Goal: Communication & Community: Answer question/provide support

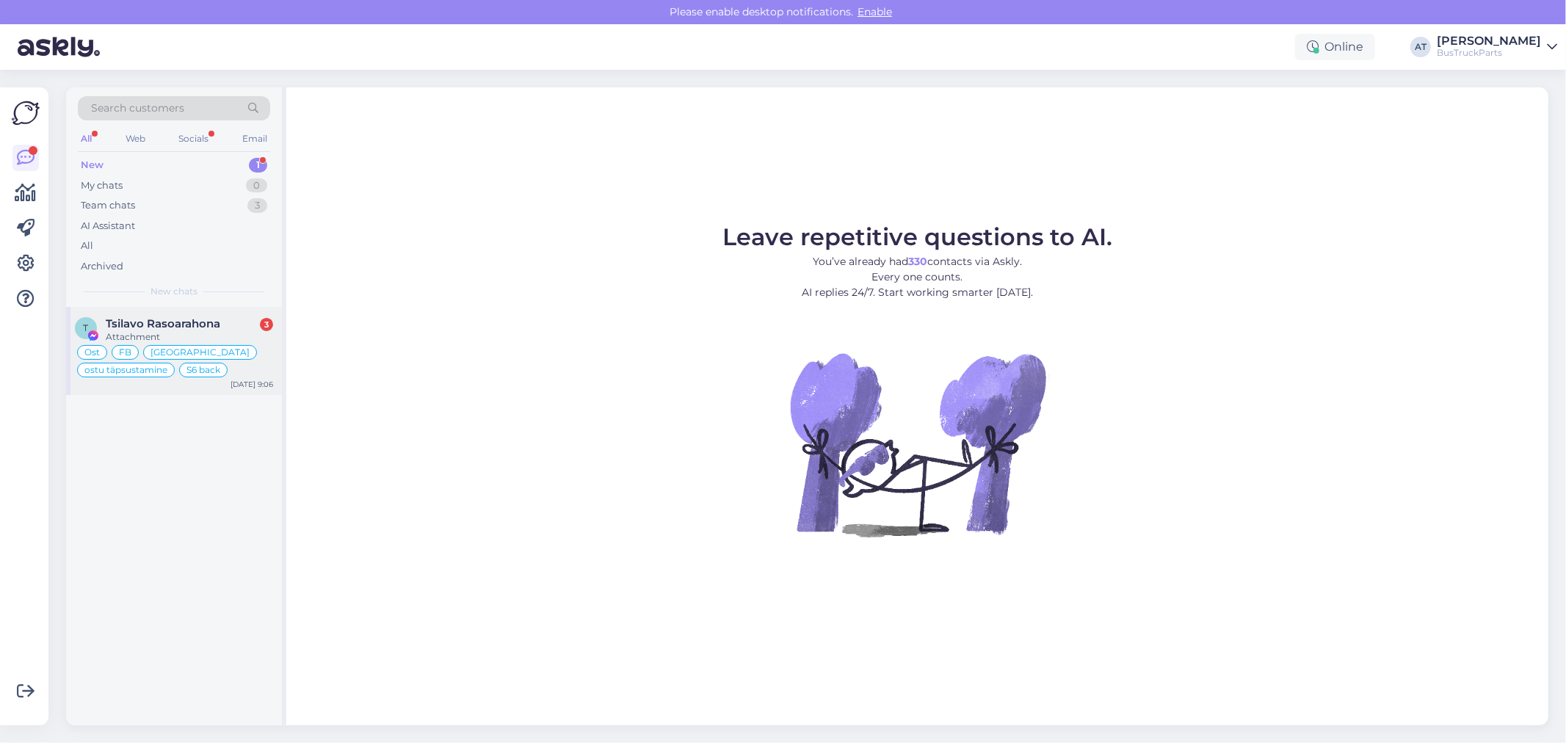
click at [218, 333] on div "Attachment" at bounding box center [189, 336] width 167 height 13
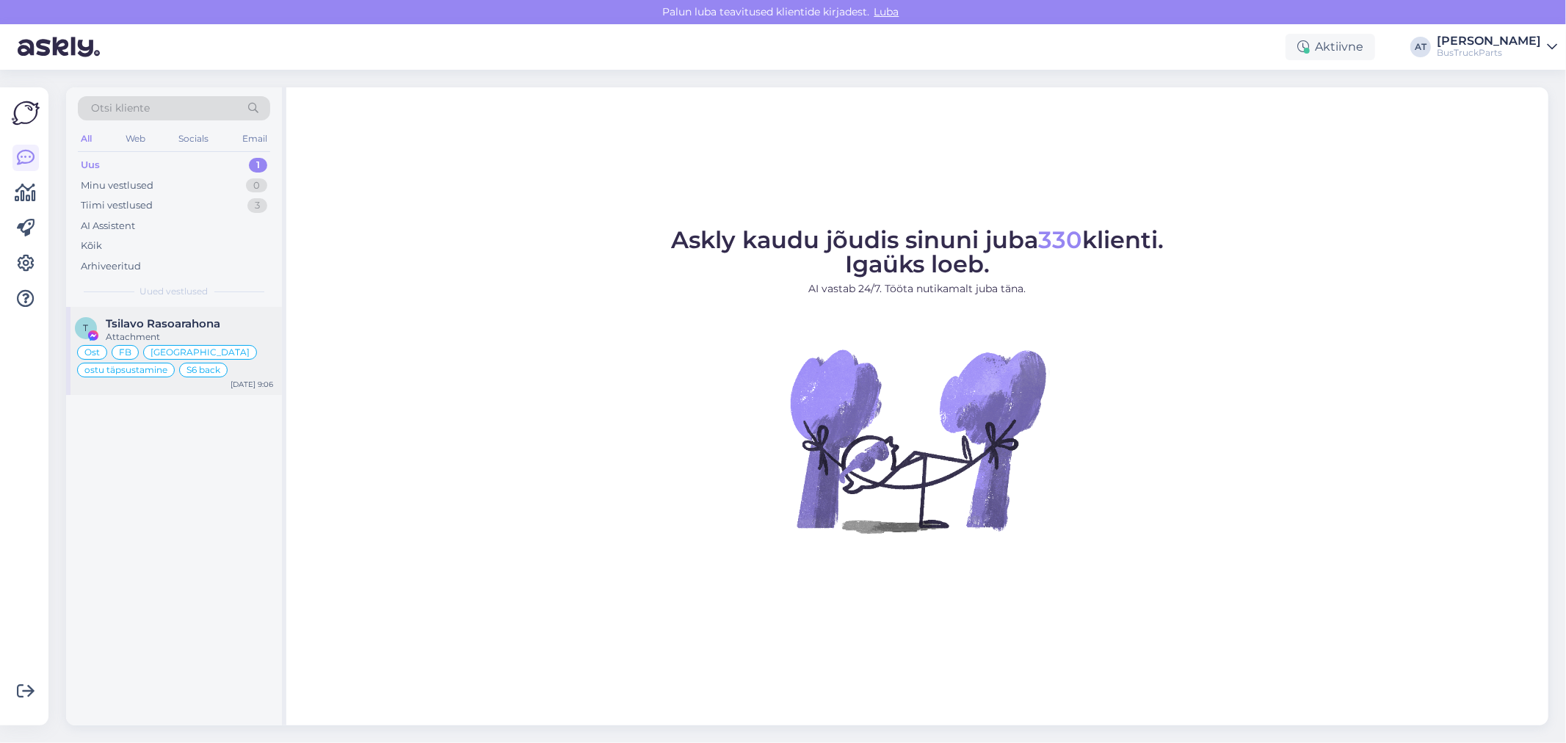
click at [209, 329] on span "Tsilavo Rasoarahona" at bounding box center [163, 323] width 115 height 13
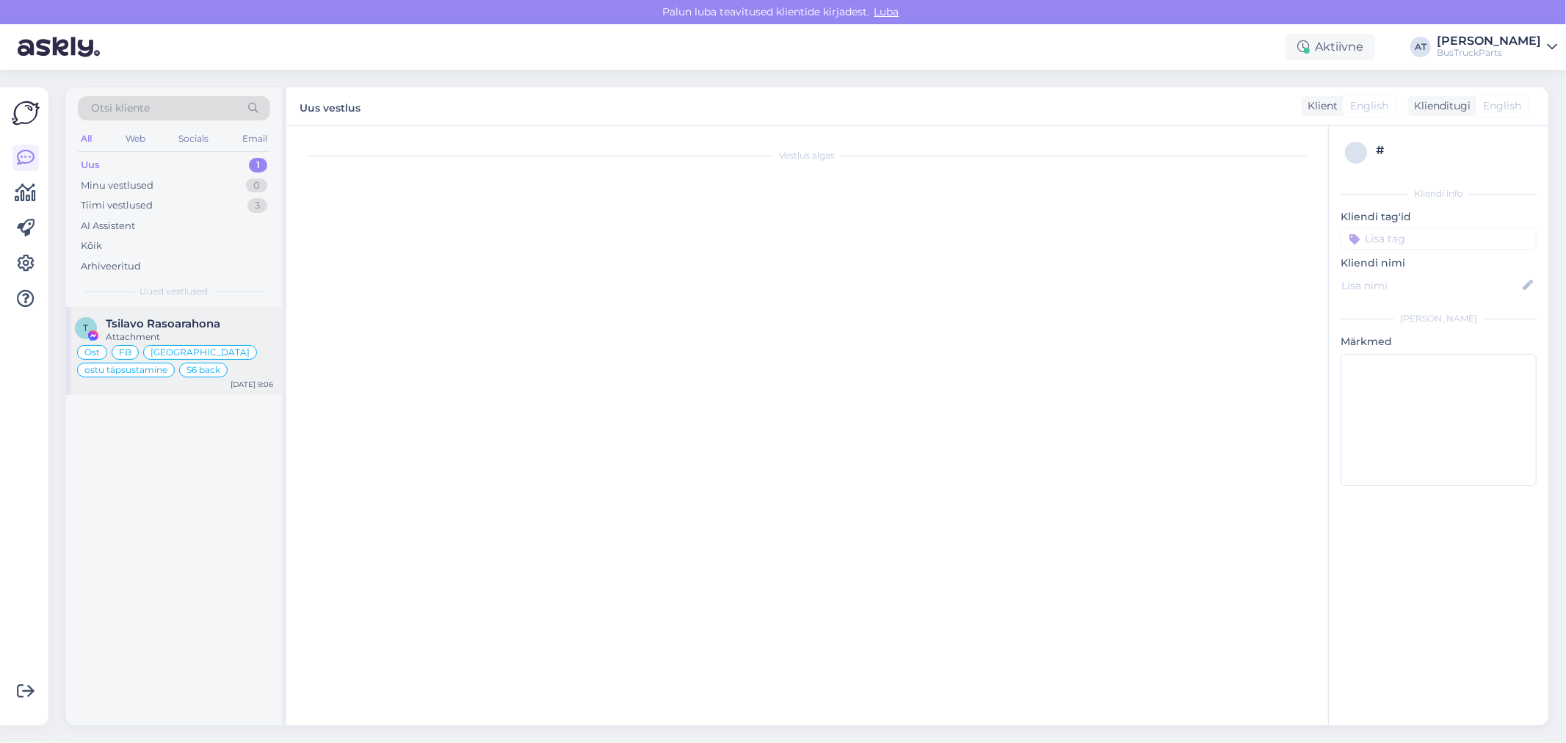
type textarea "Assistenti ei saa panna virtuaalse osa kohta teisiti vastama. Kuna juhtumeid on…"
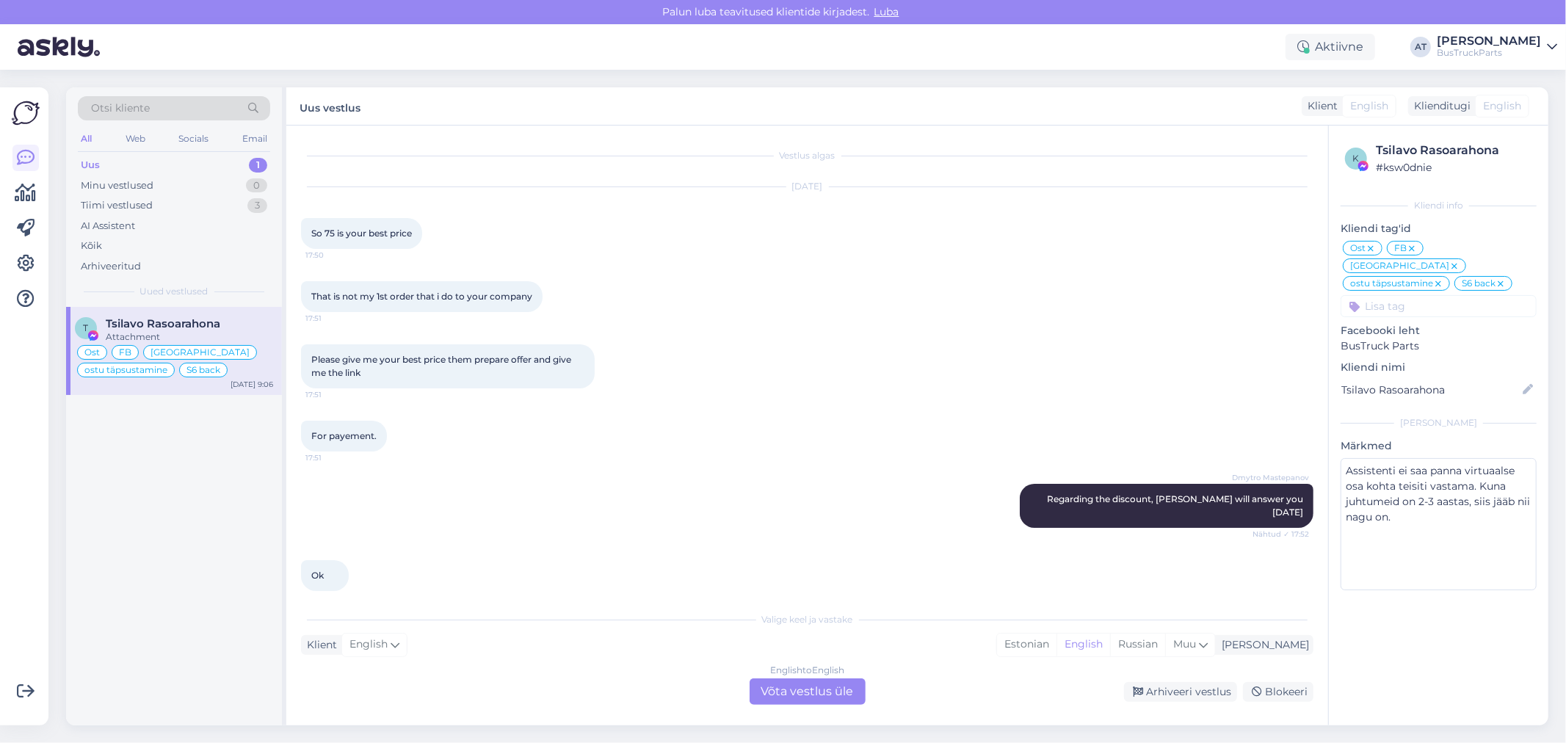
scroll to position [6825, 0]
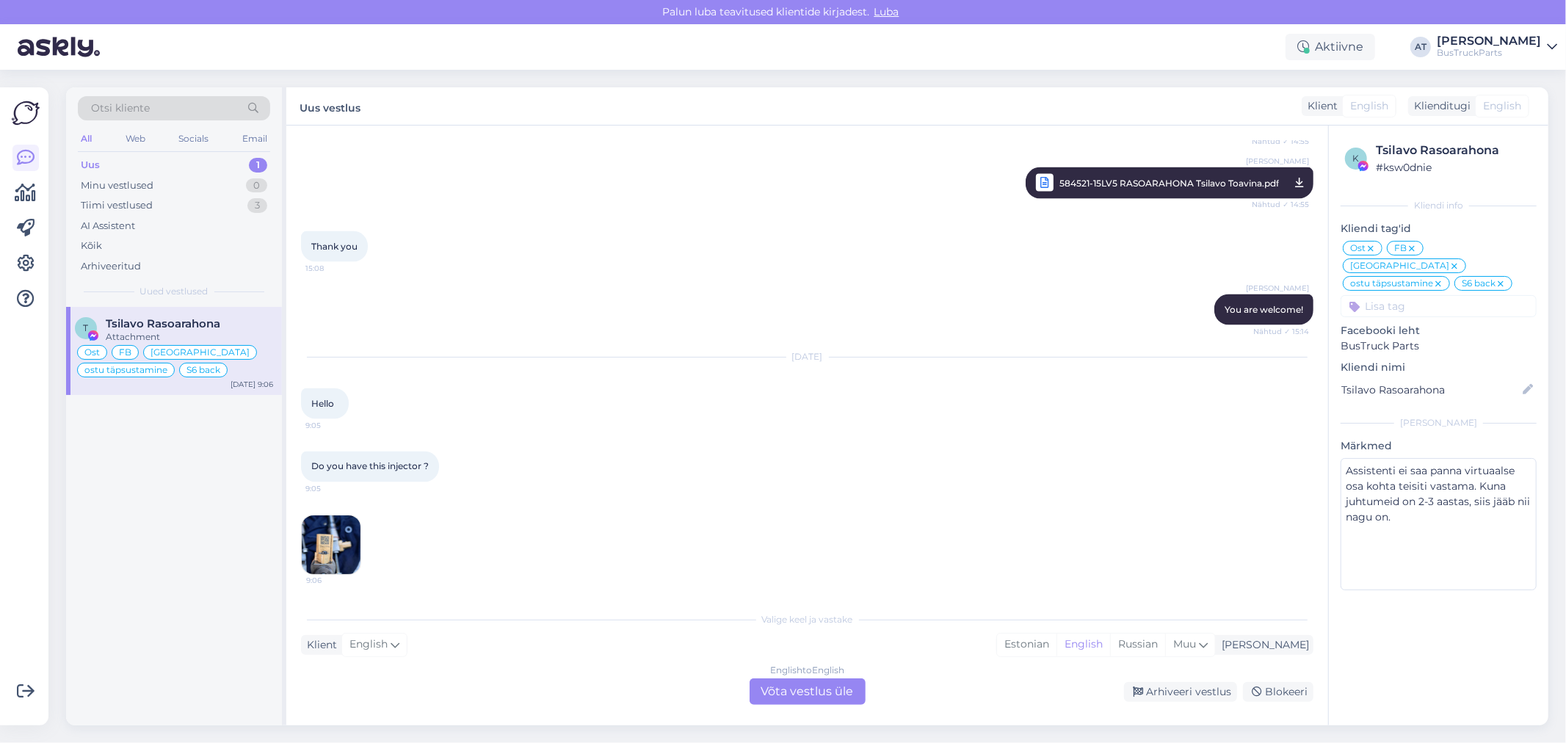
click at [333, 538] on img at bounding box center [331, 545] width 59 height 59
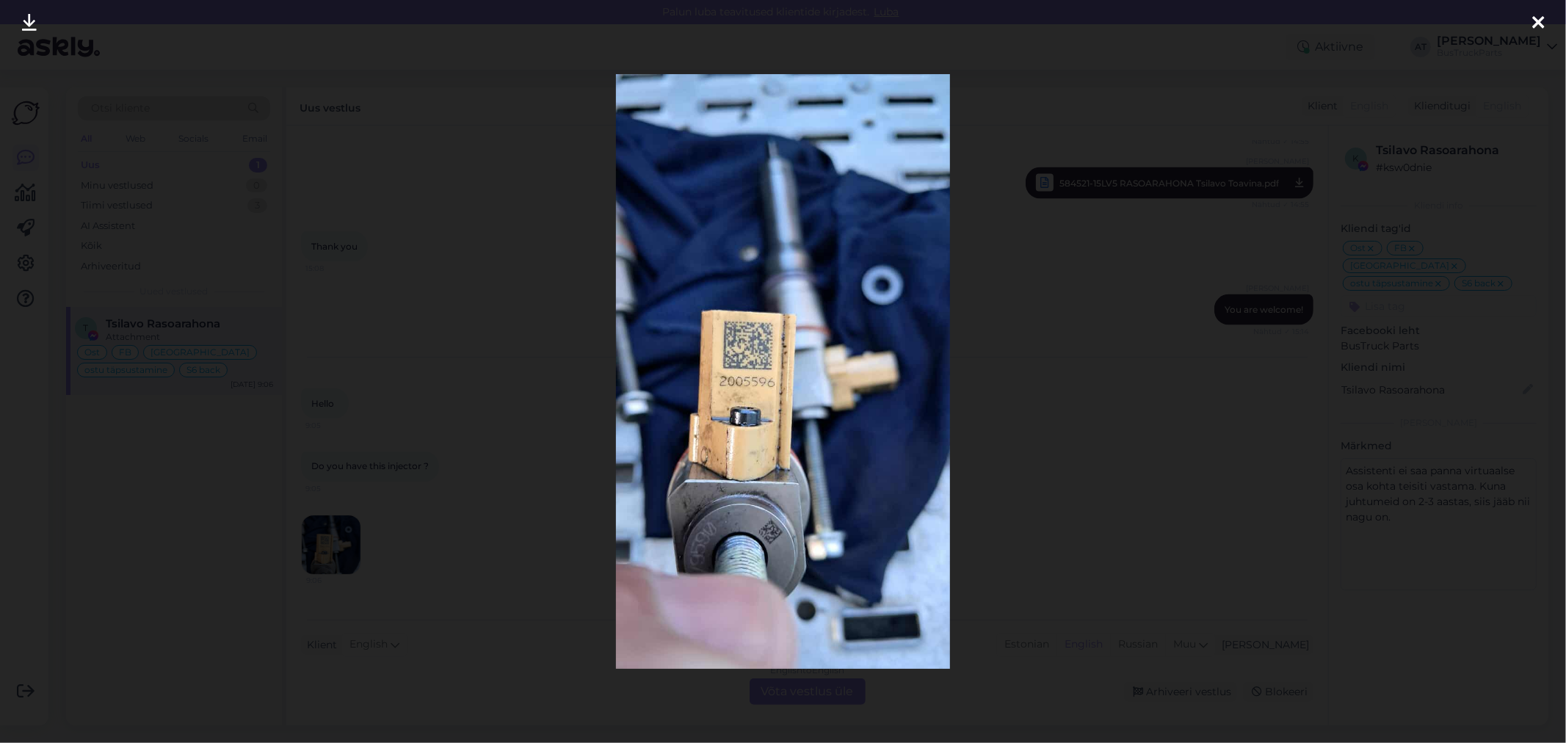
click at [1076, 508] on div at bounding box center [783, 371] width 1566 height 743
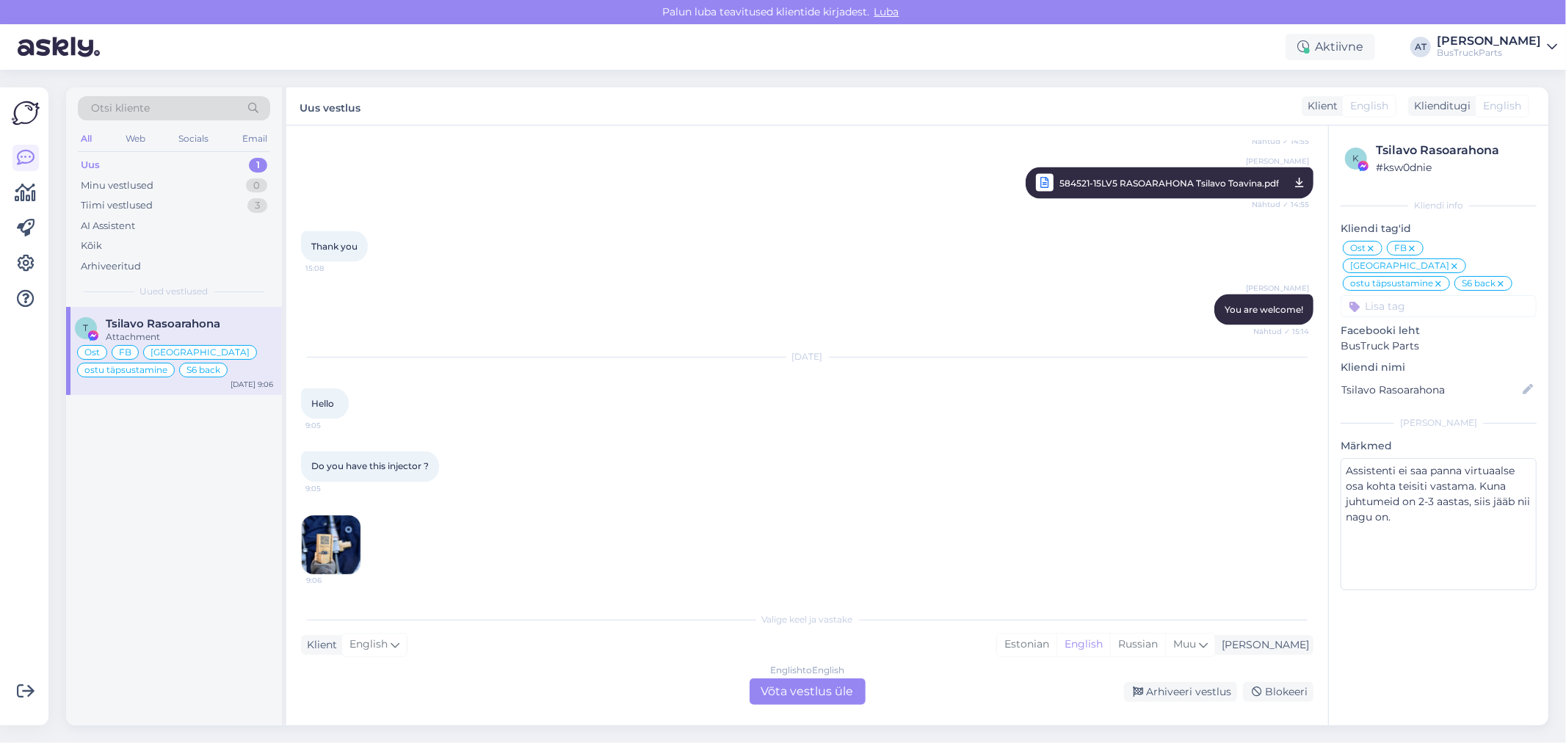
click at [789, 696] on div "English to English Võta vestlus üle" at bounding box center [808, 692] width 116 height 26
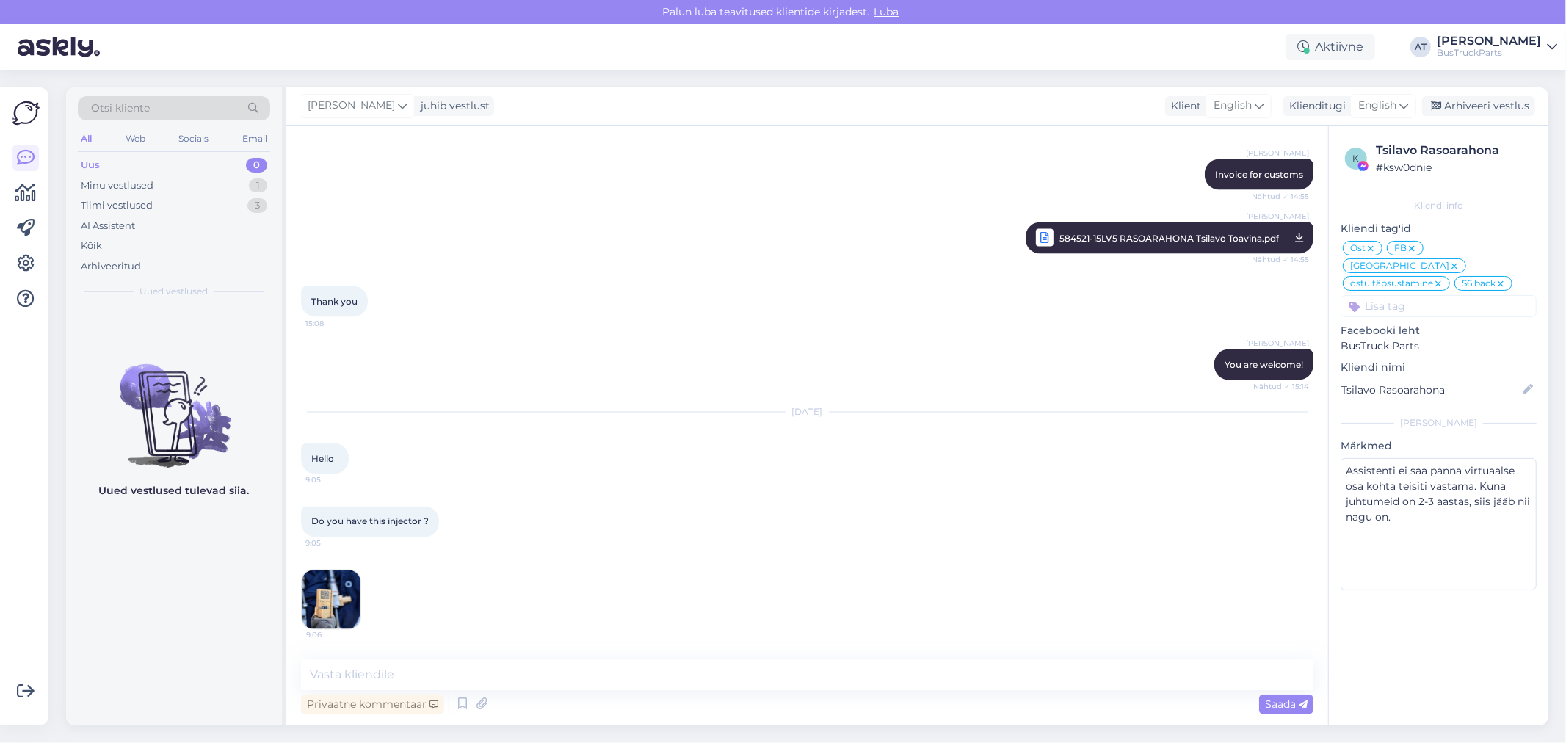
scroll to position [6771, 0]
click at [668, 673] on textarea at bounding box center [807, 674] width 1013 height 31
type textarea "Hello"
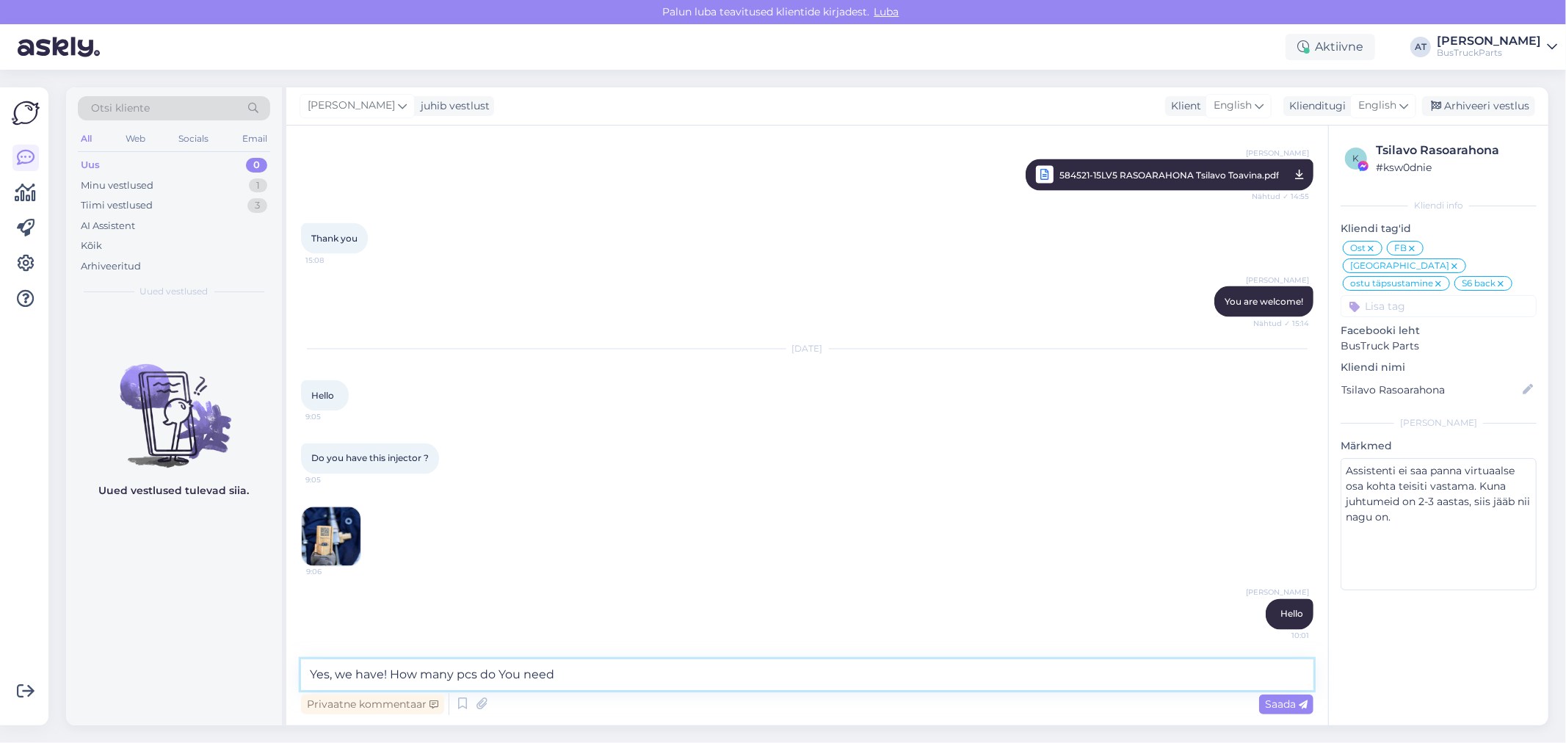
type textarea "Yes, we have! How many pcs do You need?"
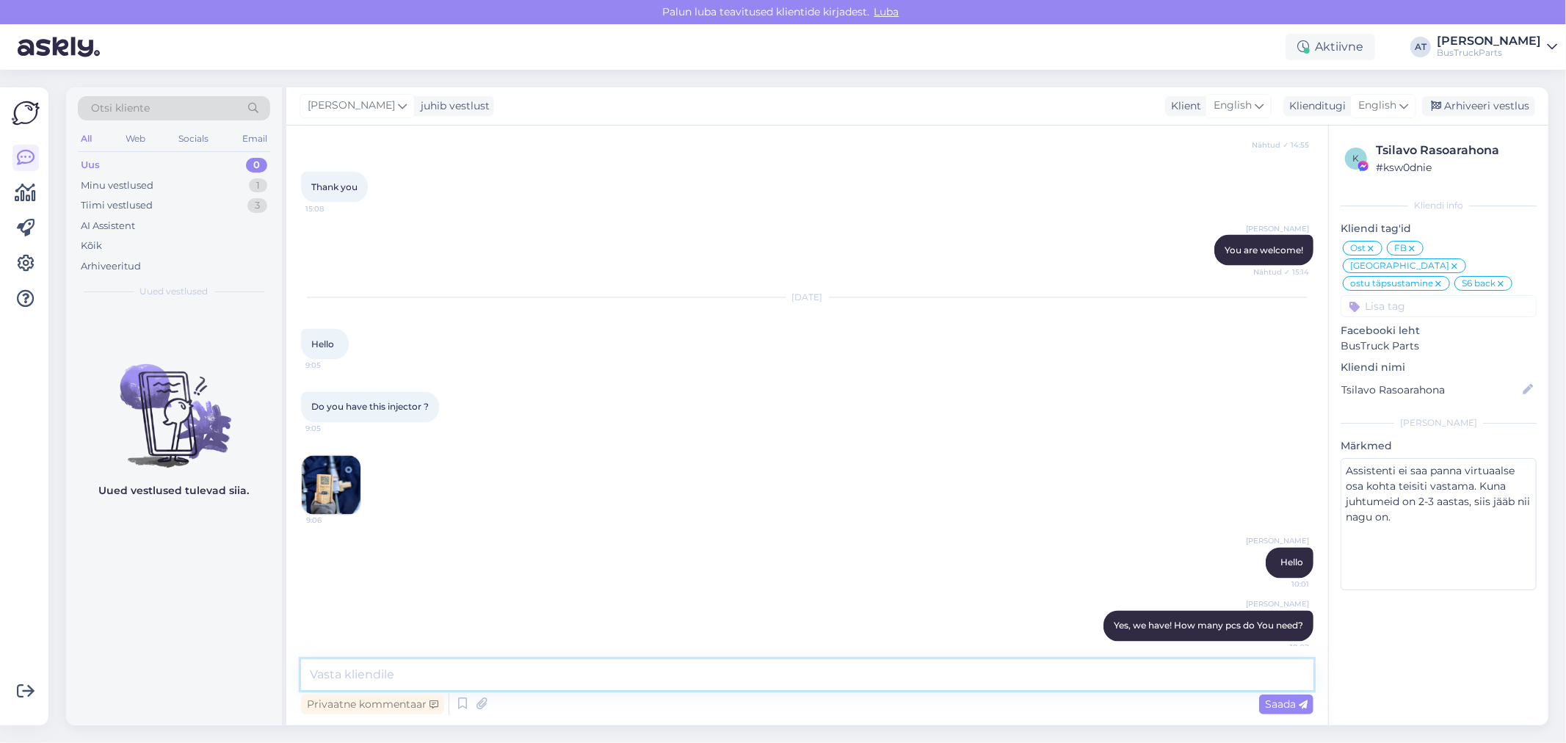
scroll to position [6896, 0]
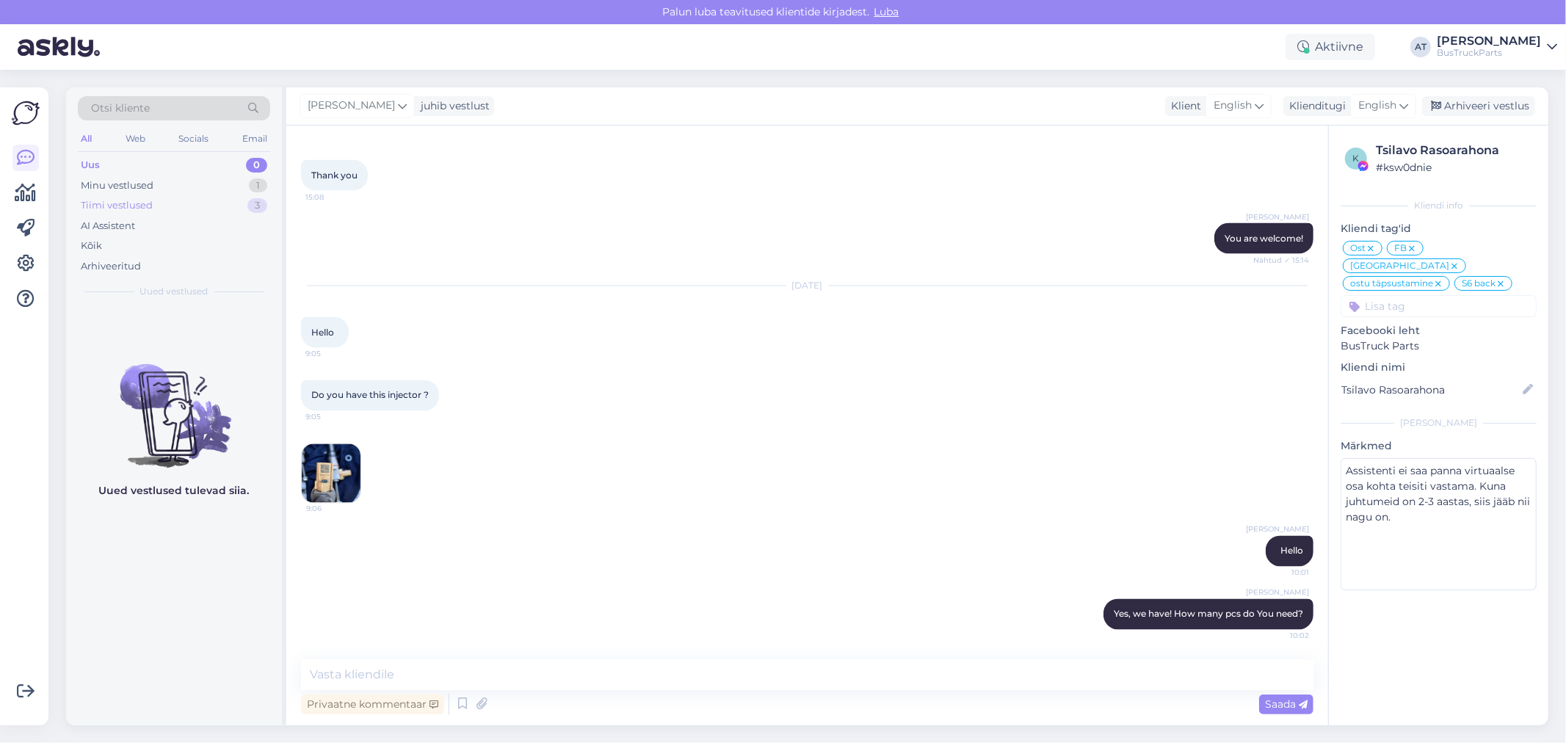
click at [119, 208] on div "Tiimi vestlused" at bounding box center [117, 205] width 72 height 15
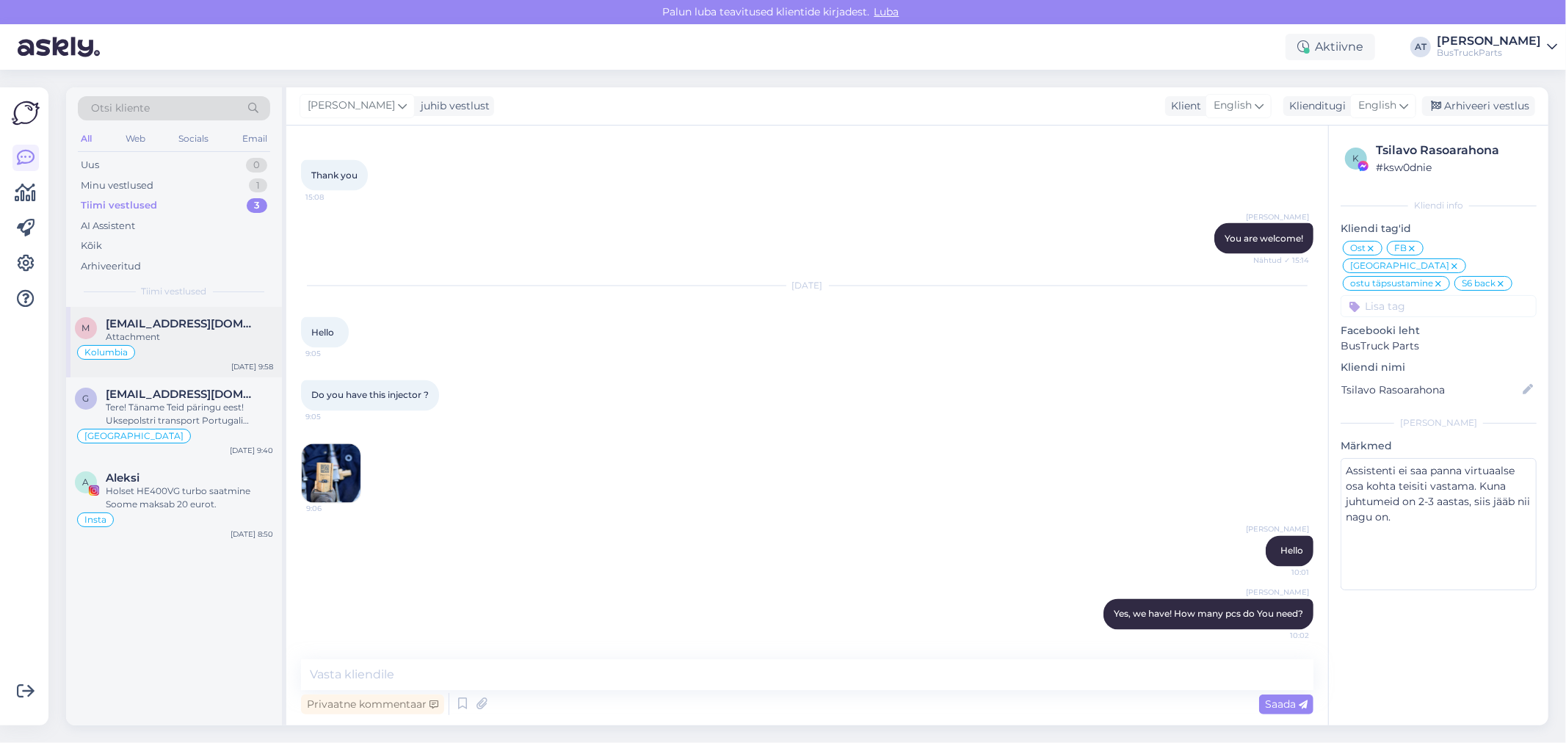
click at [155, 318] on span "[EMAIL_ADDRESS][DOMAIN_NAME]" at bounding box center [182, 323] width 153 height 13
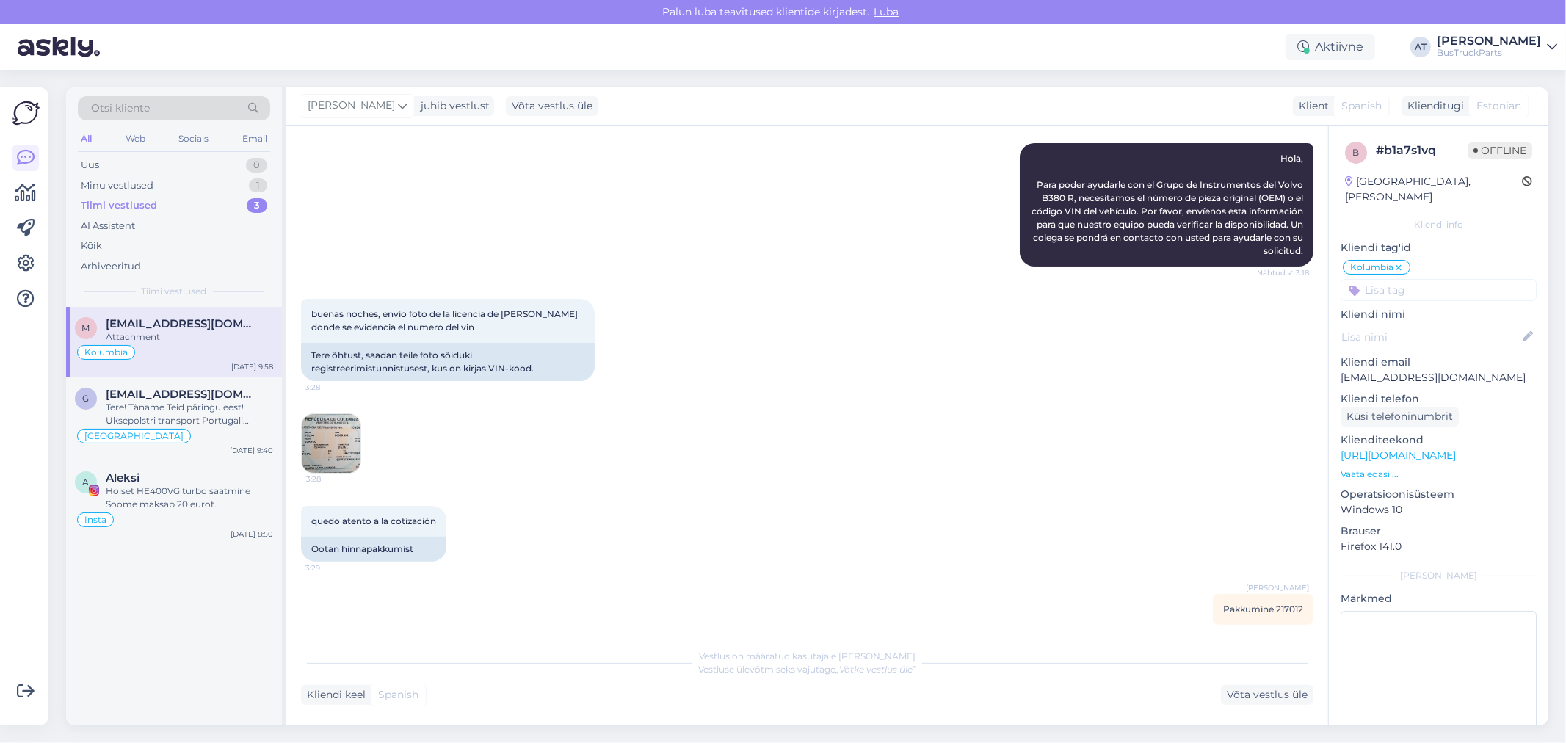
scroll to position [215, 0]
click at [1289, 604] on span "Pakkumine 217012" at bounding box center [1263, 609] width 80 height 11
copy div "217012 Privaatne kommentaar | 9:58 Vestlus on määratud kasutajale [PERSON_NAME]…"
click at [367, 497] on div "Vestlus algas [DATE] Buenas tardes estoy interesado en un Grupo de Instrumento …" at bounding box center [814, 384] width 1026 height 488
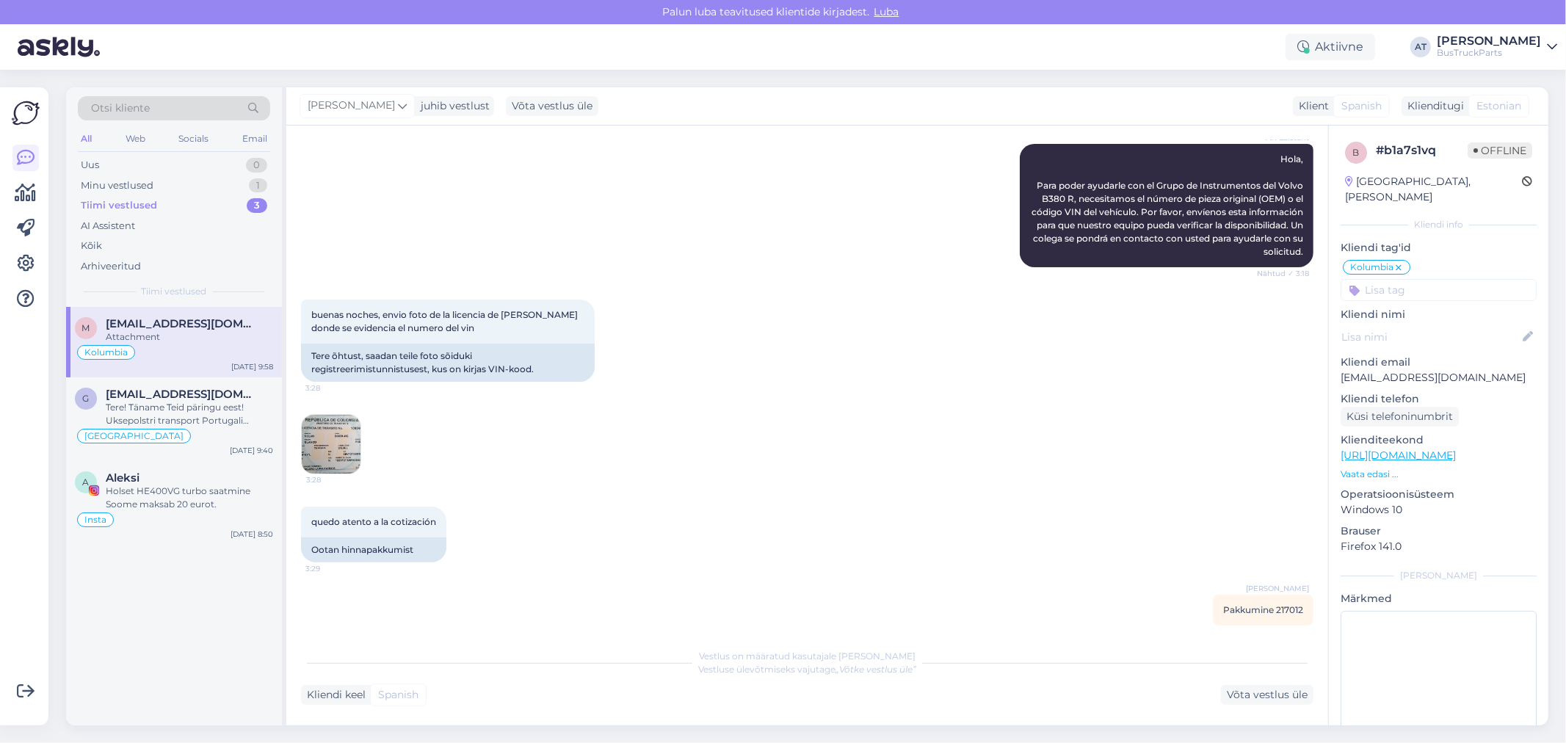
drag, startPoint x: 564, startPoint y: 566, endPoint x: 589, endPoint y: 571, distance: 25.5
click at [567, 568] on div "Vestlus algas [DATE] Buenas tardes estoy interesado en un Grupo de Instrumento …" at bounding box center [814, 384] width 1026 height 488
click at [1261, 695] on div "Võta vestlus üle" at bounding box center [1267, 695] width 93 height 20
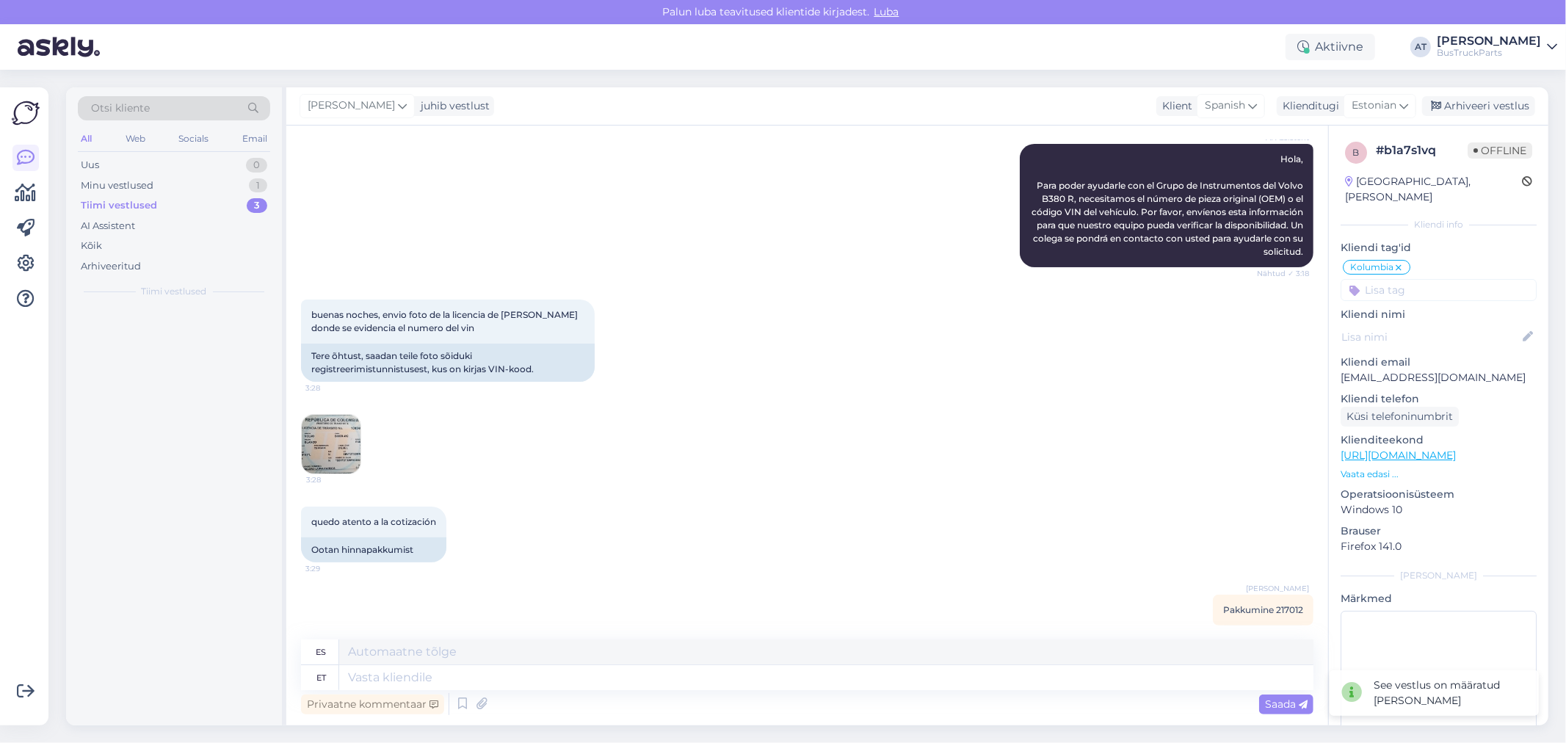
scroll to position [216, 0]
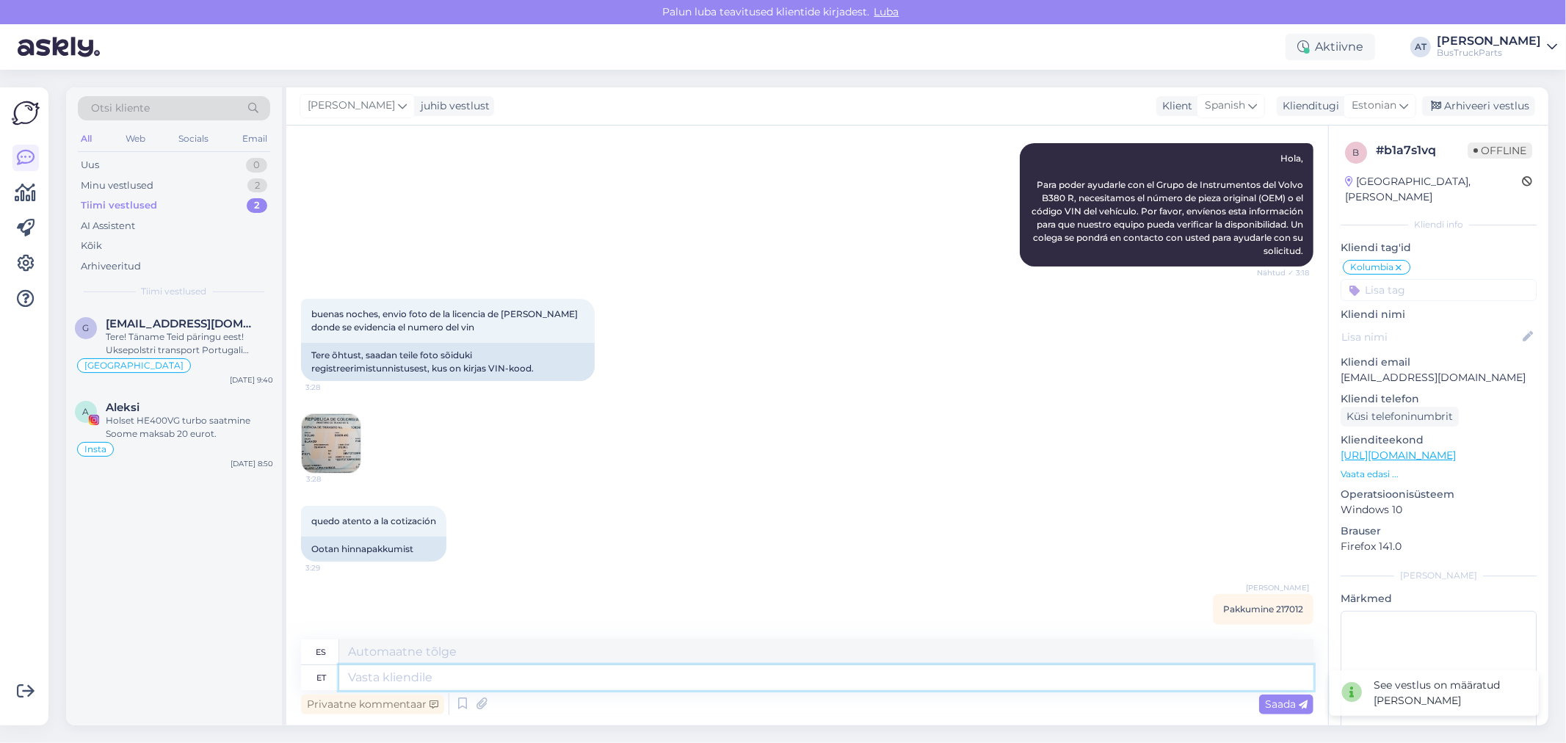
click at [911, 683] on textarea at bounding box center [826, 677] width 974 height 25
type textarea "Please, s"
type textarea "Por favor,"
type textarea "Please, see"
type textarea "Por favor, esto"
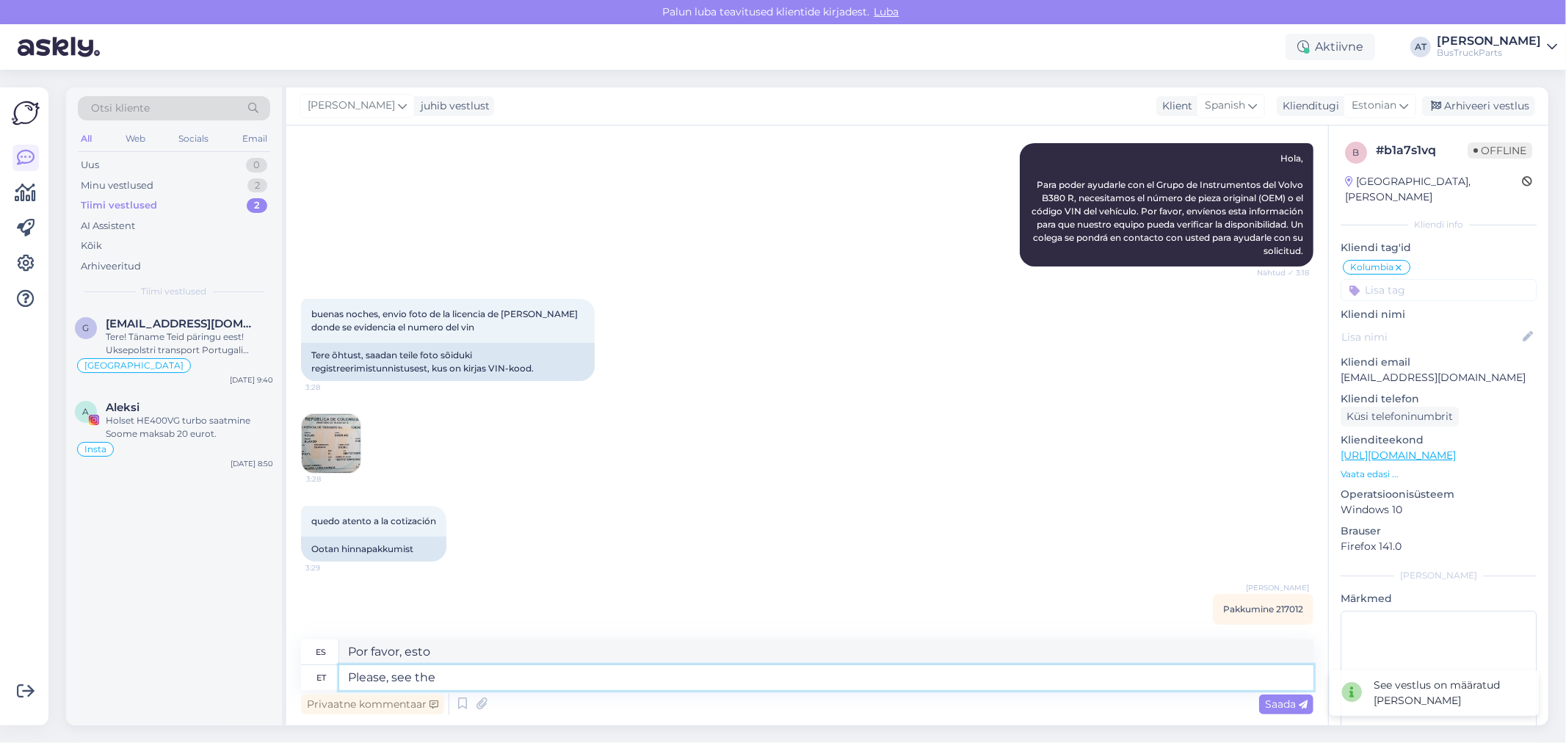
type textarea "Please, see the"
type textarea "Por favor, vea el"
type textarea "Please, see the offer be"
type textarea "Por favor, consulte la oferta."
type textarea "Please, see the offer below"
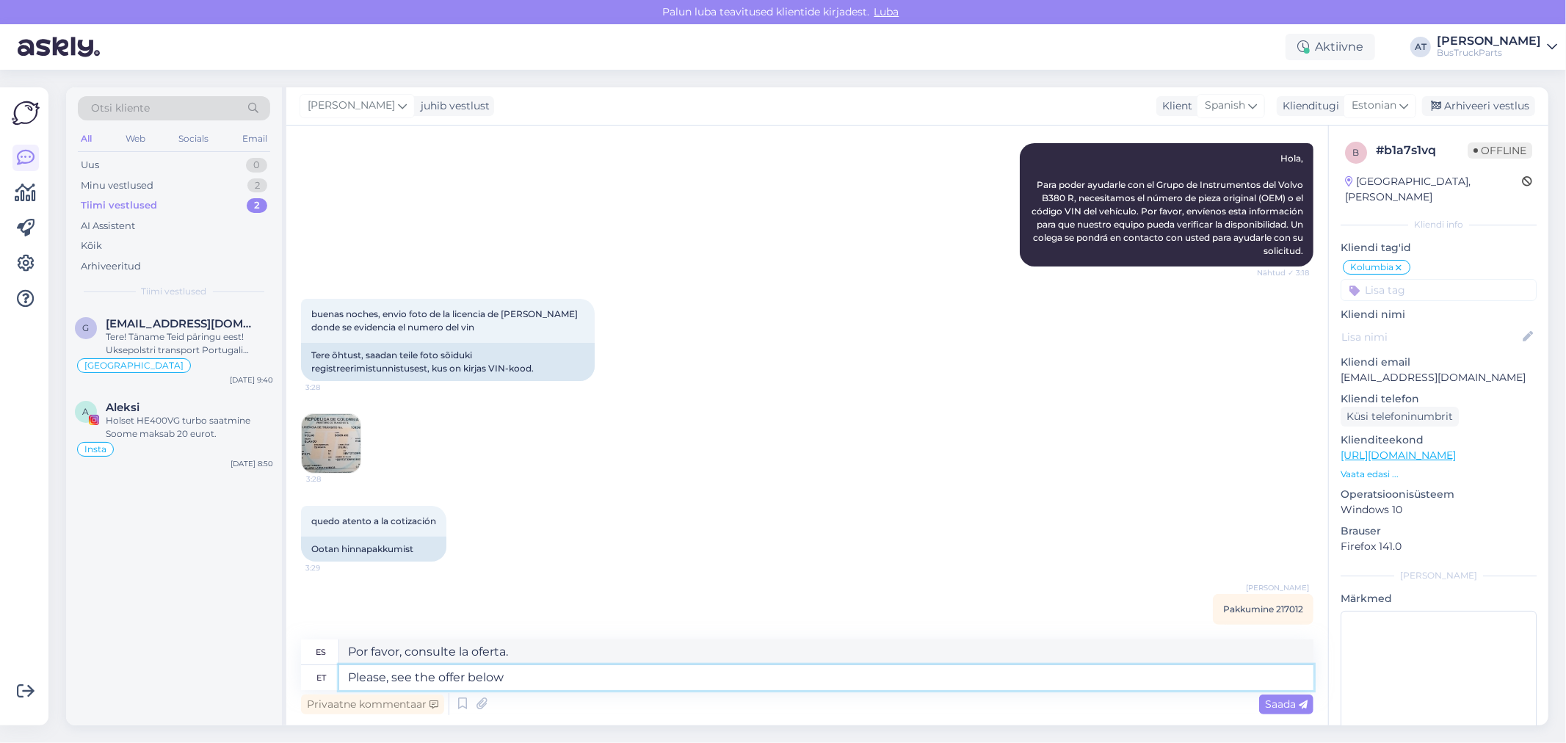
type textarea "Por favor, vea la oferta a continuación."
click at [911, 683] on textarea "Please, see the offer below" at bounding box center [826, 677] width 974 height 25
click at [1045, 683] on textarea "Please, see the offer below" at bounding box center [826, 677] width 974 height 25
click at [1179, 672] on textarea "Please, see the offer below" at bounding box center [826, 677] width 974 height 25
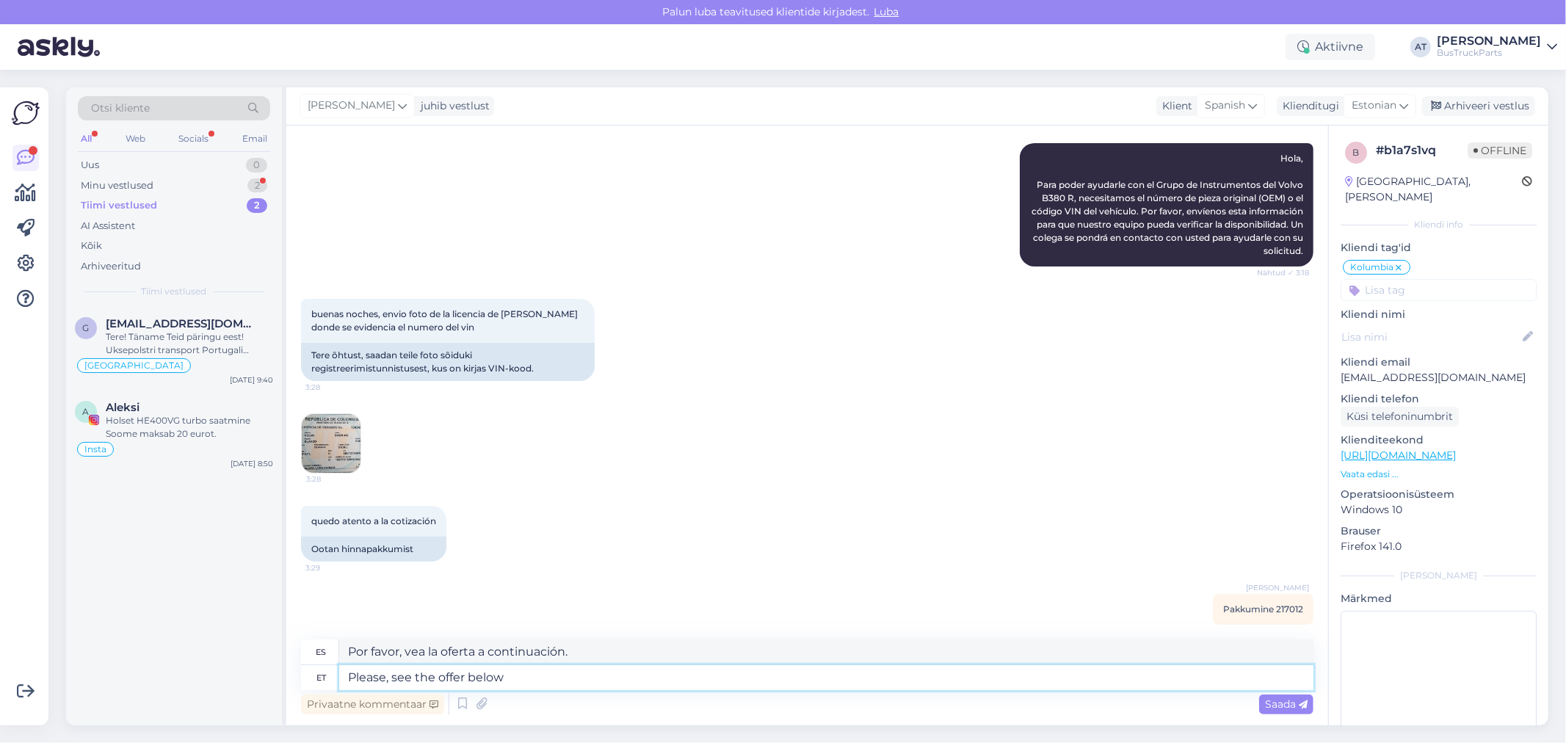
type textarea "Please, see the offer below"
click at [1279, 706] on span "Saada" at bounding box center [1286, 704] width 43 height 13
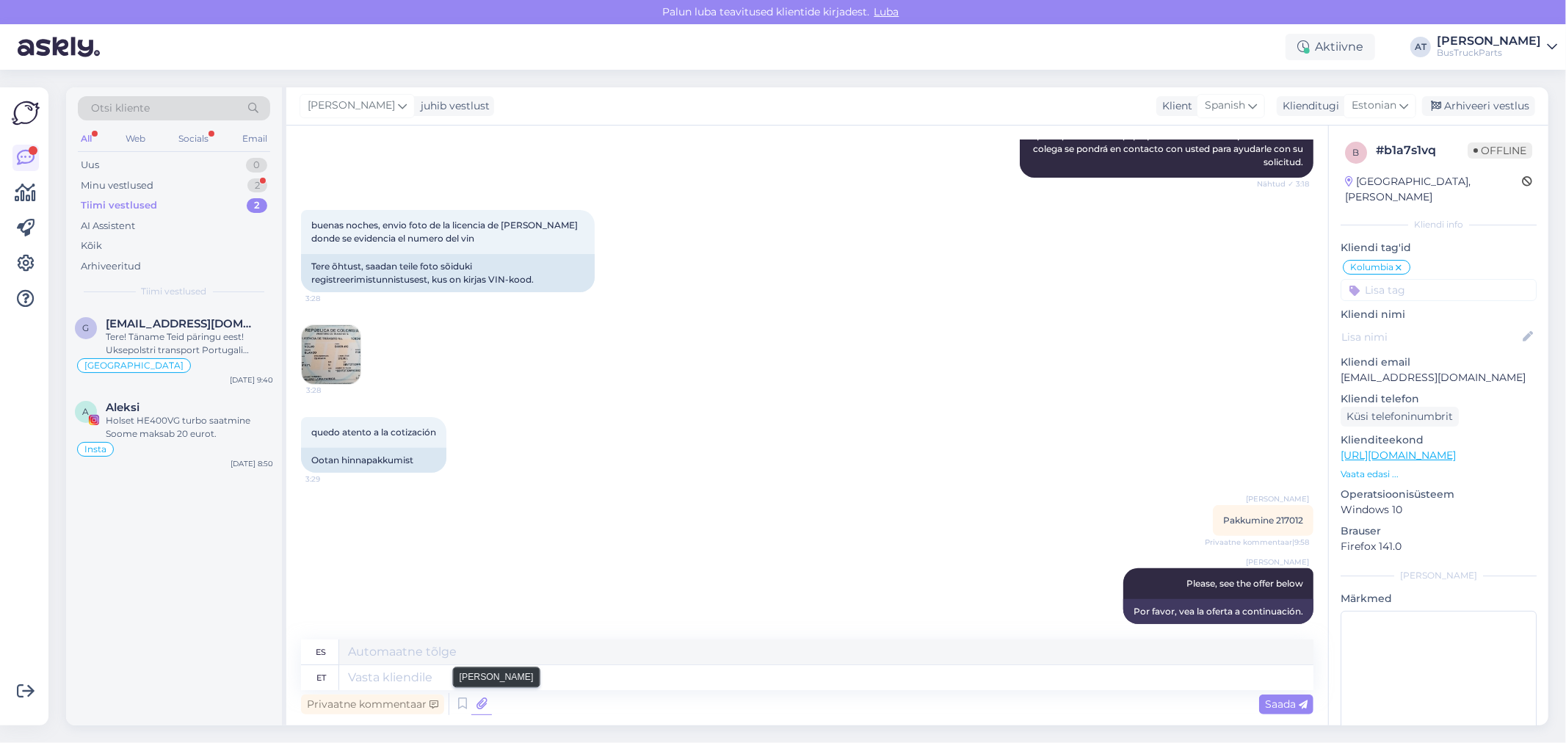
click at [478, 701] on icon at bounding box center [481, 704] width 21 height 22
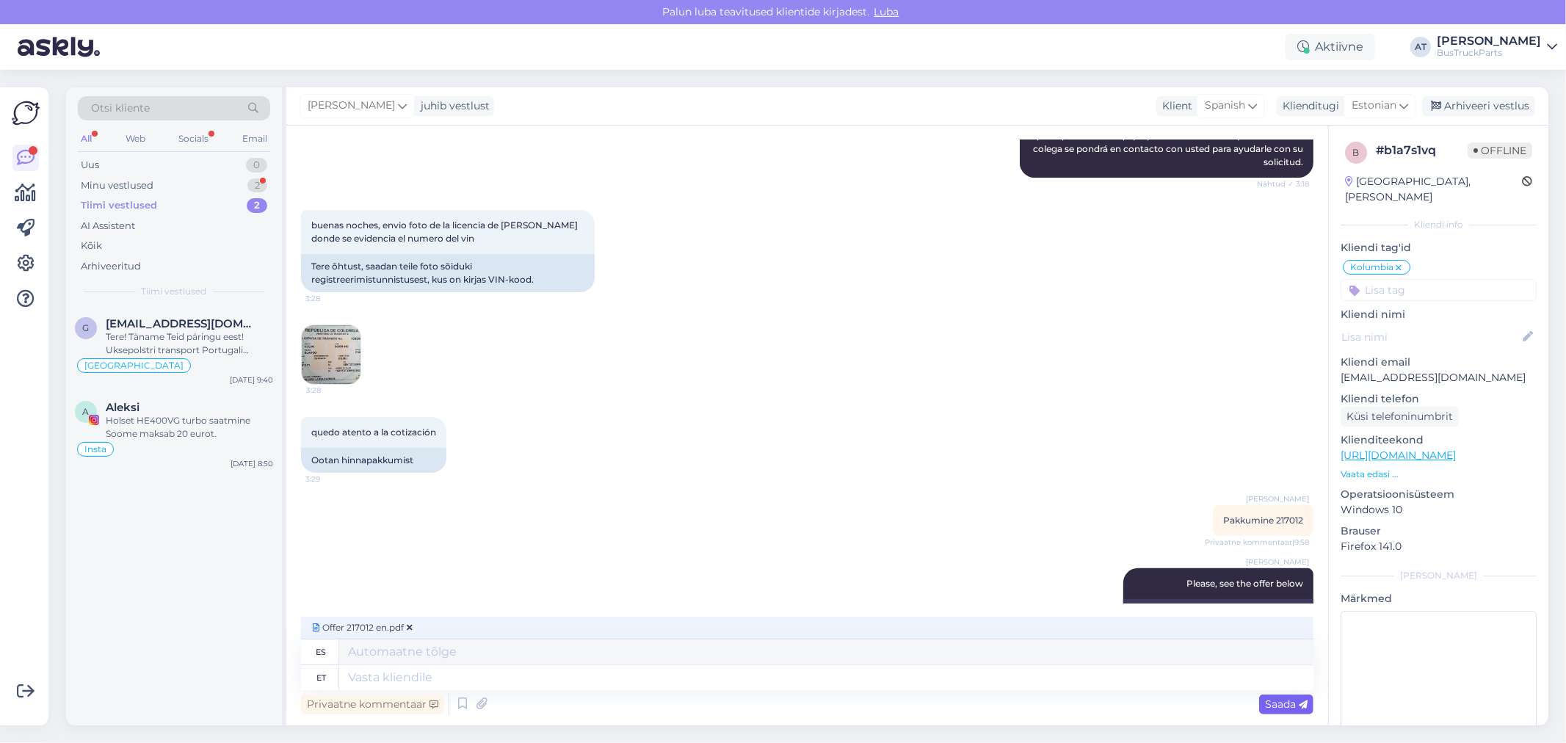
click at [1270, 703] on span "Saada" at bounding box center [1286, 704] width 43 height 13
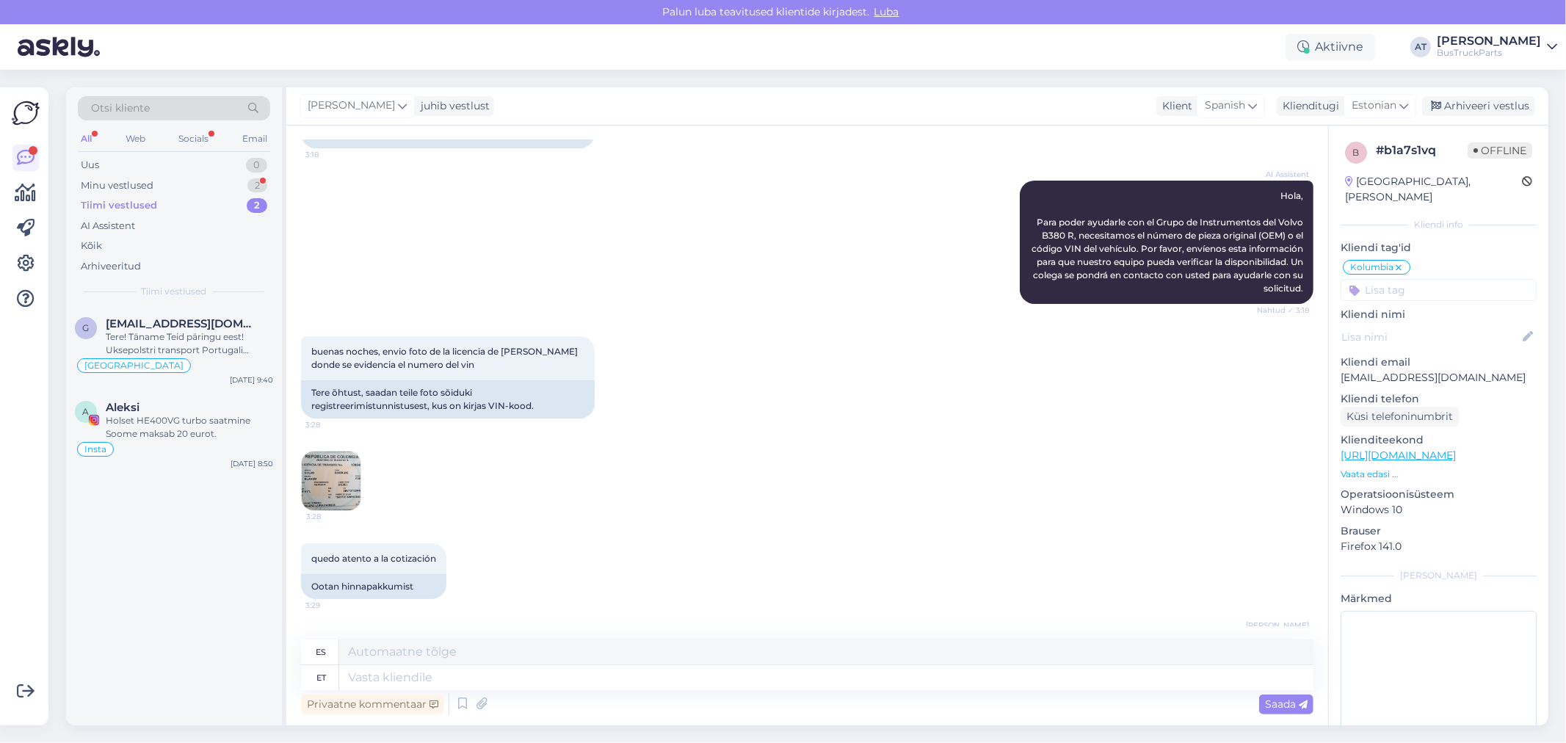
scroll to position [369, 0]
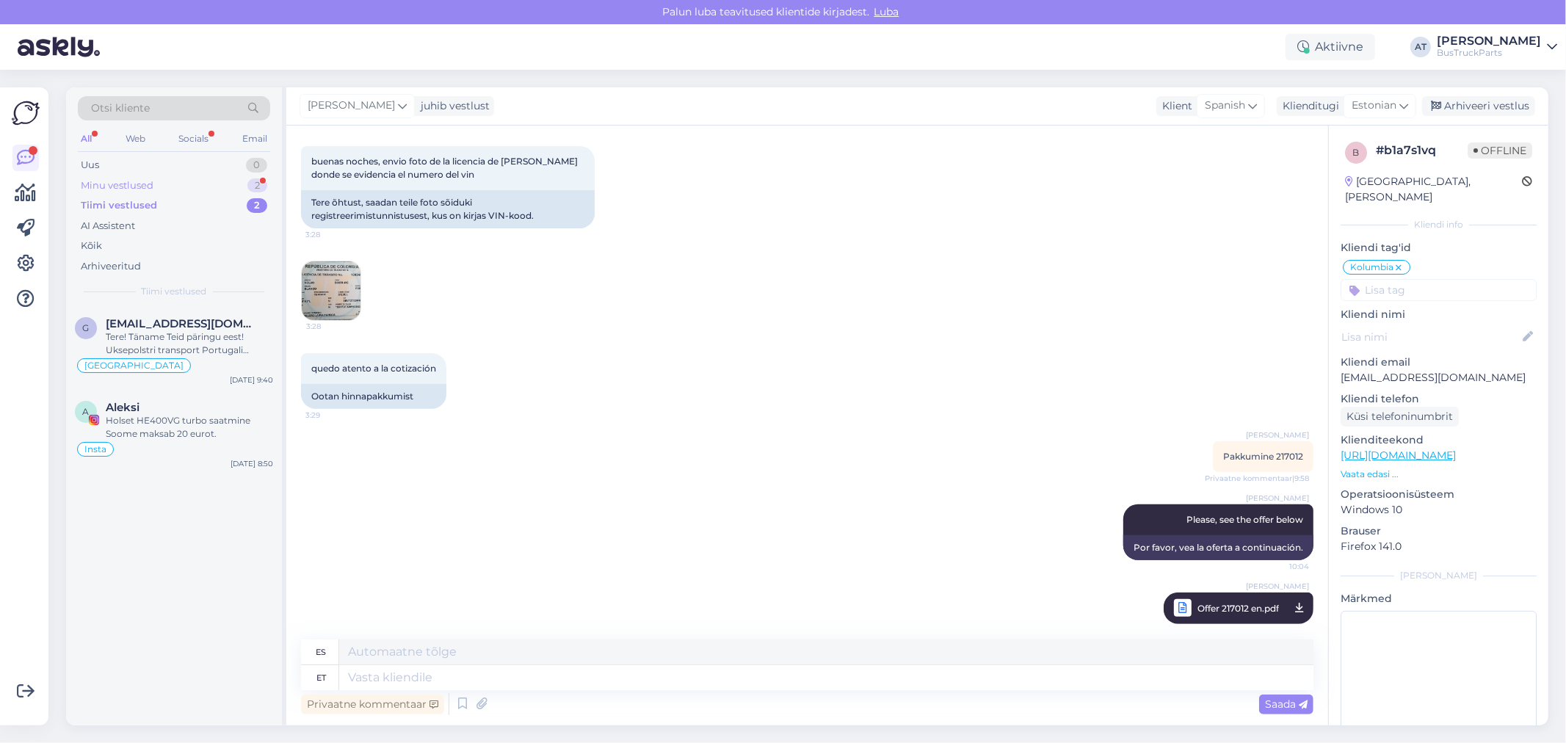
click at [117, 181] on div "Minu vestlused" at bounding box center [117, 185] width 73 height 15
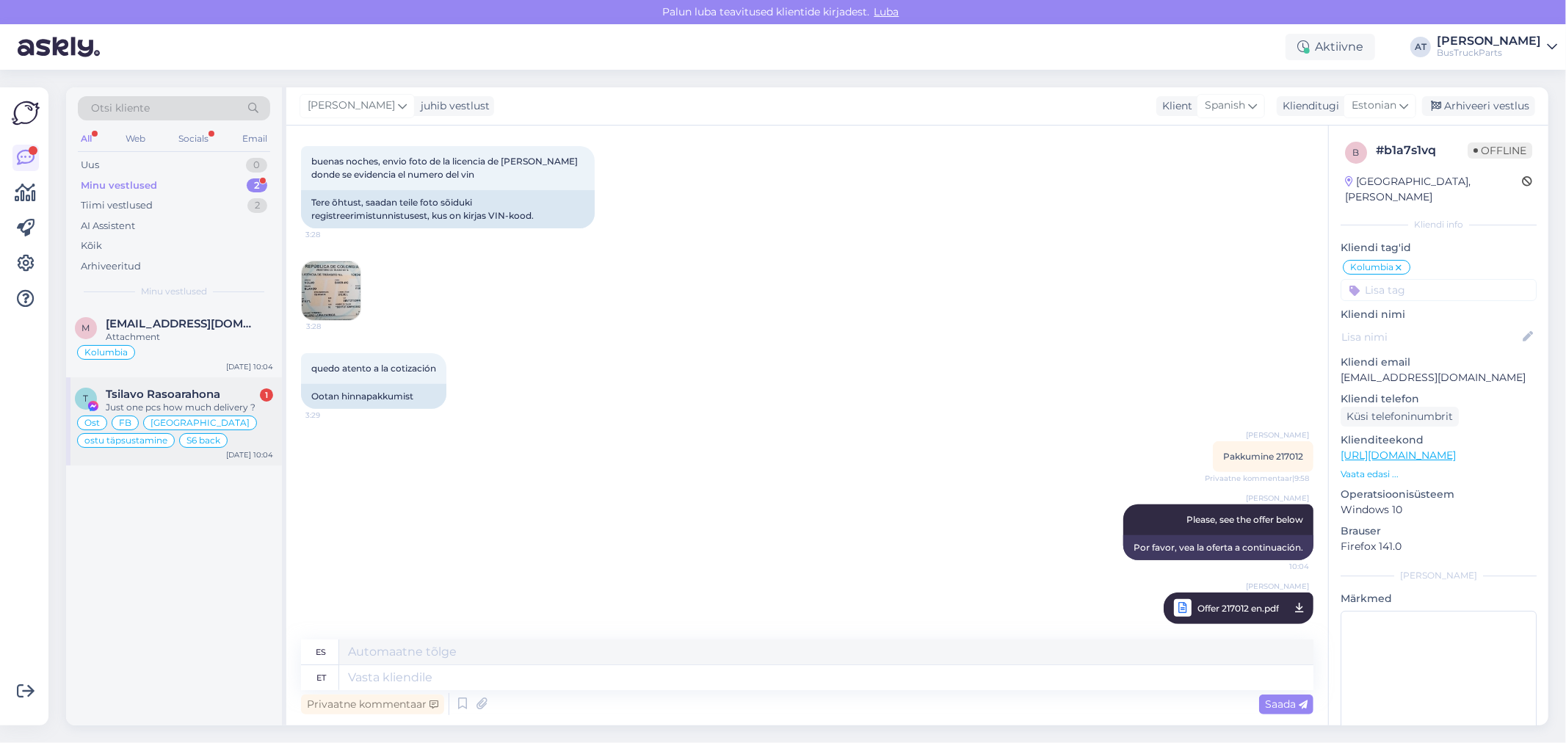
click at [197, 393] on span "Tsilavo Rasoarahona" at bounding box center [163, 394] width 115 height 13
type textarea "Assistenti ei saa panna virtuaalse osa kohta teisiti vastama. Kuna juhtumeid on…"
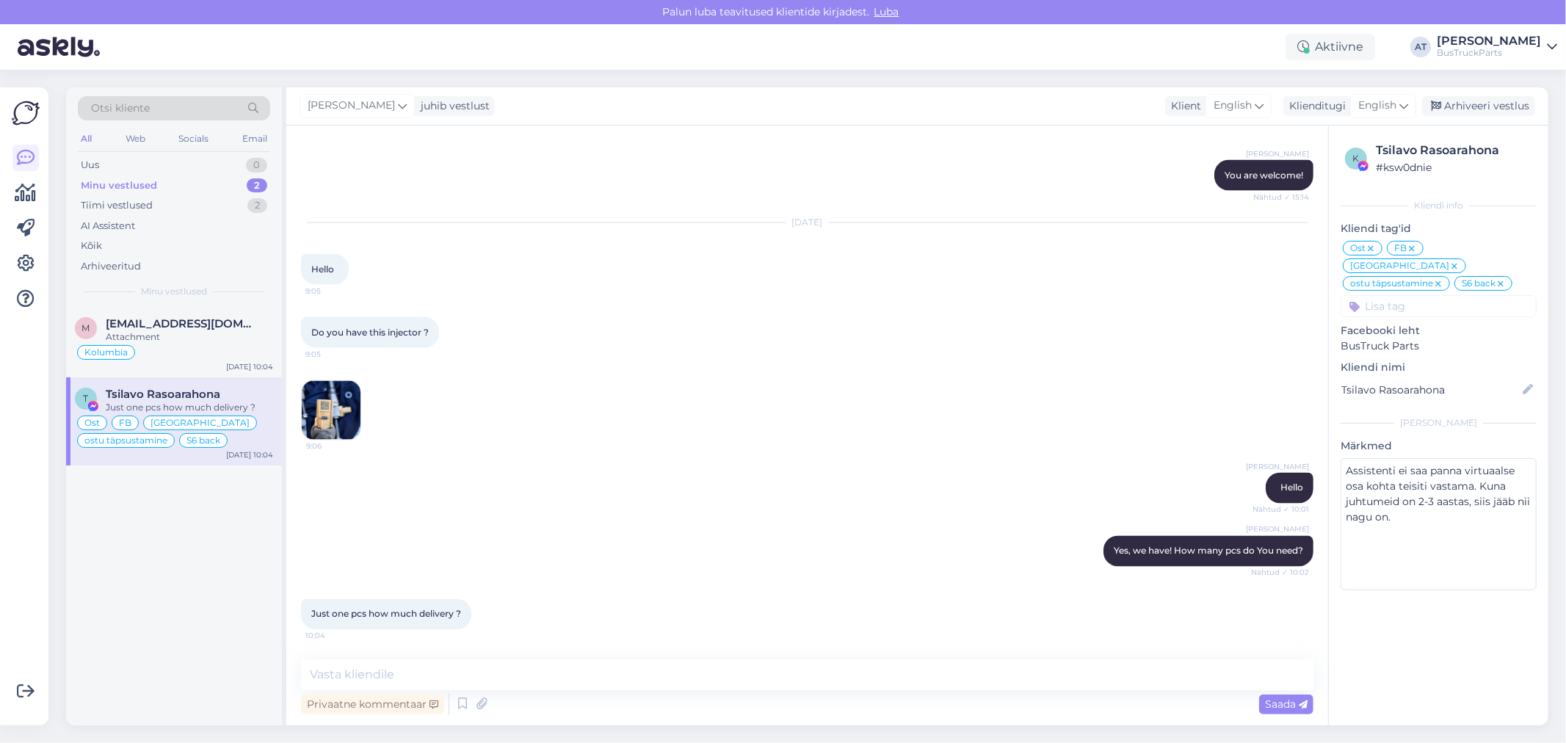
click at [627, 482] on div "[PERSON_NAME] Hello Nähtud ✓ 10:01" at bounding box center [807, 488] width 1013 height 63
drag, startPoint x: 1377, startPoint y: 148, endPoint x: 1502, endPoint y: 145, distance: 125.6
click at [1502, 145] on div "Tsilavo Rasoarahona" at bounding box center [1454, 151] width 156 height 18
copy div "Tsilavo Rasoarahona"
click at [482, 676] on textarea at bounding box center [807, 674] width 1013 height 31
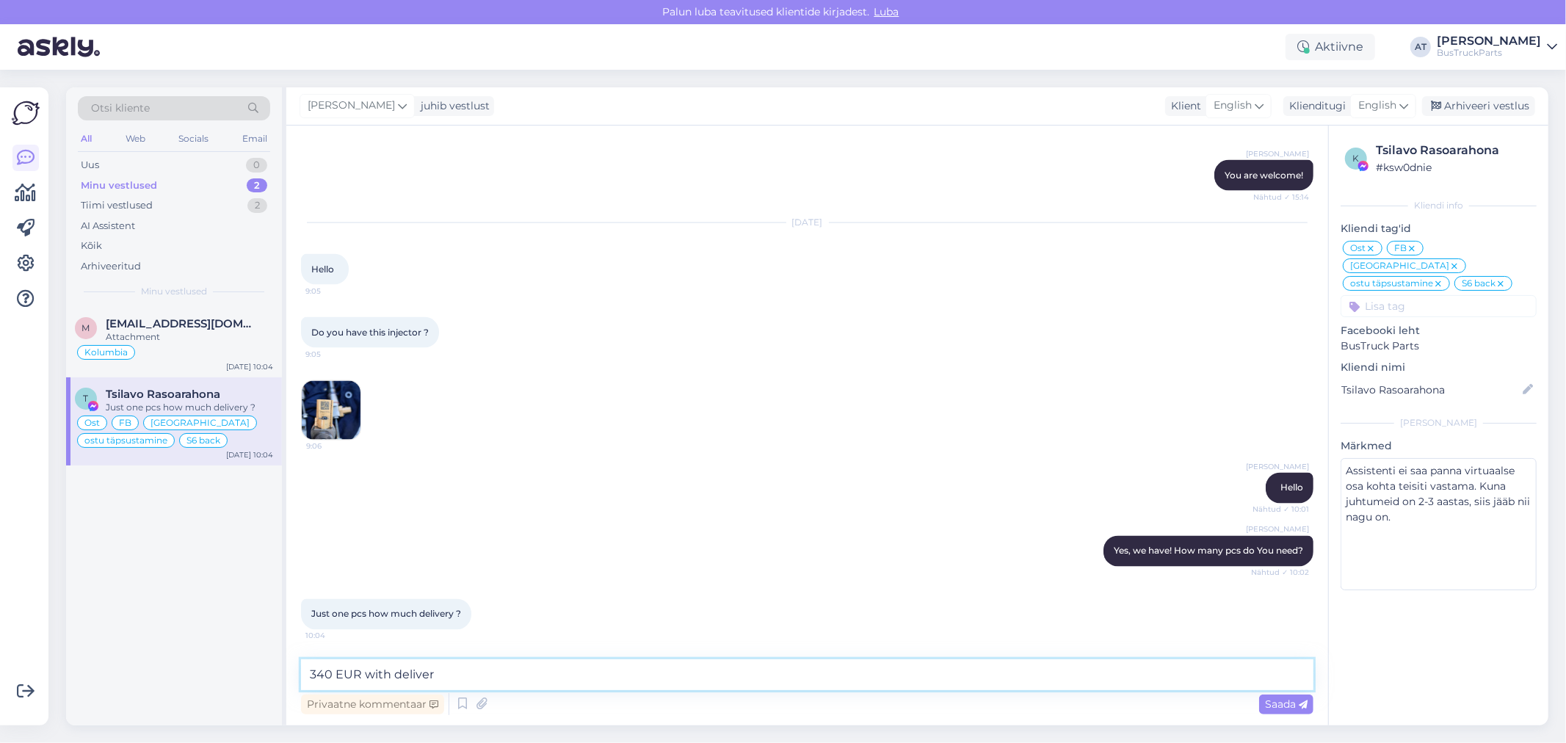
type textarea "340 EUR with delivery"
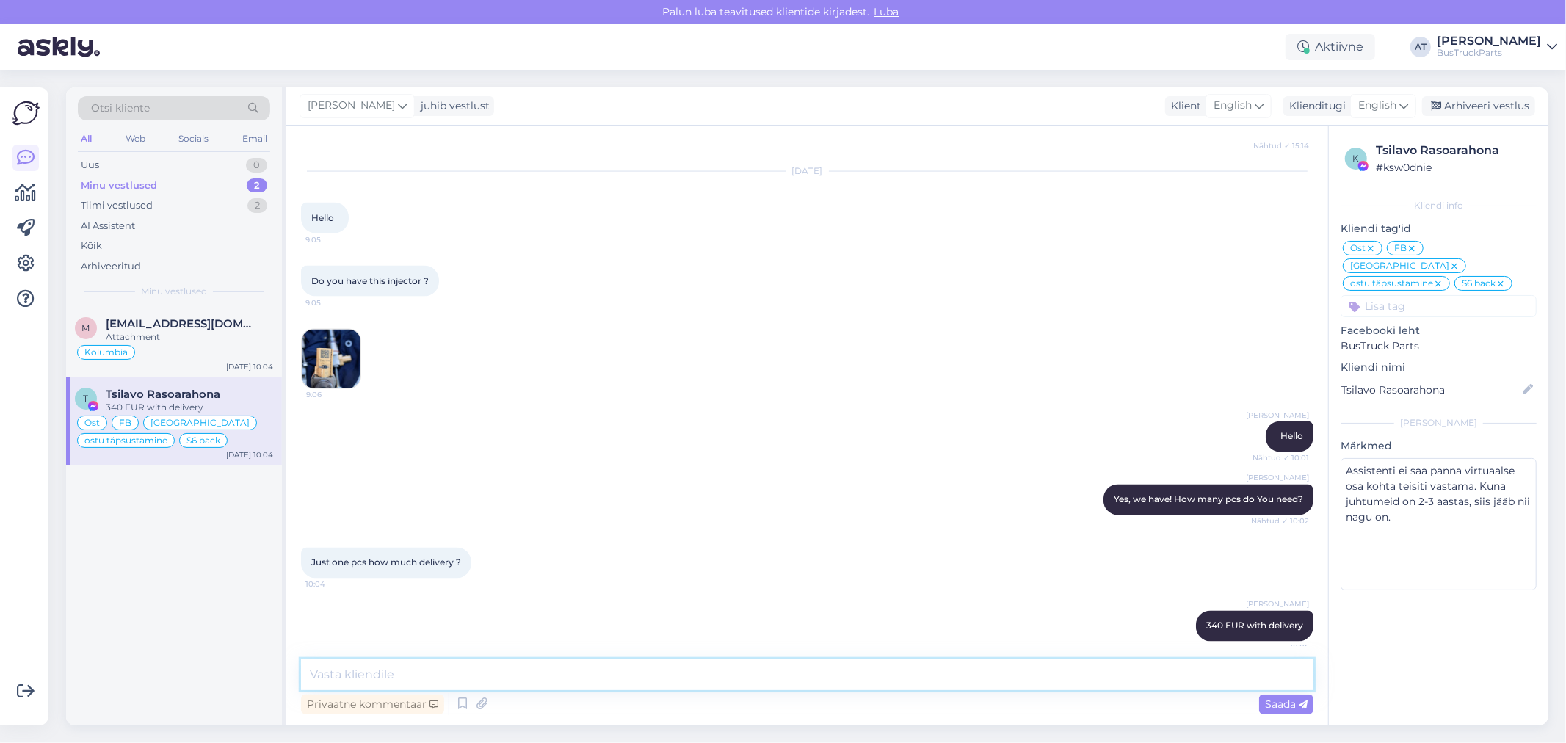
scroll to position [6820, 0]
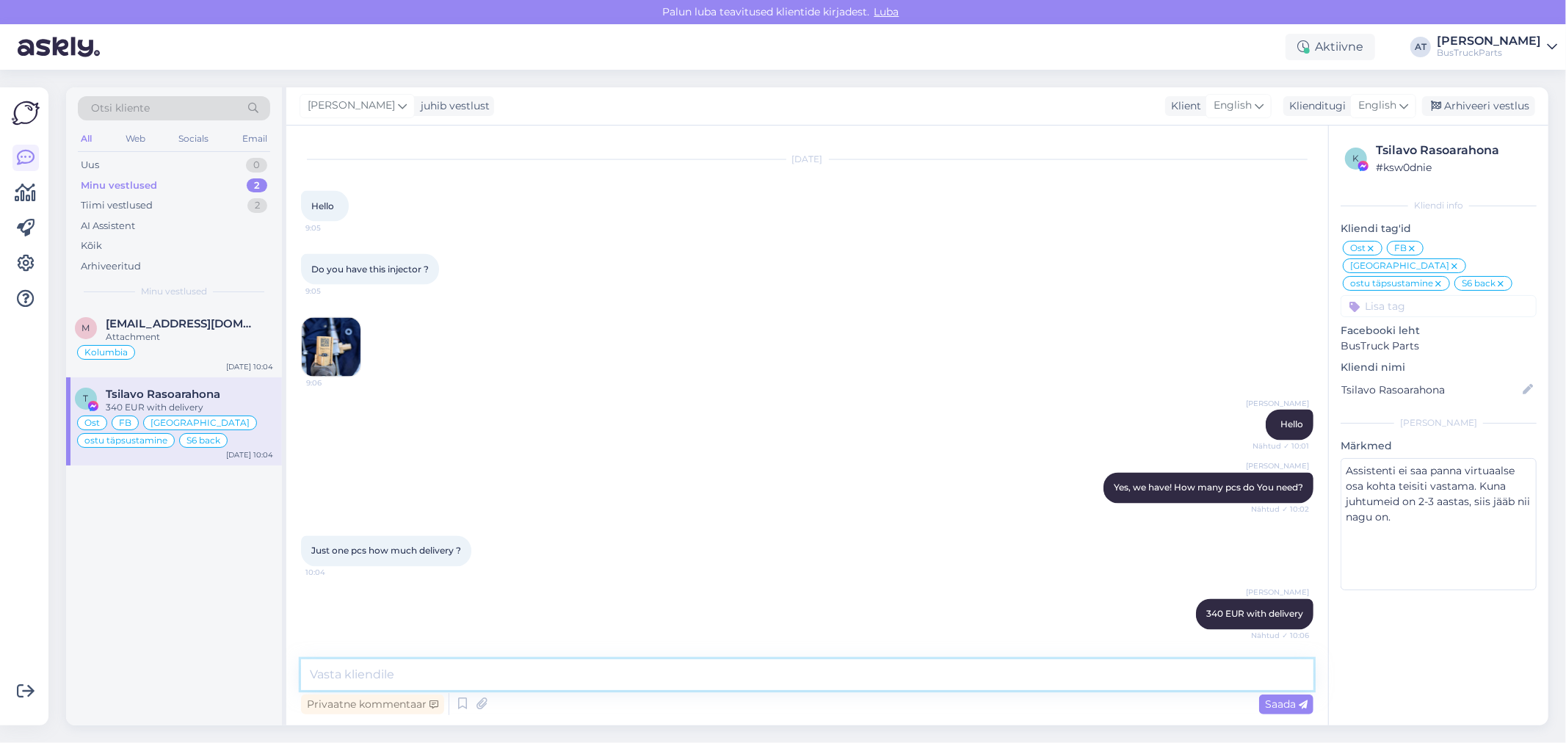
click at [629, 684] on textarea at bounding box center [807, 674] width 1013 height 31
paste textarea "[URL][DOMAIN_NAME]"
type textarea "This one - [URL][DOMAIN_NAME]"
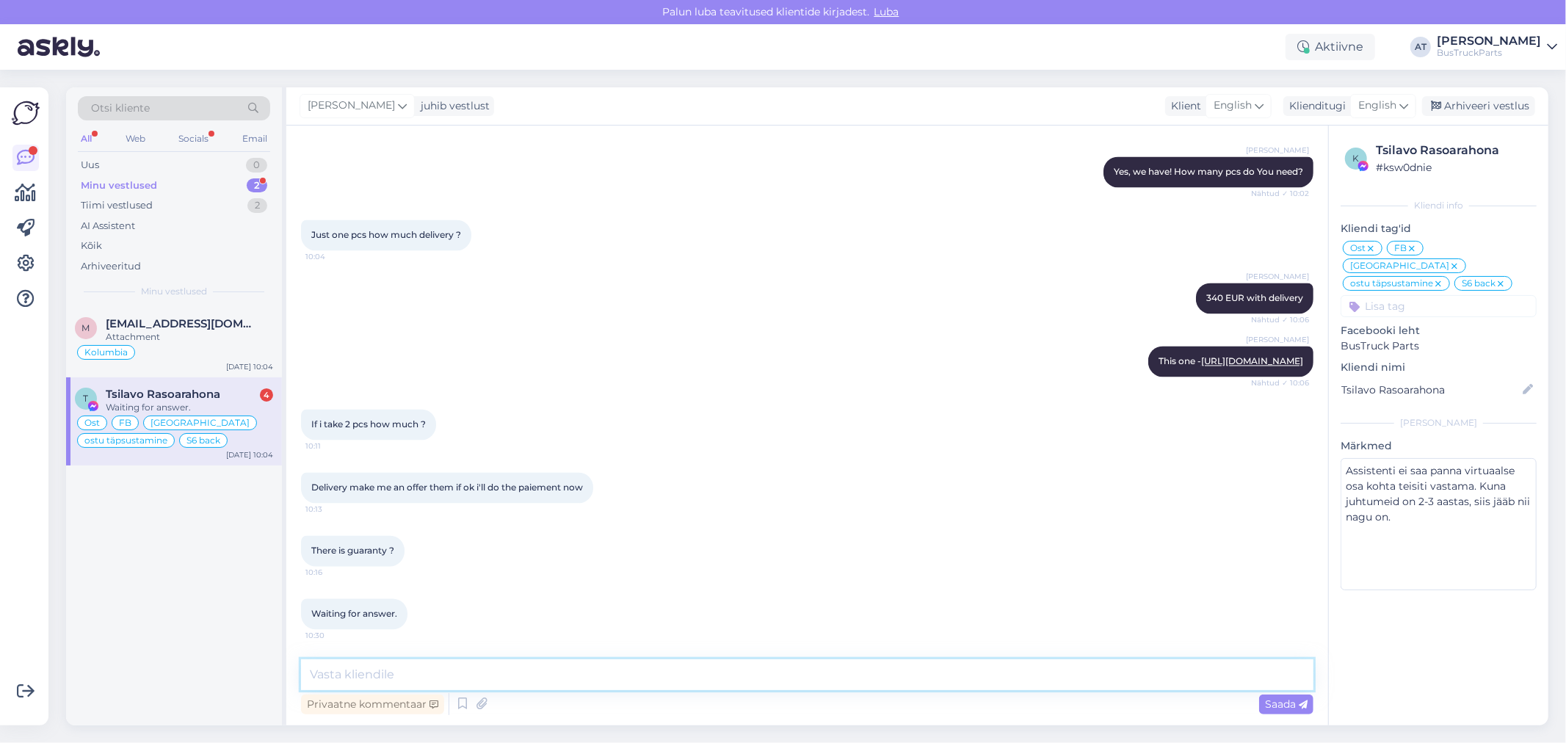
scroll to position [7162, 0]
drag, startPoint x: 311, startPoint y: 408, endPoint x: 422, endPoint y: 408, distance: 111.6
click at [422, 419] on span "If i take 2 pcs how much ?" at bounding box center [368, 424] width 115 height 11
click at [389, 489] on div "Delivery make me an offer them if ok i'll do the paiement now 10:13" at bounding box center [447, 488] width 292 height 31
drag, startPoint x: 415, startPoint y: 473, endPoint x: 569, endPoint y: 480, distance: 154.4
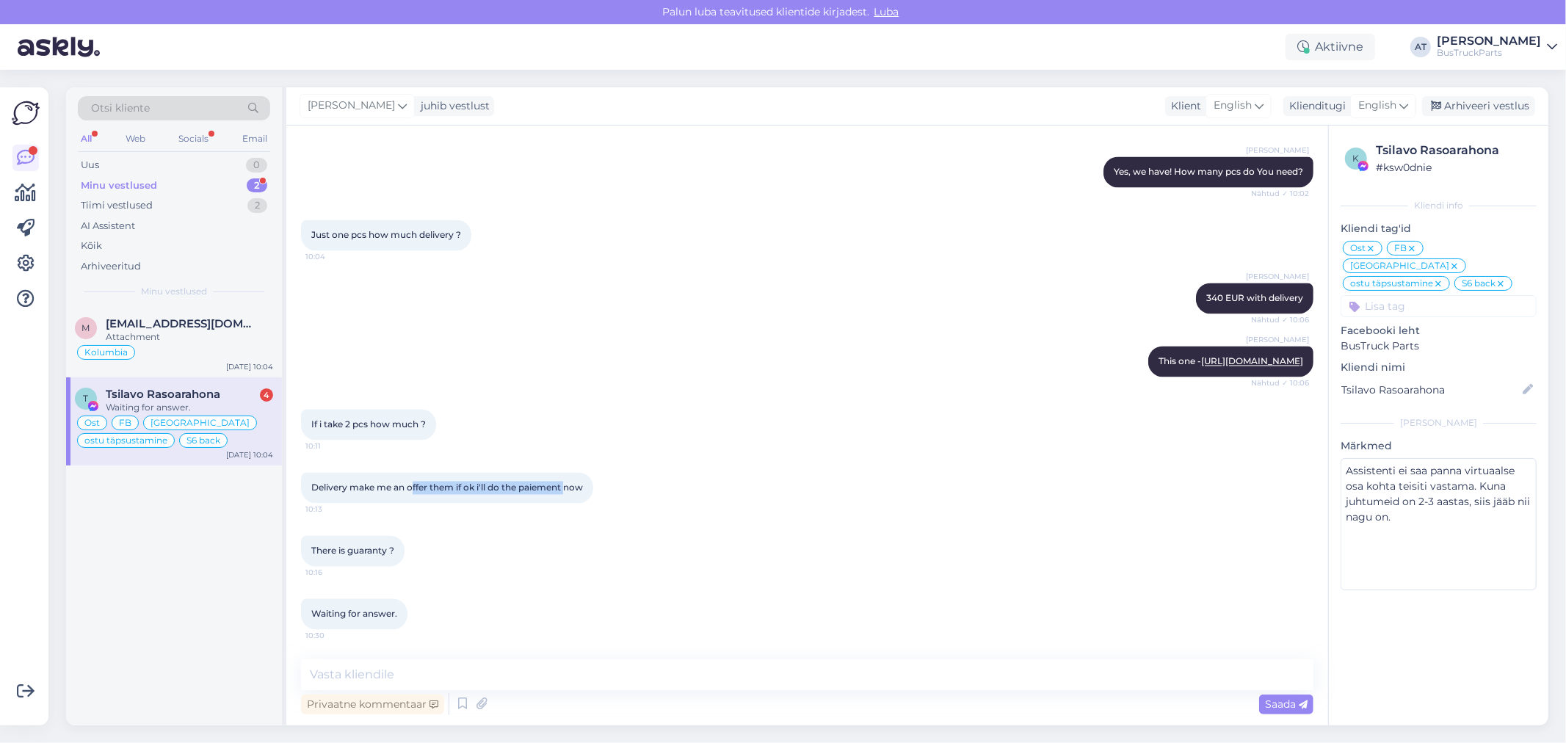
click at [569, 480] on div "Delivery make me an offer them if ok i'll do the paiement now 10:13" at bounding box center [447, 488] width 292 height 31
click at [552, 488] on div "Delivery make me an offer them if ok i'll do the paiement now 10:13" at bounding box center [447, 488] width 292 height 31
click at [358, 554] on span "There is guaranty ?" at bounding box center [352, 551] width 83 height 11
click at [367, 548] on span "There is guaranty ?" at bounding box center [352, 551] width 83 height 11
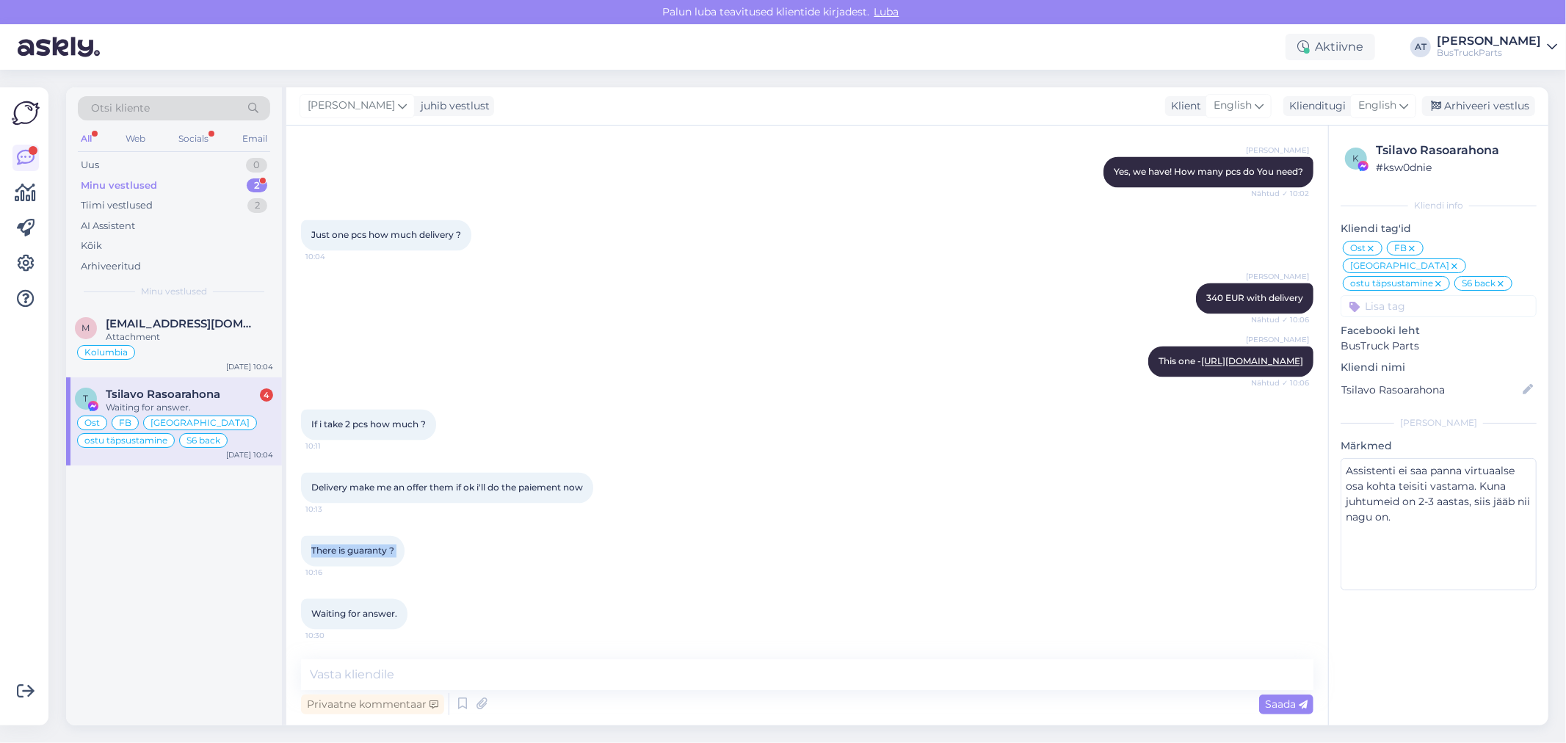
click at [367, 548] on span "There is guaranty ?" at bounding box center [352, 551] width 83 height 11
click at [443, 671] on textarea at bounding box center [807, 674] width 1013 height 31
type textarea "We have guarantee 6 months for allö our spare parts"
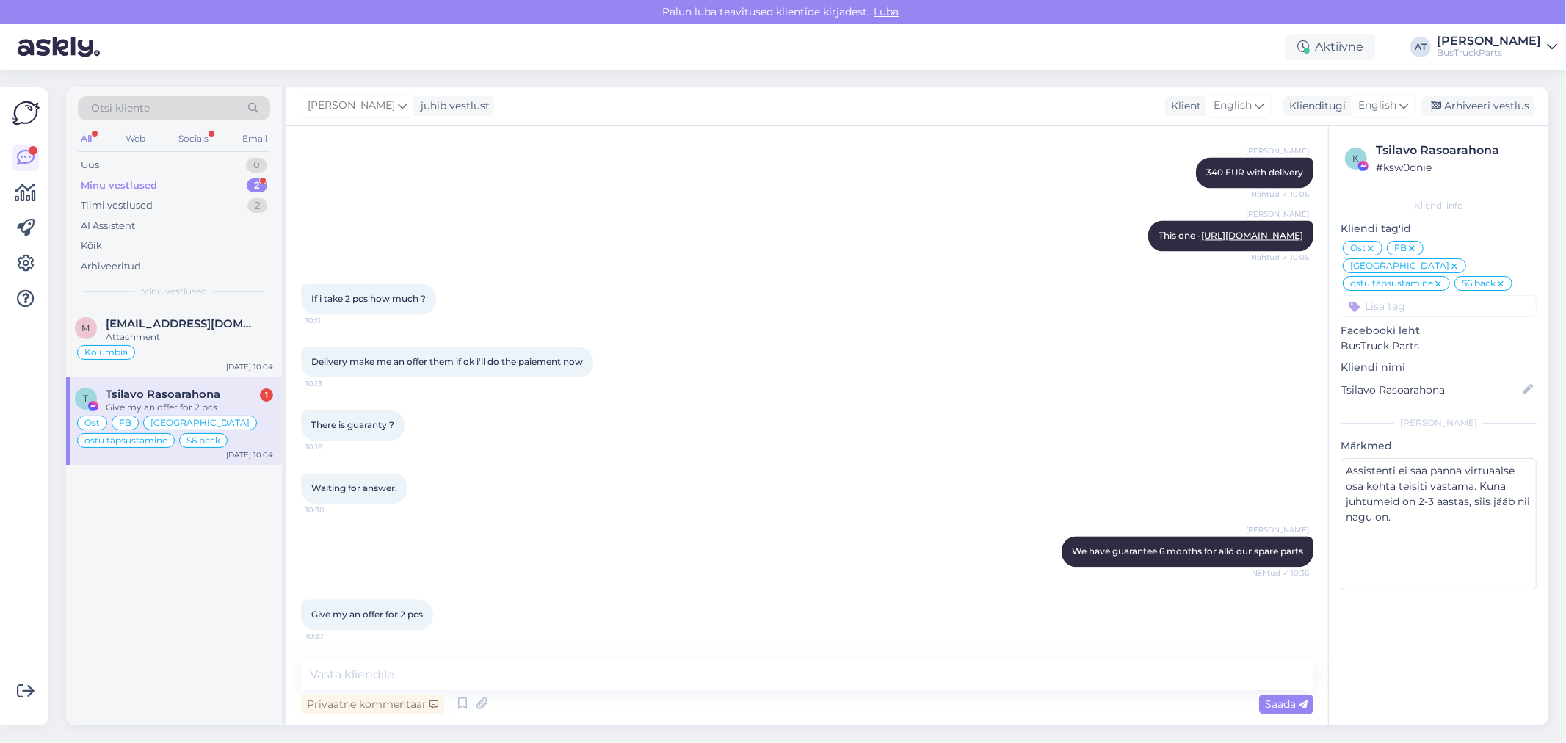
scroll to position [7288, 0]
click at [542, 668] on textarea at bounding box center [807, 674] width 1013 height 31
paste textarea "635.00"
type textarea "635.00 EUR with delivery"
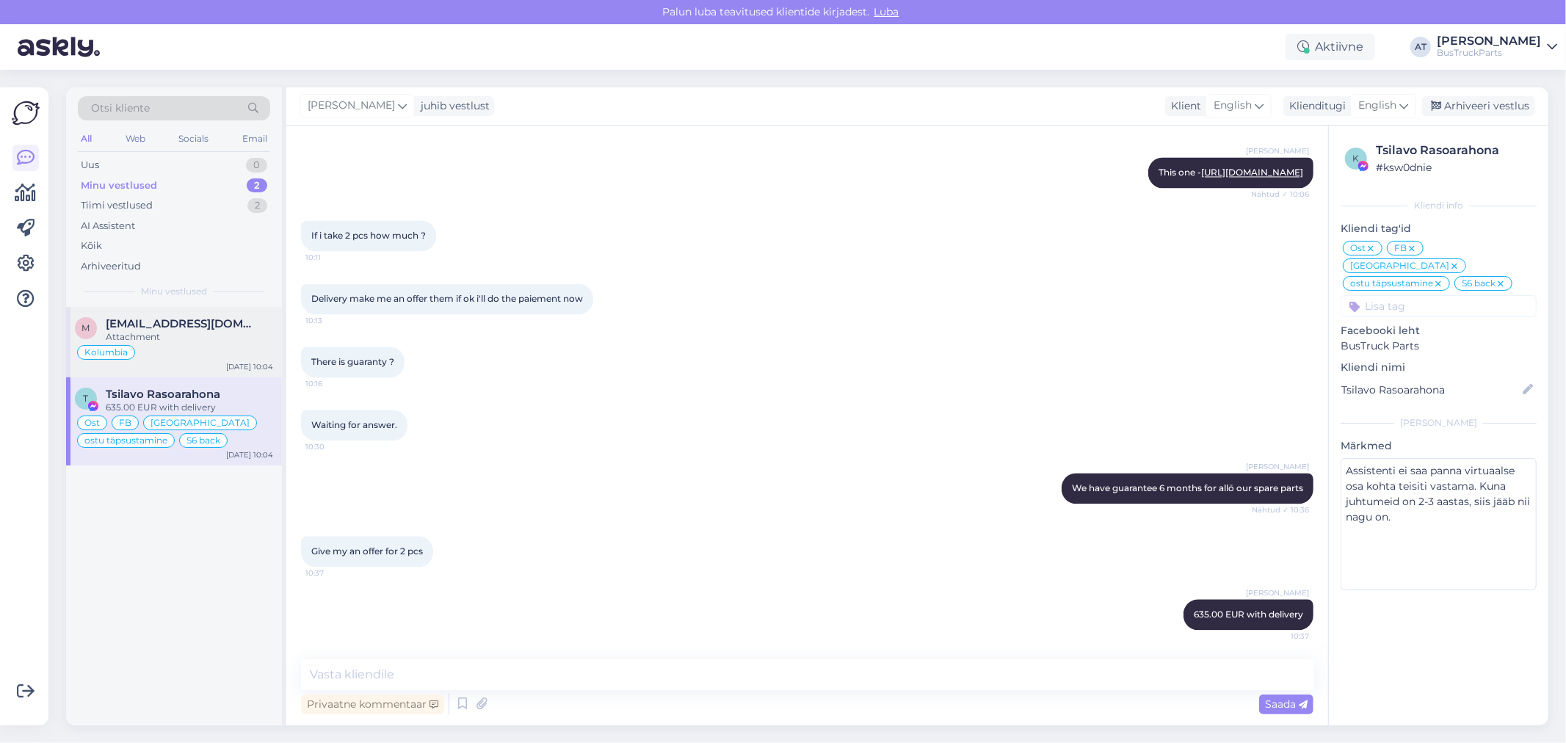
click at [187, 329] on span "[EMAIL_ADDRESS][DOMAIN_NAME]" at bounding box center [182, 323] width 153 height 13
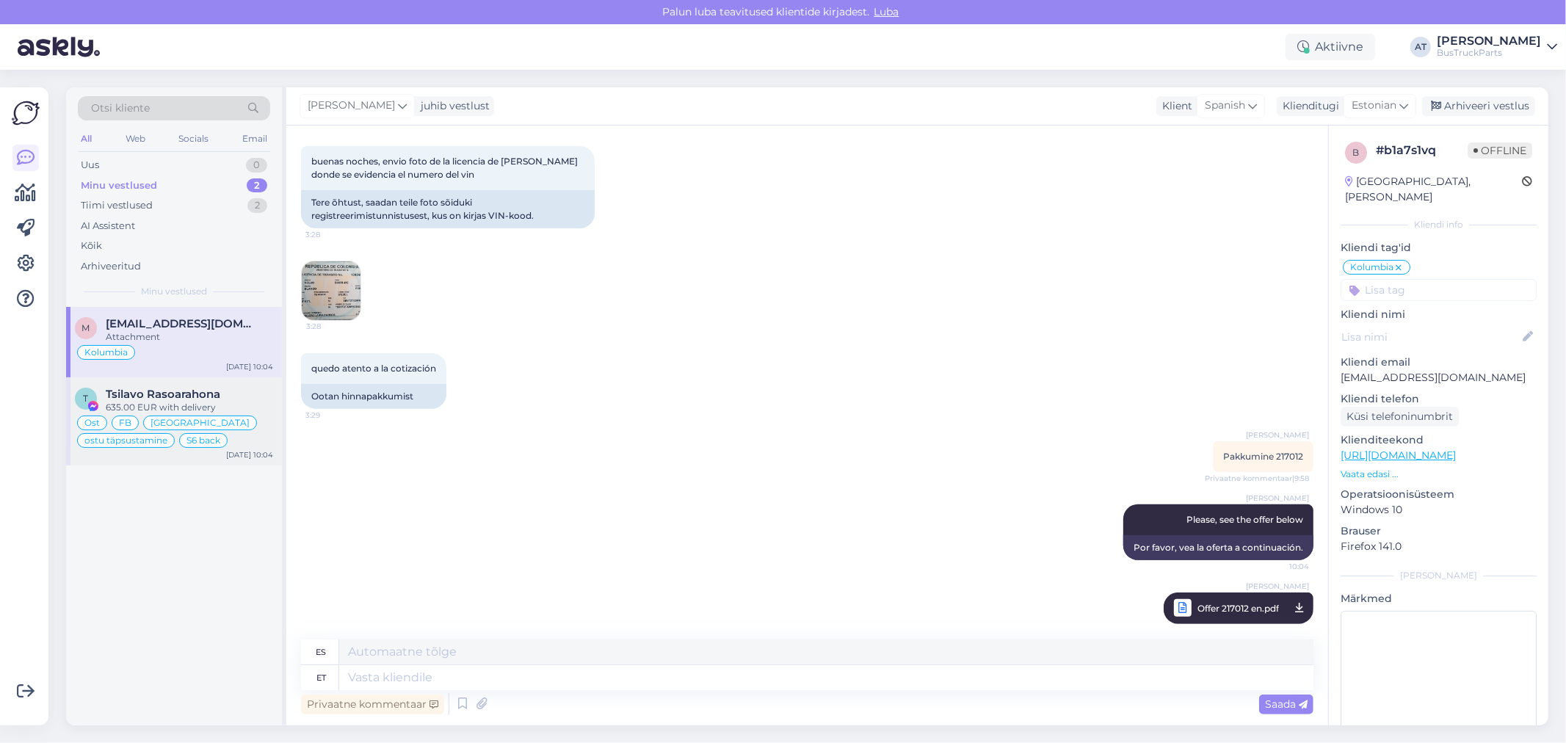
click at [229, 389] on div "Tsilavo Rasoarahona" at bounding box center [189, 394] width 167 height 13
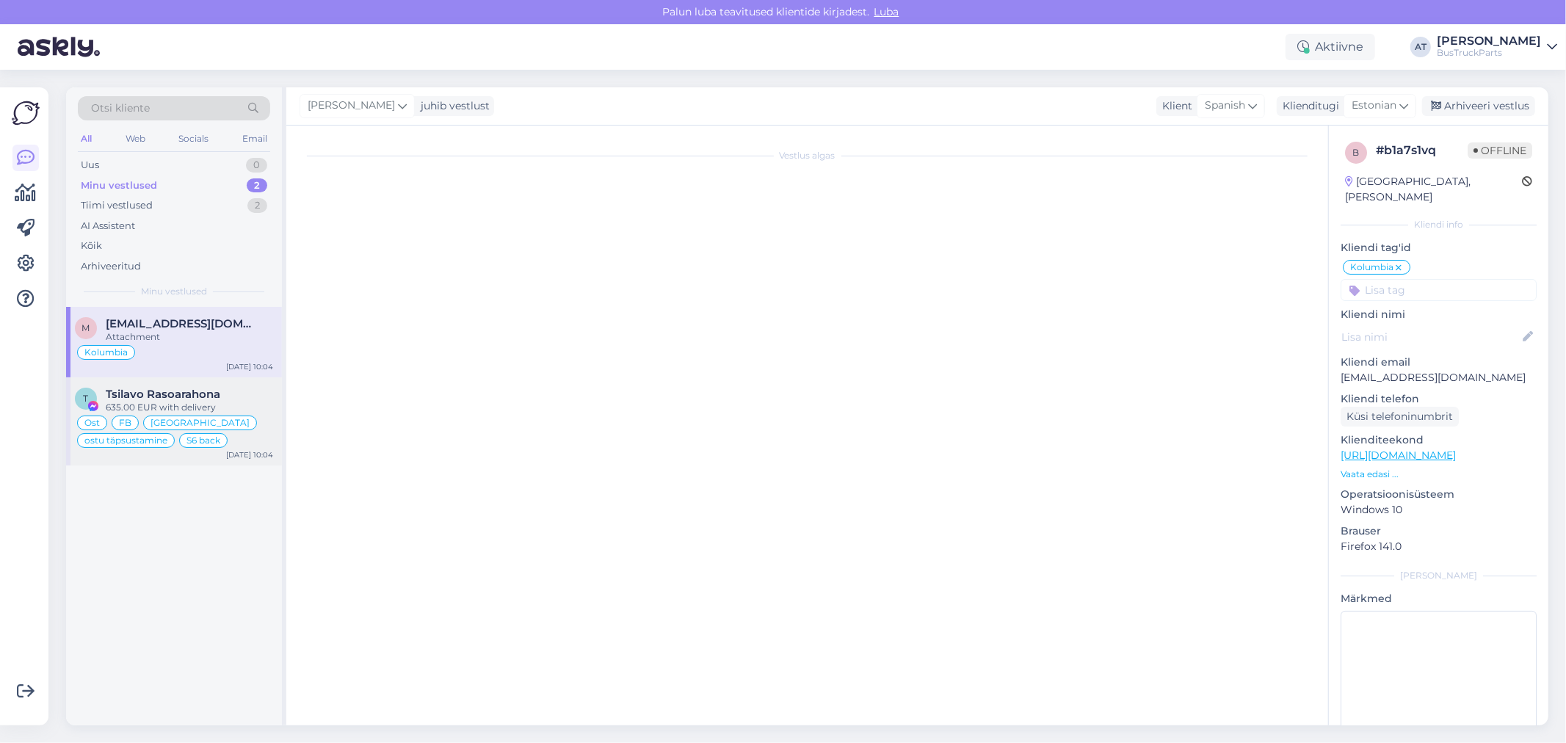
type textarea "Assistenti ei saa panna virtuaalse osa kohta teisiti vastama. Kuna juhtumeid on…"
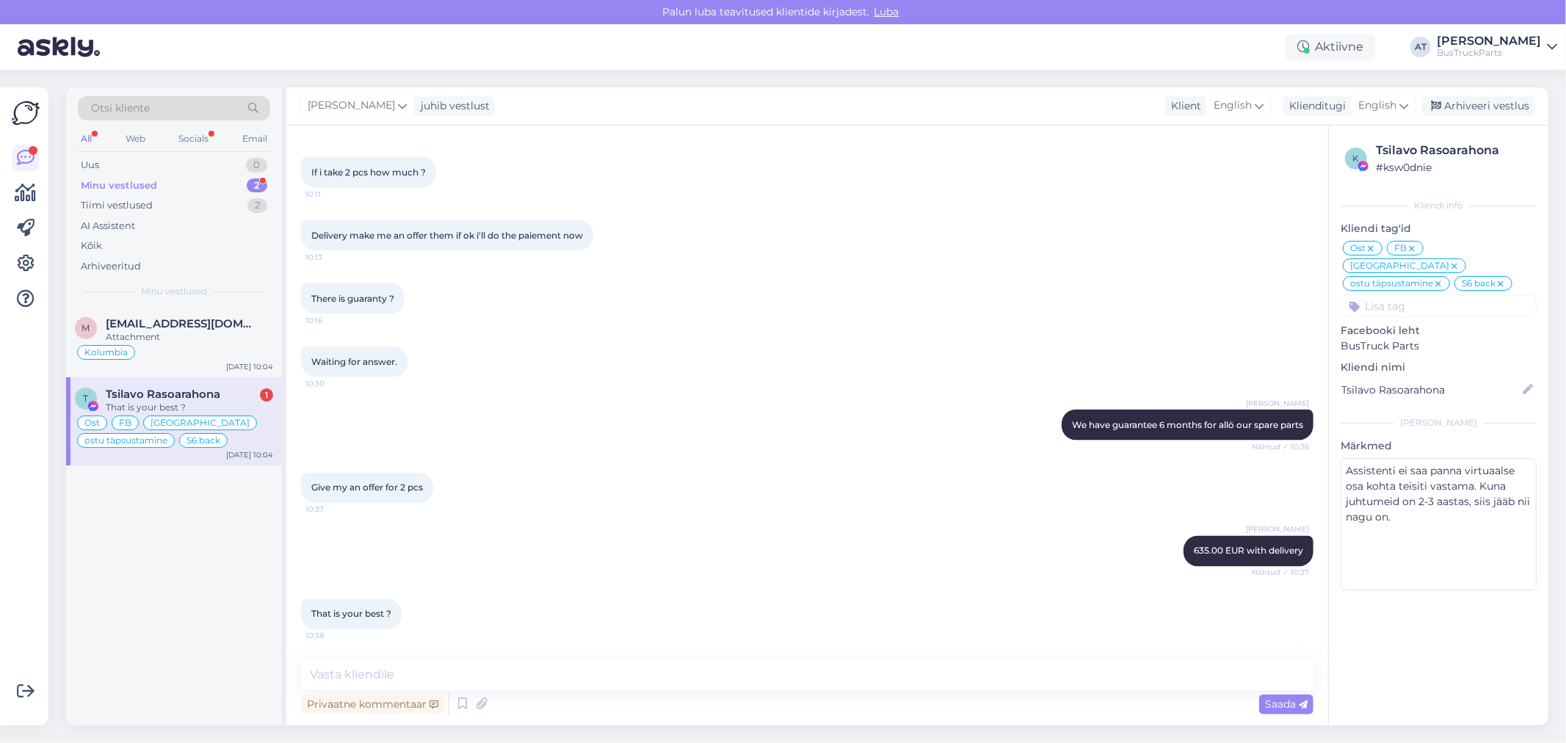
scroll to position [6789, 0]
click at [476, 661] on textarea at bounding box center [807, 674] width 1013 height 31
type textarea "Like always :)"
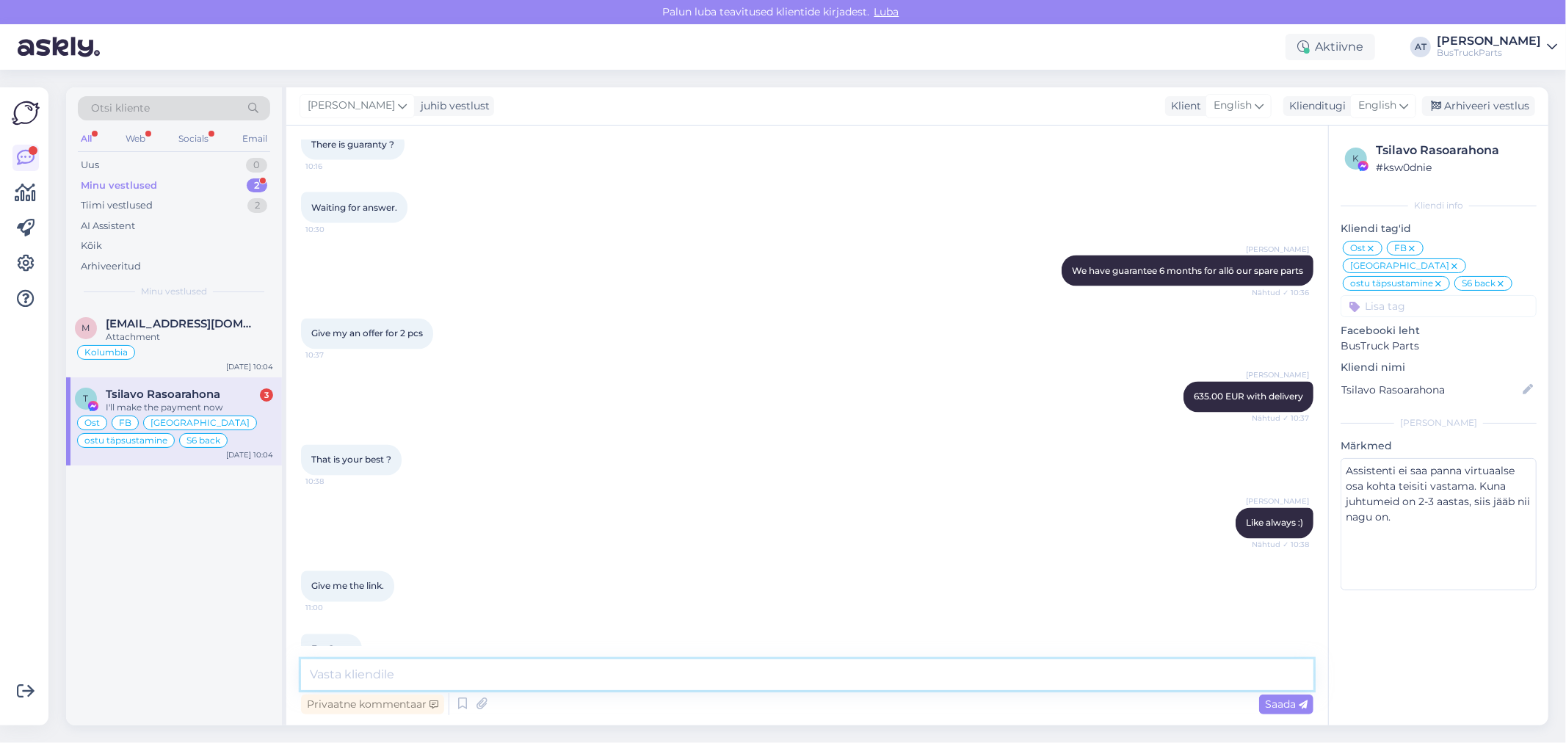
scroll to position [7041, 0]
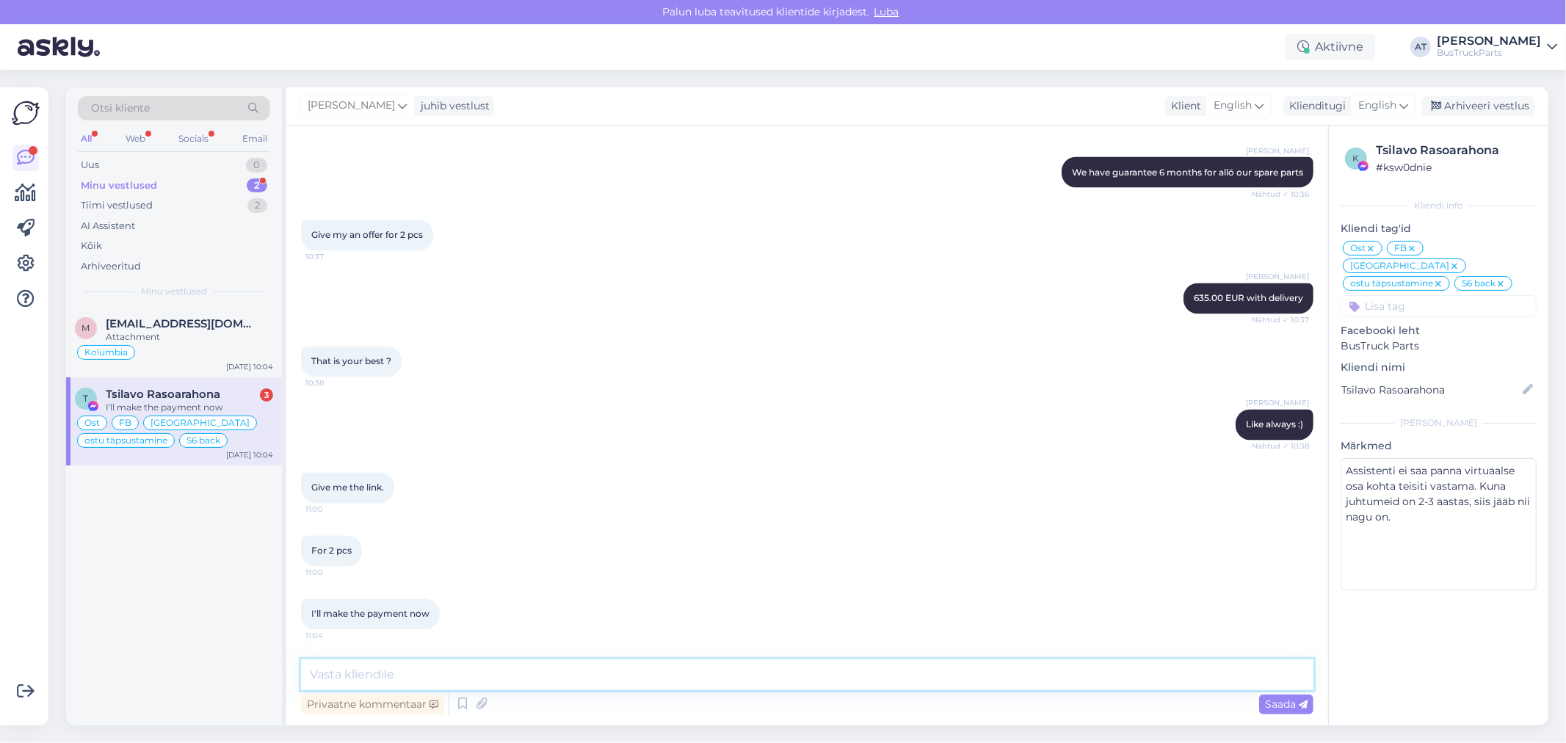
click at [459, 669] on textarea at bounding box center [807, 674] width 1013 height 31
type textarea "moment"
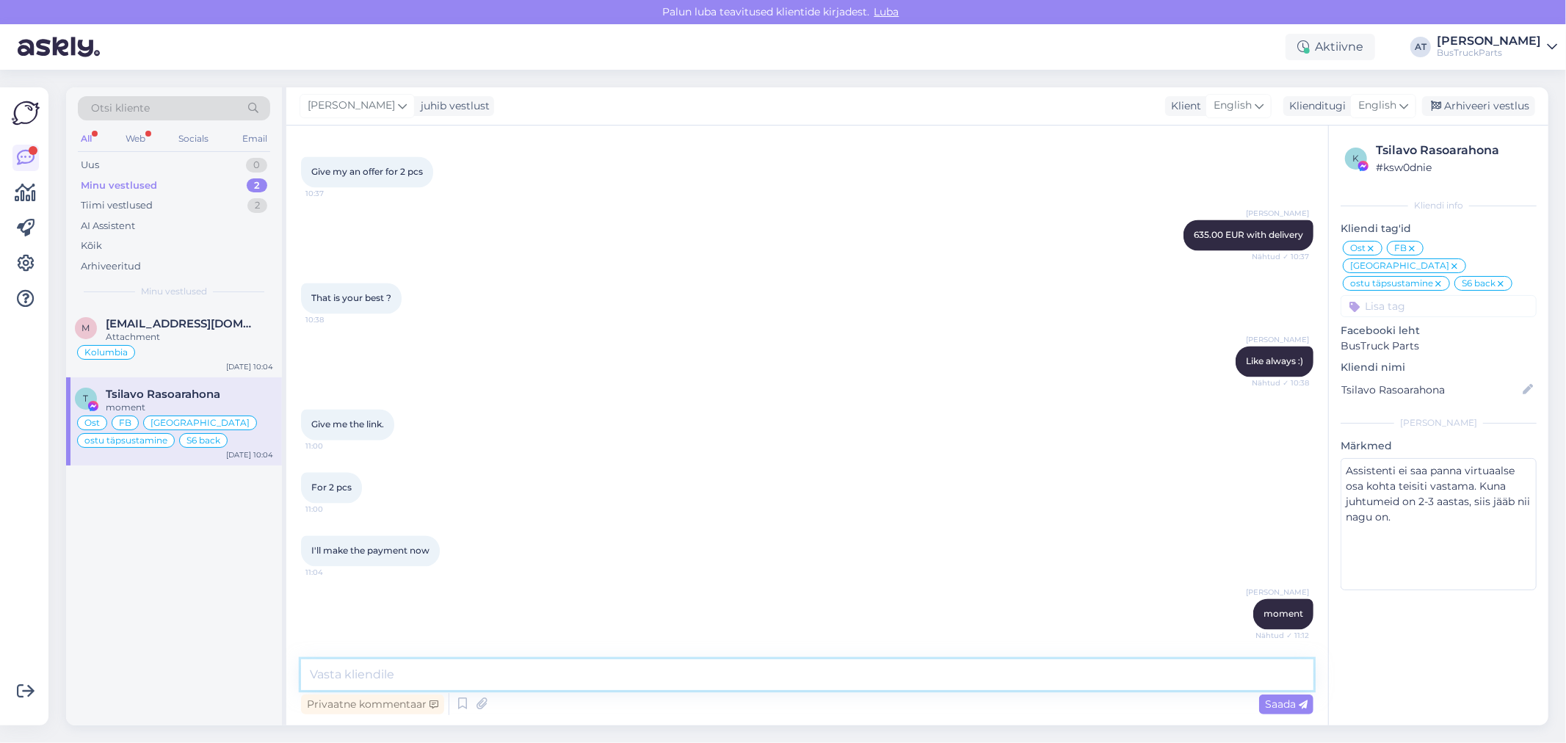
scroll to position [7168, 0]
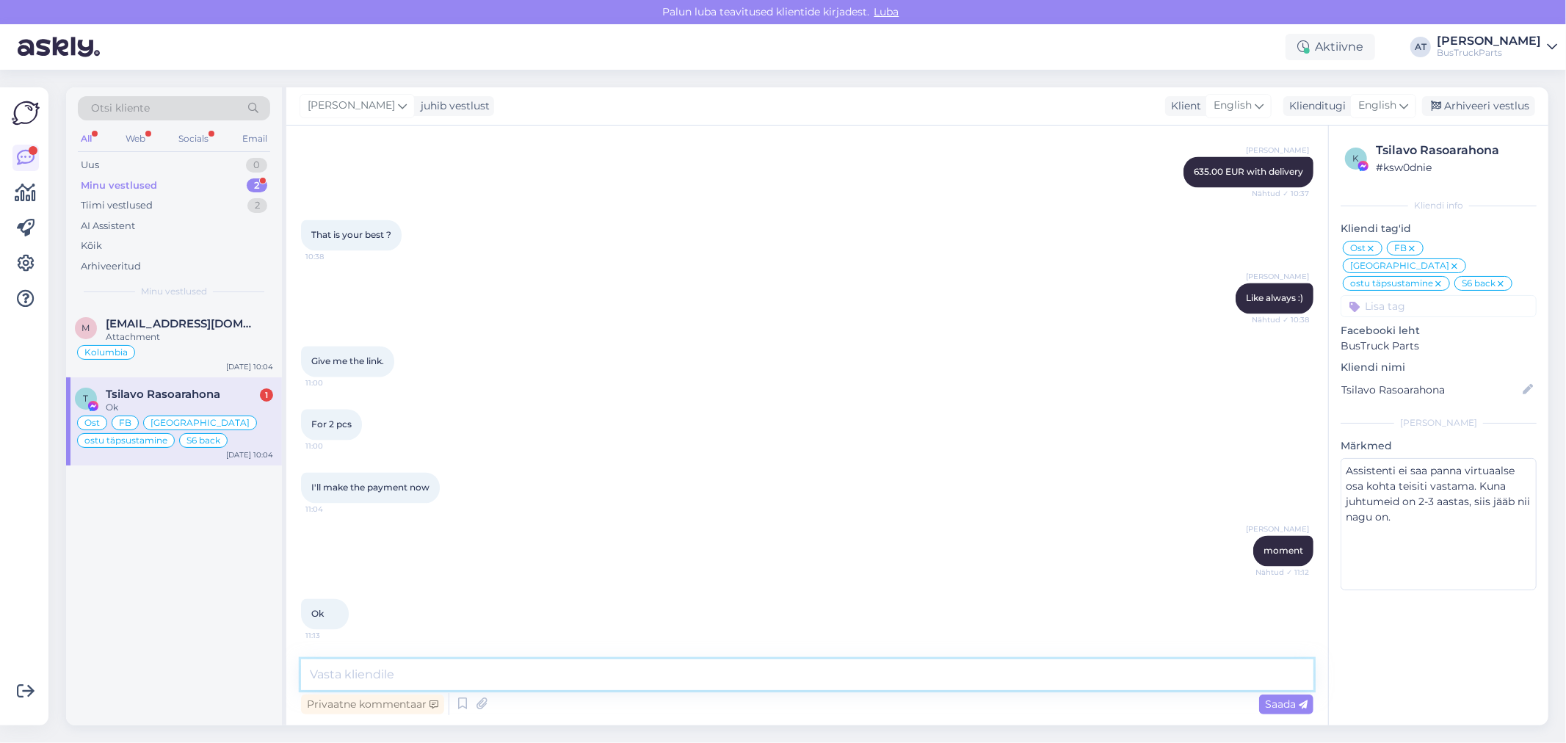
drag, startPoint x: 659, startPoint y: 670, endPoint x: 648, endPoint y: 670, distance: 11.7
click at [659, 670] on textarea at bounding box center [807, 674] width 1013 height 31
paste textarea "[URL][DOMAIN_NAME]"
type textarea "Payment link: [URL][DOMAIN_NAME]"
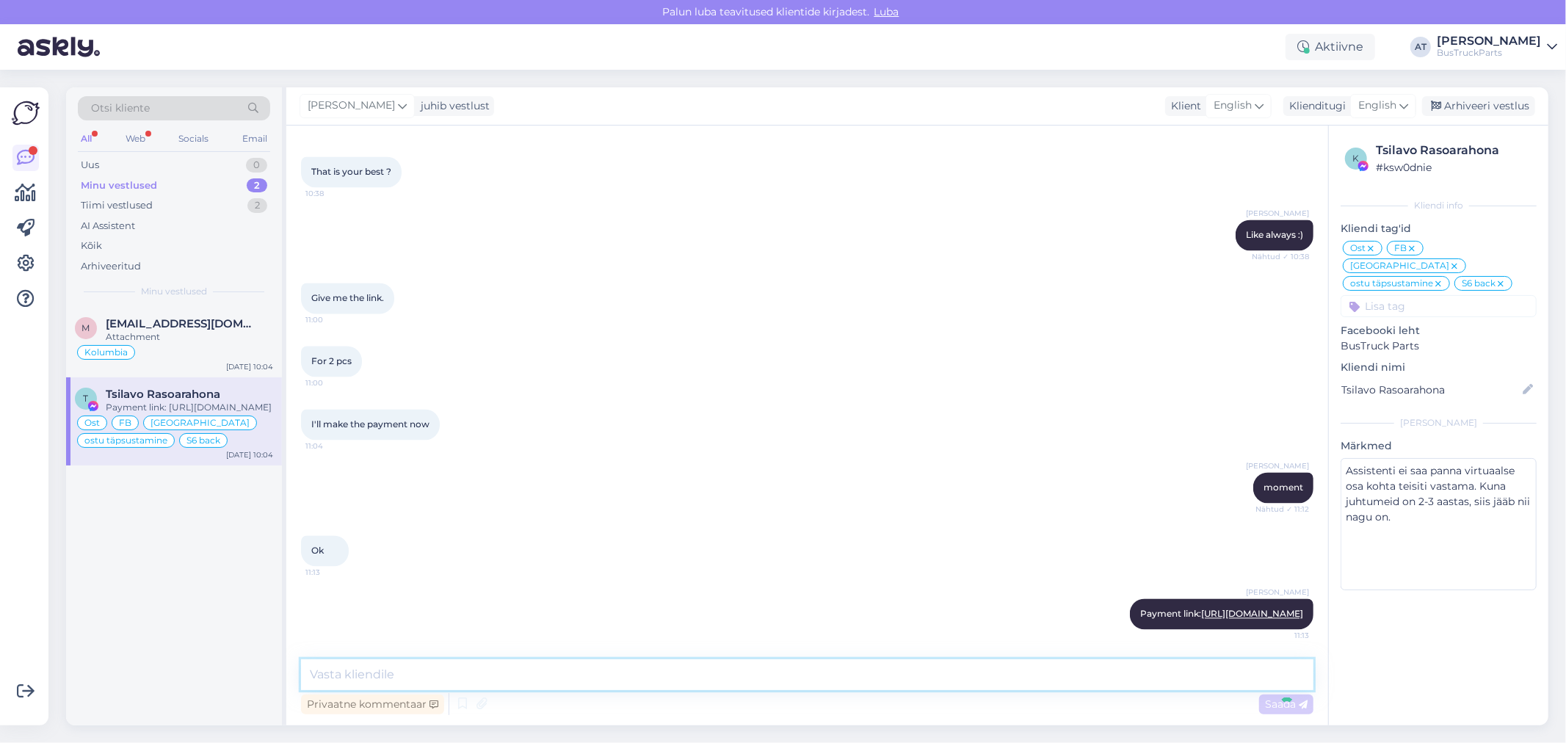
scroll to position [7244, 0]
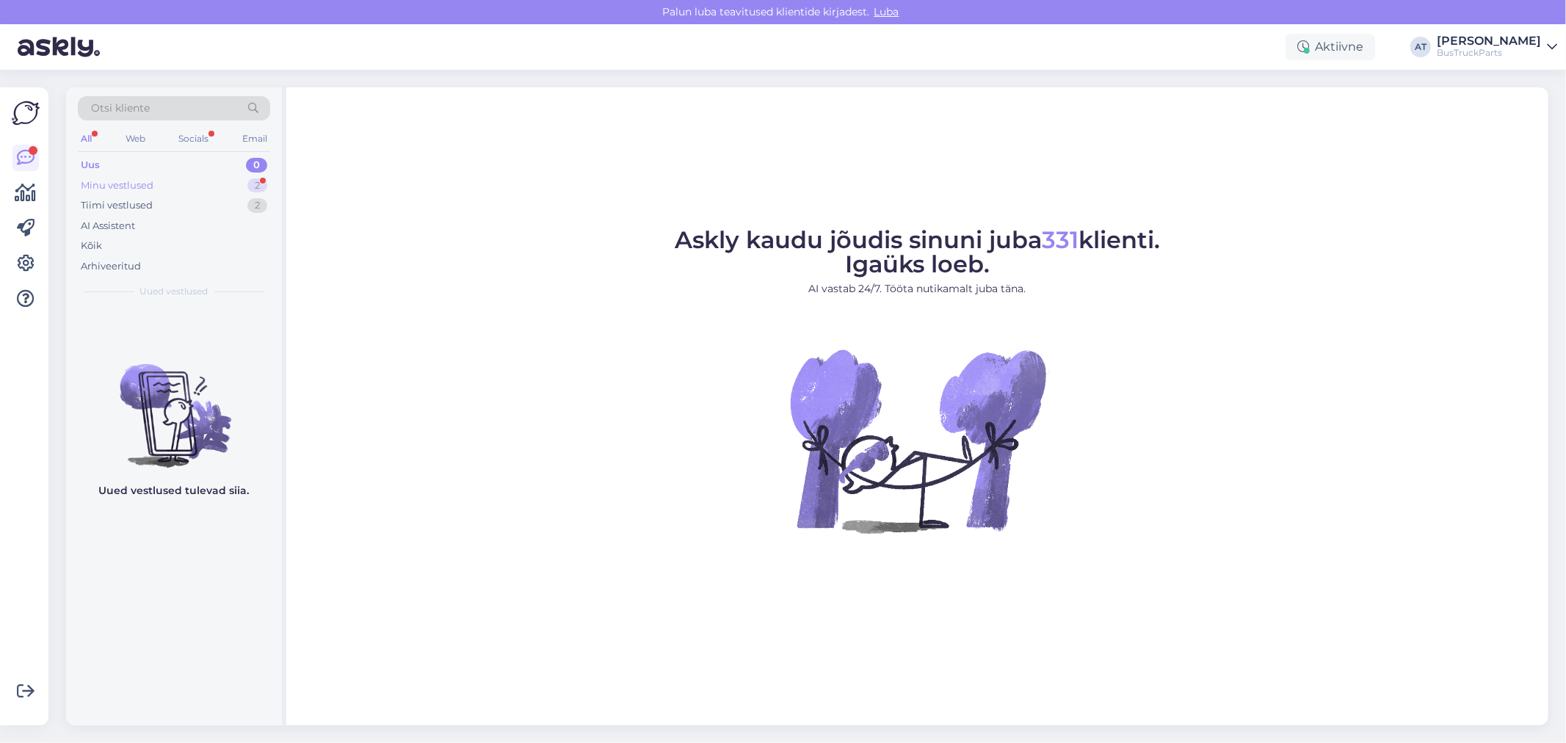
click at [196, 192] on div "Minu vestlused 2" at bounding box center [174, 186] width 192 height 21
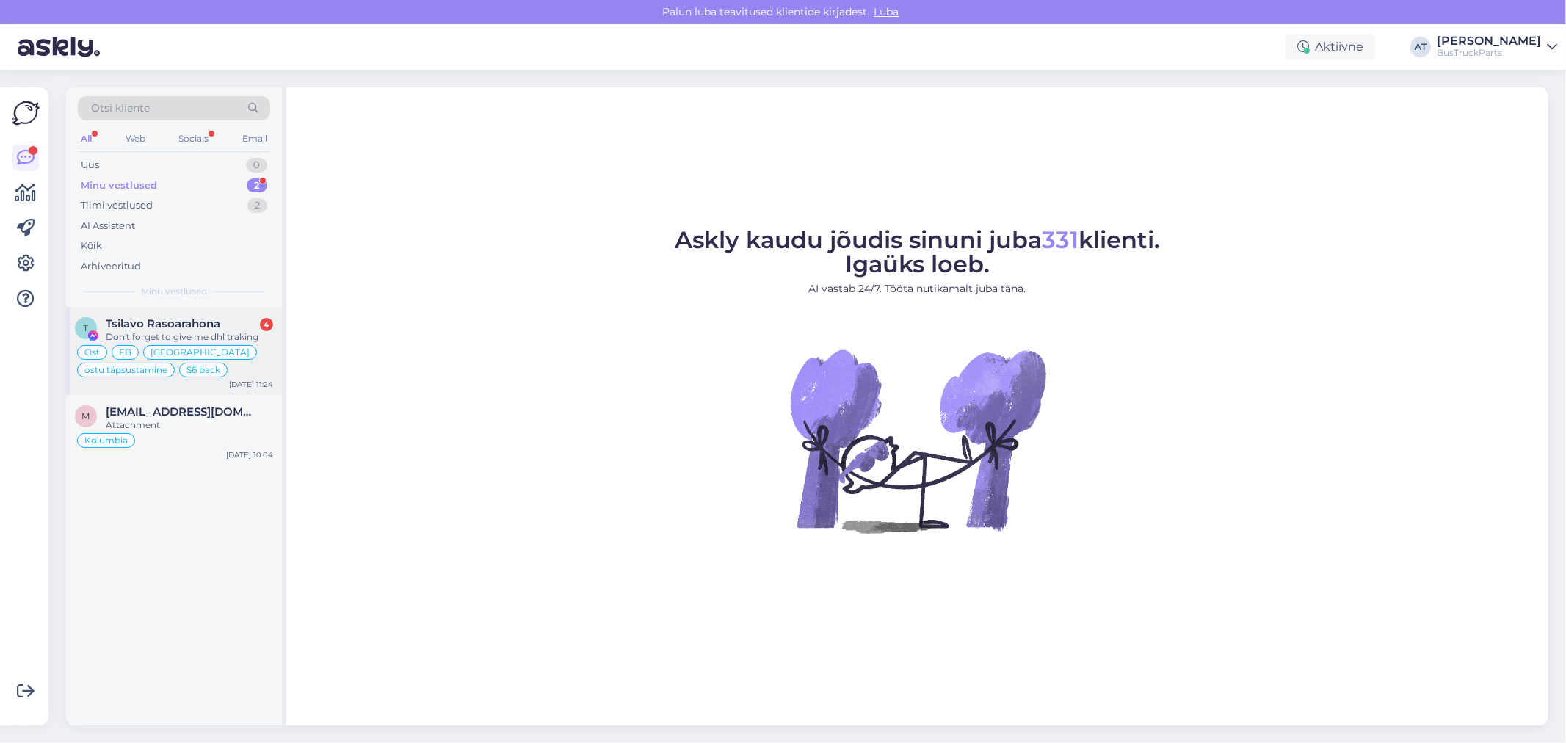
click at [222, 322] on div "Tsilavo Rasoarahona 4" at bounding box center [189, 323] width 167 height 13
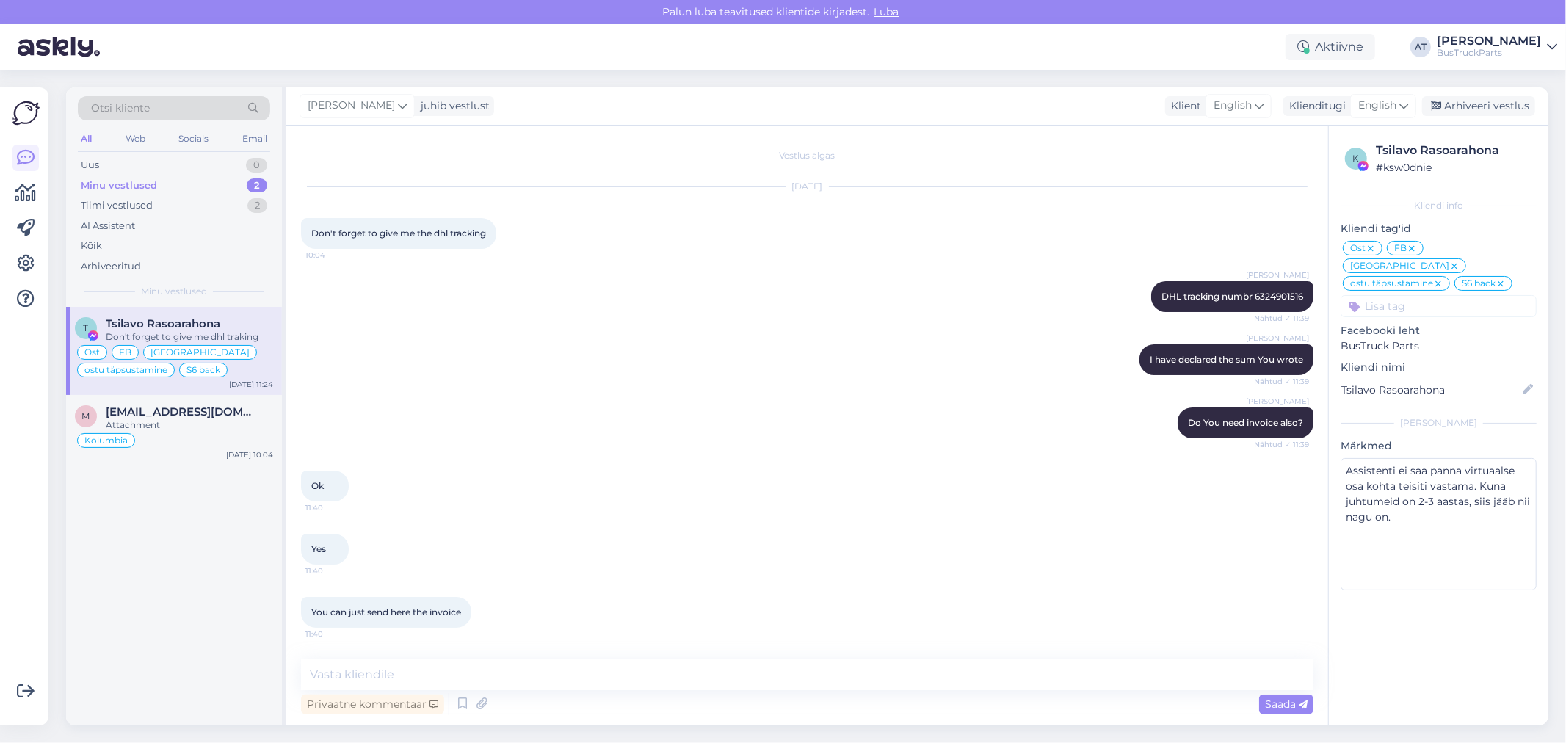
scroll to position [6725, 0]
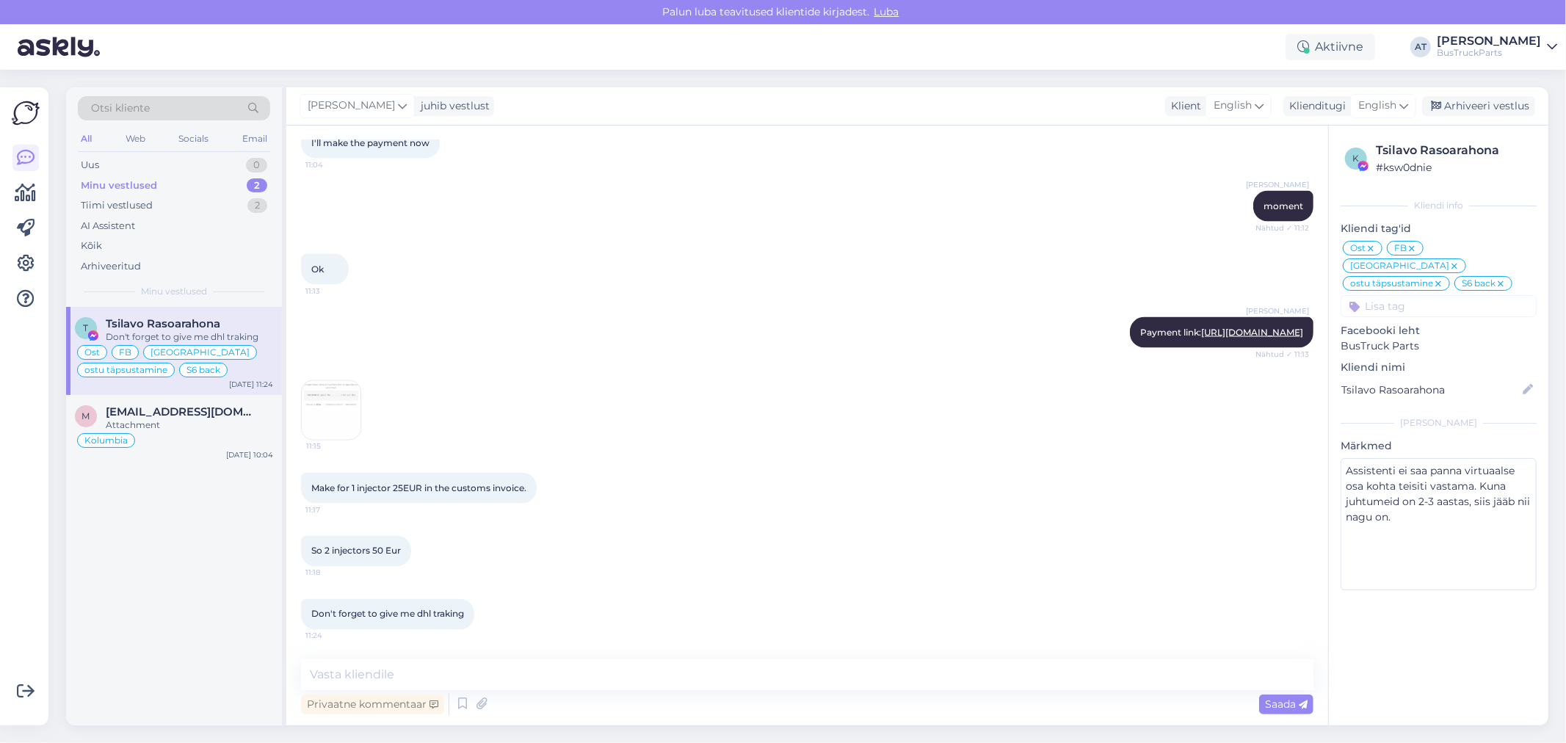
click at [405, 494] on div "Make for 1 injector 25EUR in the customs invoice. 11:17" at bounding box center [419, 488] width 236 height 31
drag, startPoint x: 362, startPoint y: 552, endPoint x: 478, endPoint y: 673, distance: 167.8
click at [478, 673] on textarea at bounding box center [807, 674] width 1013 height 31
type textarea "H"
type textarea "Okay! Noted"
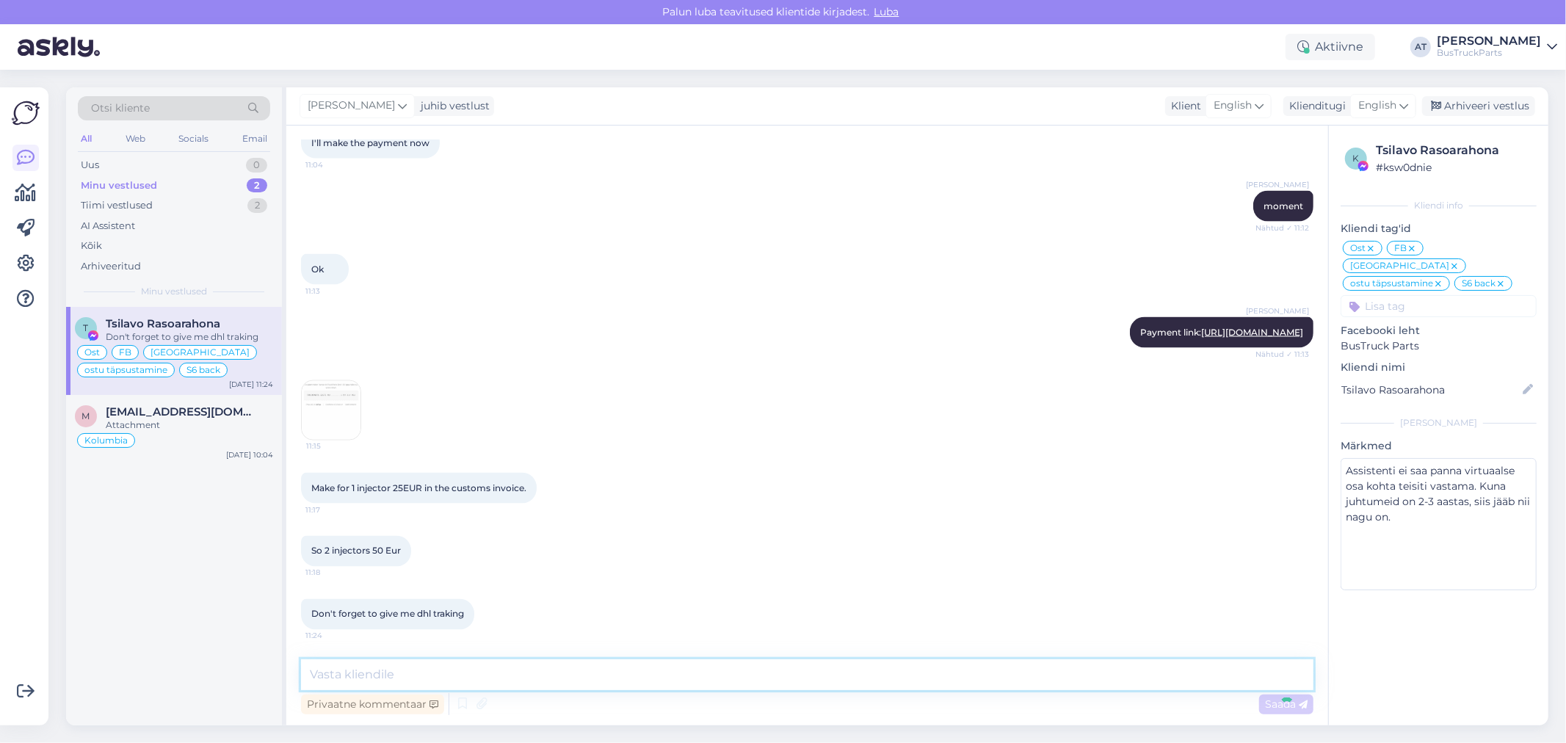
scroll to position [6788, 0]
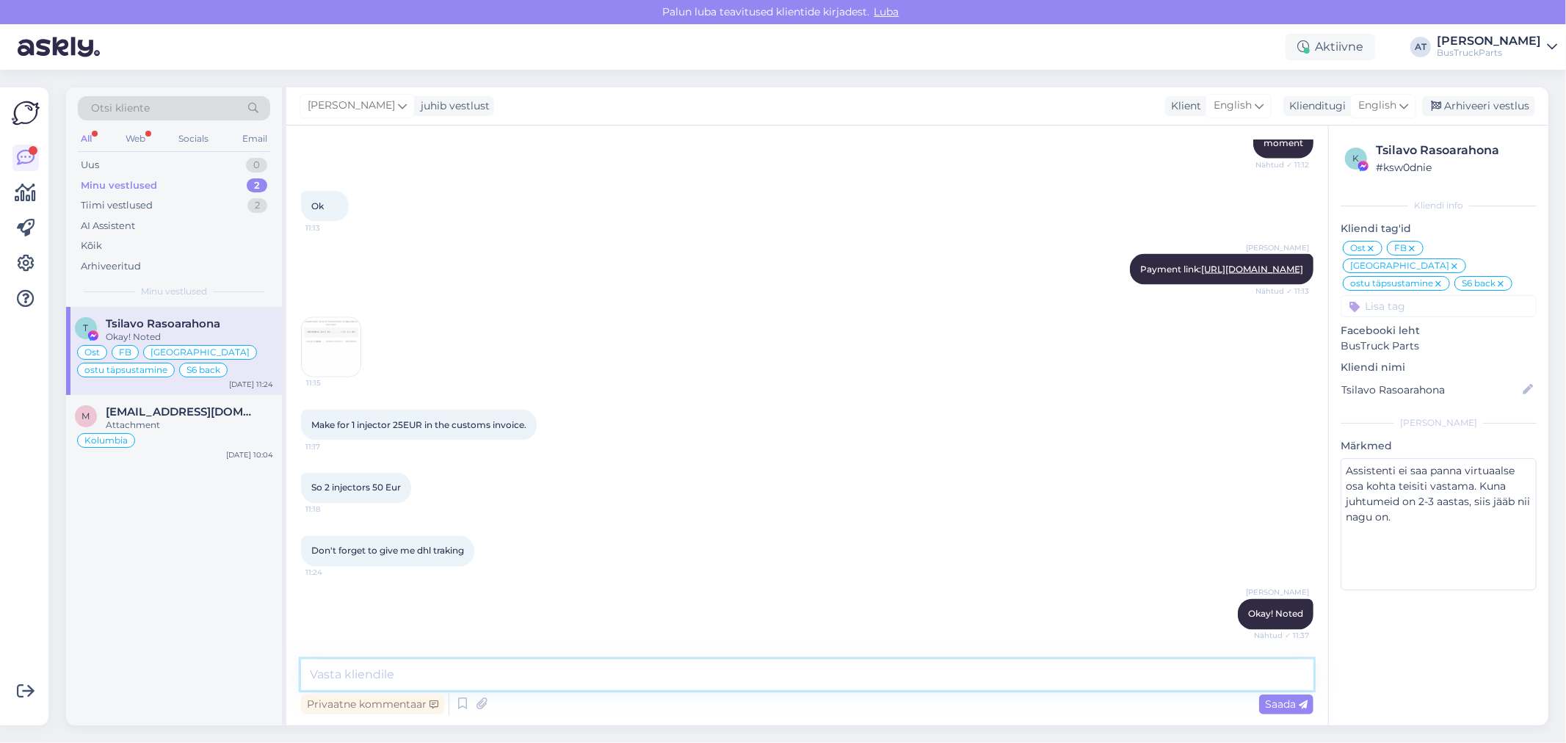
click at [537, 670] on textarea at bounding box center [807, 674] width 1013 height 31
paste textarea "6674637244"
click at [409, 676] on textarea "DHL tracking nujber 6674637244" at bounding box center [807, 674] width 1013 height 31
type textarea "DHL tracking number 6674637244"
click at [1285, 709] on div "Saada" at bounding box center [1286, 705] width 54 height 20
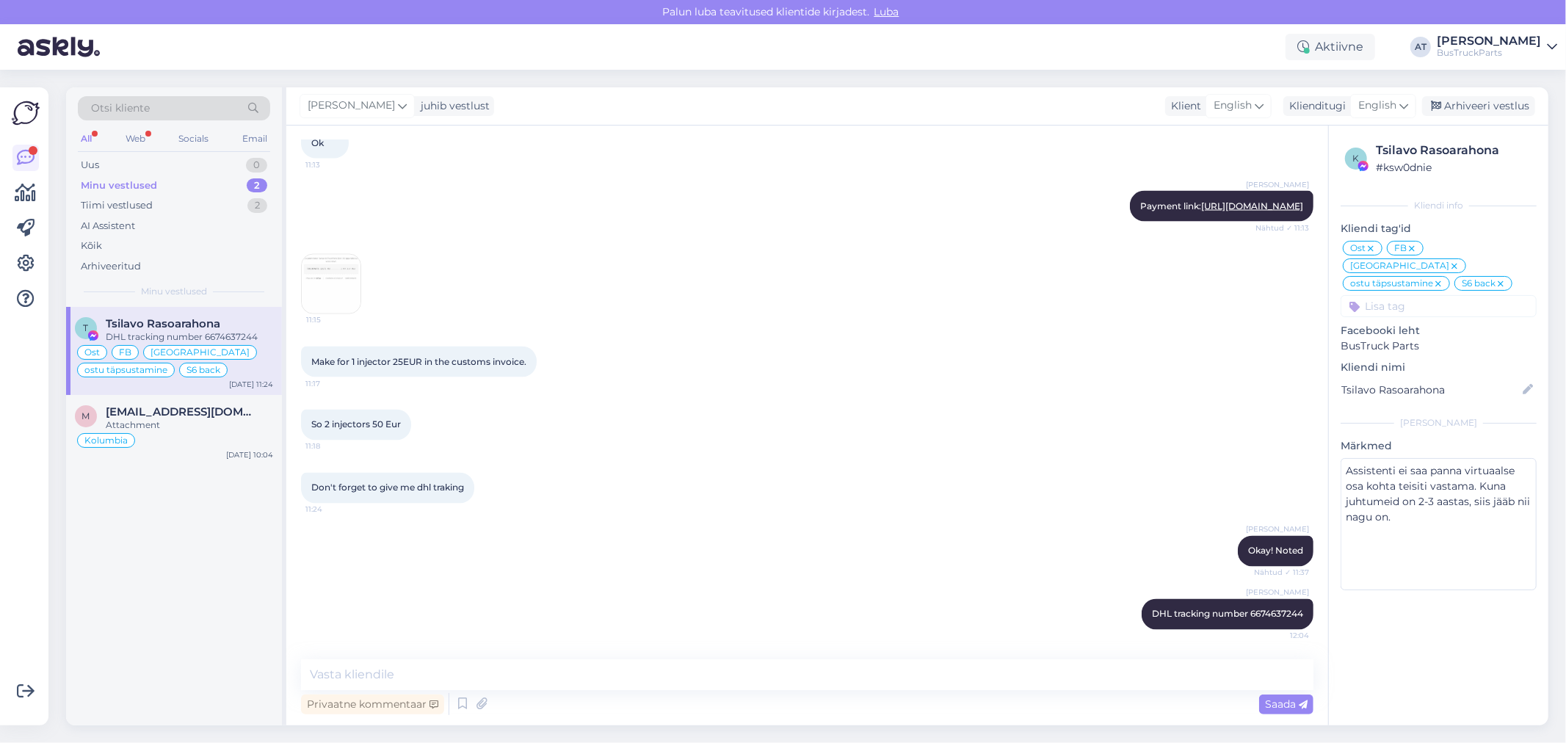
scroll to position [6851, 0]
click at [482, 708] on icon at bounding box center [481, 704] width 21 height 22
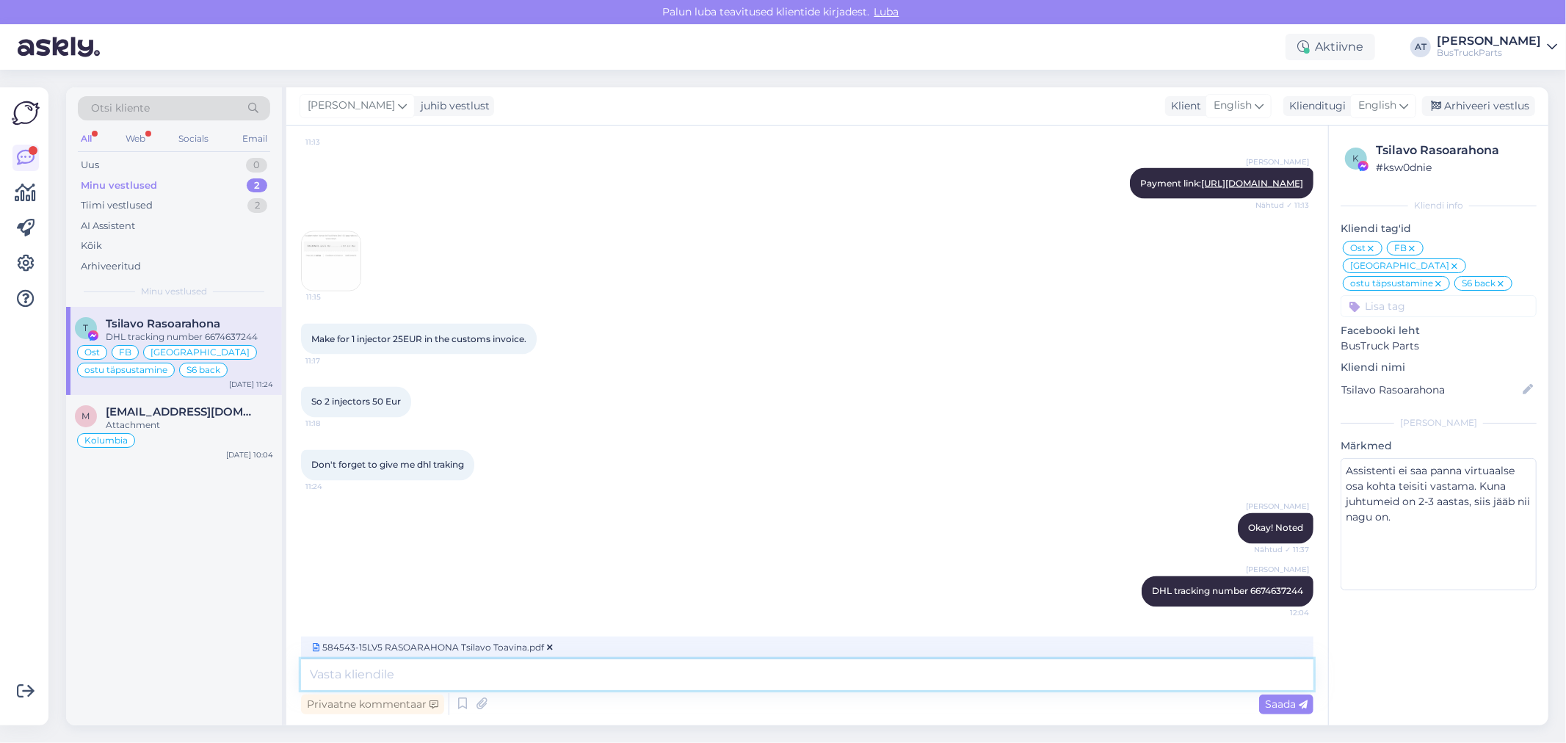
click at [562, 670] on textarea at bounding box center [807, 674] width 1013 height 31
type textarea "And invoice for customs."
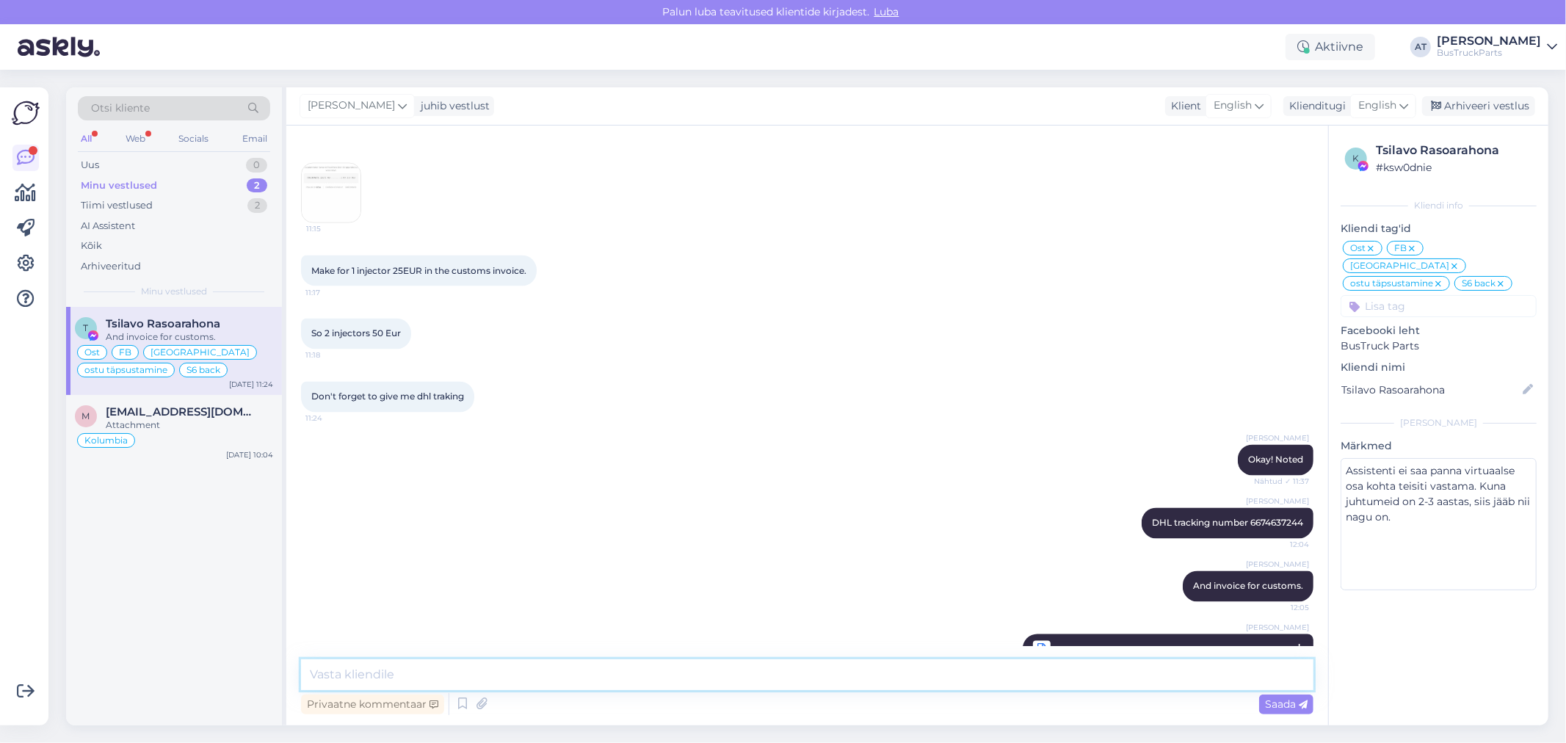
scroll to position [6978, 0]
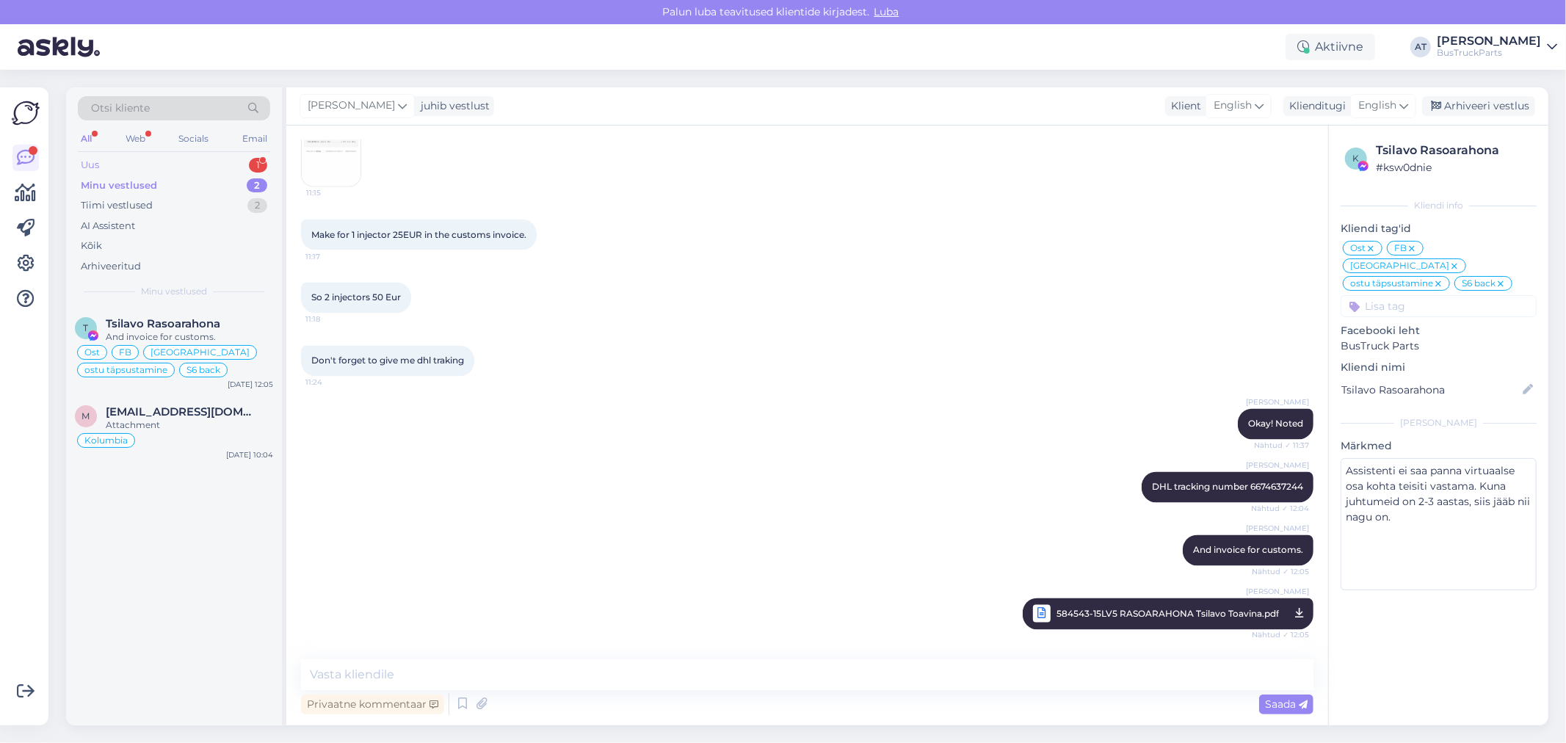
click at [177, 159] on div "Uus 1" at bounding box center [174, 165] width 192 height 21
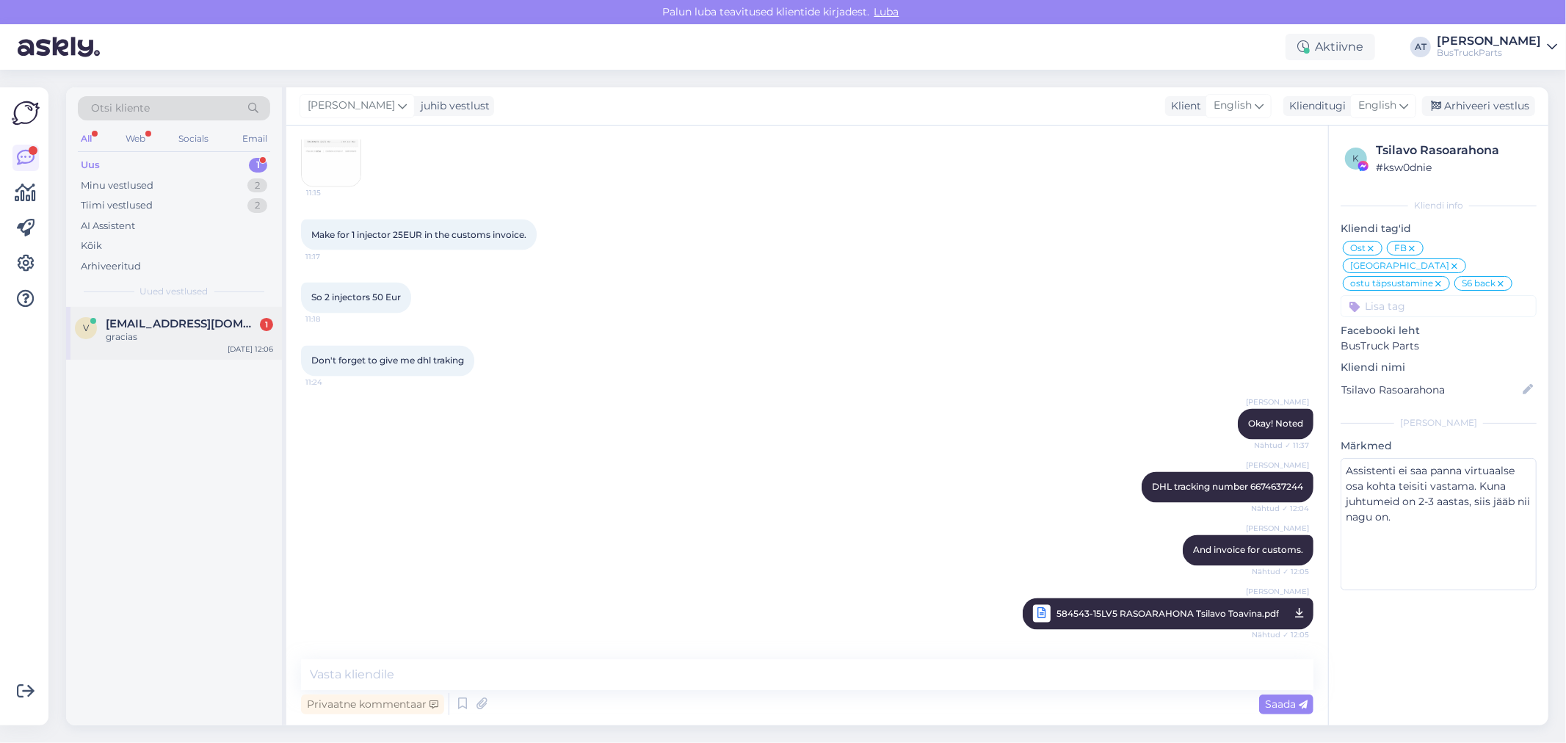
click at [181, 322] on span "vao.mantenimiento2010@gmail.com" at bounding box center [182, 323] width 153 height 13
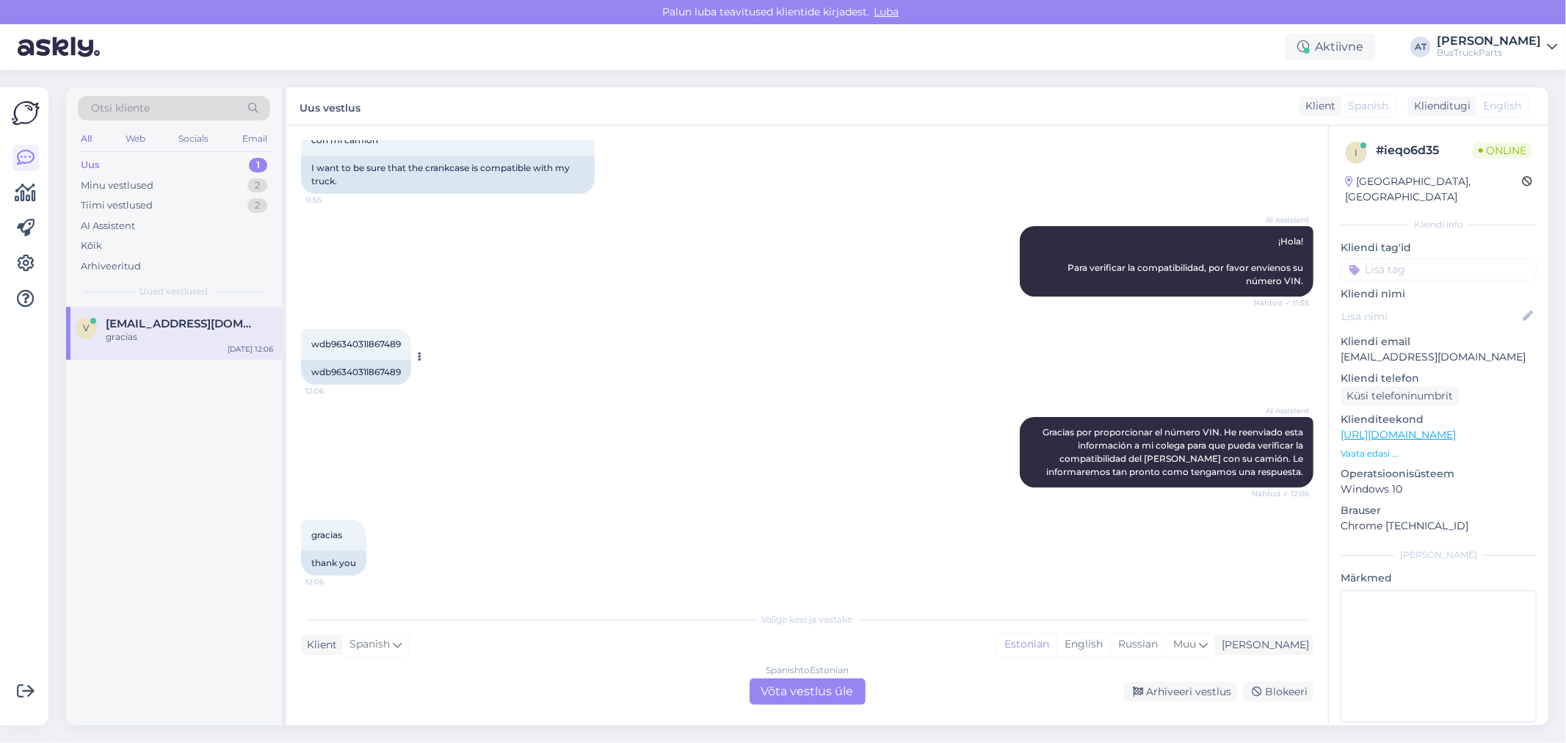
scroll to position [0, 0]
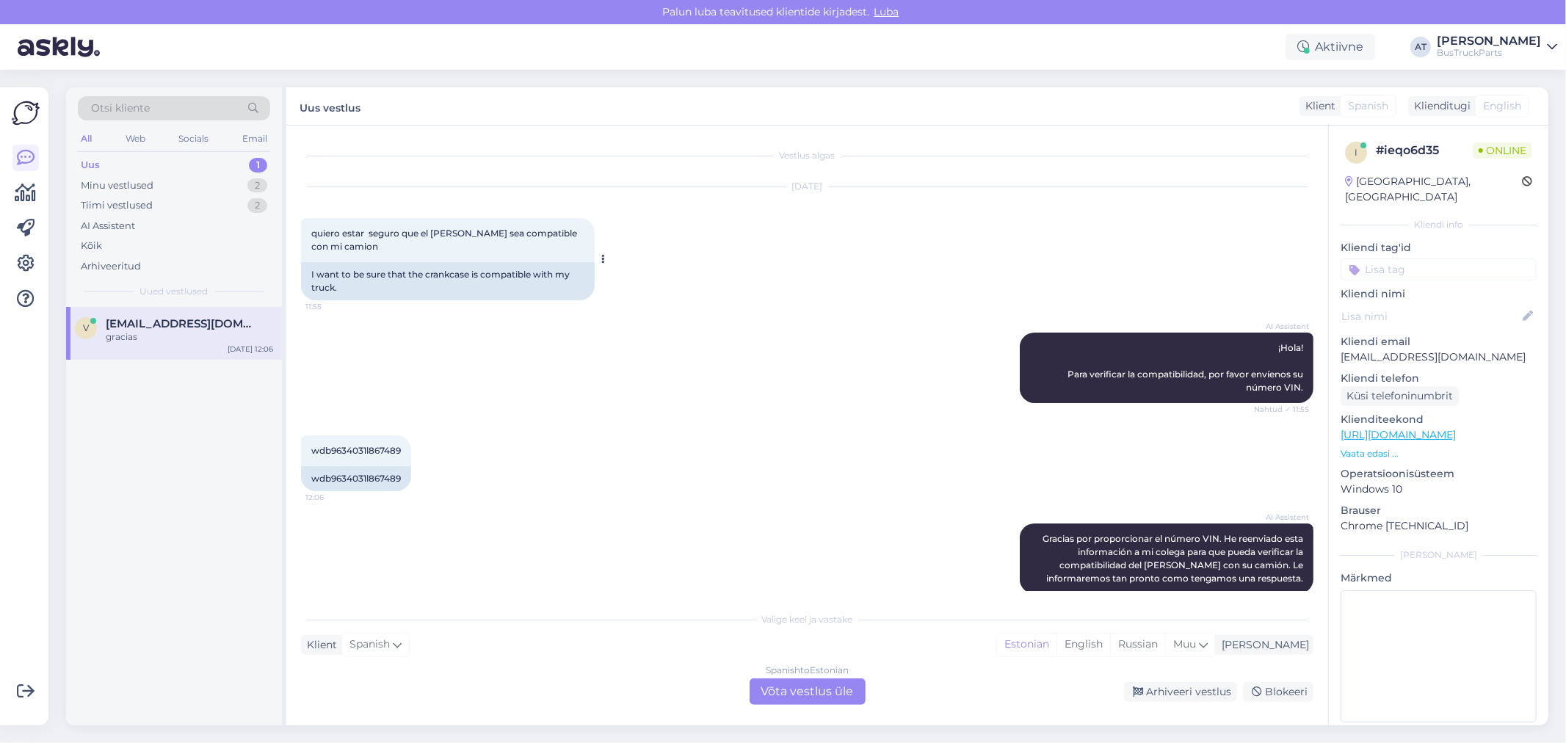
click at [399, 275] on div "I want to be sure that the crankcase is compatible with my truck." at bounding box center [448, 281] width 294 height 38
click at [442, 270] on div "I want to be sure that the crankcase is compatible with my truck." at bounding box center [448, 281] width 294 height 38
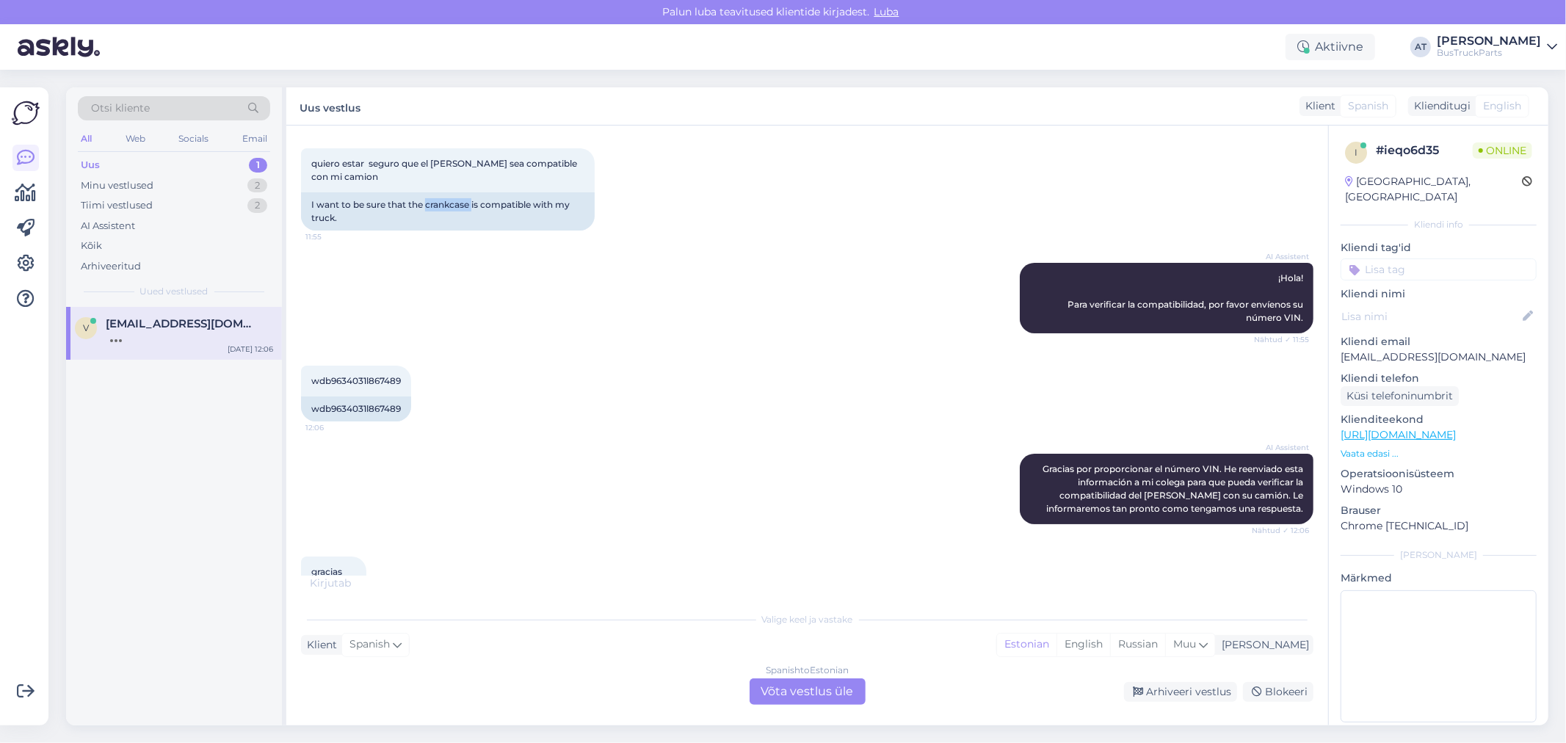
scroll to position [121, 0]
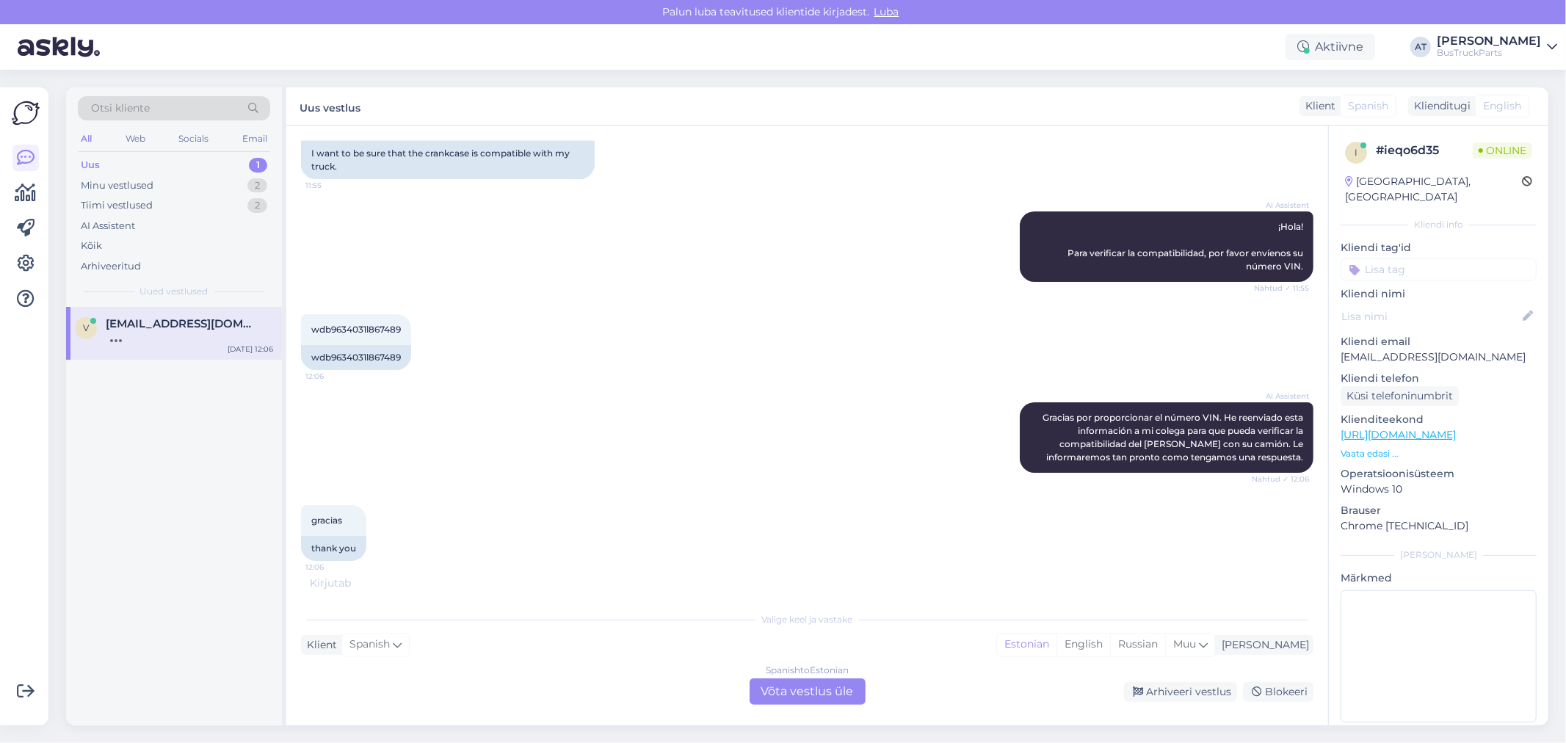
click at [817, 689] on div "Spanish to Estonian Võta vestlus üle" at bounding box center [808, 692] width 116 height 26
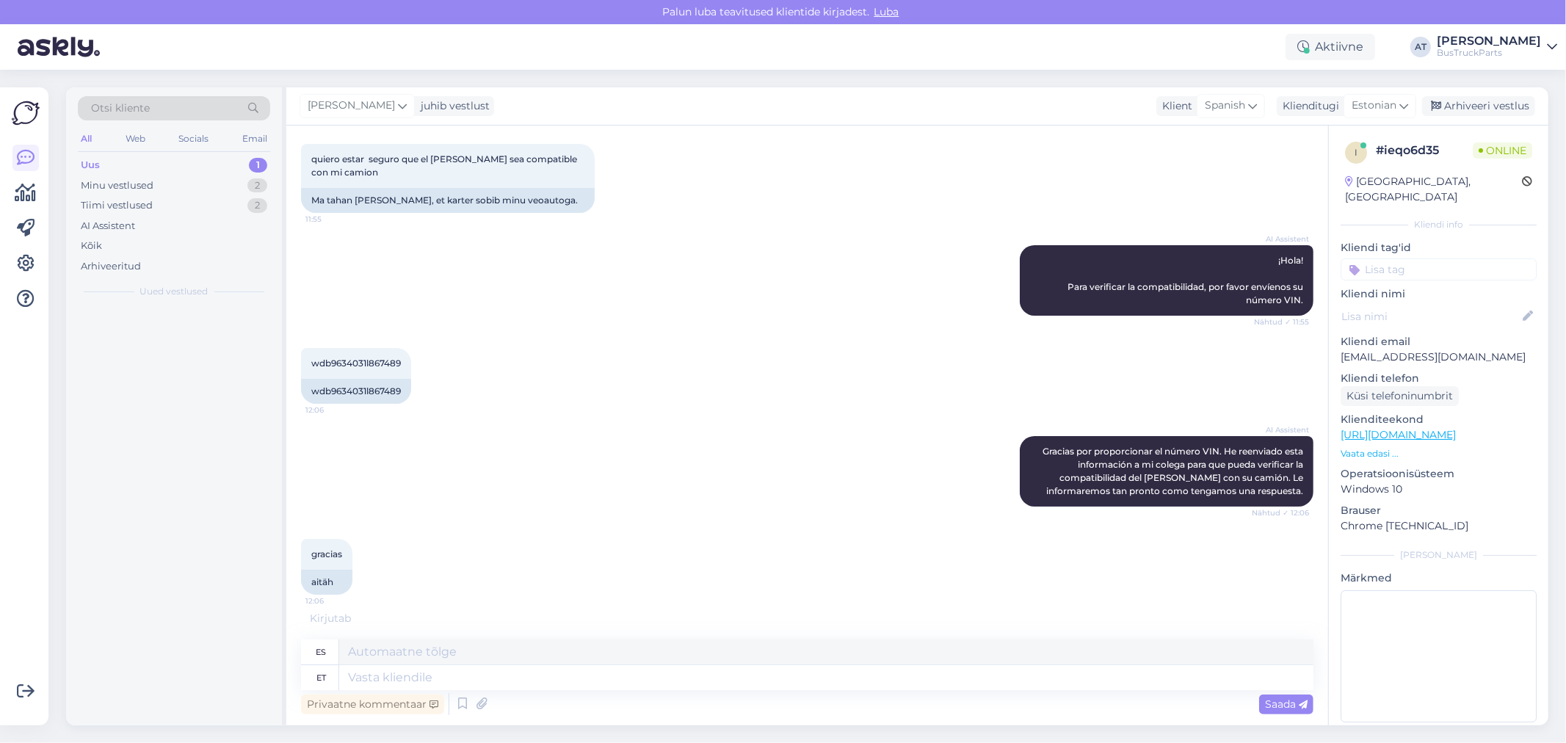
scroll to position [73, 0]
click at [786, 679] on textarea at bounding box center [826, 677] width 974 height 25
type textarea "I"
type textarea "I need"
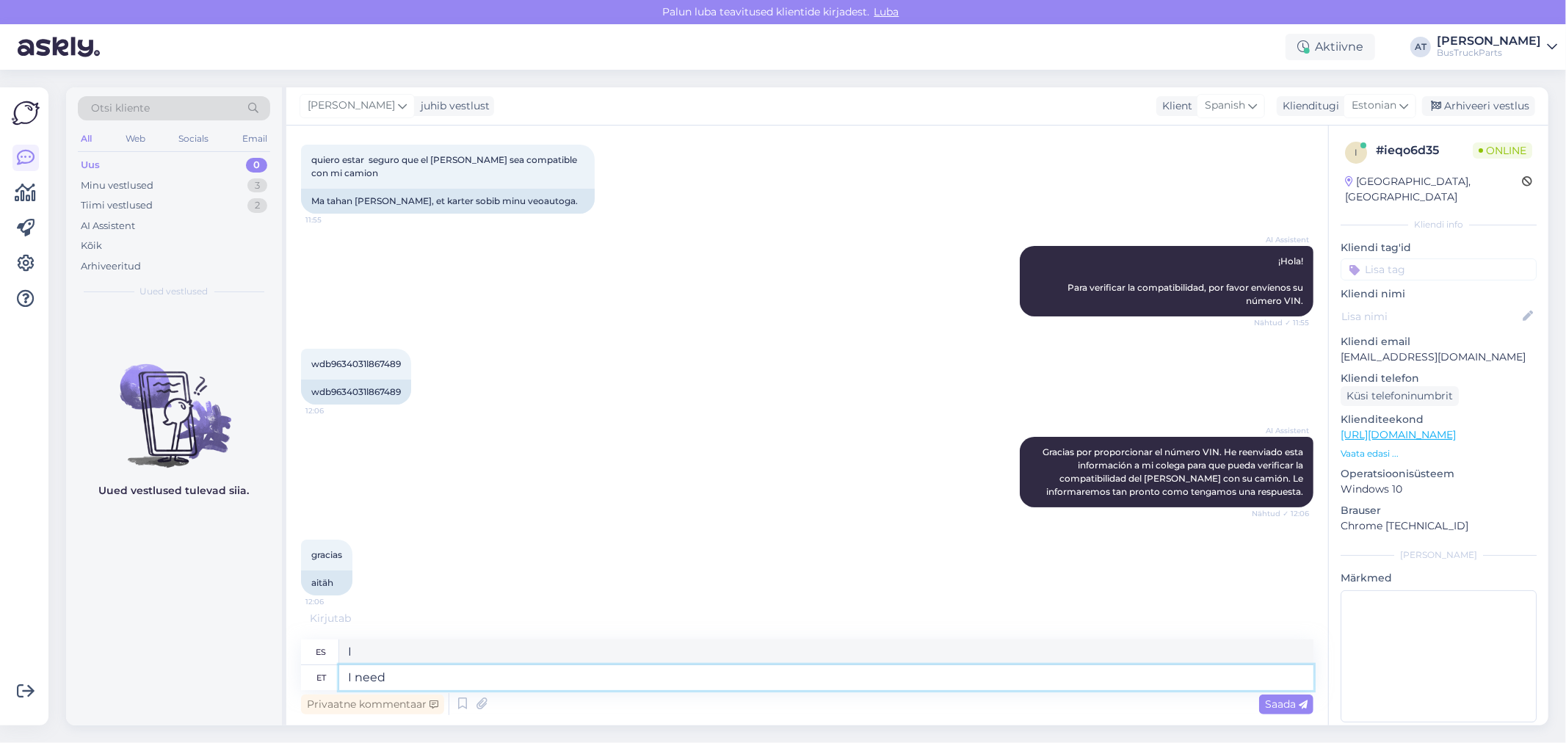
type textarea "Yo a ellos"
type textarea "I need to c"
type textarea "Necesito"
type textarea "I need to check i"
type textarea "Necesito comprobarlo"
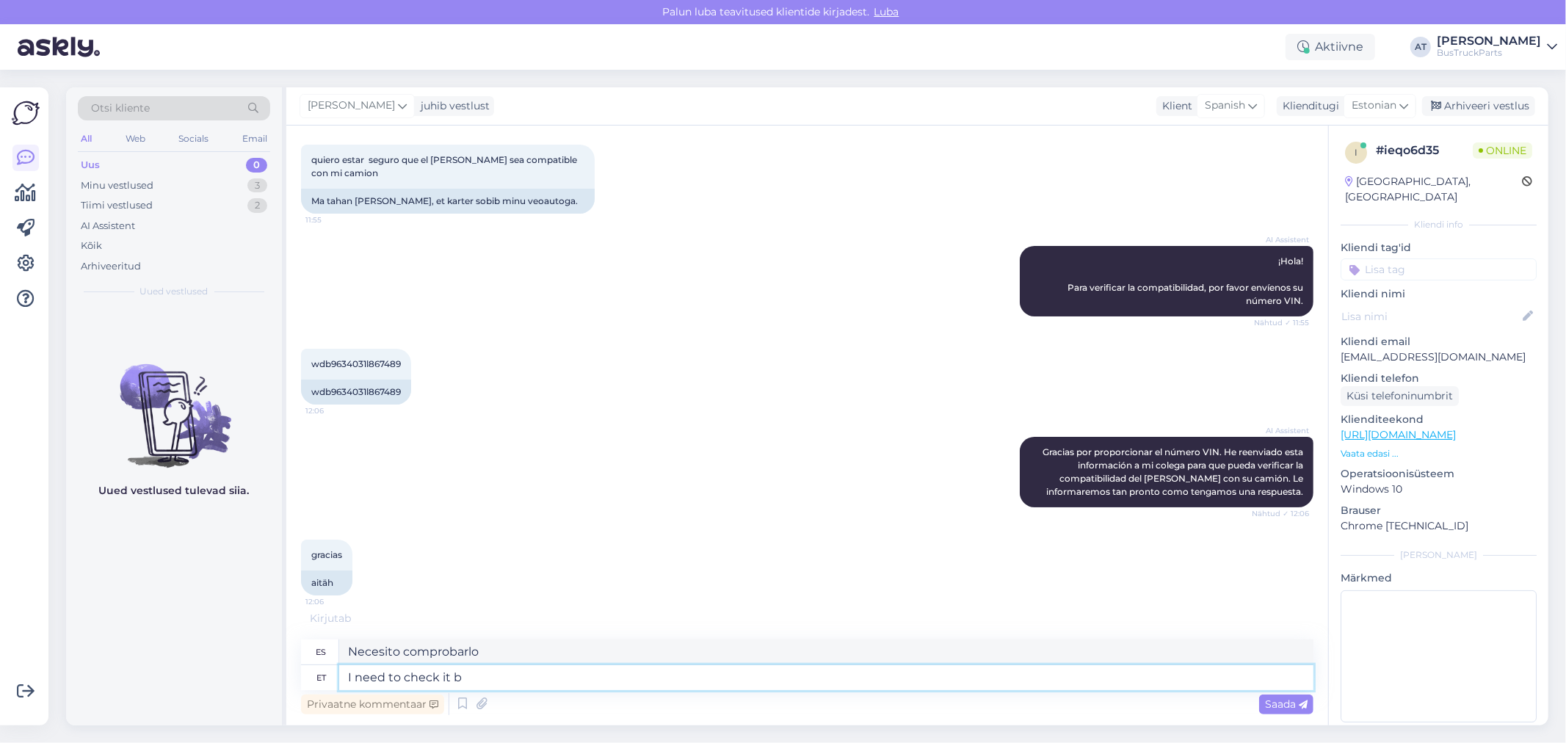
type textarea "I need to check it by"
type textarea "Necesito comprobarlo."
type textarea "I need to check it by the"
type textarea "Necesito comprobarlo por el"
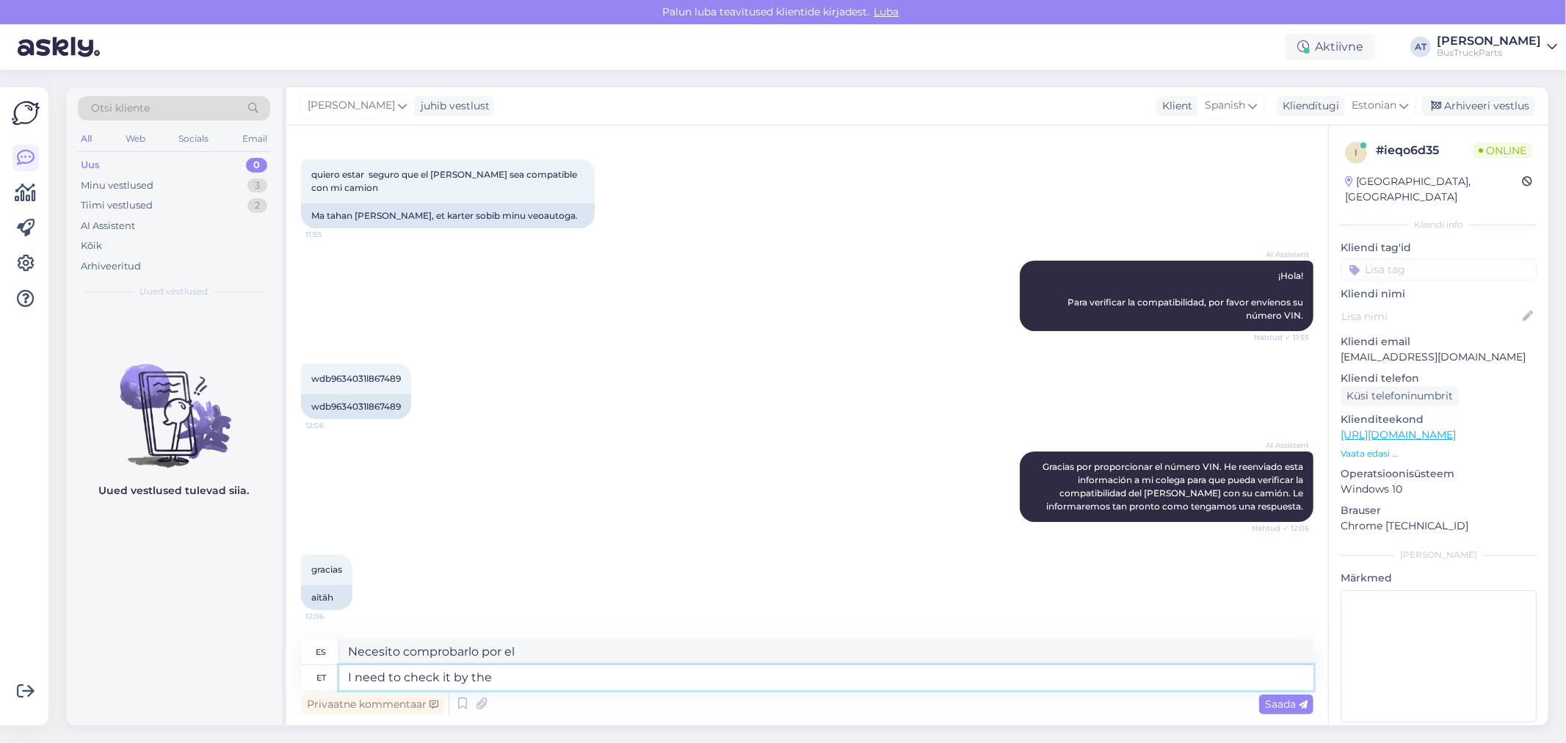
scroll to position [57, 0]
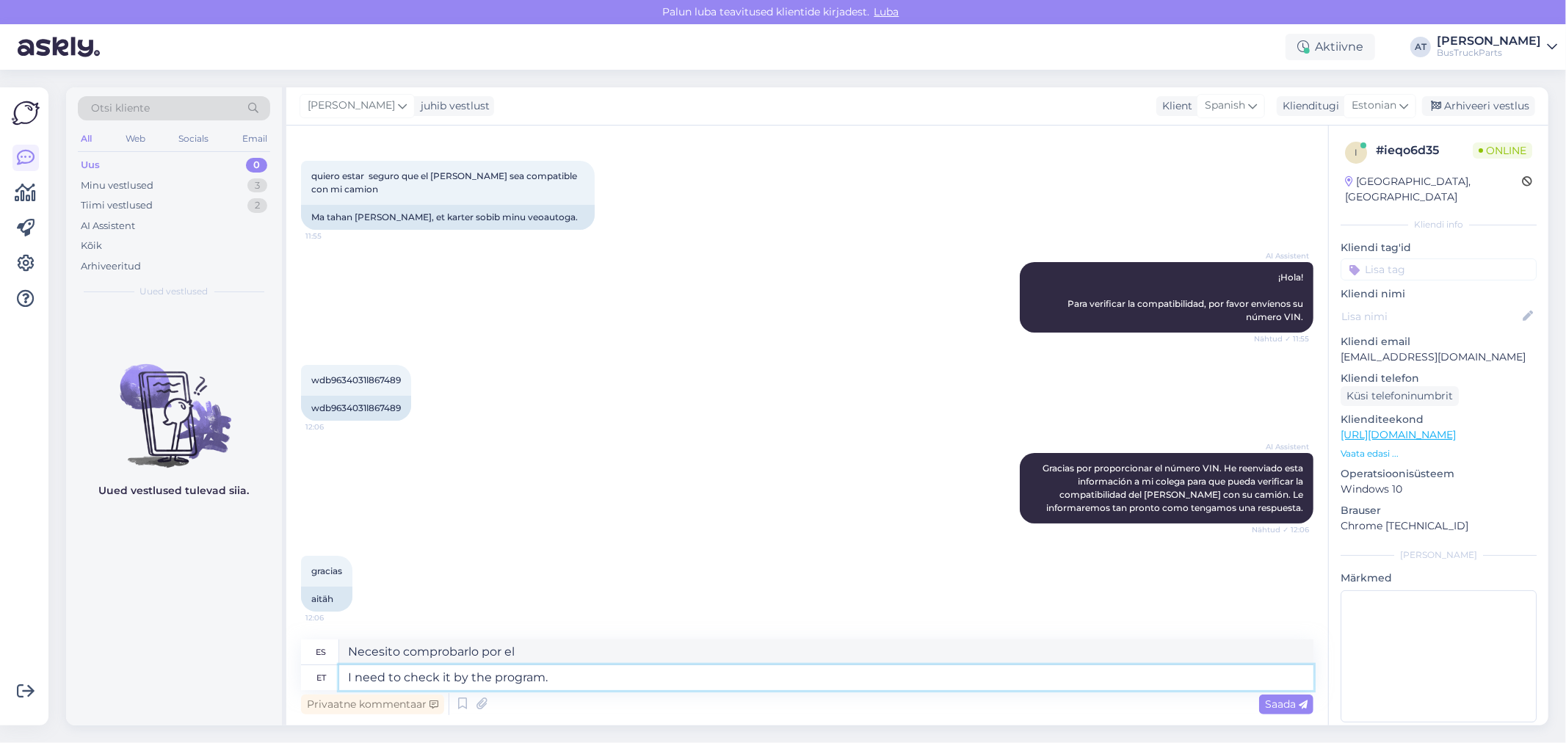
type textarea "I need to check it by the program. I"
type textarea "Necesito comprobarlo mediante el programa."
type textarea "I need to check it by the program. It w"
type textarea "Necesito comprobarlo con el programa."
type textarea "I need to check it by the program. It will"
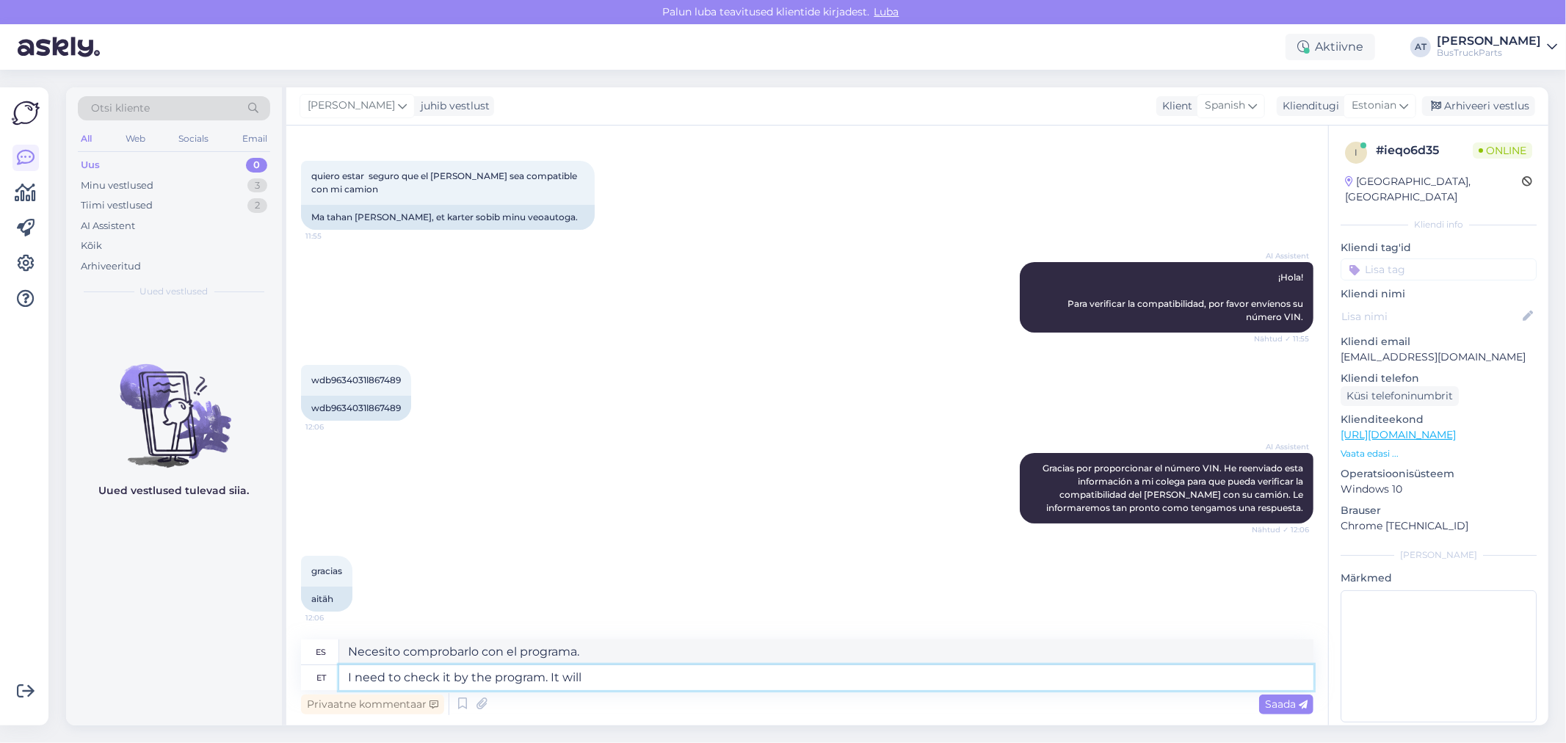
type textarea "Necesito comprobarlo con el programa. Lo hará."
type textarea "I need to check it by the program. It will take"
type textarea "Necesito comprobarlo con el programa. Tardará."
type textarea "I need to check it by the program. It will take time."
type textarea "Necesito comprobarlo con el programa. Tomará tiempo."
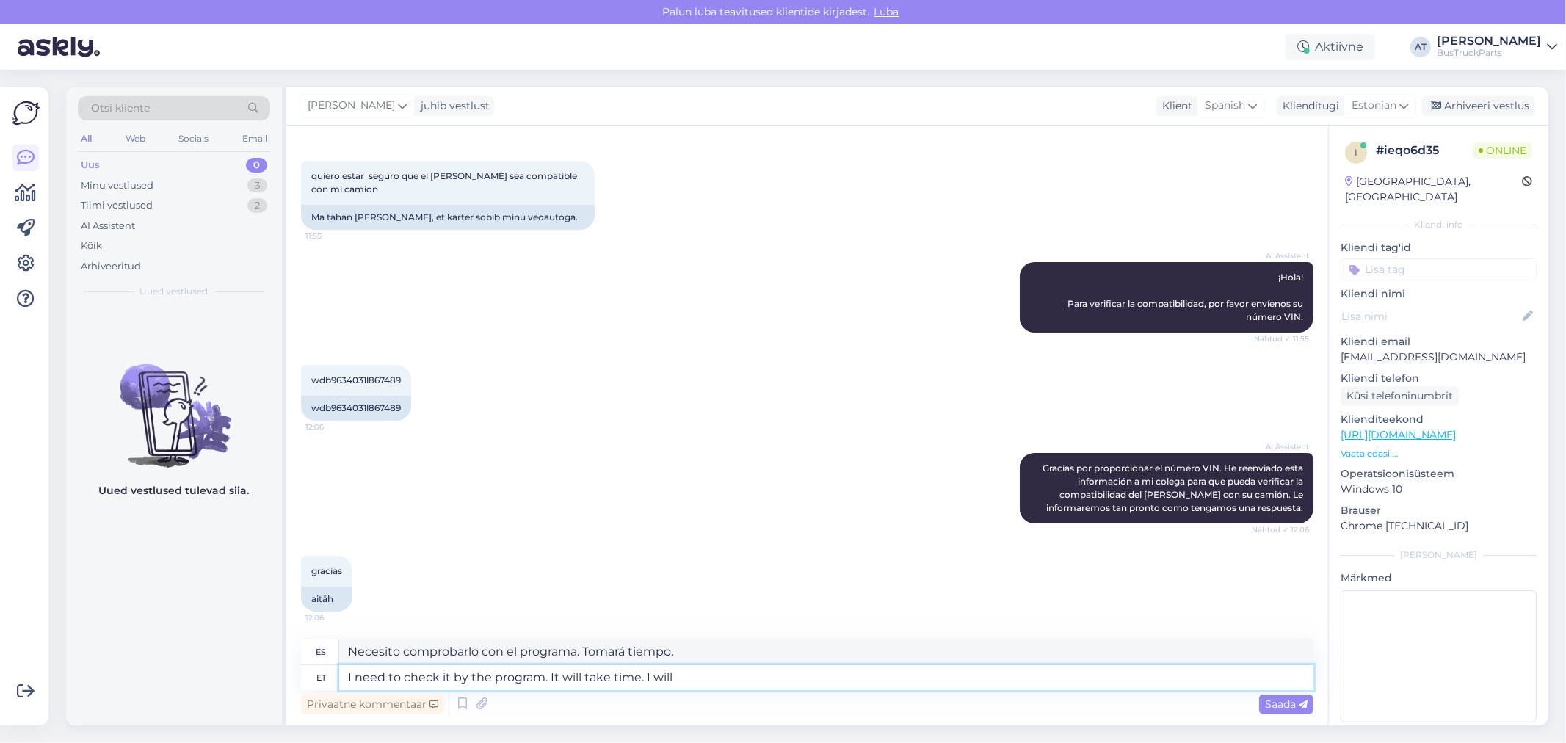
type textarea "I need to check it by the program. It will take time. I will a"
type textarea "Necesito comprobarlo con el programa. Tomará tiempo. Lo haré."
type textarea "I need to check it by the program. It will take time. I will answer"
type textarea "Necesito comprobarlo con el programa. Tomará tiempo. Responderé."
type textarea "I need to check it by the program. It will take time. I will answer soon"
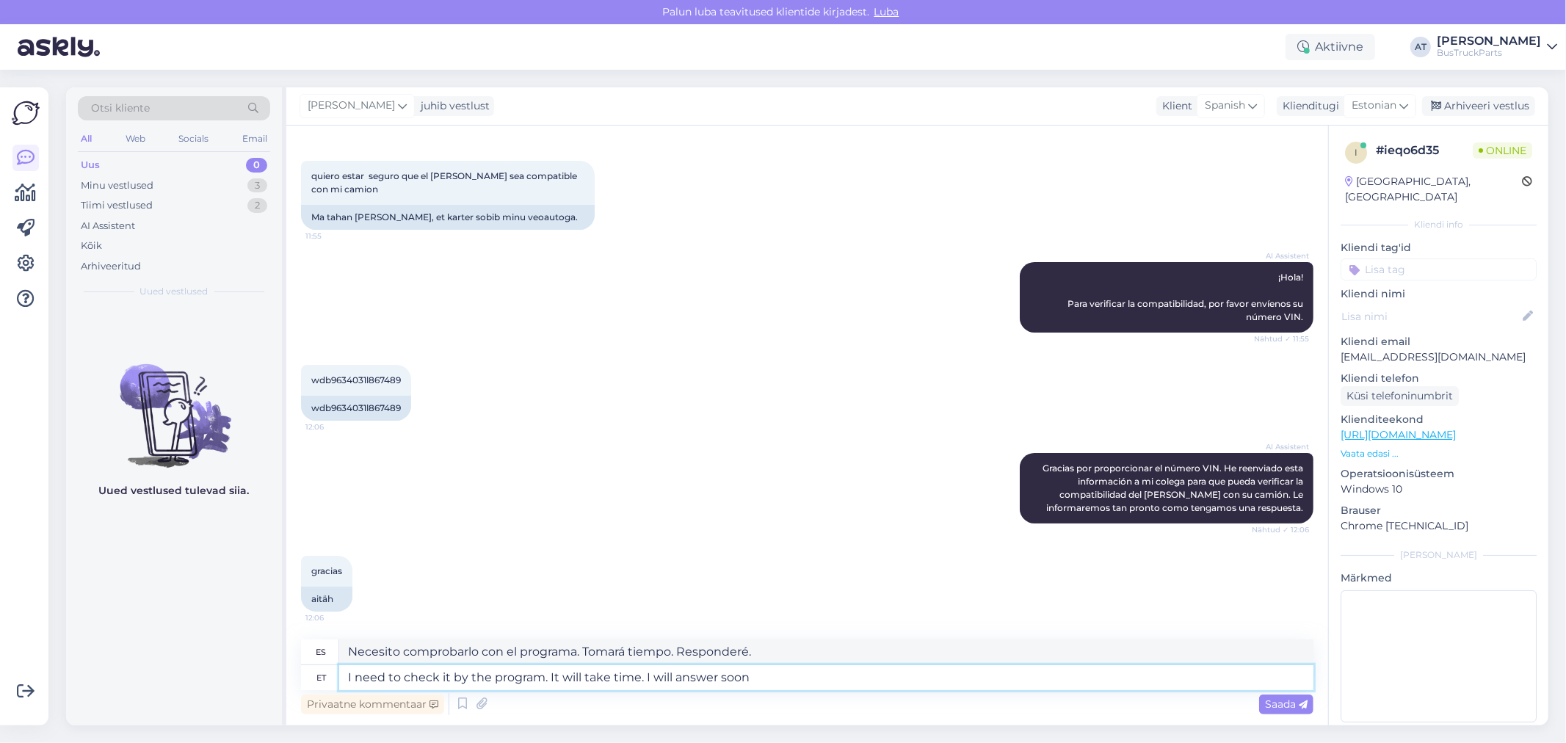
type textarea "Necesito comprobarlo con el programa. Tomará tiempo. Responderé pronto."
type textarea "I need to check it by the program. It will take time. I will answer soon"
click at [1269, 713] on div "Saada" at bounding box center [1286, 705] width 54 height 20
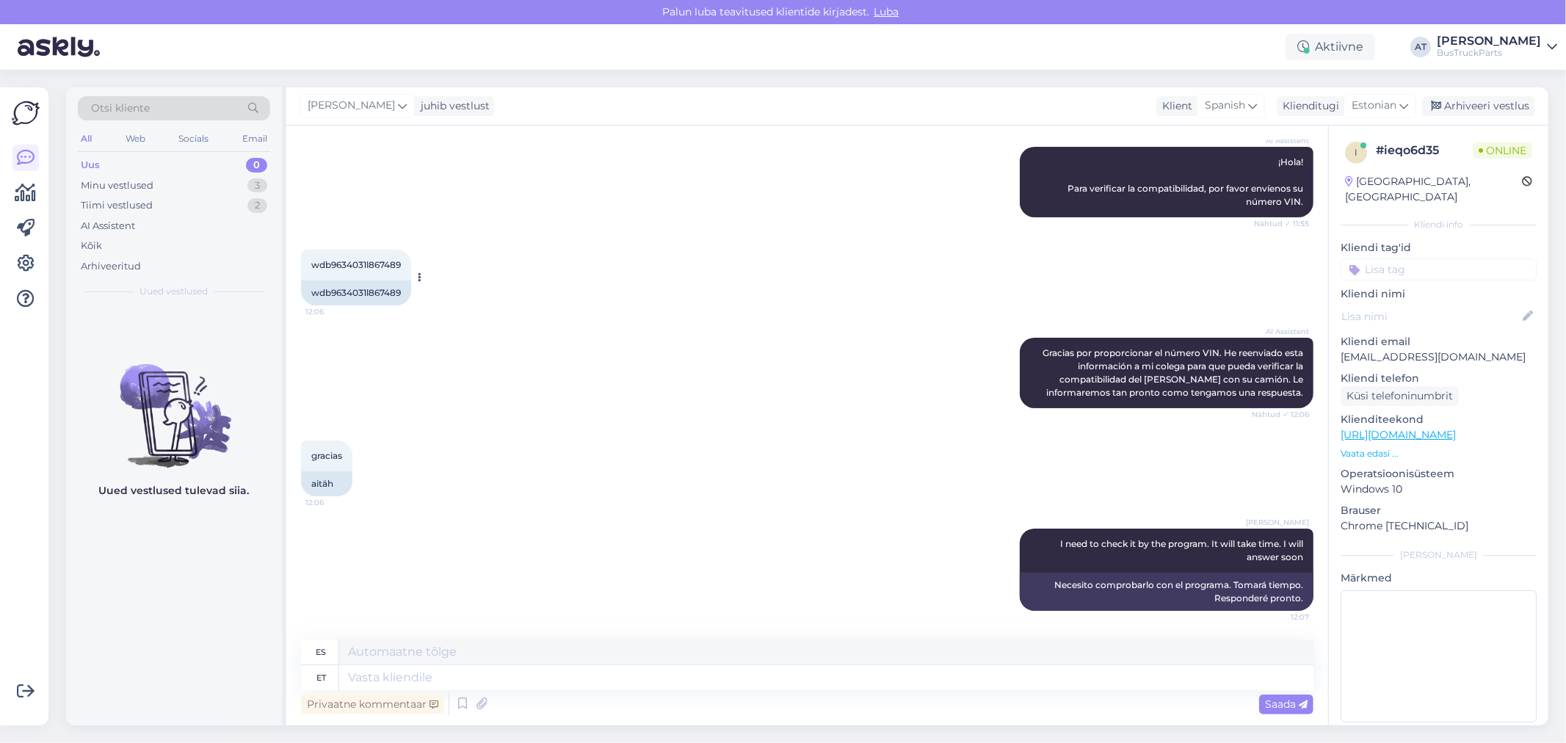
scroll to position [0, 0]
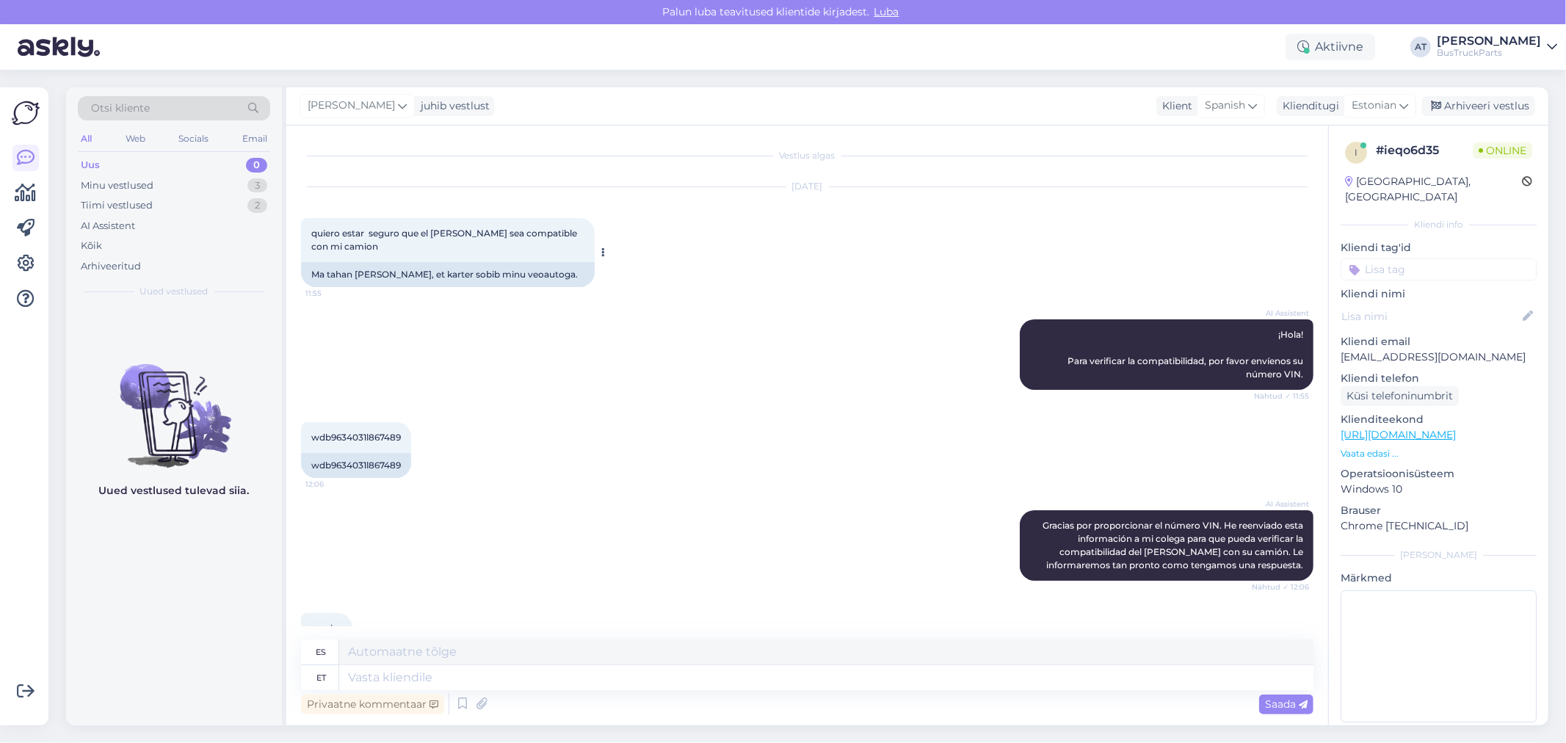
click at [448, 282] on div "Ma tahan olla kindel, et karter sobib minu veoautoga." at bounding box center [448, 274] width 294 height 25
click at [426, 275] on div "Ma tahan olla kindel, et karter sobib minu veoautoga." at bounding box center [448, 274] width 294 height 25
drag, startPoint x: 348, startPoint y: 268, endPoint x: 481, endPoint y: 267, distance: 132.9
click at [481, 267] on div "Ma tahan olla kindel, et karter sobib minu veoautoga." at bounding box center [448, 274] width 294 height 25
click at [538, 269] on div "Ma tahan olla kindel, et karter sobib minu veoautoga." at bounding box center [448, 274] width 294 height 25
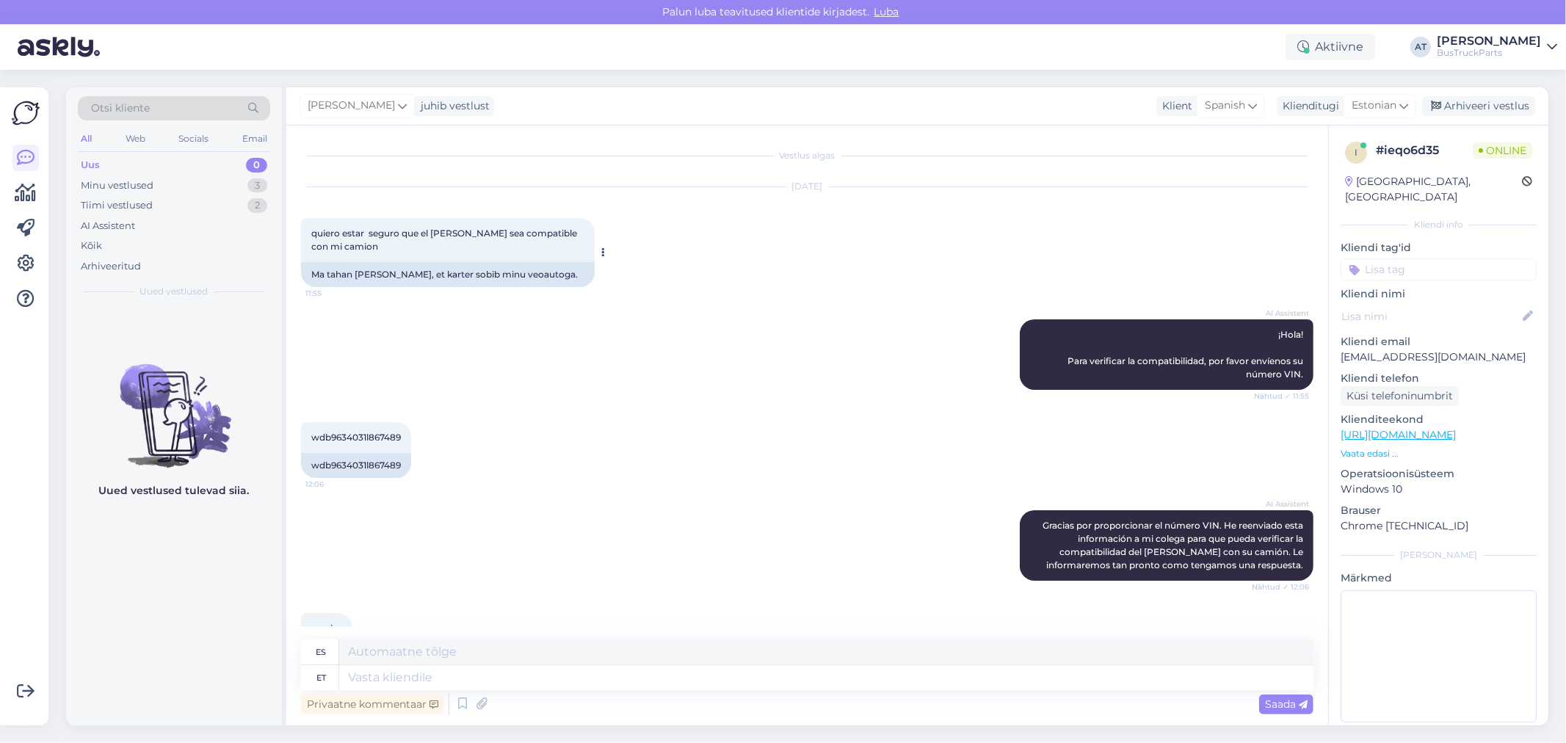
click at [439, 274] on div "Ma tahan olla kindel, et karter sobib minu veoautoga." at bounding box center [448, 274] width 294 height 25
click at [1375, 447] on p "Vaata edasi ..." at bounding box center [1439, 453] width 196 height 13
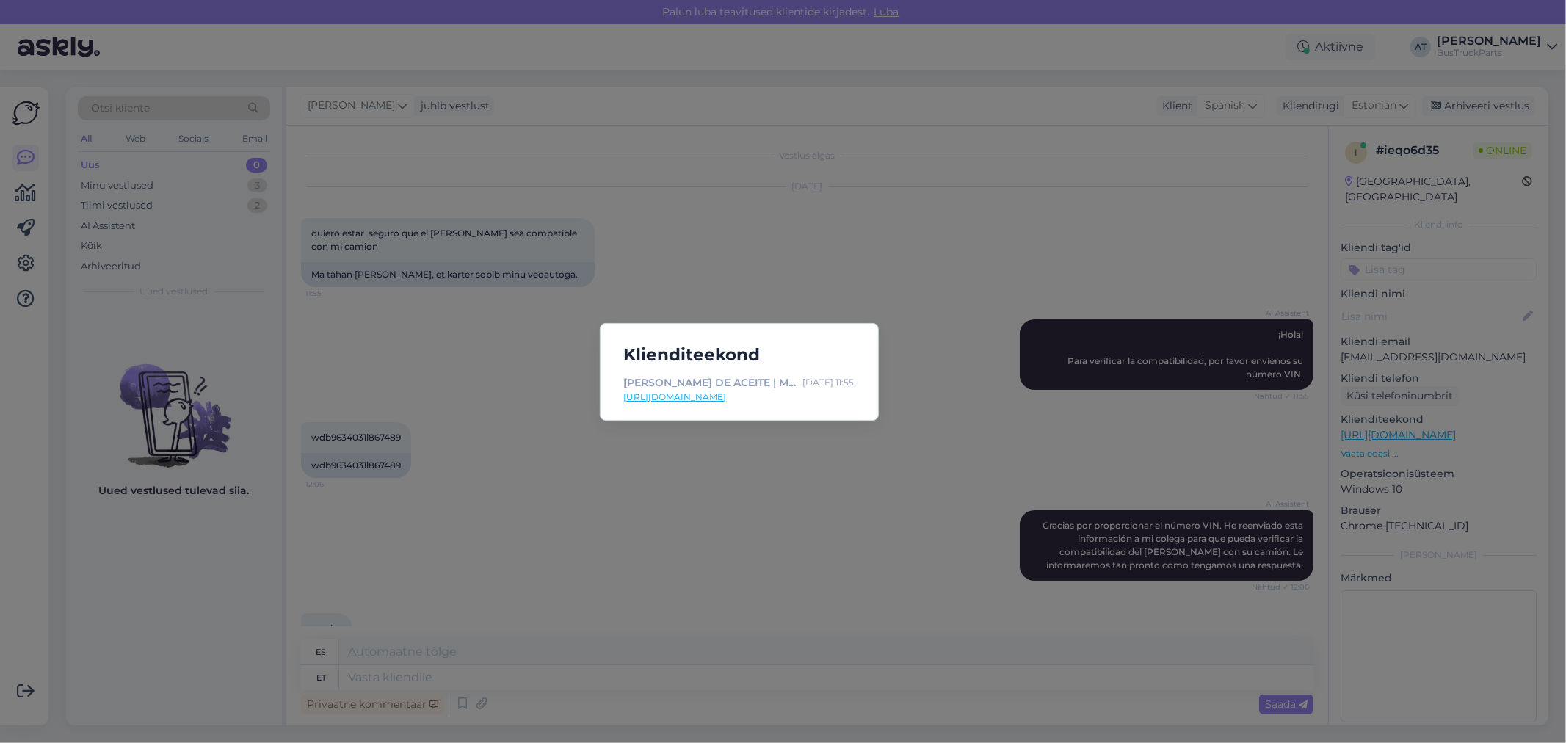
click at [712, 399] on link "https://www.bustruckparts.com/?lang=es&call=product&part=TP1880506&srsltid=AfmB…" at bounding box center [739, 397] width 231 height 13
click at [861, 524] on div "Klienditeekond CÁRTER DE ACEITE | MERCEDES-BENZ ACTROS MP4 ANTOS AROCS (2012-),…" at bounding box center [783, 371] width 1566 height 743
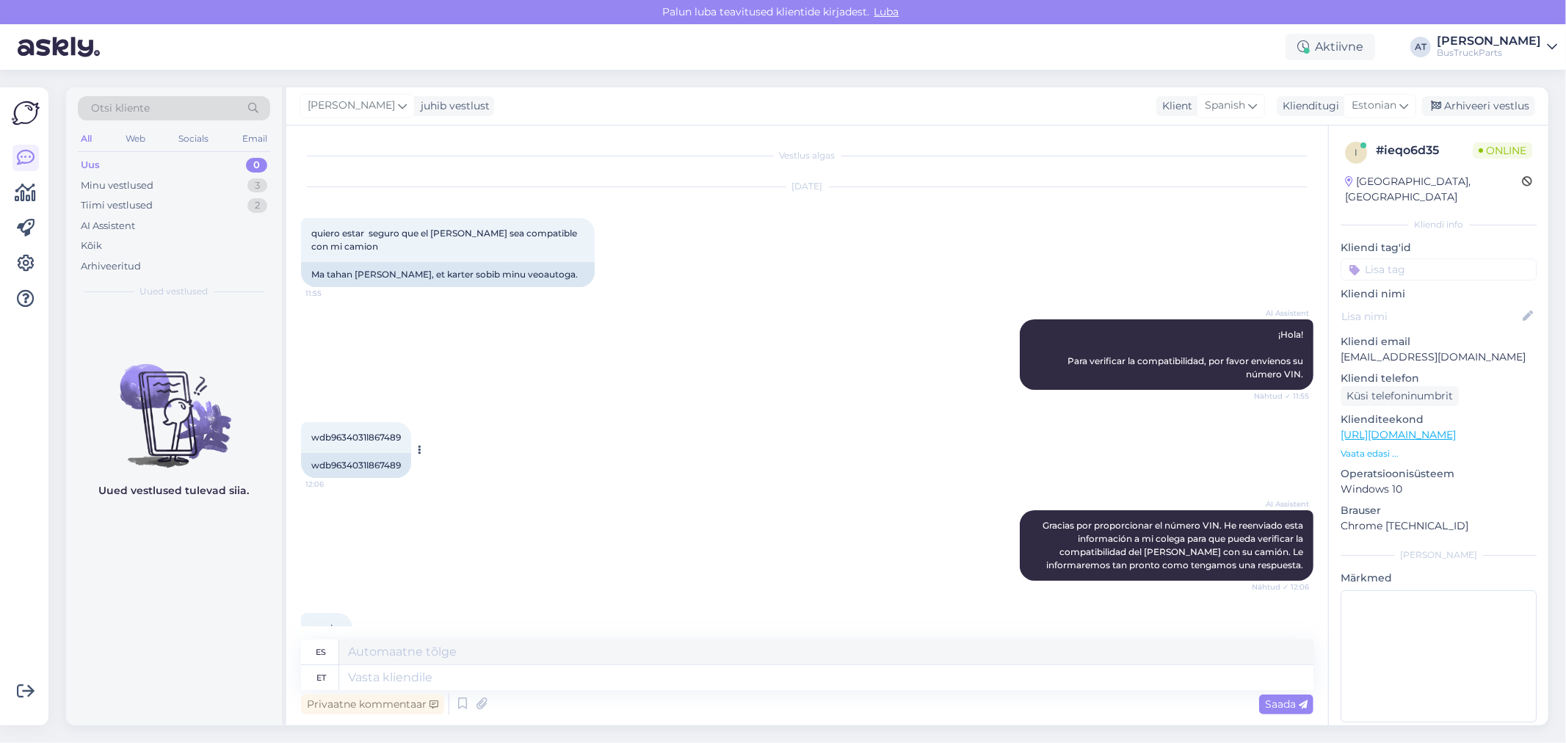
click at [347, 471] on div "wdb9634031l867489" at bounding box center [356, 465] width 110 height 25
copy div "wdb9634031l867489"
drag, startPoint x: 382, startPoint y: 689, endPoint x: 375, endPoint y: 679, distance: 11.6
click at [382, 689] on textarea at bounding box center [826, 677] width 974 height 25
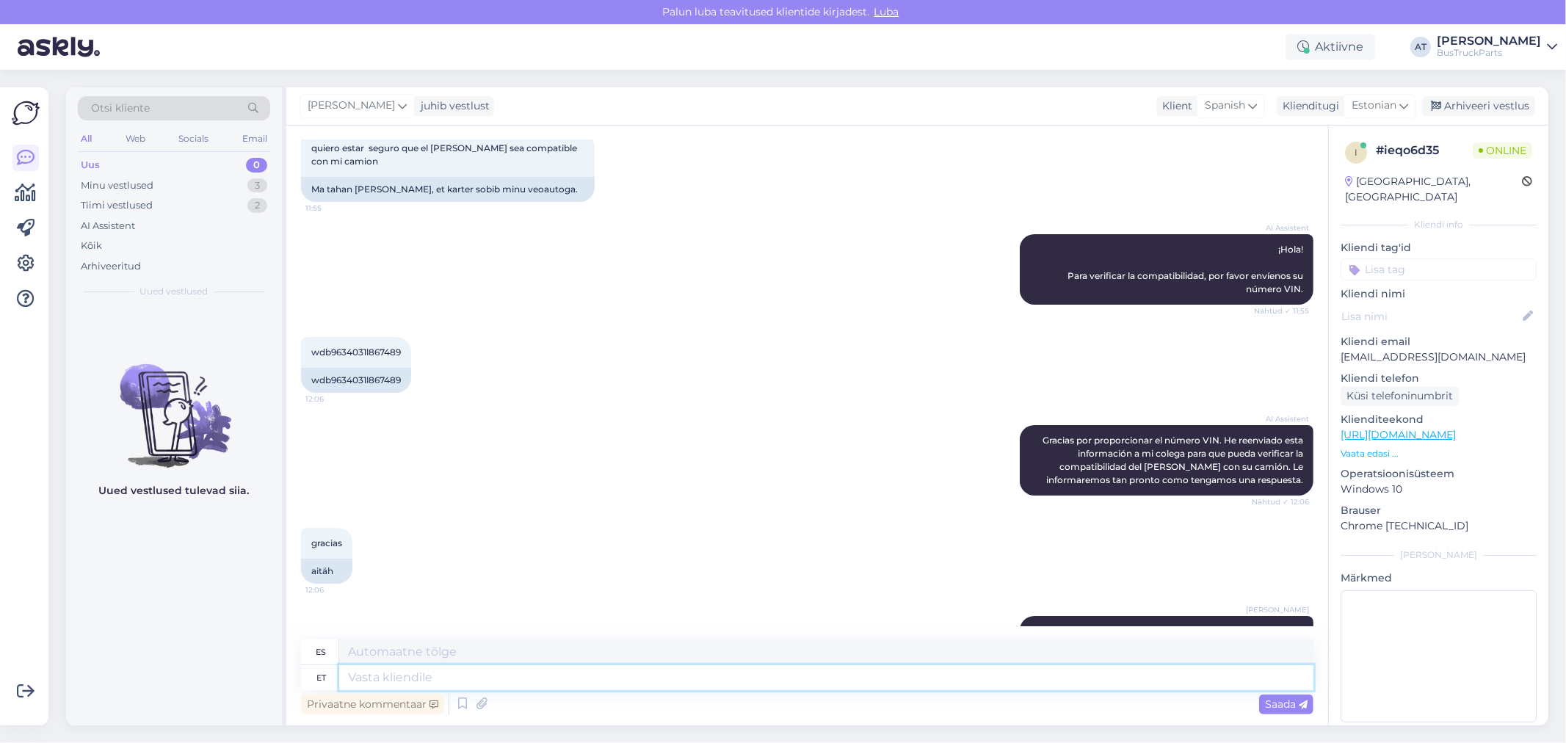
scroll to position [173, 0]
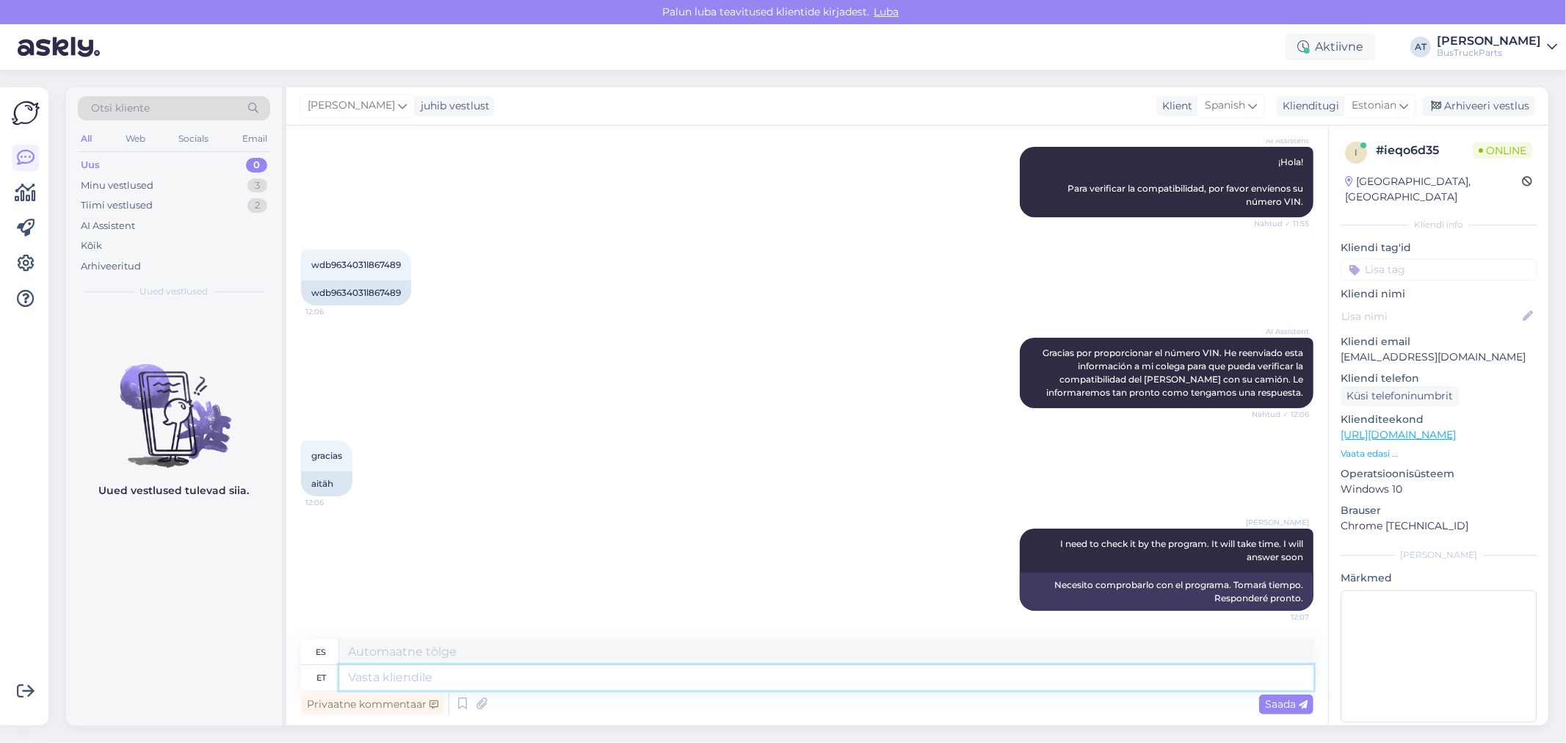
click at [714, 665] on textarea at bounding box center [826, 677] width 974 height 25
type textarea "No, t"
type textarea "Bien,"
type textarea "No, the"
type textarea "Bueno, el"
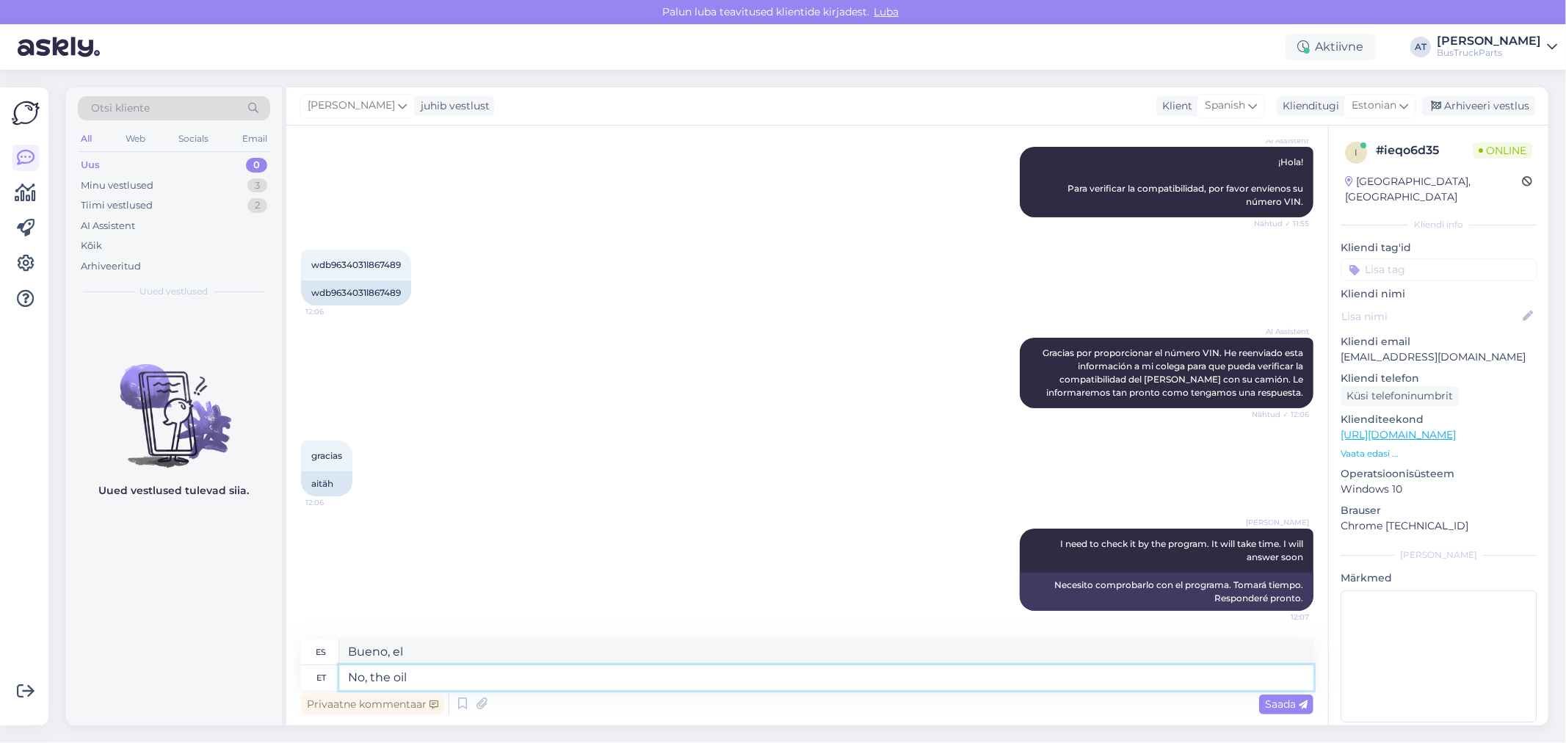
type textarea "No, the oil"
type textarea "Bueno, el aceite"
type textarea "No, the oil sump o"
type textarea "Bueno, el cárter de aceite."
type textarea "No, the oil sump os"
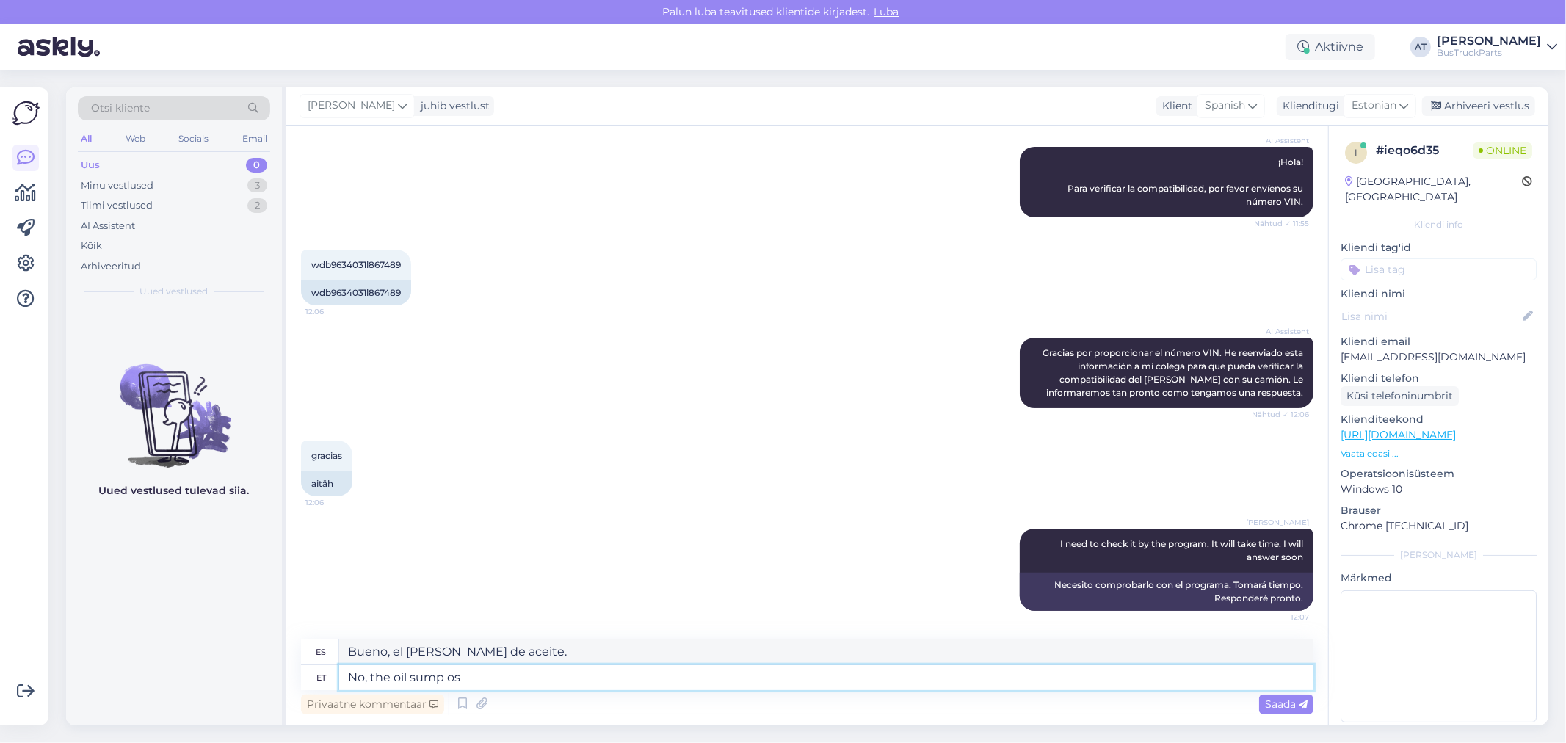
type textarea "Bueno, el cárter de aceite es"
type textarea "No, the oil sump ois n"
type textarea "Bueno, el cárter de aceite se ha ido."
type textarea "No, the oil sump ois"
type textarea "Bueno, el cárter de aceite estaba"
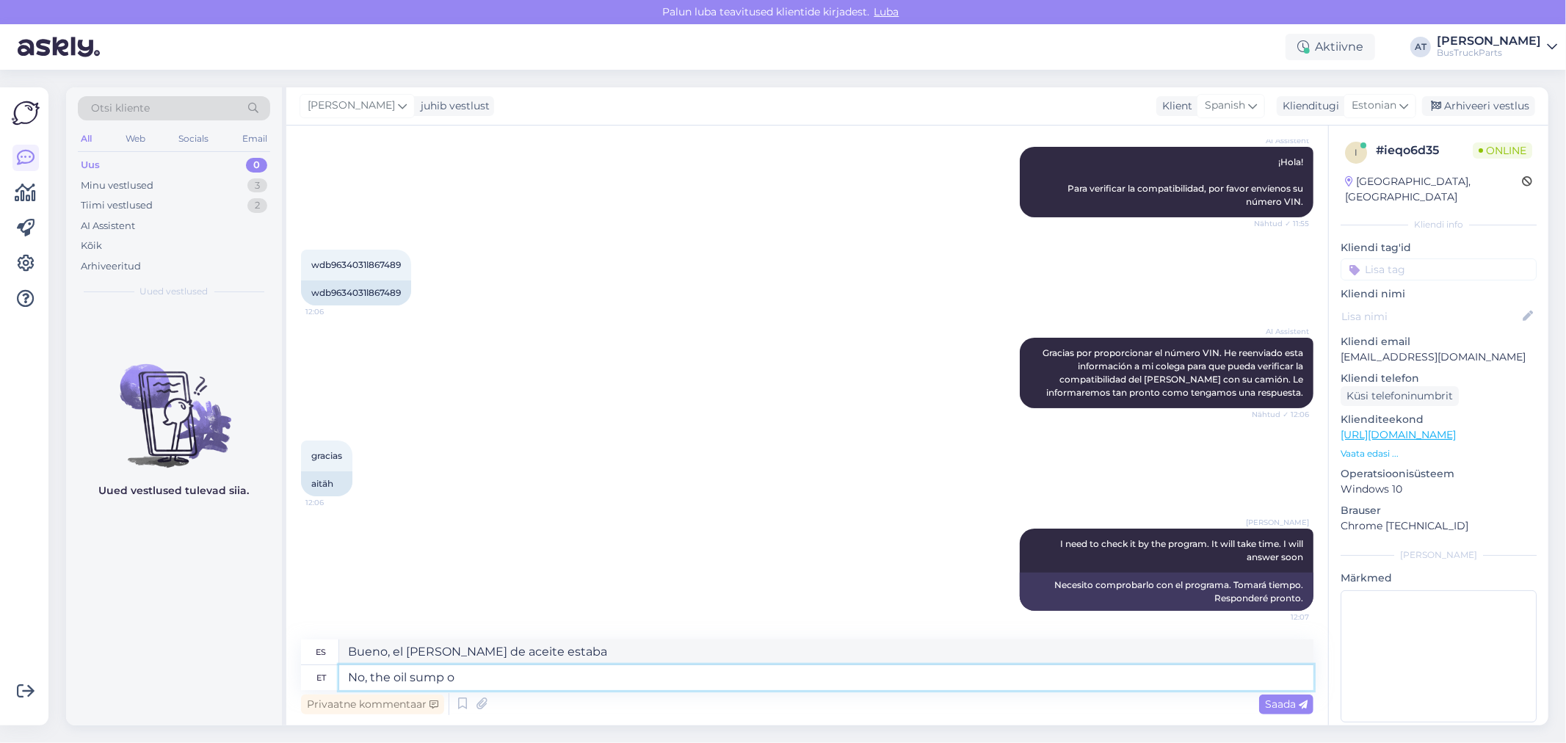
type textarea "No, the oil sump"
type textarea "Bueno, el cárter de aceite."
type textarea "No, the oil sump is n"
type textarea "Bueno, el cárter de aceite es"
type textarea "No, the oil sump is not s"
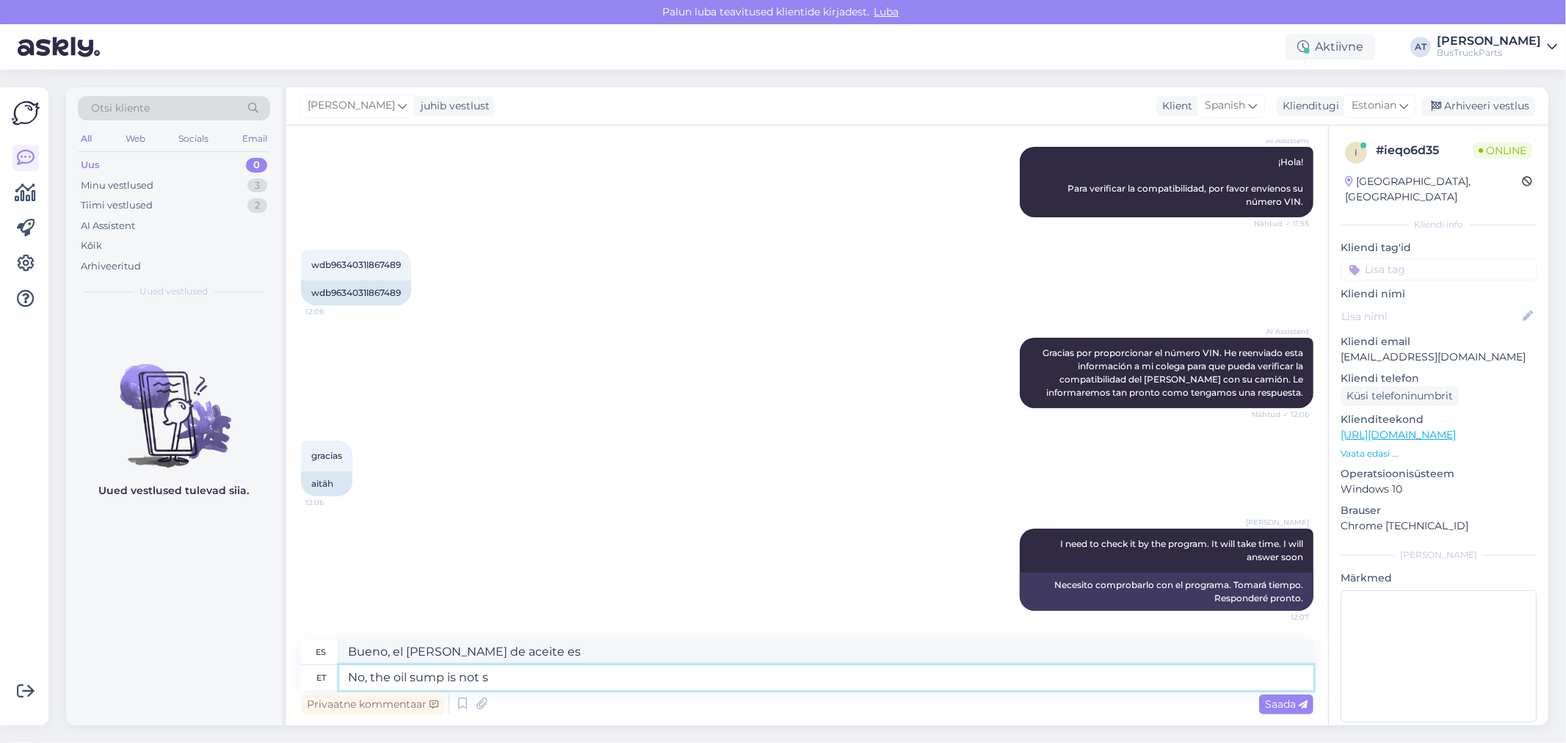
type textarea "No, el cárter de aceite no está"
type textarea "No, the oil sump is not suitin"
type textarea "Bueno, el cárter de aceite no humea."
type textarea "No, the oil sump is not suiting"
type textarea "Bueno, el cárter de aceite no es adecuado."
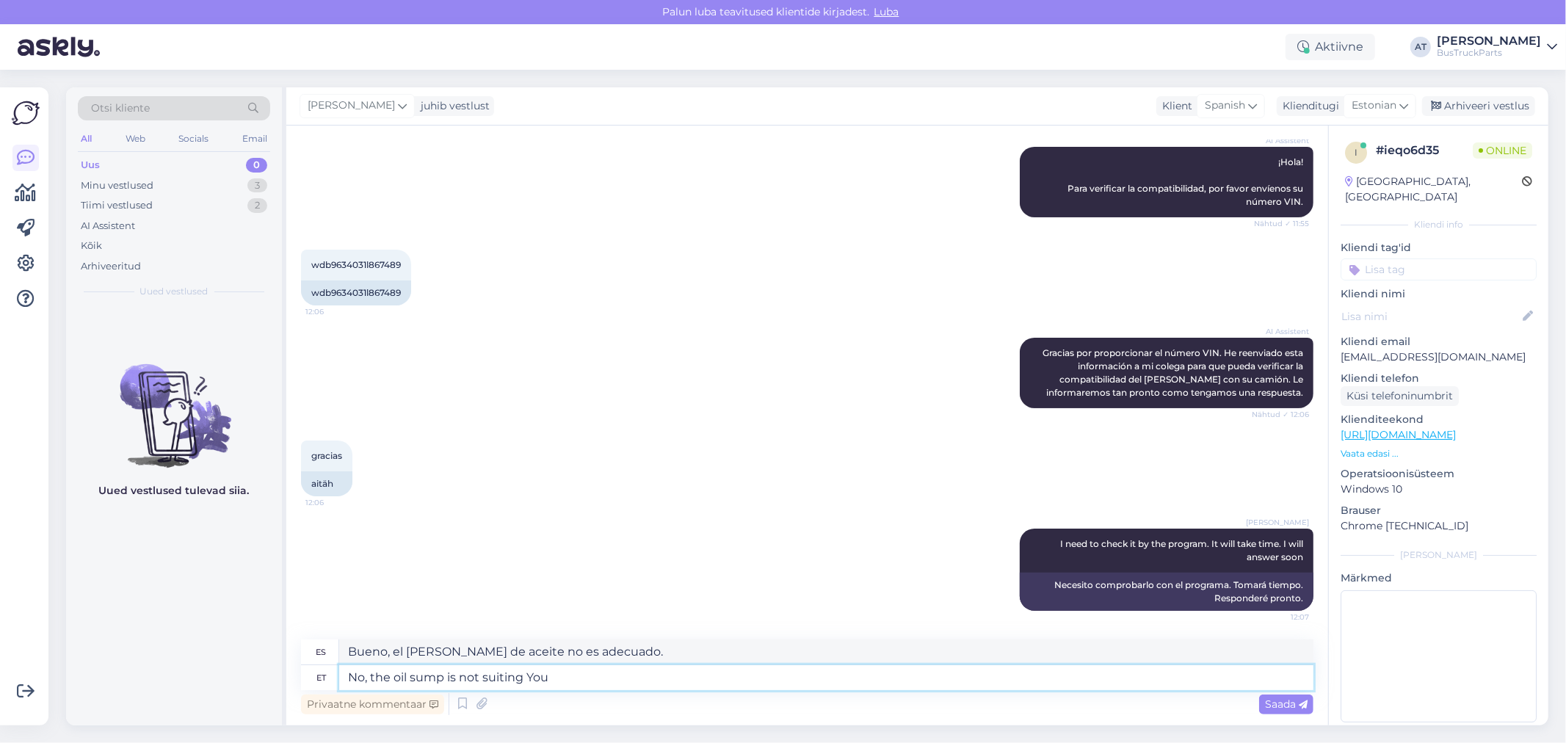
type textarea "No, the oil sump is not suiting You"
type textarea "Bueno, el cárter de aceite no te conviene."
type textarea "No, the oil sump is not suiting Your t"
type textarea "Bueno, el cárter de aceite no es adecuado para usted."
type textarea "No, the oil sump is not suiting Your truck"
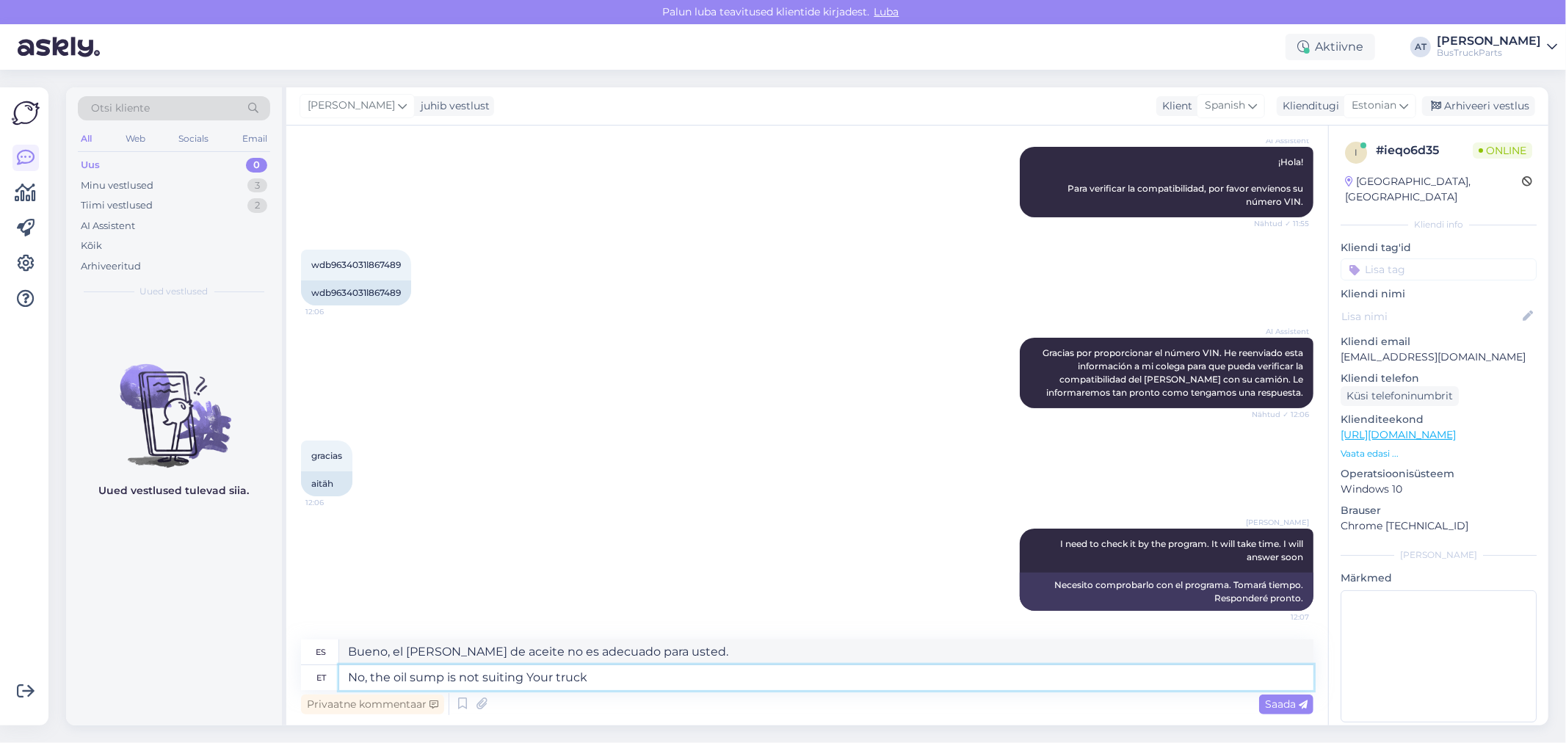
type textarea "Bueno, el cárter de aceite no es adecuado para su camión."
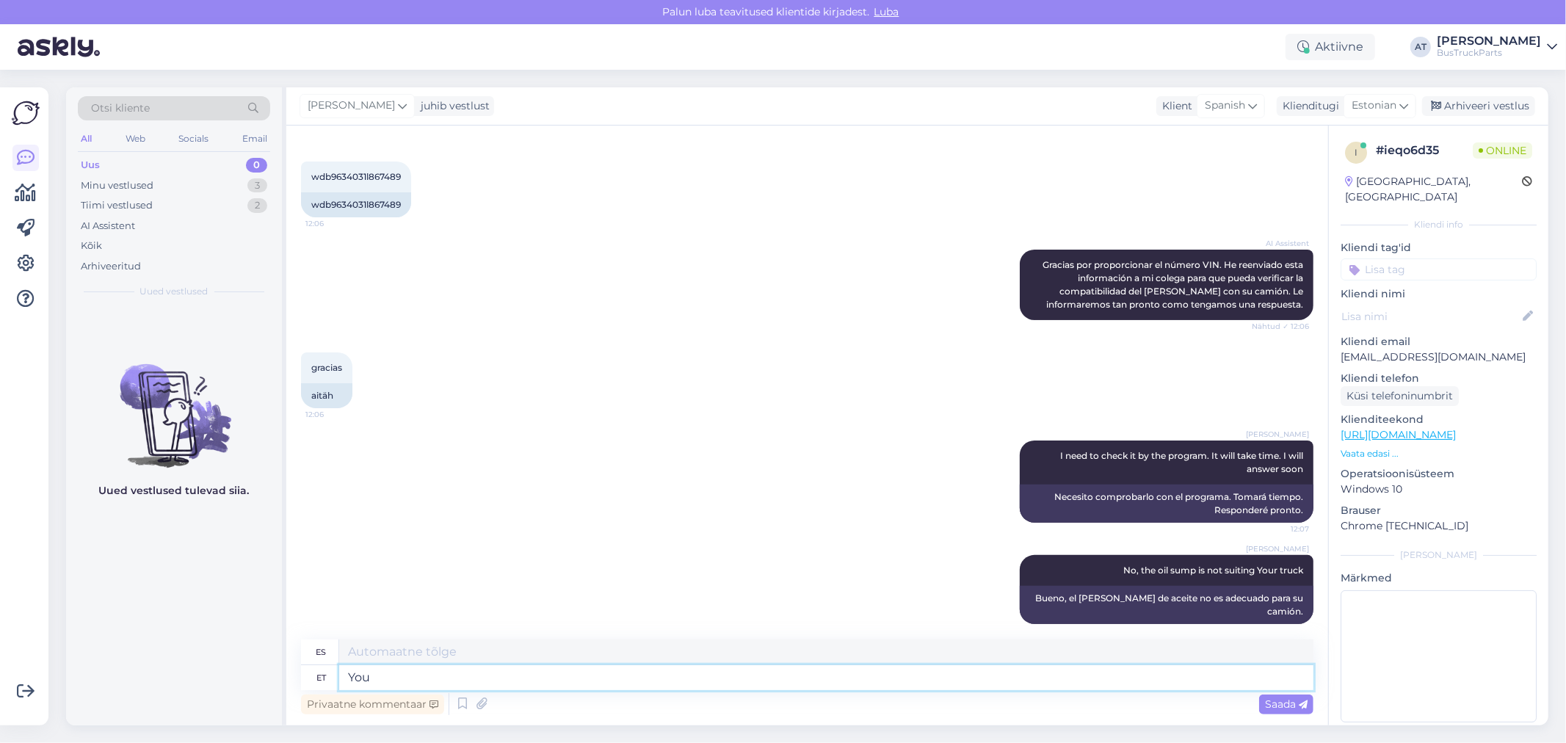
type textarea "You"
type textarea "Tú"
type textarea "You need"
type textarea "Necesitas"
type textarea "You need another o"
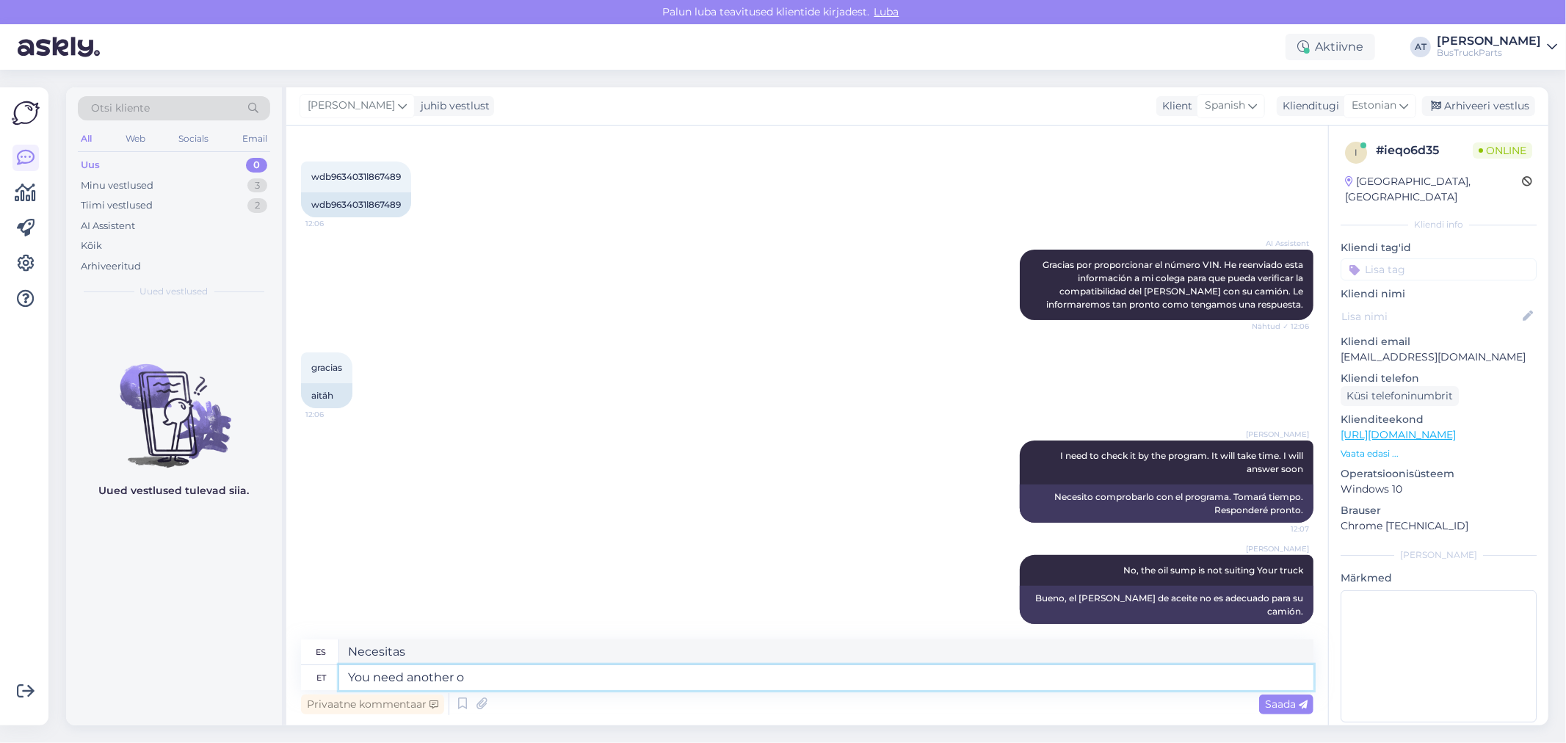
type textarea "Necesitas otro"
type textarea "You need another one"
click at [1276, 706] on span "Saada" at bounding box center [1286, 704] width 43 height 13
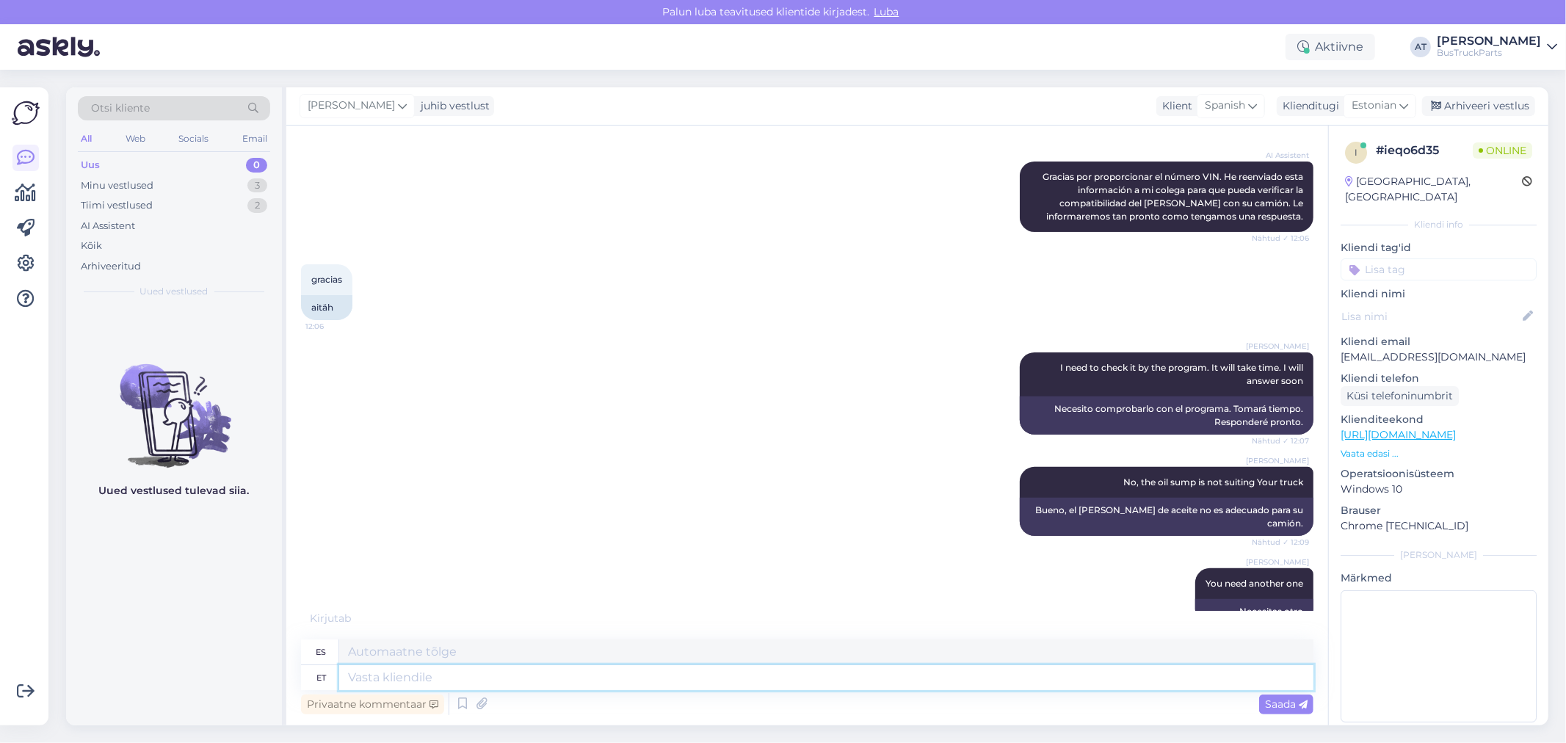
click at [367, 669] on textarea at bounding box center [826, 677] width 974 height 25
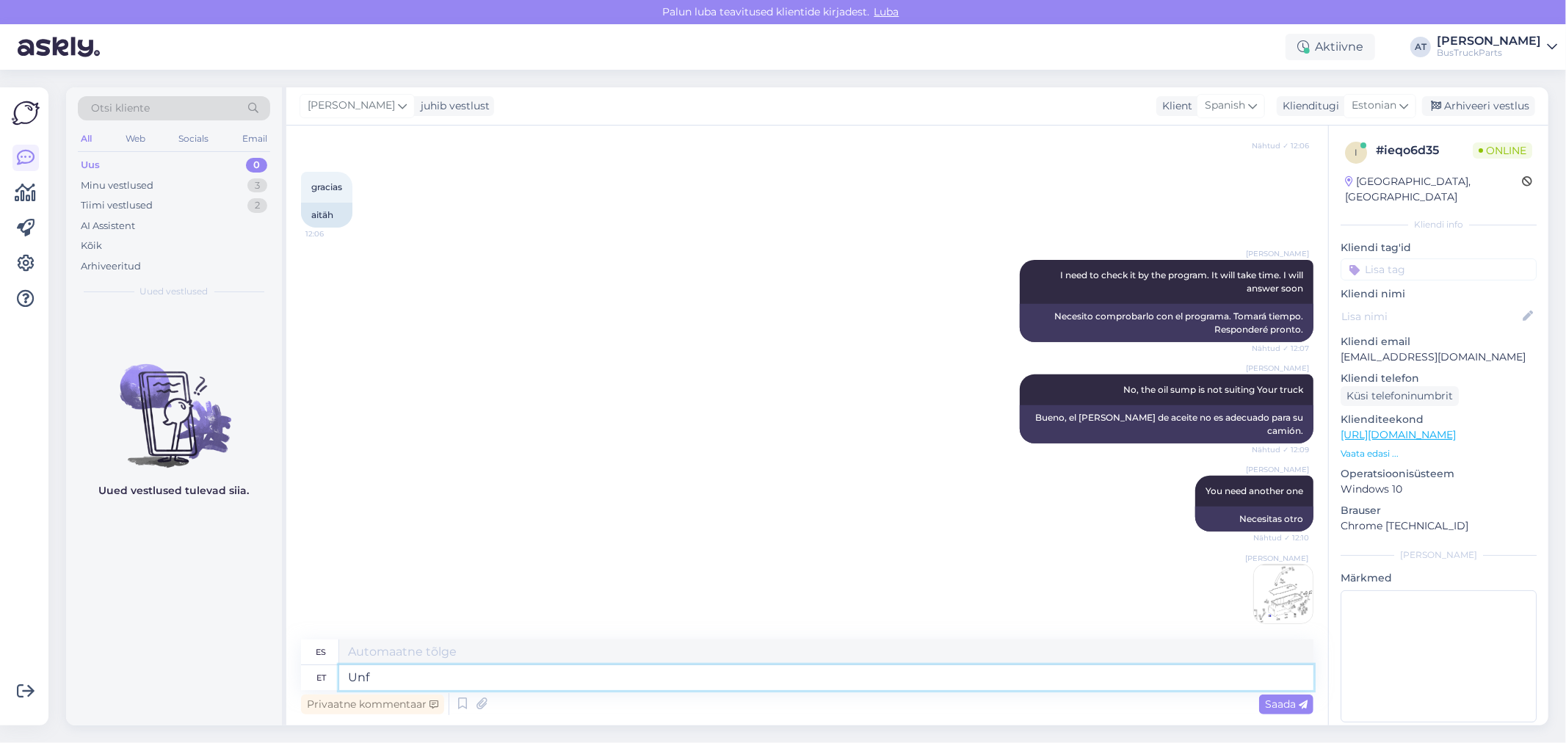
type textarea "Unfo"
type textarea "Dormir"
type textarea "Unfortu"
type textarea "Desgraciado"
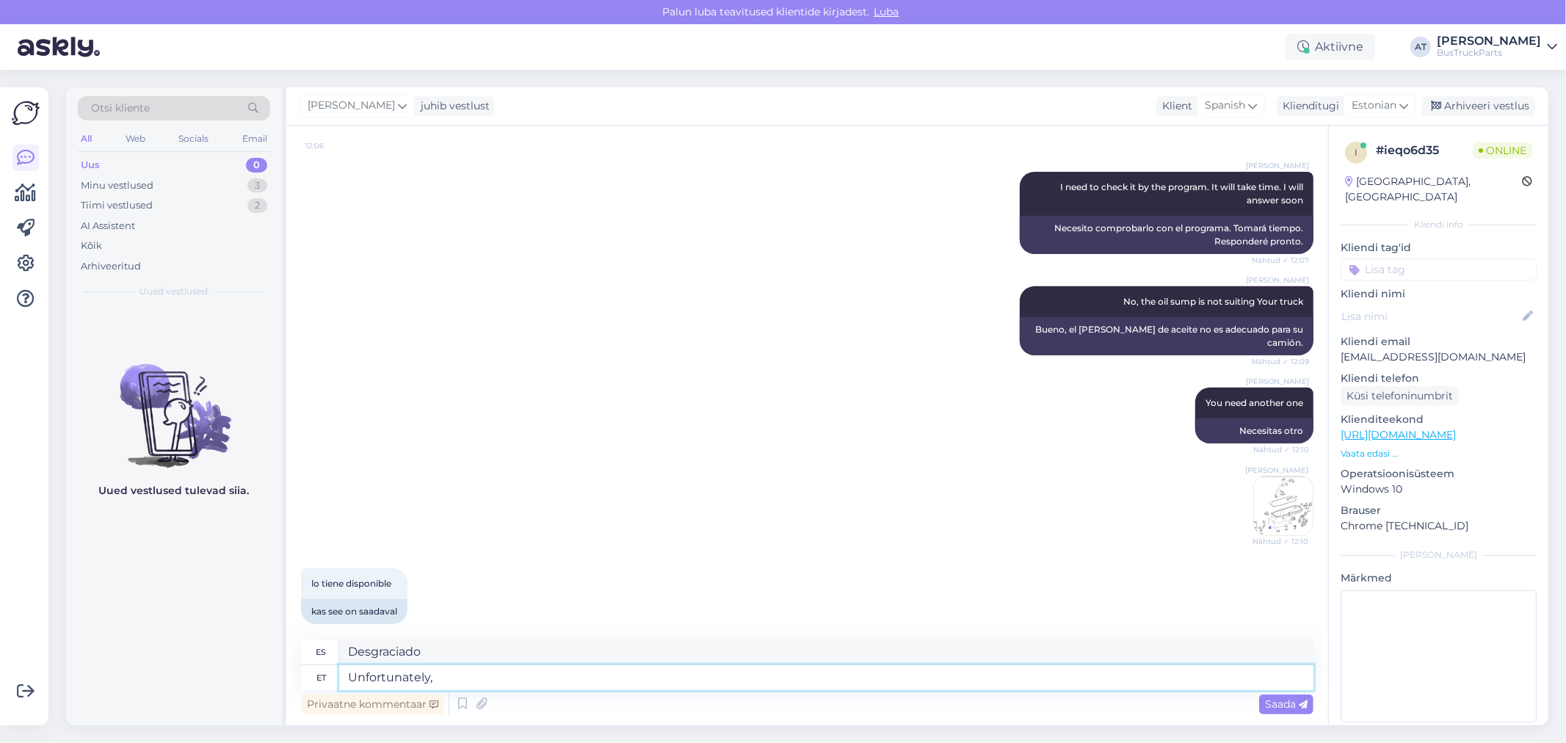
type textarea "Unfortunately, w"
type textarea "Desafortunadamente,"
type textarea "Unfortunately, we d"
type textarea "Desafortunadamente, nosotros"
type textarea "Unfortunately, we don´t hav"
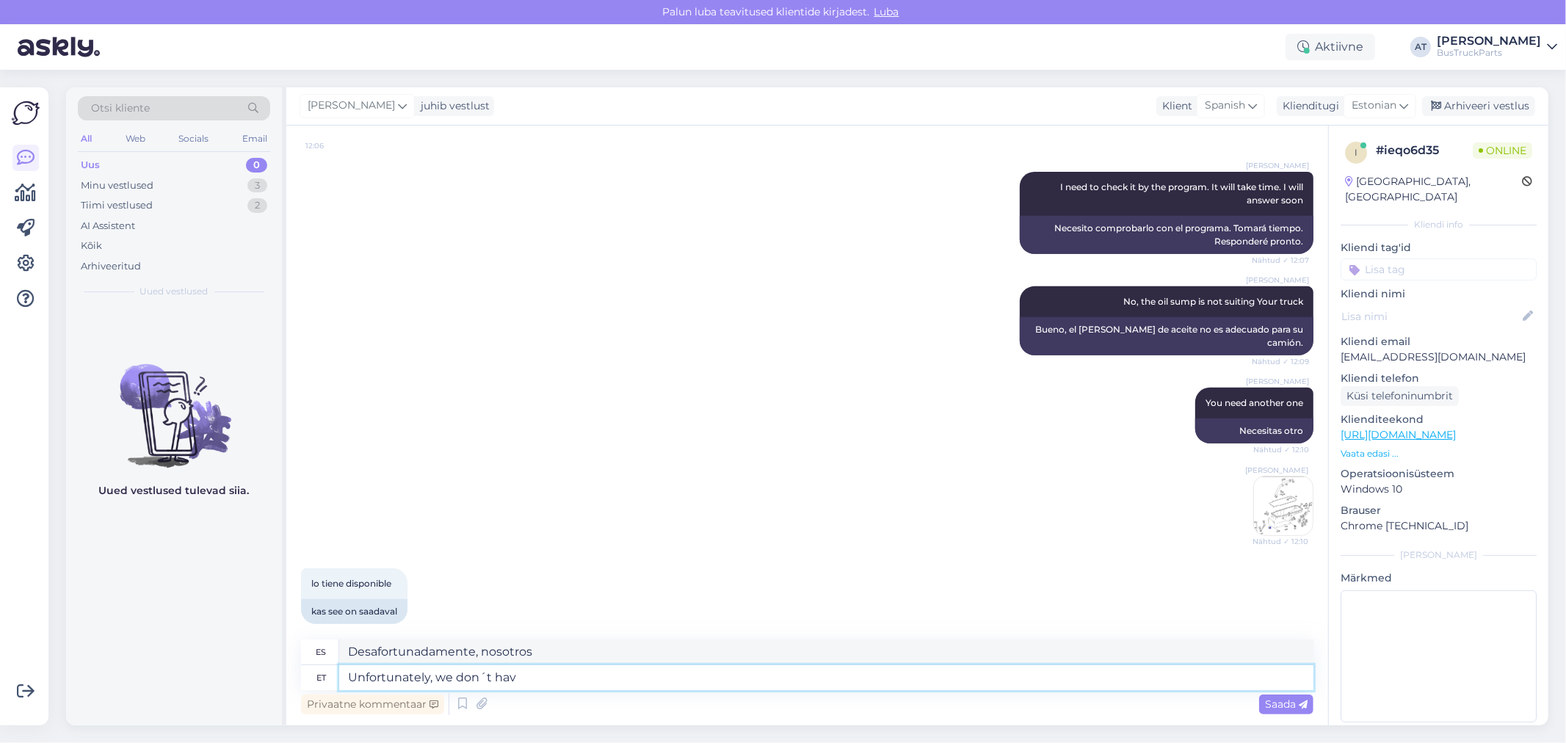
type textarea "Lamentablemente no lo hacemos"
type textarea "Unfortunately, we don´t have"
type textarea "Lamentablemente no tenemos"
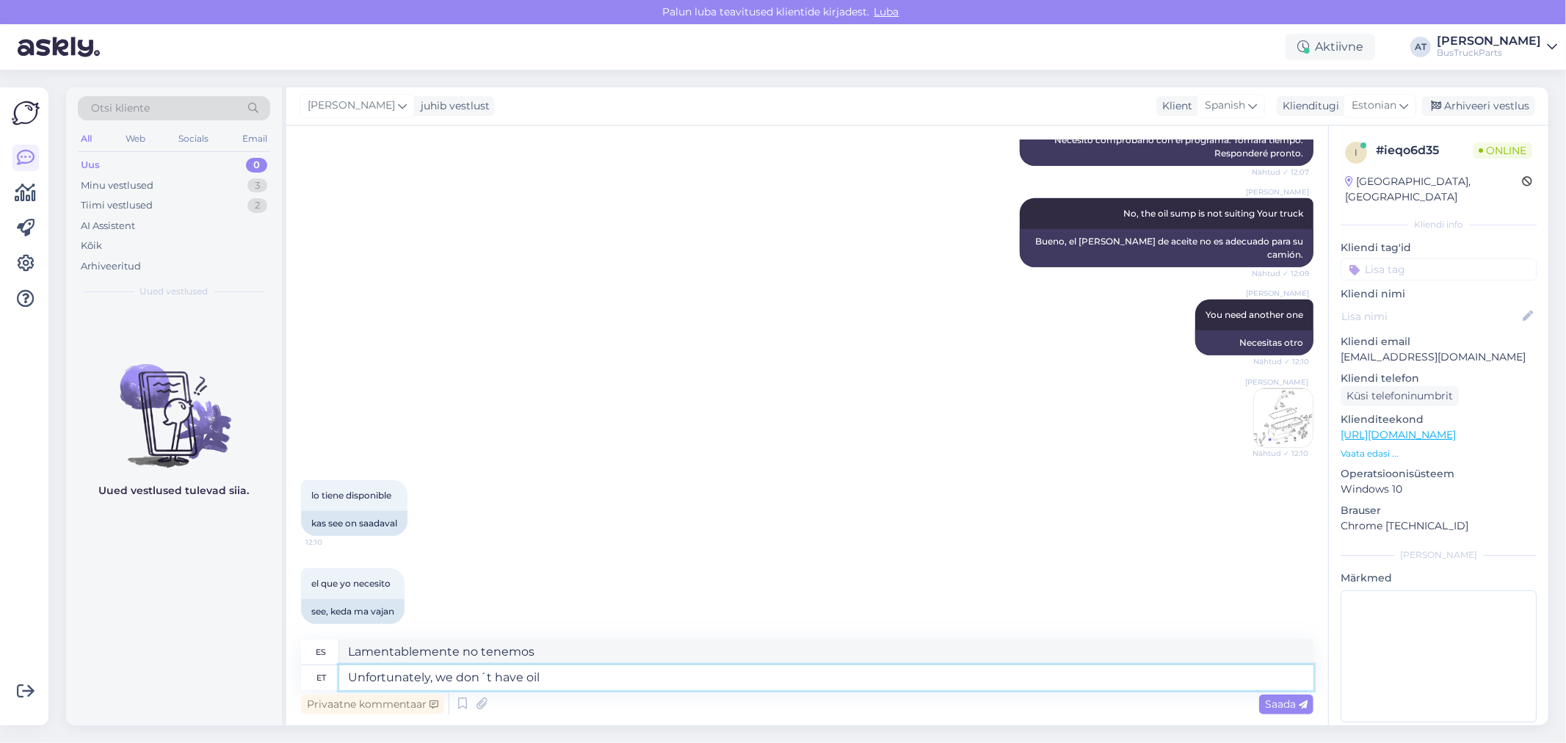
type textarea "Unfortunately, we don´t have oil"
type textarea "Lamentablemente no tenemos petróleo."
type textarea "Unfortunately, we don´t have oil sump Y"
type textarea "Lamentablemente no tenemos cárter de aceite."
type textarea "Unfortunately, we don´t have oil sump You n"
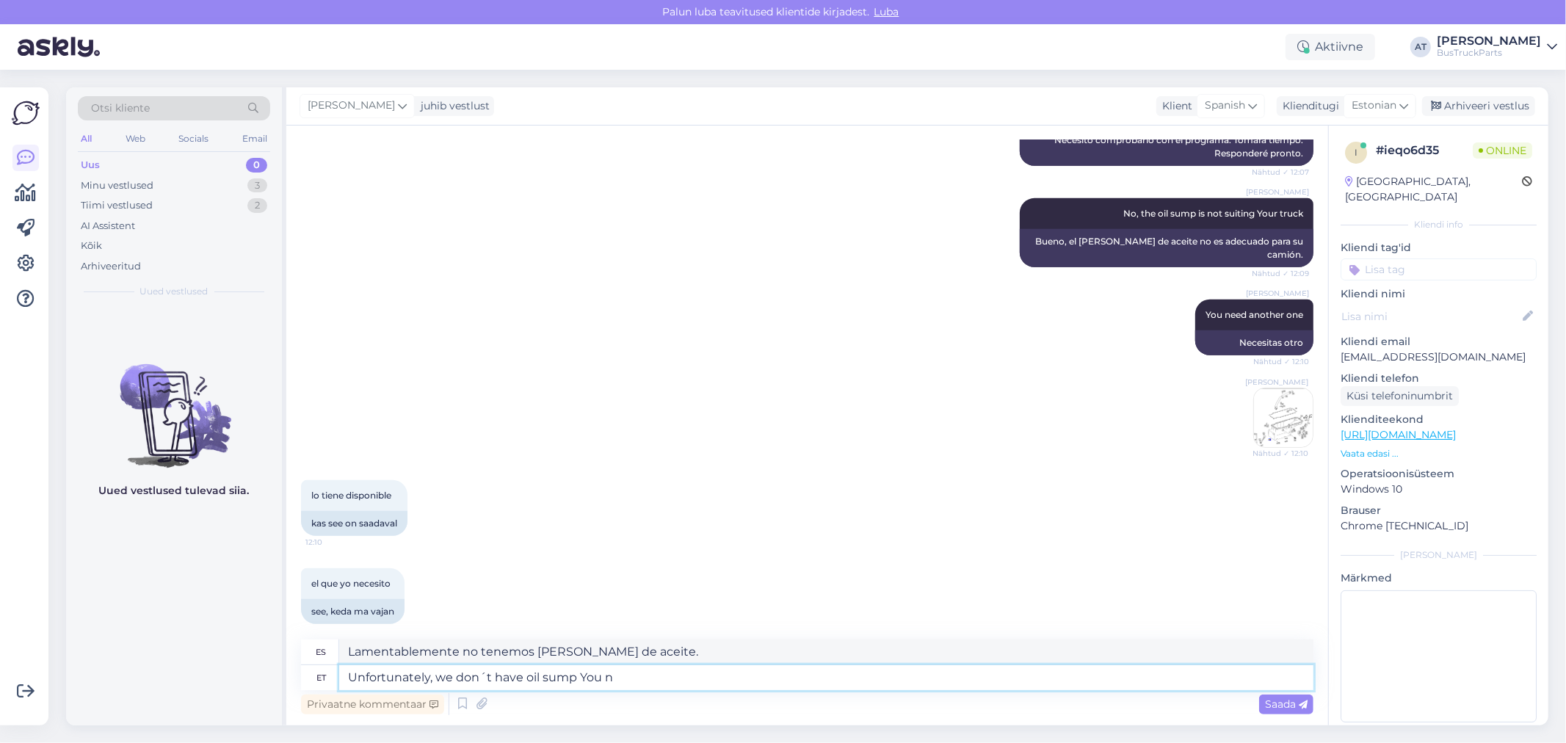
type textarea "Lamentablemente no disponemos de cárter de aceite."
type textarea "Unfortunately, we don´t have oil sump You need. S"
type textarea "Lamentablemente no tenemos el cárter de aceite que necesitas."
type textarea "Unfortunately, we don´t have oil sump You need. Sorry!"
type textarea "Lamentablemente no tenemos el cárter de aceite que necesitas. ¡Lo sentimos!"
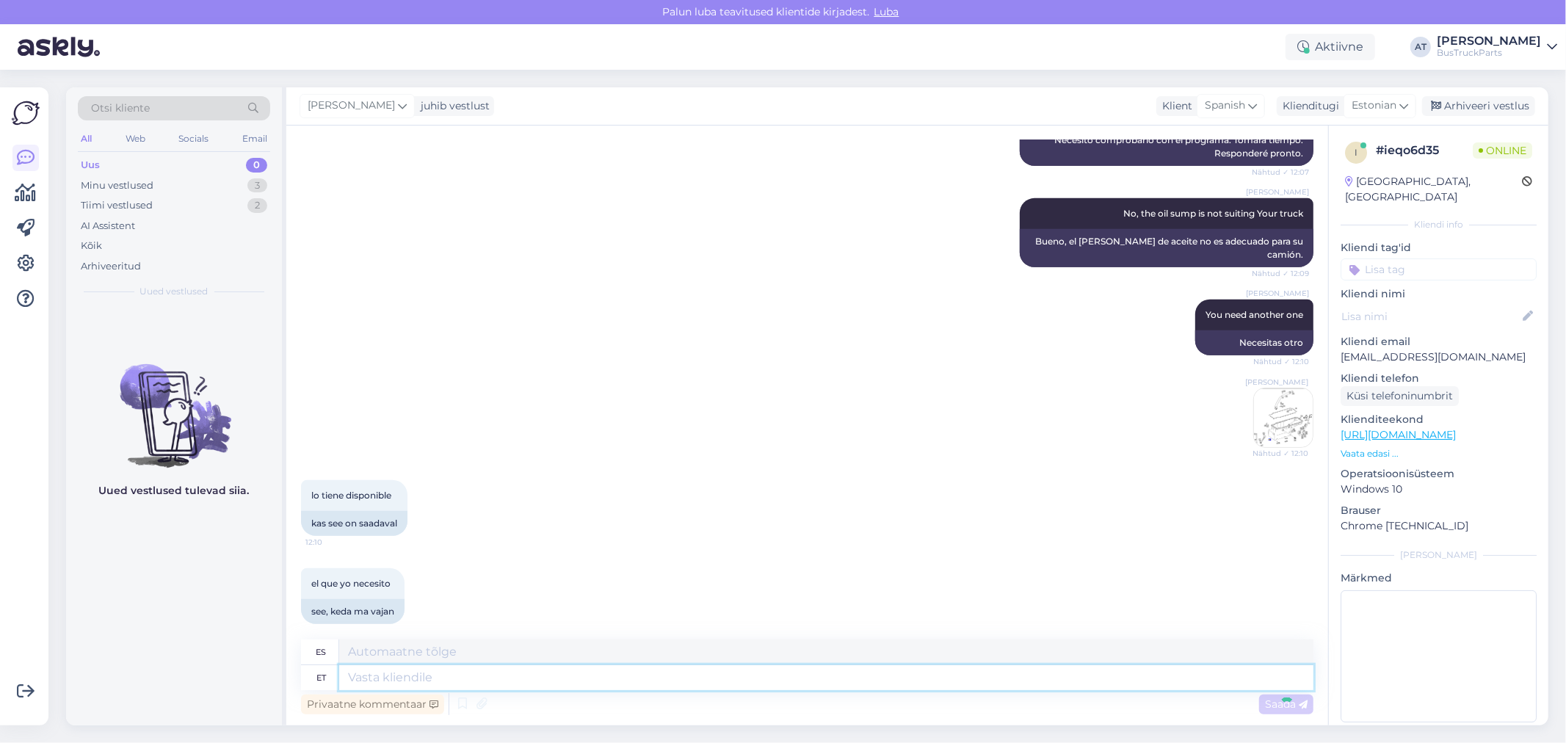
scroll to position [718, 0]
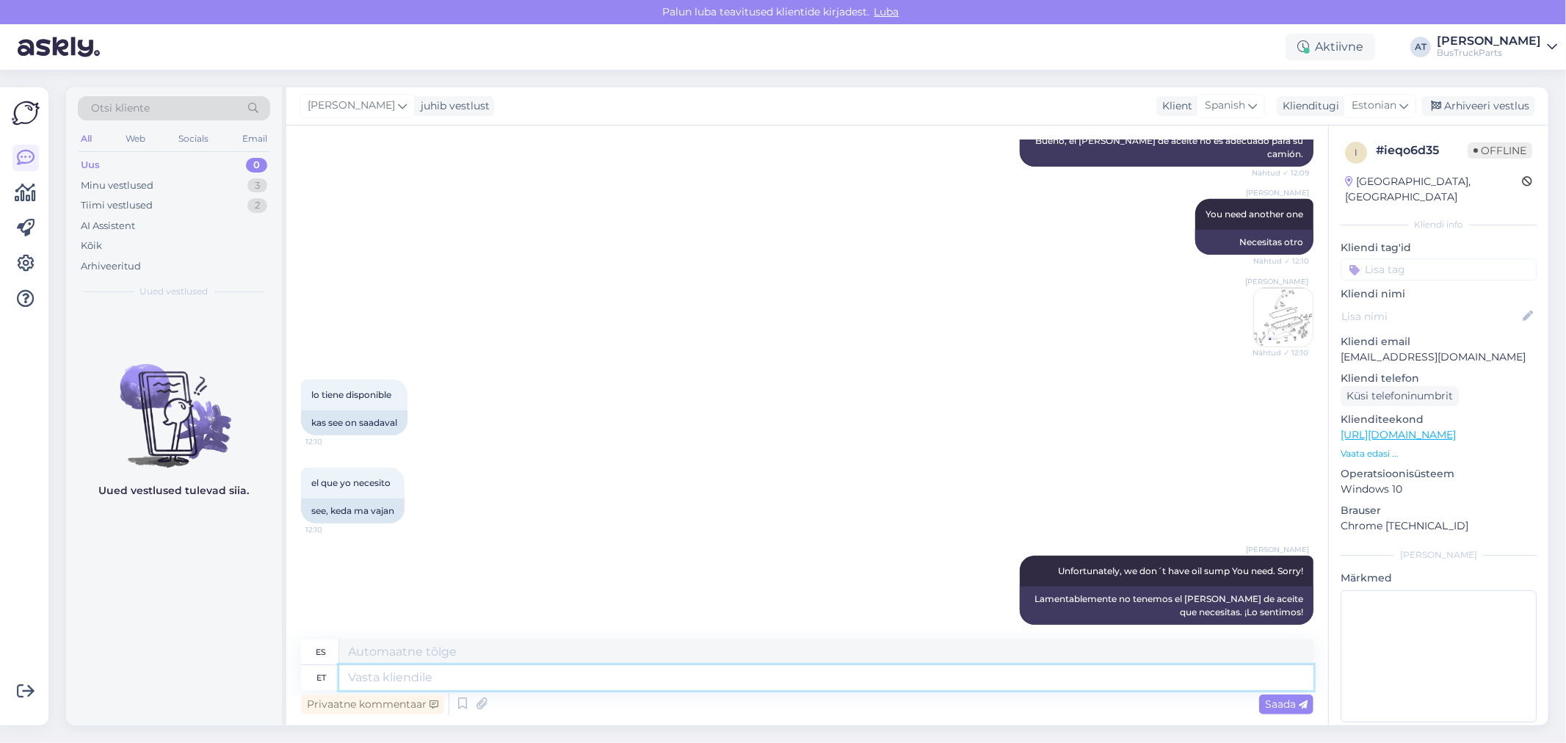
click at [610, 677] on textarea at bounding box center [826, 677] width 974 height 25
type textarea "You"
type textarea "Tú"
type textarea "You need"
type textarea "Necesitas"
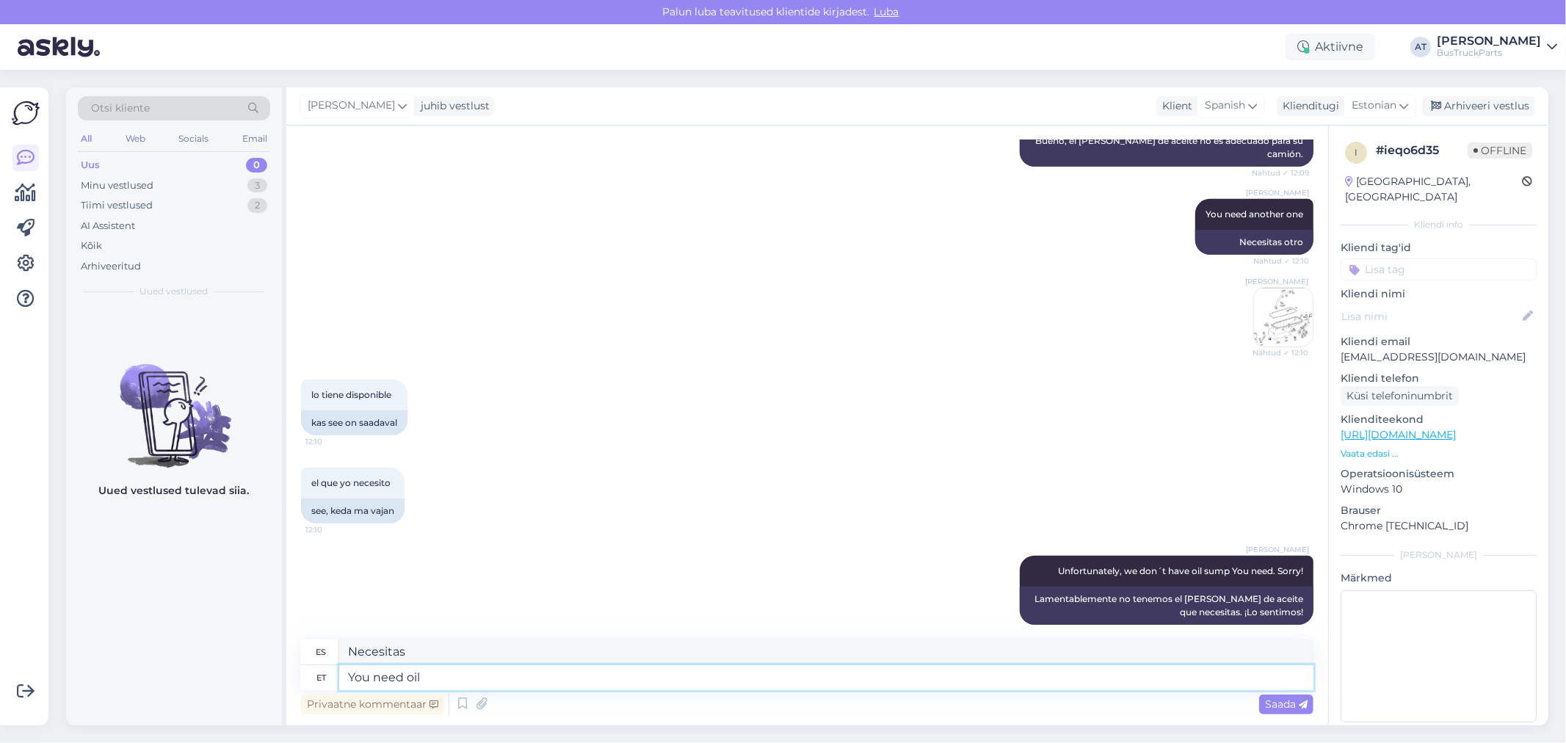
type textarea "You need oil"
type textarea "Necesitas aceite"
type textarea "You need oil sump l"
type textarea "Necesitas cárter de aceite"
type textarea "You need oil sump like on"
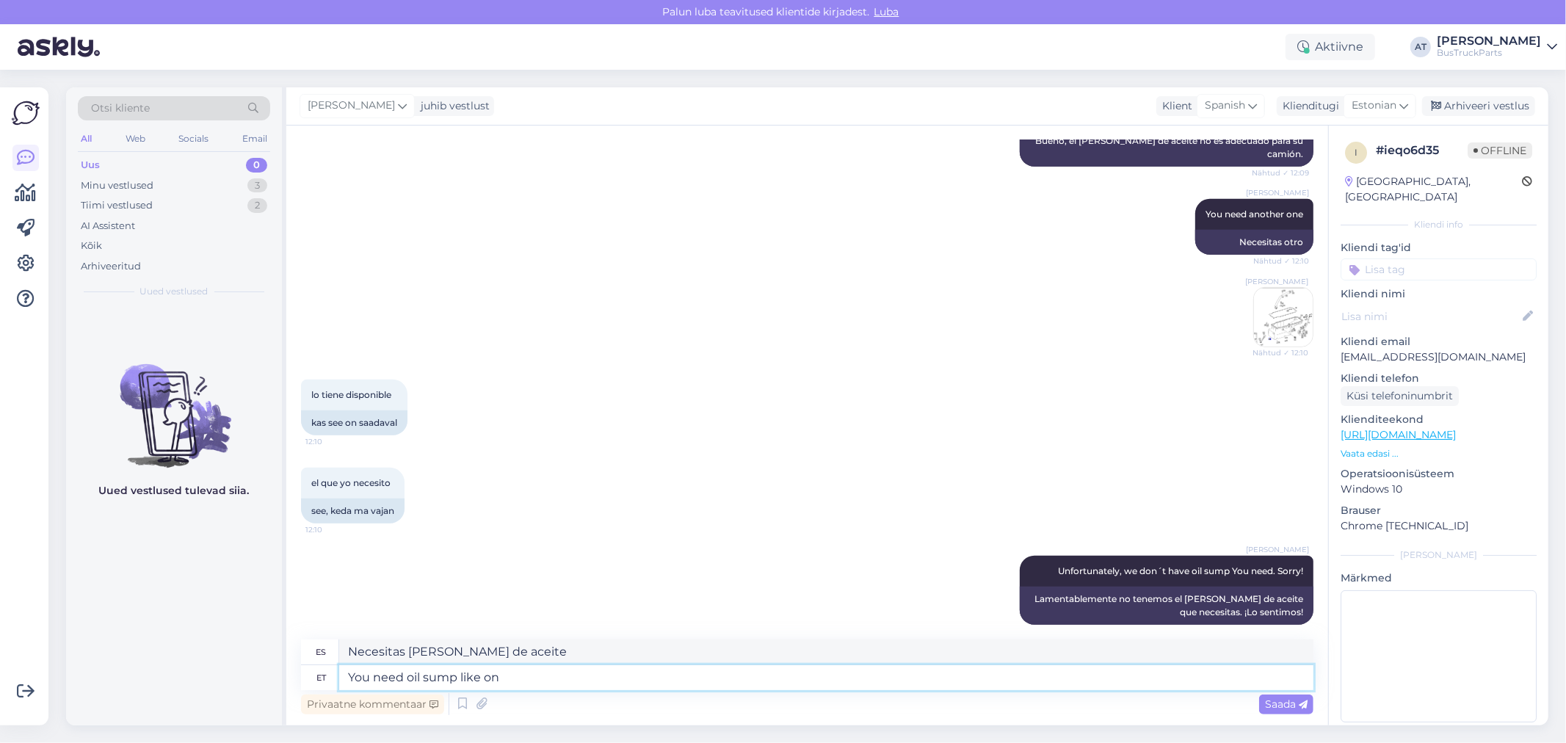
type textarea "Necesitas un cárter de aceite como"
type textarea "You need oil sump like on t"
type textarea "Necesitas un cárter de aceite como este"
type textarea "You need oil sump like on th"
type textarea "Necesita un cárter de aceite como el del"
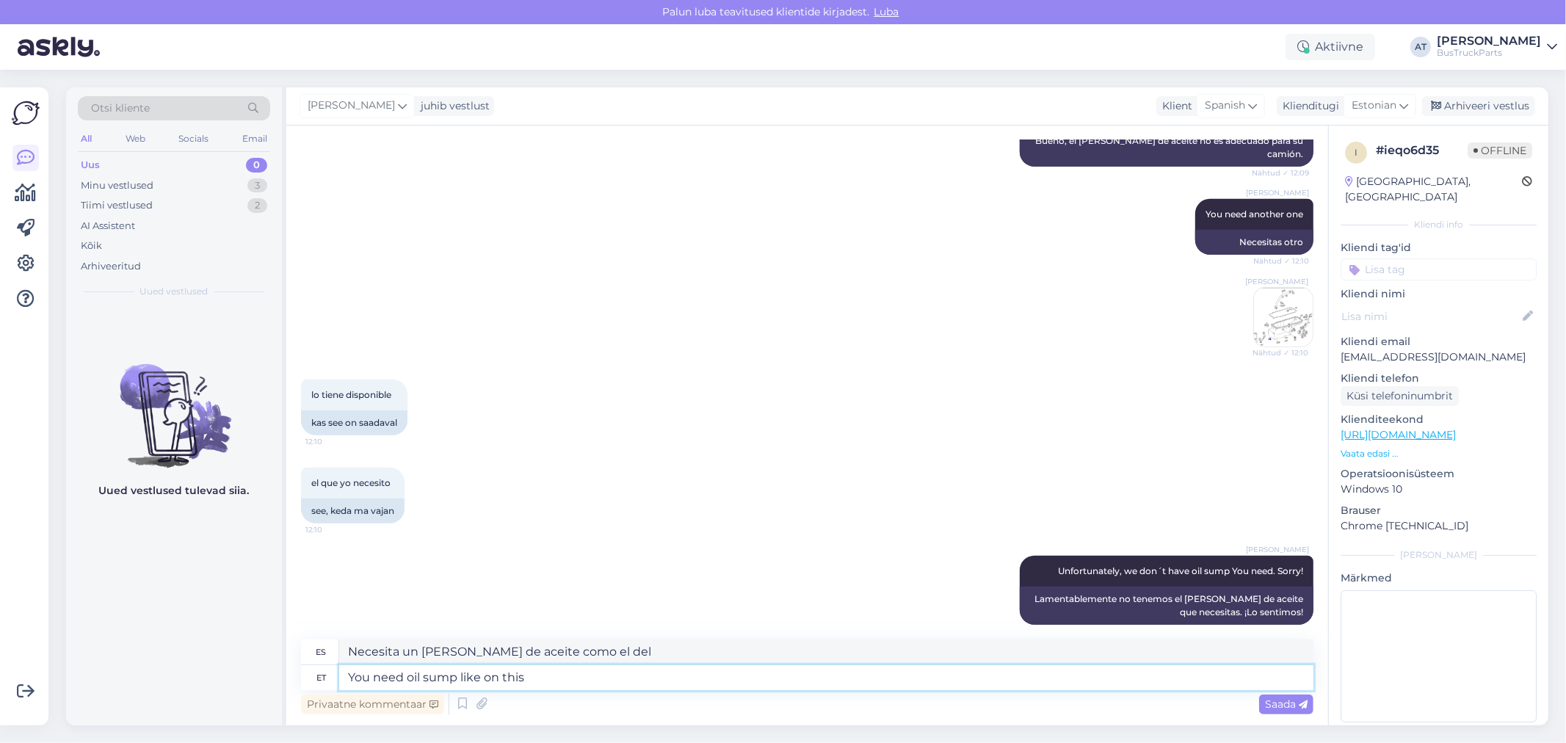
type textarea "You need oil sump like on this p"
type textarea "Necesitas un cárter de aceite como este"
type textarea "You need oil sump like on this picture"
paste textarea
type textarea "Necesitas un cárter de aceite como el de esta imagen."
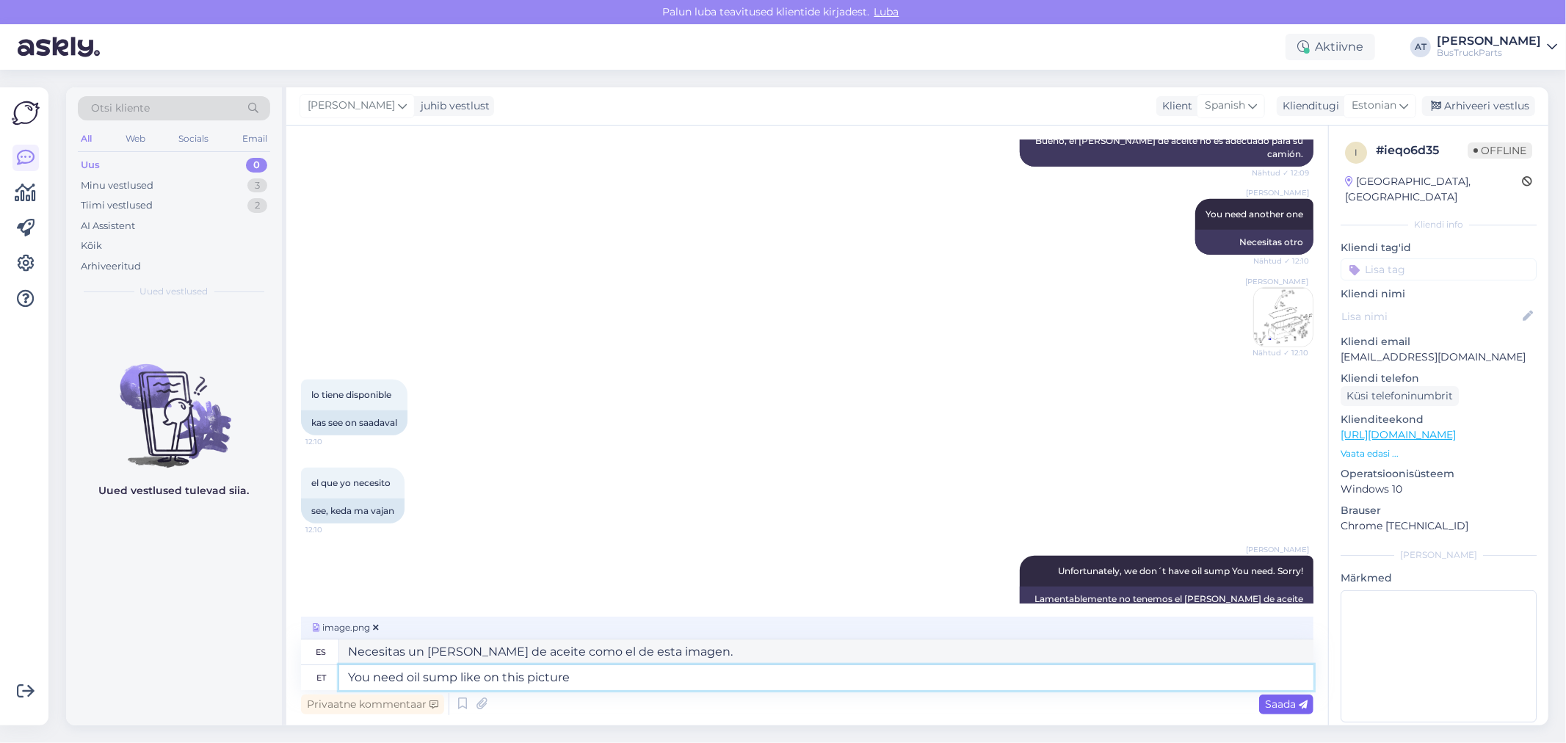
type textarea "You need oil sump like on this picture"
click at [1300, 695] on div "Saada" at bounding box center [1286, 705] width 54 height 20
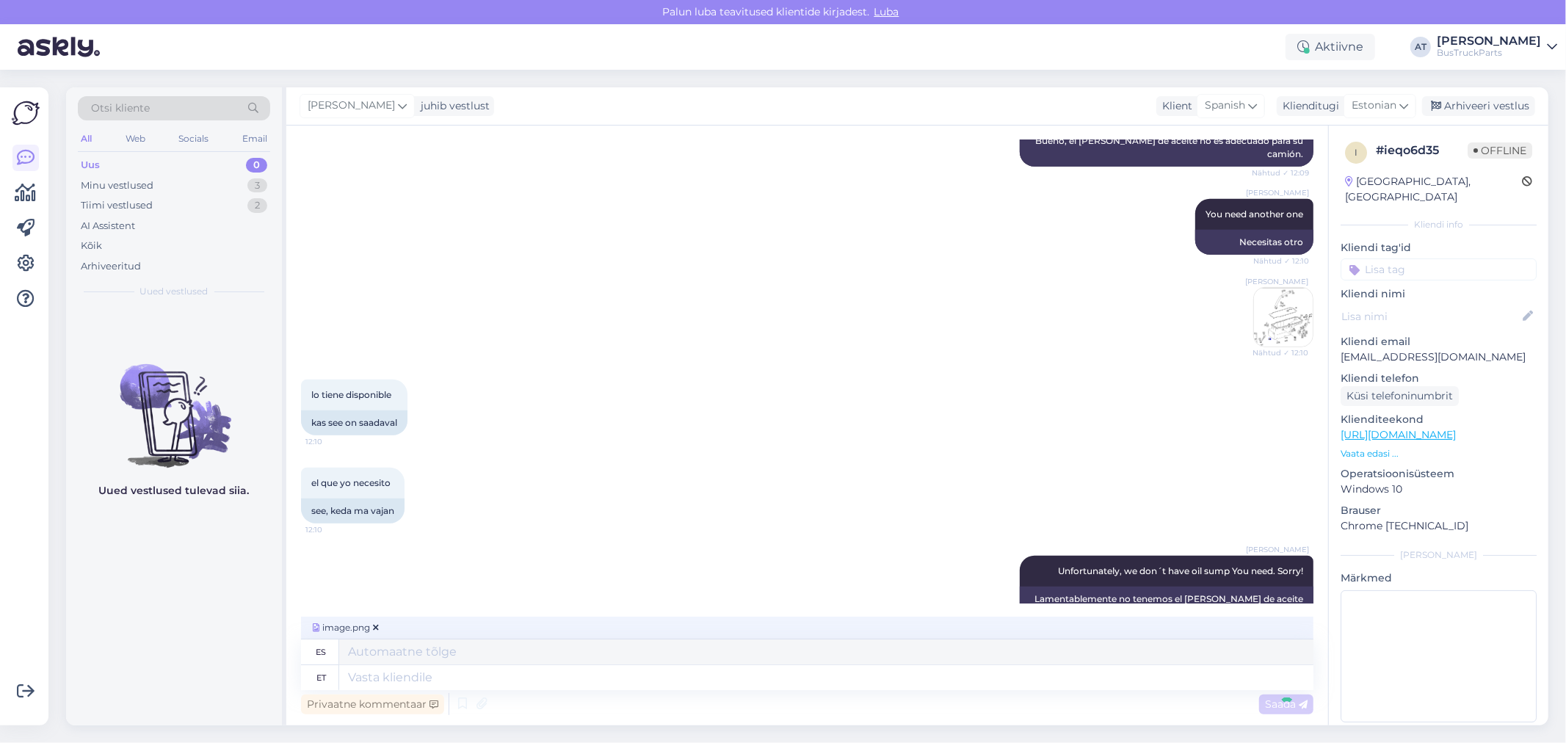
scroll to position [900, 0]
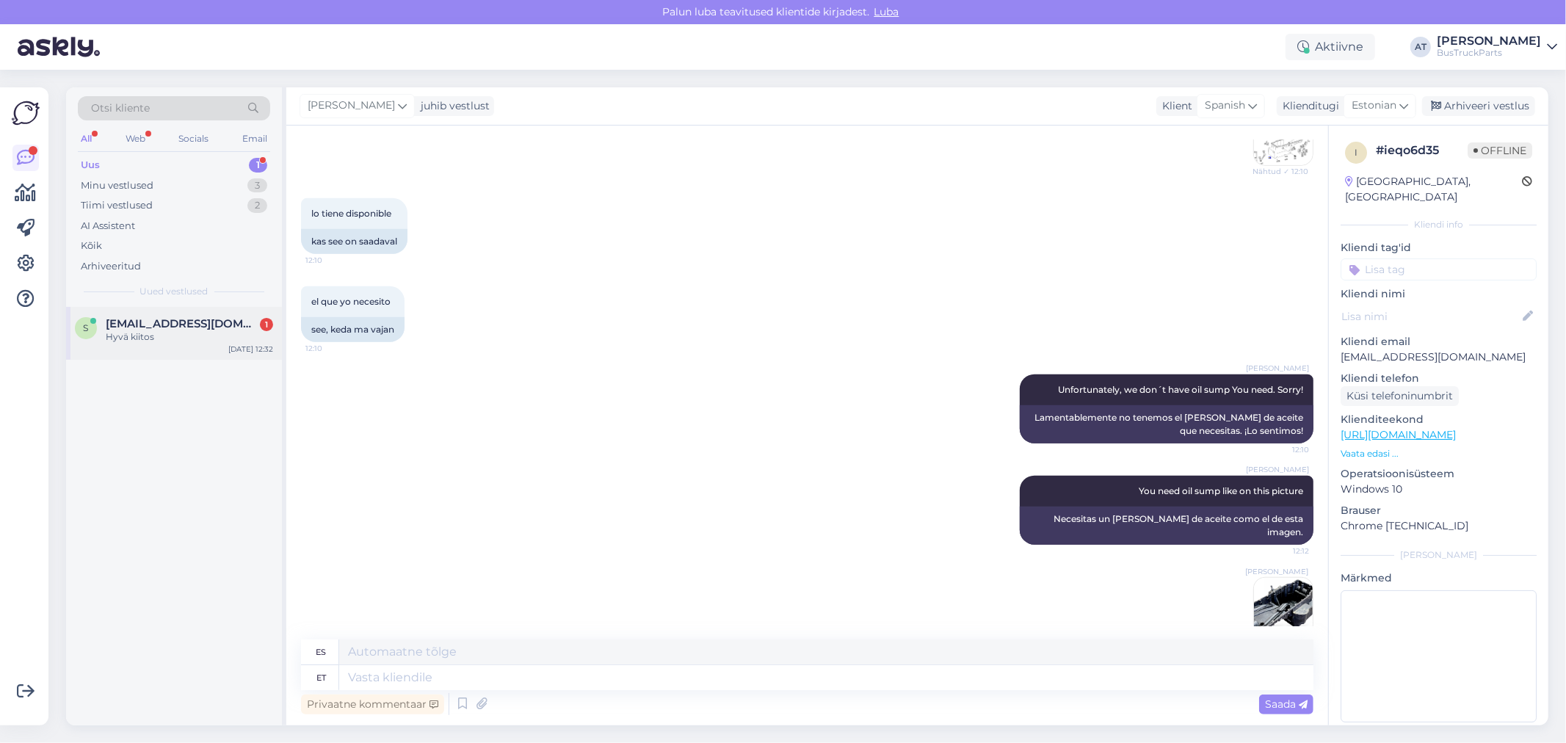
click at [156, 336] on div "Hyvä kiitos" at bounding box center [189, 336] width 167 height 13
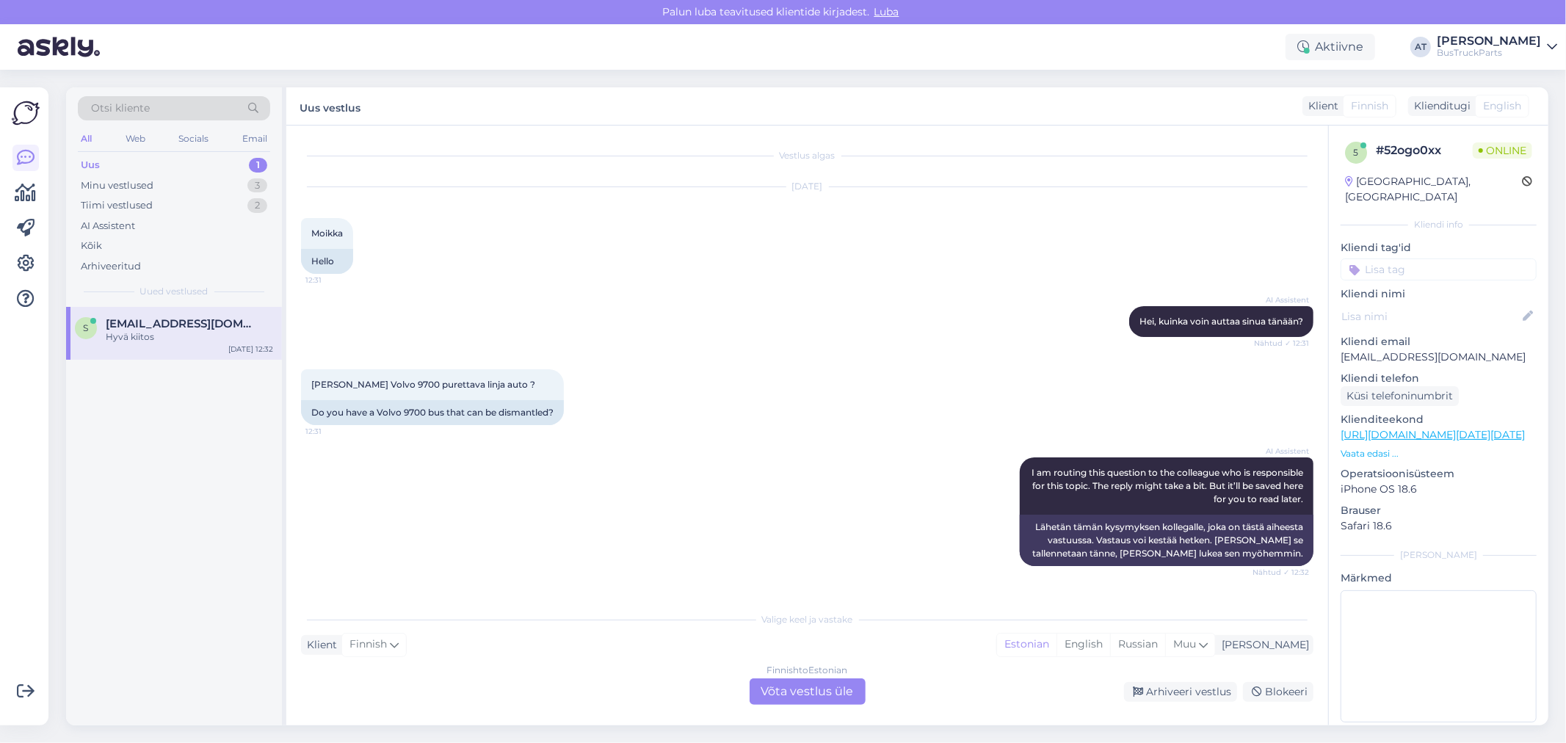
scroll to position [78, 0]
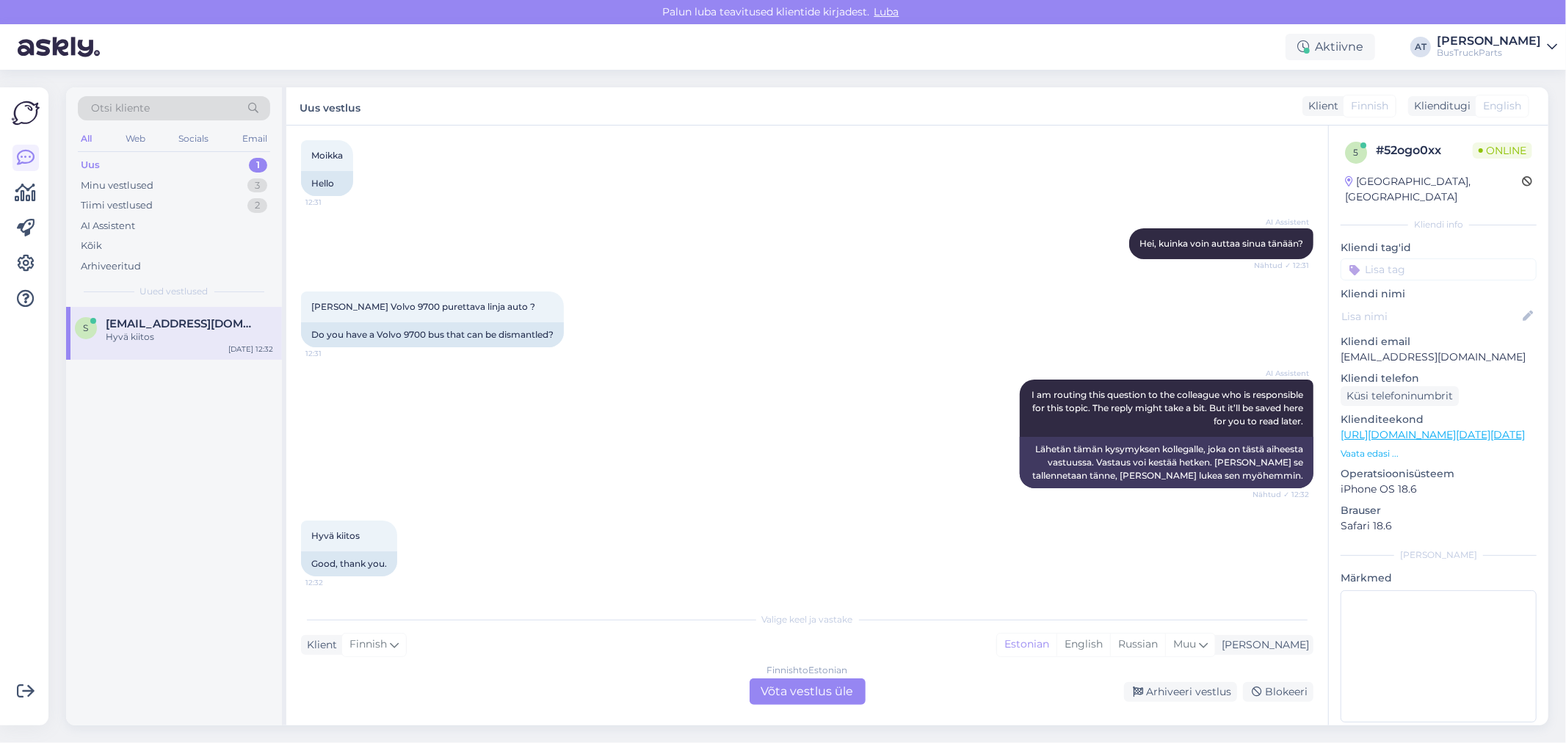
click at [820, 692] on div "Finnish to Estonian Võta vestlus üle" at bounding box center [808, 692] width 116 height 26
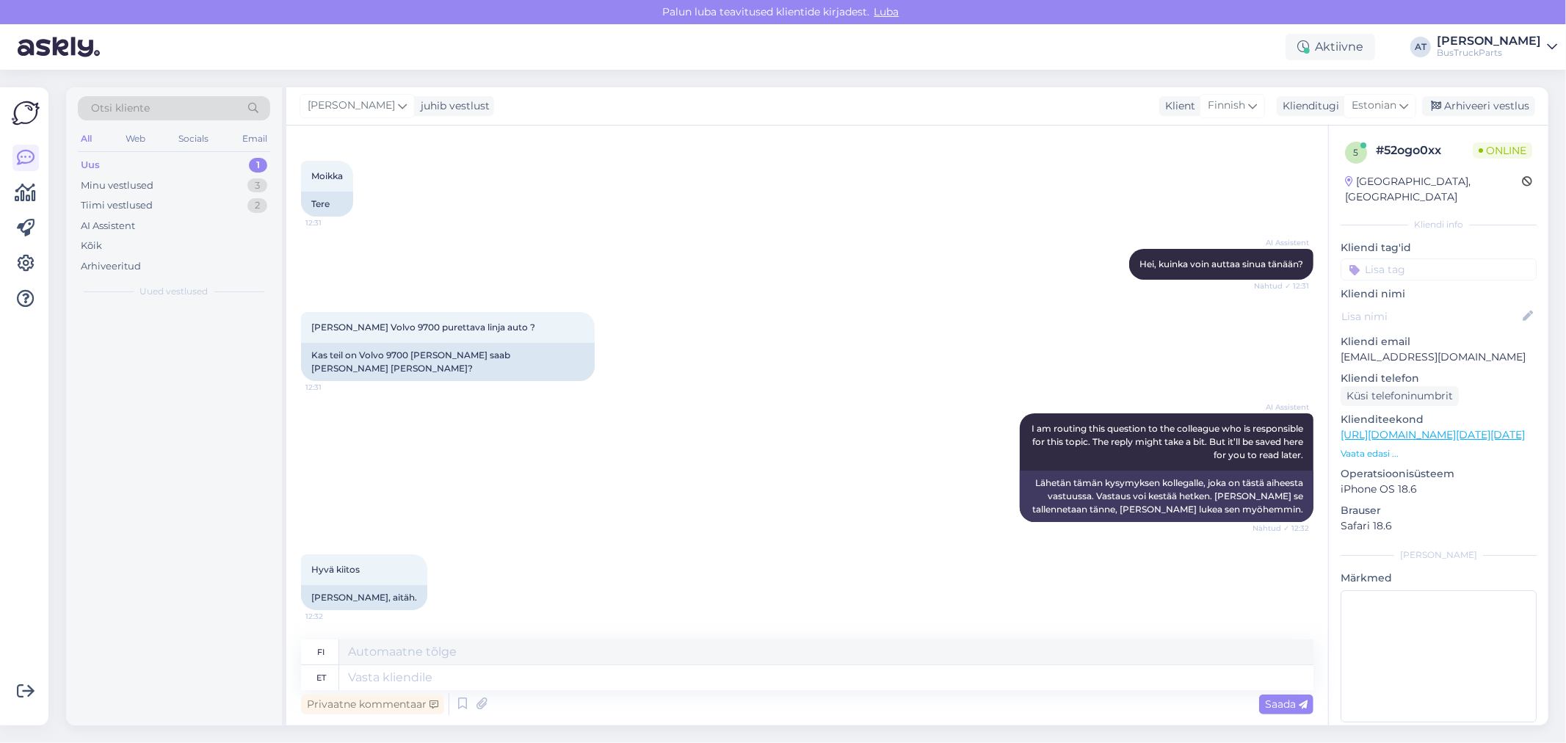
scroll to position [43, 0]
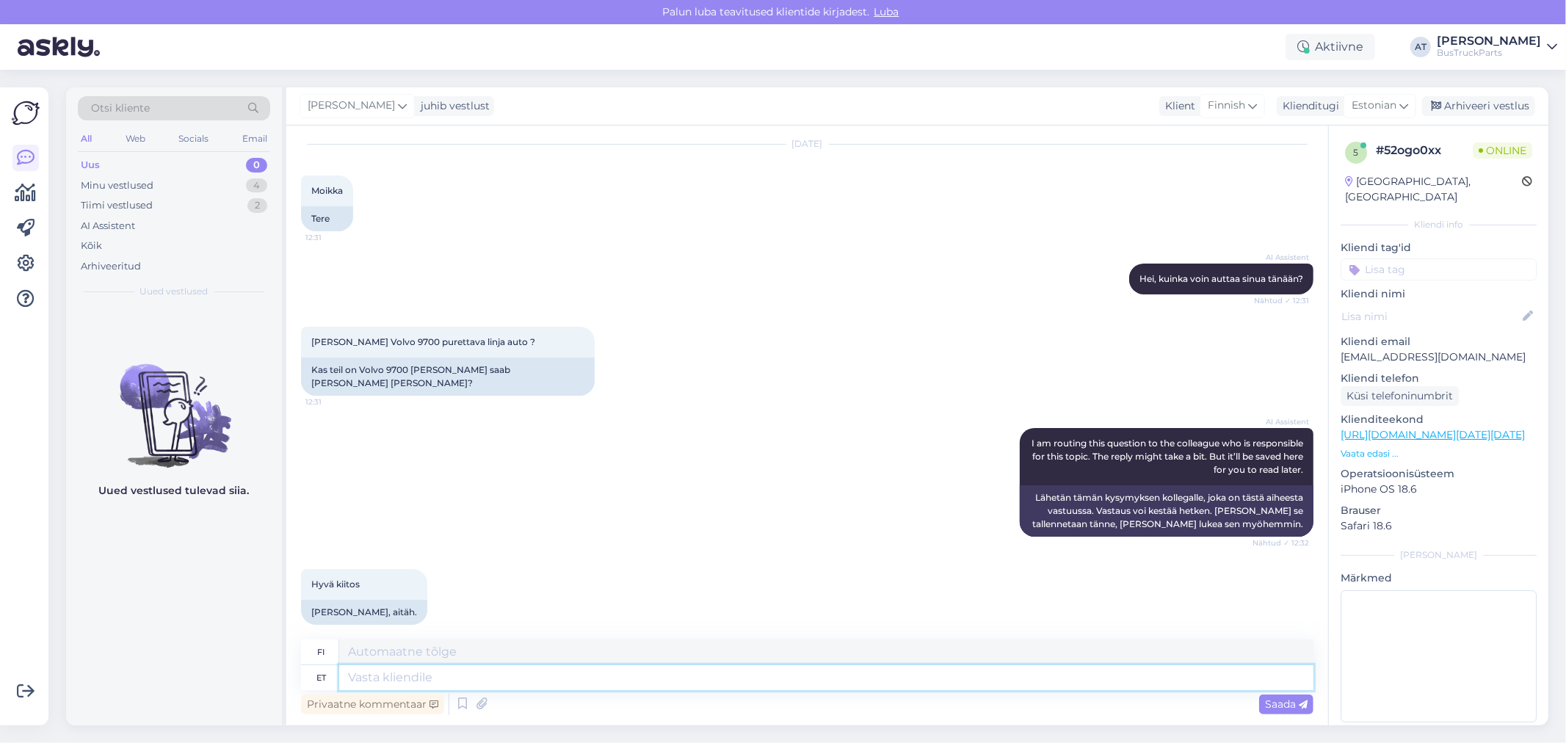
click at [730, 684] on textarea at bounding box center [826, 677] width 974 height 25
type textarea "Wh"
type textarea "Mitä"
type textarea "Which"
type textarea "Mikä"
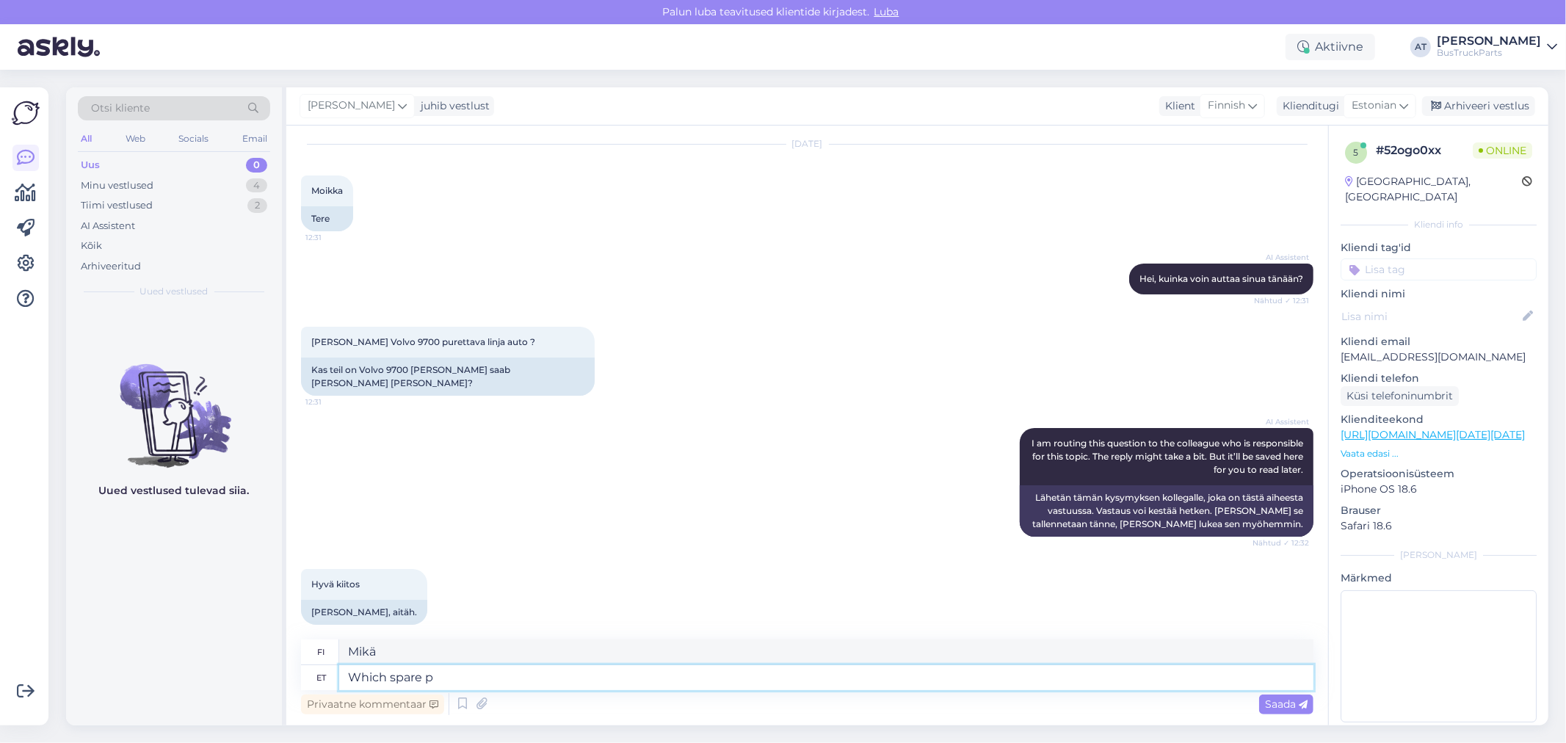
type textarea "Which spare pa"
type textarea "Mikä varaosa"
type textarea "Which spare part"
type textarea "Mikä varaosa?"
type textarea "Which spare parts Yo"
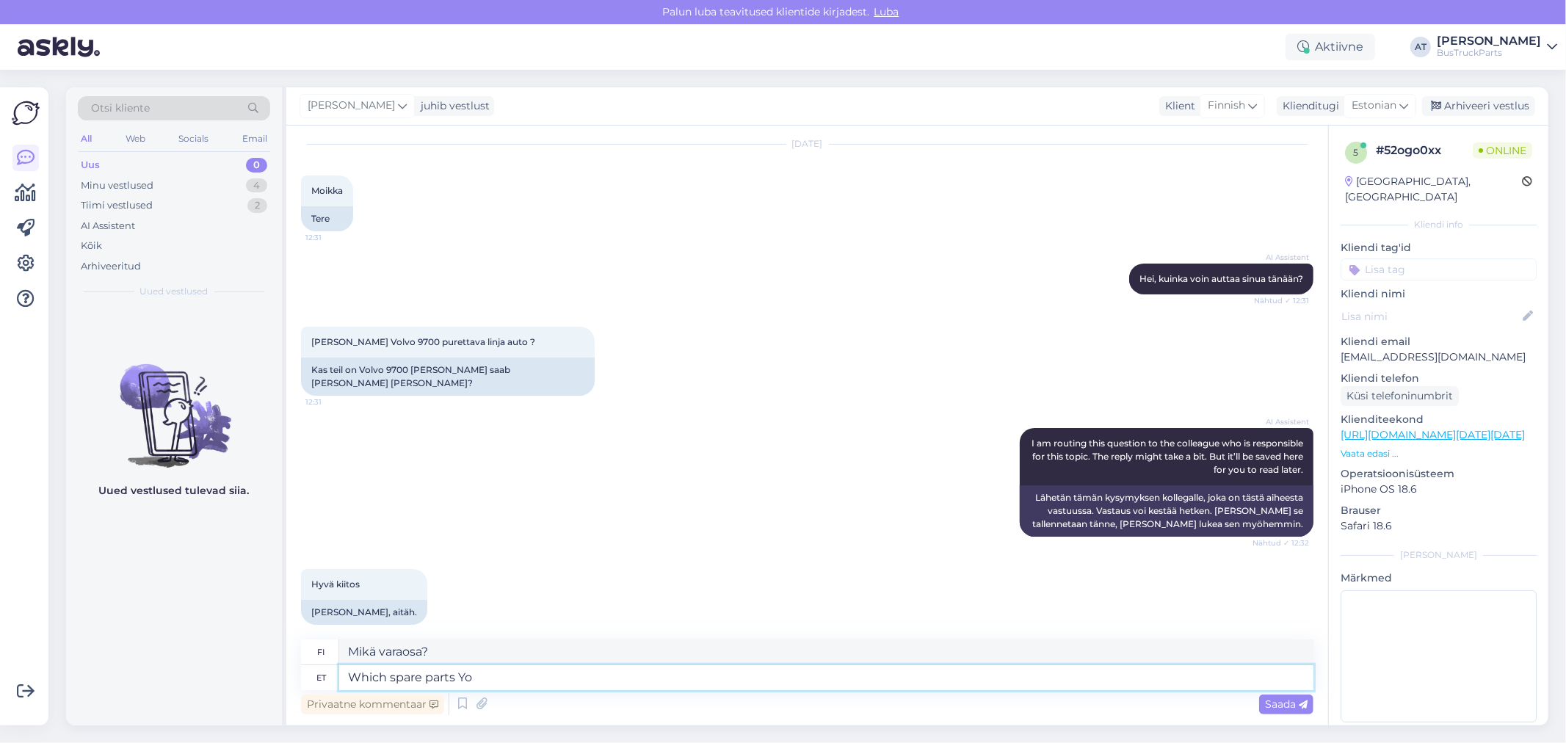
type textarea "Mitkä varaosat"
type textarea "Which spare parts You a"
type textarea "Mitä varaosia sinä"
type textarea "Which spare parts You are"
type textarea "Mitä varaosia käytät?"
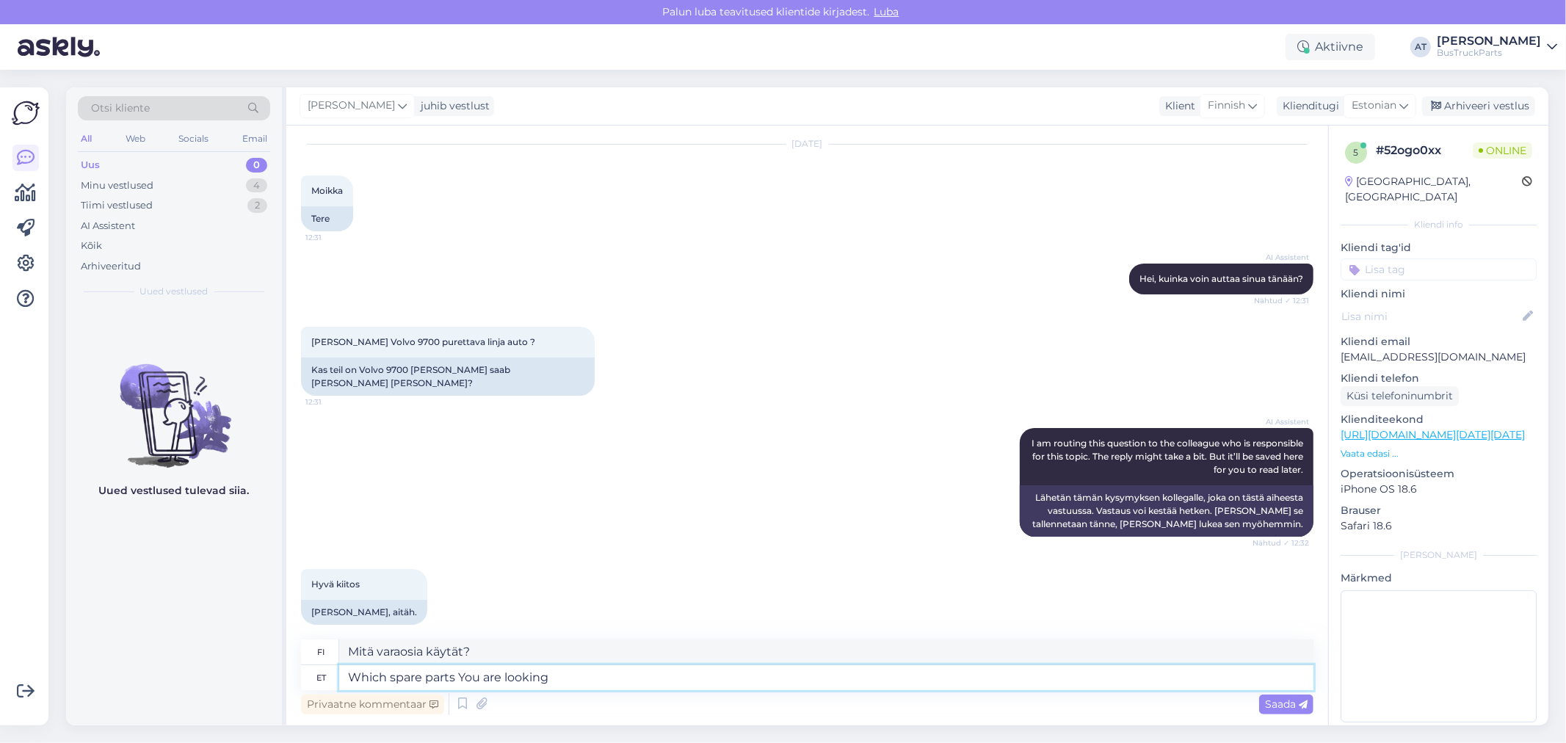
type textarea "Which spare parts You are looking"
type textarea "Mitä varaosia etsit"
type textarea "Which spare parts You are looking from"
type textarea "Mistä varaosista etsit?"
type textarea "Which spare parts You are looking fj"
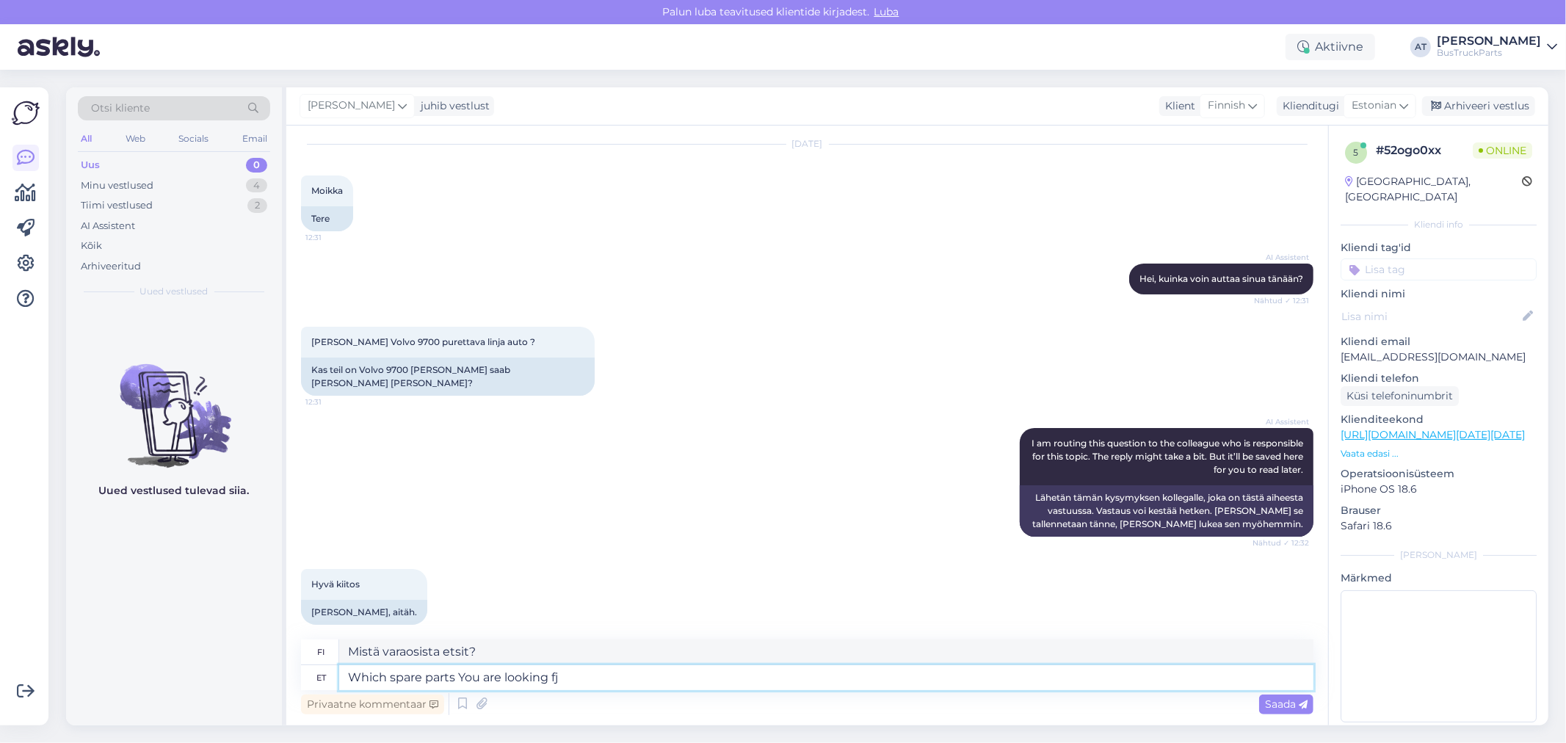
type textarea "Mitä varaosia etsit"
type textarea "Which spare parts You are looking fjr?"
type textarea "Mitä varaosia etsit FJR:ltä?"
click at [560, 673] on textarea "Which spare parts You are looking fjr?" at bounding box center [826, 677] width 974 height 25
type textarea "Which spare parts You are looking for?"
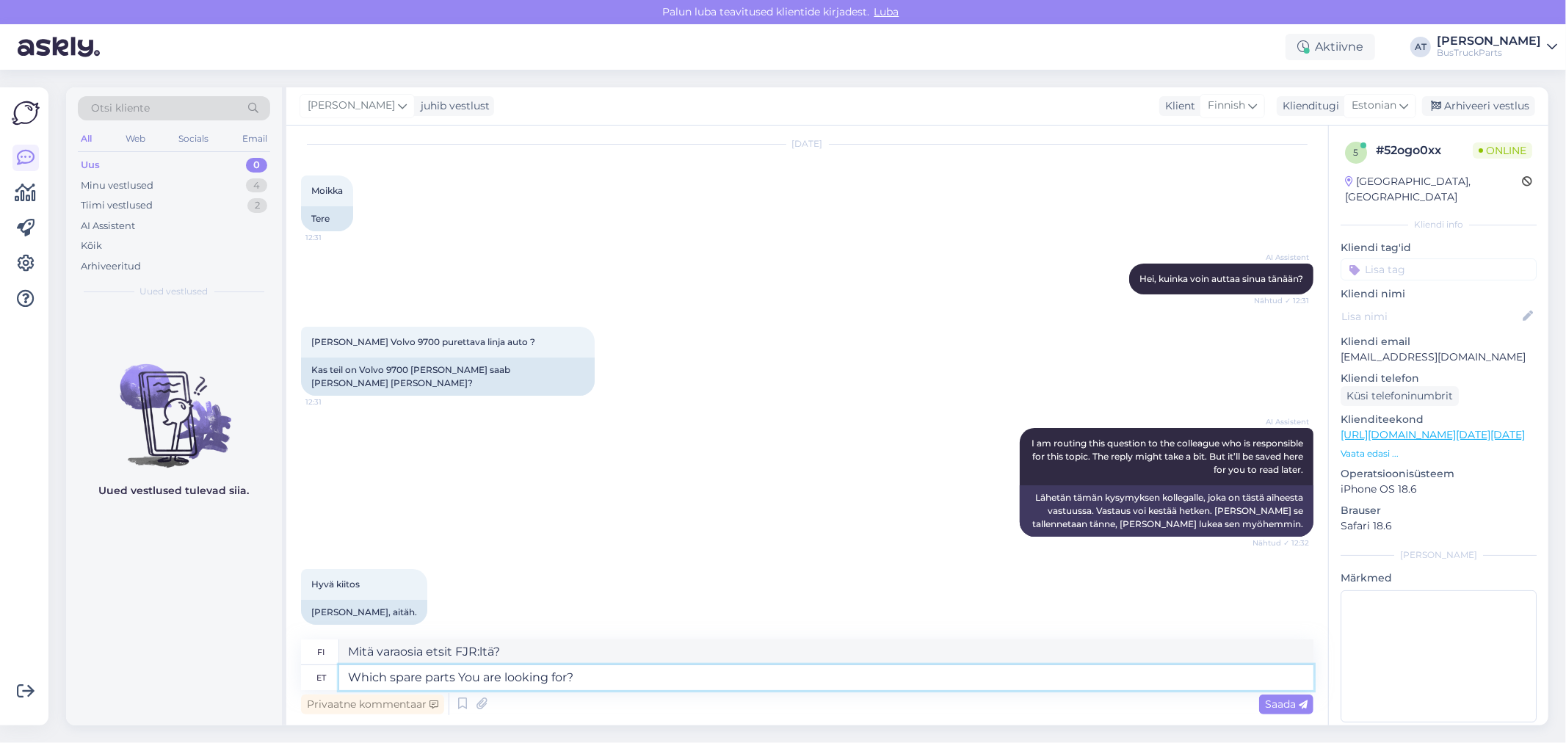
type textarea "Mitä varaosia etsit?"
type textarea "Which spare parts You are looking for?"
click at [1276, 698] on span "Saada" at bounding box center [1286, 704] width 43 height 13
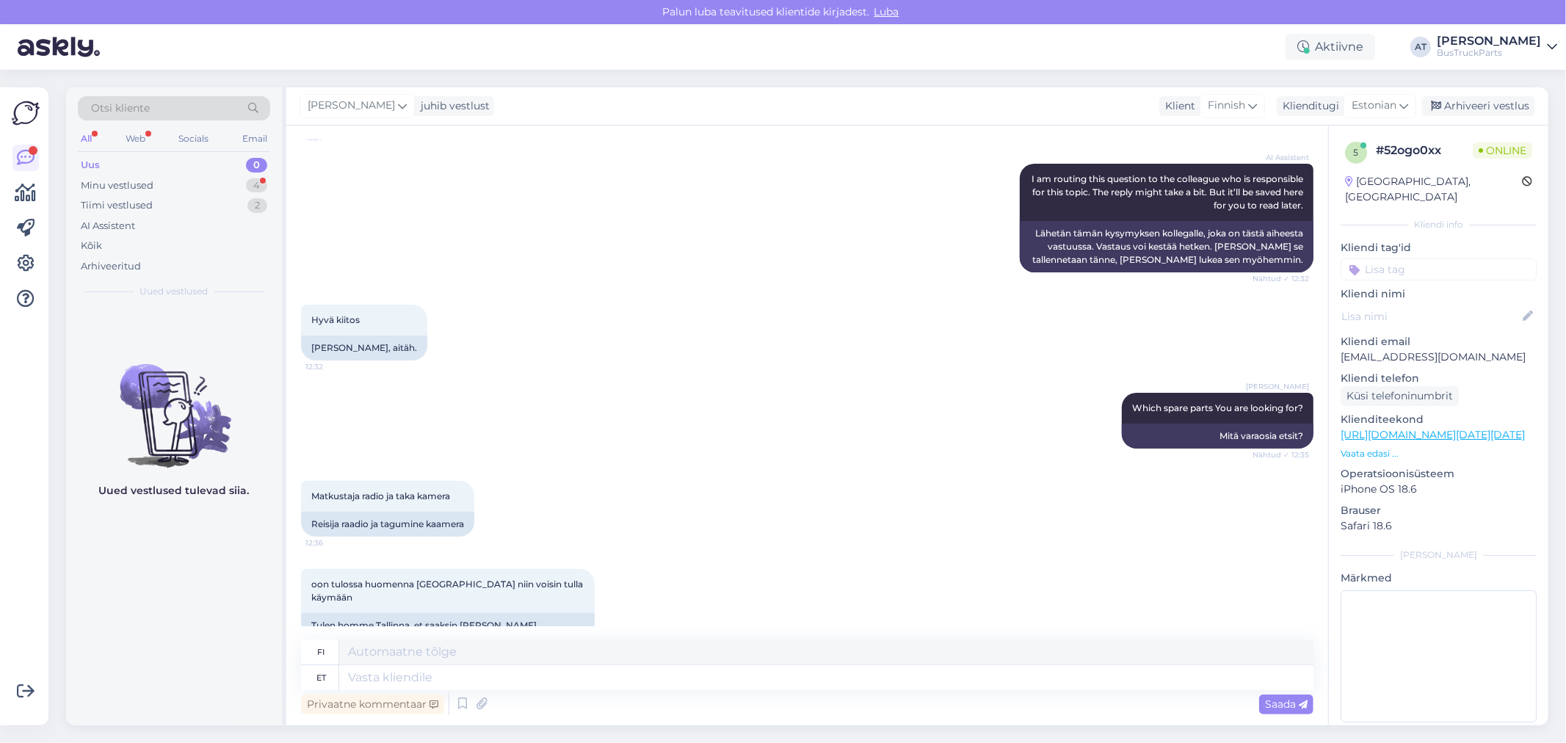
scroll to position [395, 0]
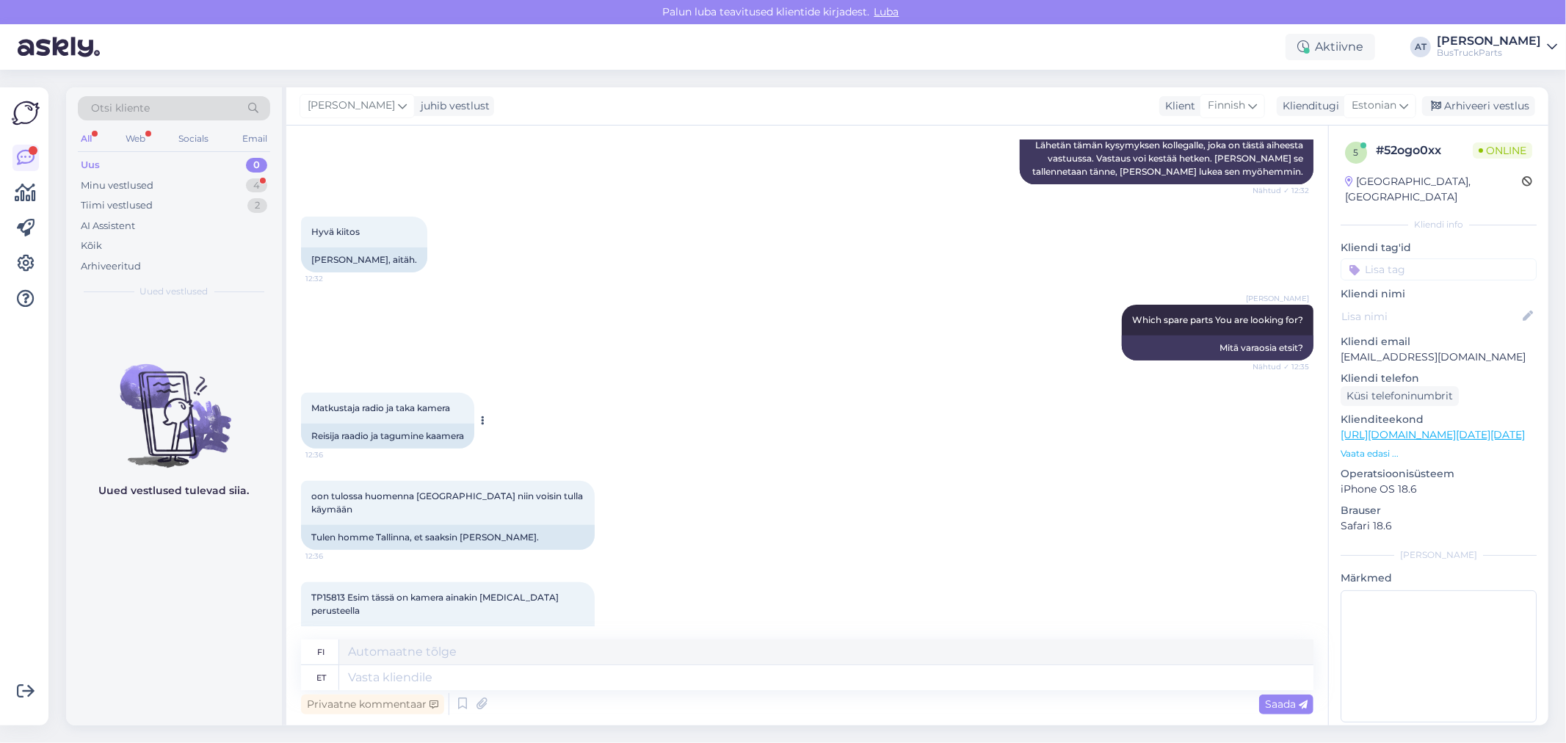
click at [399, 434] on div "Reisija raadio ja tagumine kaamera" at bounding box center [387, 436] width 173 height 25
click at [400, 424] on div "Reisija raadio ja tagumine kaamera" at bounding box center [387, 436] width 173 height 25
drag, startPoint x: 360, startPoint y: 507, endPoint x: 521, endPoint y: 504, distance: 161.6
click at [521, 525] on div "Tulen homme Tallinna, et saaksin külla tulla." at bounding box center [448, 537] width 294 height 25
click at [513, 525] on div "Tulen homme Tallinna, et saaksin külla tulla." at bounding box center [448, 537] width 294 height 25
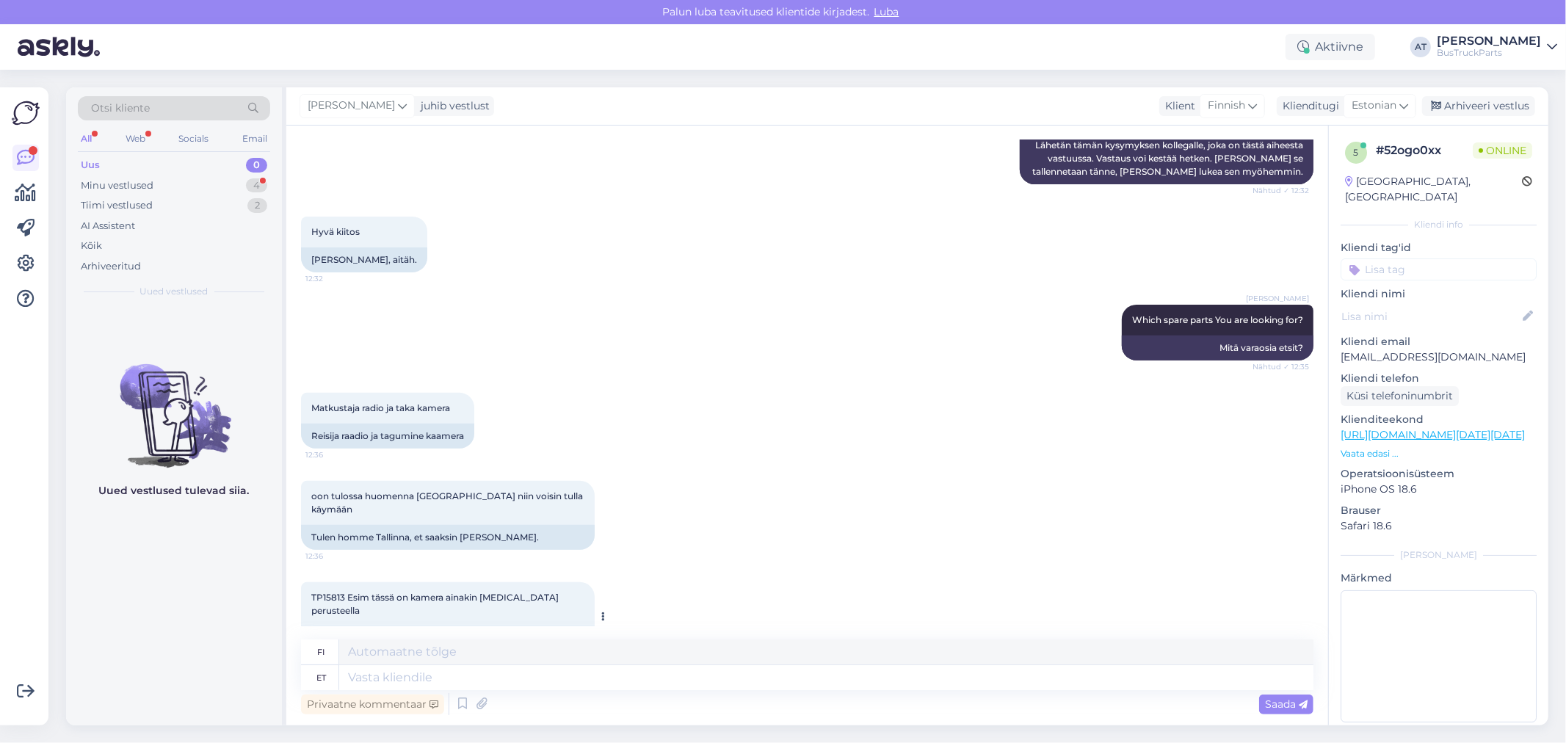
click at [443, 626] on div "TP15813 Näiteks siin on kaamera, vähemalt pildi põhjal" at bounding box center [448, 638] width 294 height 25
click at [489, 626] on div "TP15813 Näiteks siin on kaamera, vähemalt pildi põhjal" at bounding box center [448, 638] width 294 height 25
drag, startPoint x: 344, startPoint y: 596, endPoint x: 320, endPoint y: 601, distance: 23.9
click at [320, 626] on div "TP15813 Näiteks siin on kaamera, vähemalt pildi põhjal" at bounding box center [448, 638] width 294 height 25
copy div "15813"
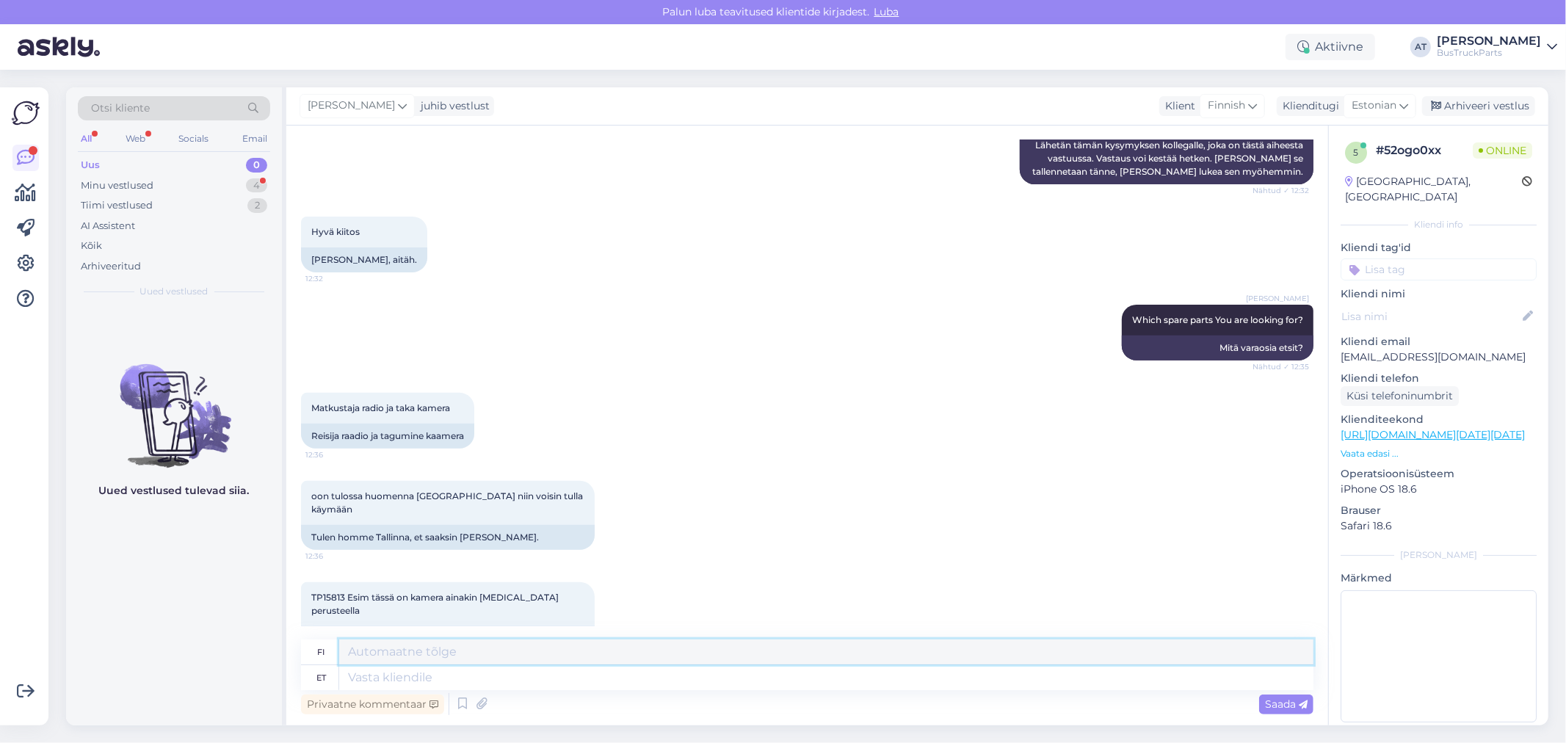
click at [488, 661] on textarea at bounding box center [826, 652] width 974 height 25
click at [491, 688] on textarea at bounding box center [826, 677] width 974 height 25
type textarea "Terelikultm,"
type textarea "Hei,"
type textarea "Terelikult,"
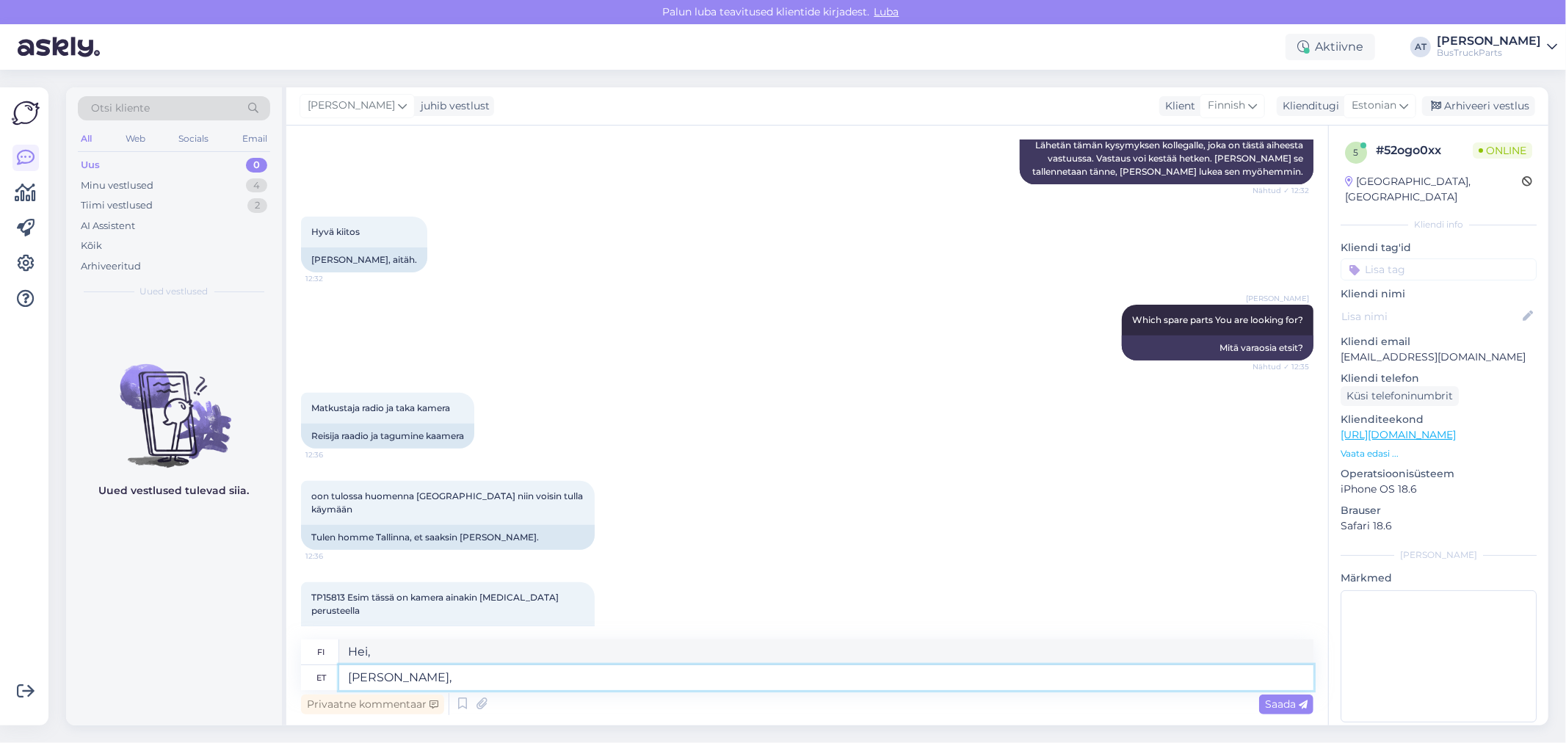
type textarea "Terveisiä"
type textarea "Terelikult, o"
type textarea "Terveisiä,"
type textarea "Terelikult, oleks he"
type textarea "Hei, olisi"
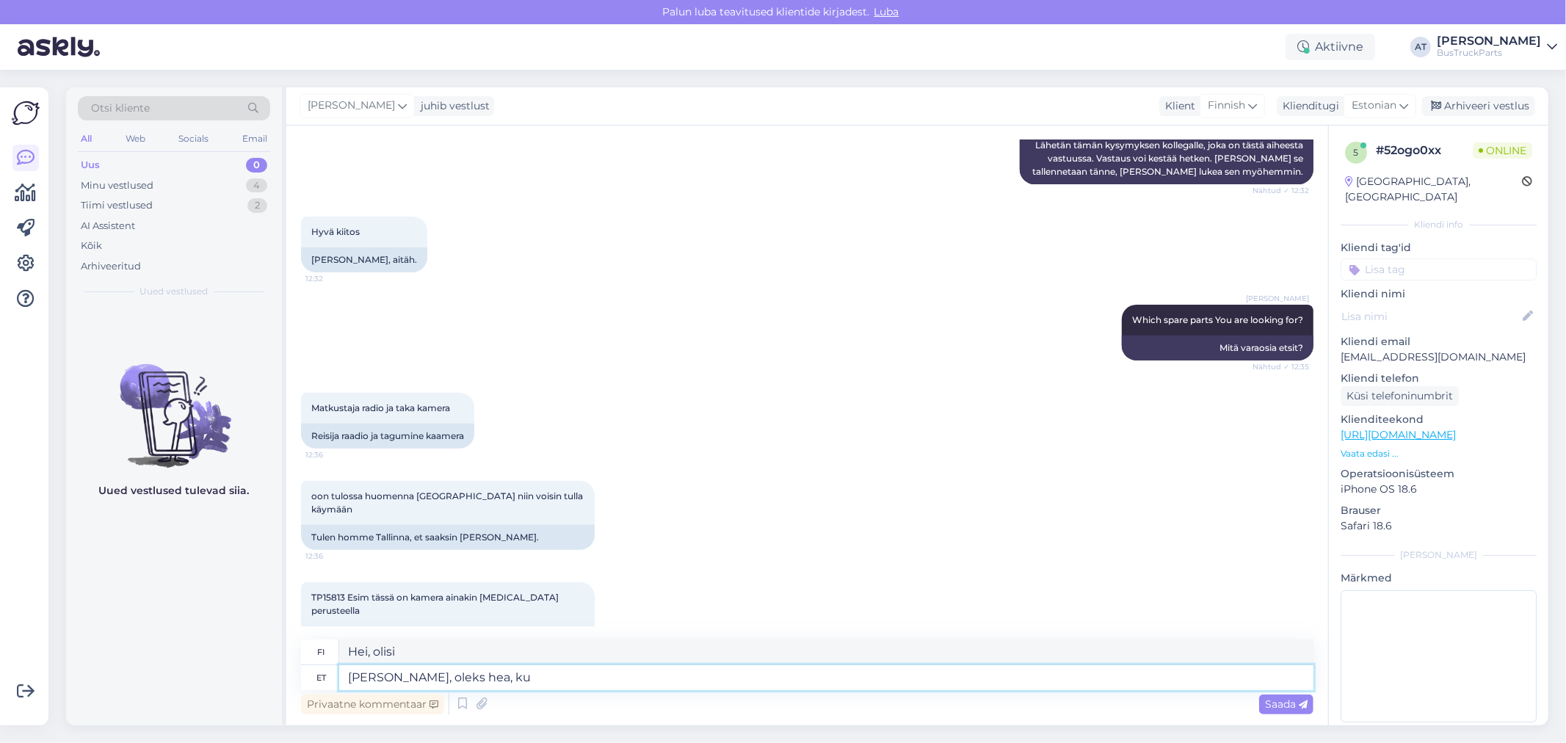
type textarea "Terelikult, oleks hea, kui"
type textarea "Hei, se olisi mahtavaa,"
type textarea "Terelikult, oleks hea, kui"
type textarea "Hei, olisi mukavaa jos"
type textarea "Terelikult, oleks hea, kui Teie"
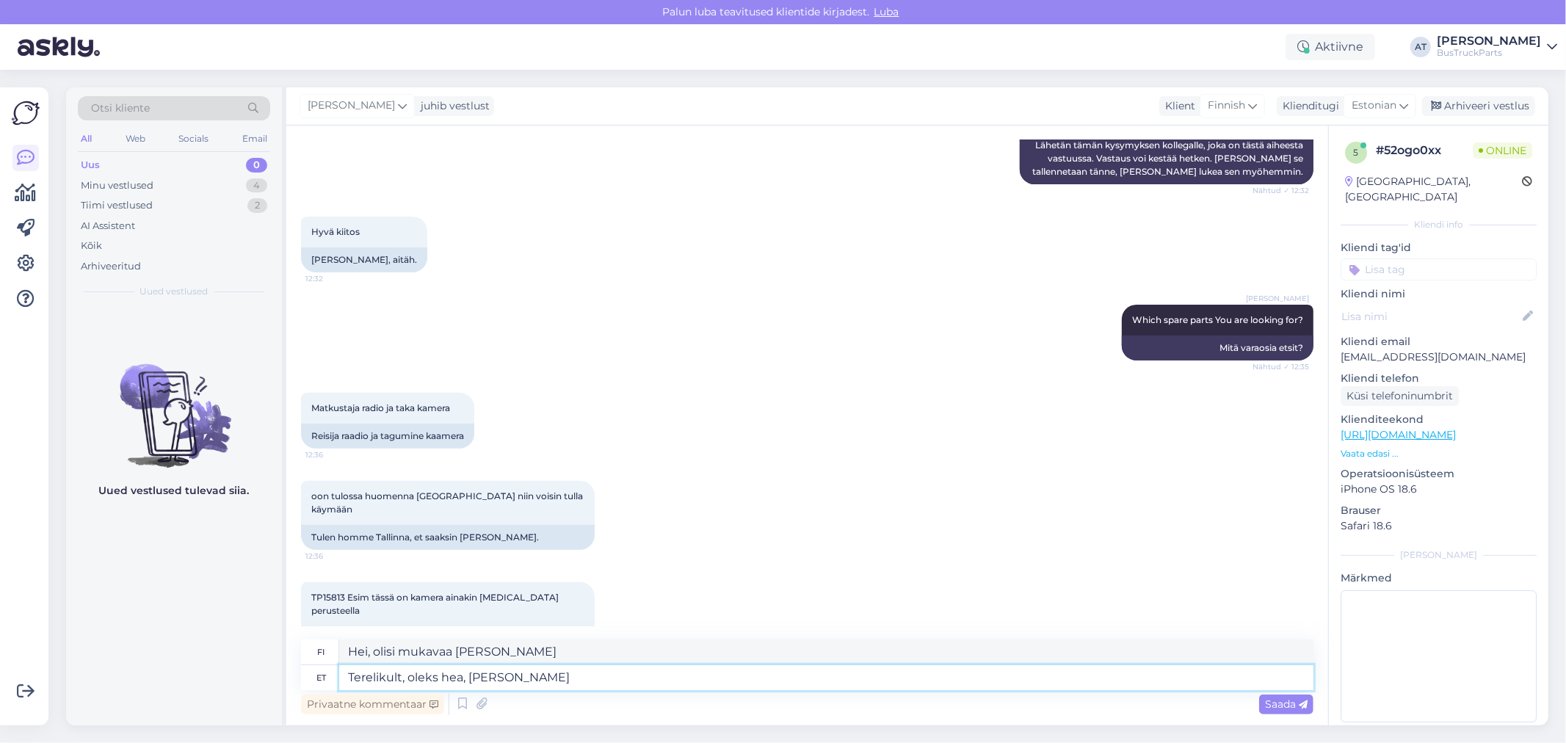
type textarea "Hei, olisi mukavaa, jos sinä"
type textarea "Terelikult, oleks hea, kui Teie enne tuleku"
type textarea "Hei, olisi mukavaa jos tulisit ennen"
type textarea "Terelikult, oleks hea, kui Teie enne tulekut"
type textarea "Hei, olisi mukavaa jos voisit ennen tuloasi"
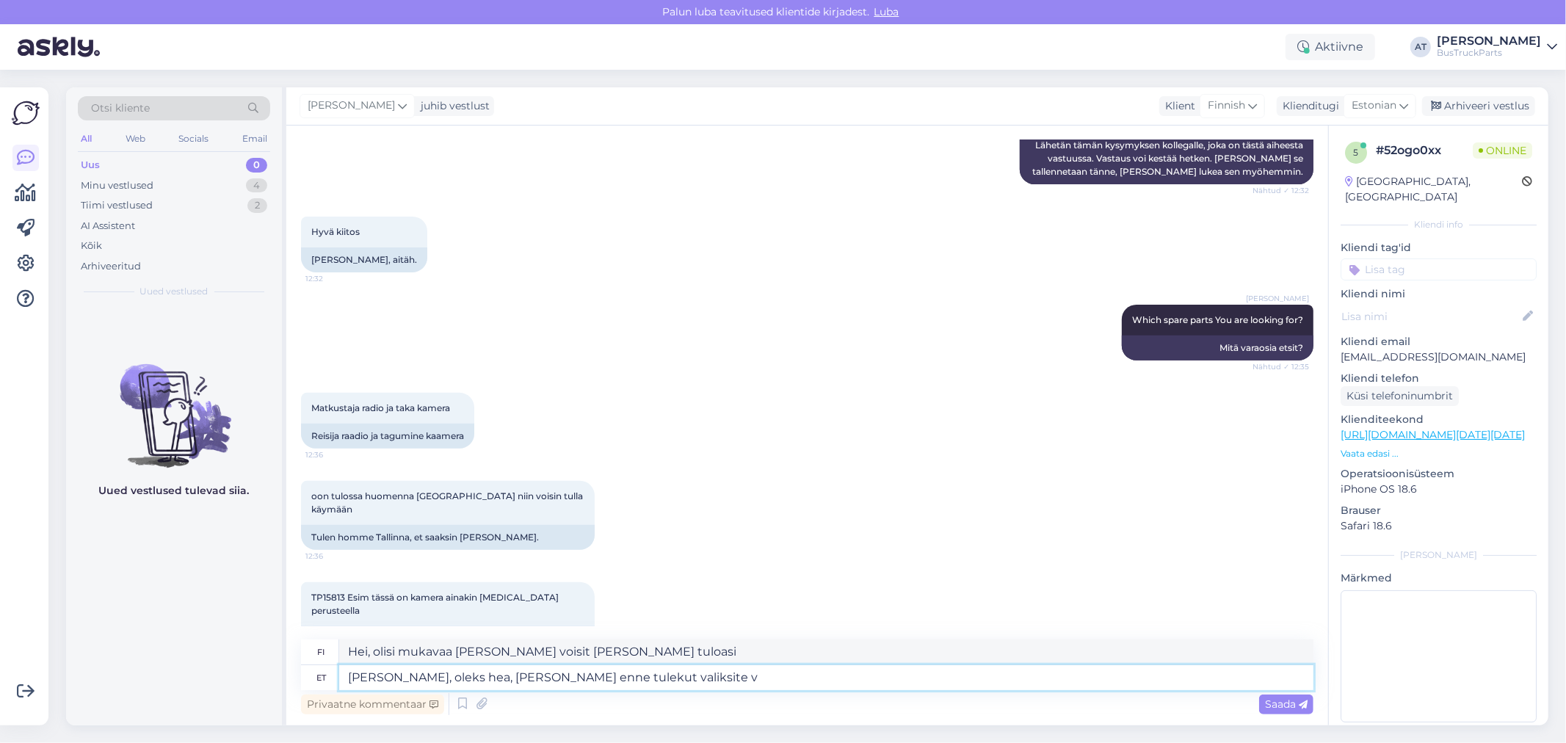
type textarea "Terelikult, oleks hea, kui Teie enne tulekut valiksite va"
type textarea "Hei, olisi hyvä, jos valitsisit ennen tuloa."
type textarea "Terelikult, oleks hea, kui Teie enne tulekut valiksite varuosad, mi"
type textarea "Hei, olisi hyvä, jos valitsisit varaosat ennen tuloa."
type textarea "Terelikult, oleks hea, kui Teie enne tulekut valiksite varuosad, mis Teid h"
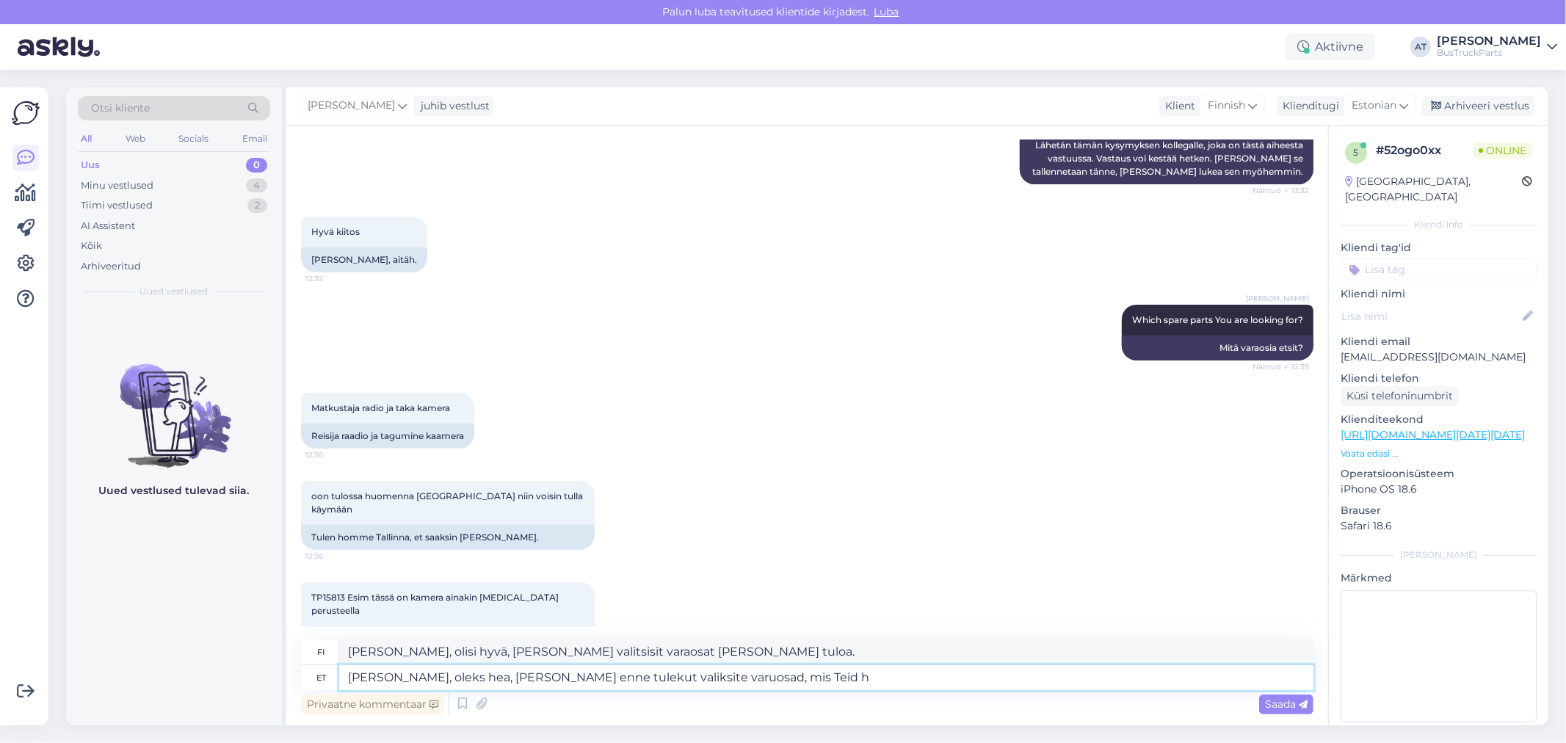
type textarea "Hei, olisi hyvä, jos valitsisit tarvitsemasi varaosat ennen tuloa."
type textarea "Terelikult, oleks hea, kui Teie enne tulekut valiksite varuosad, mis Teid huvit…"
type textarea "Hei, olisi hyvä, jos valitsisit etukäteen ne varaosat, joista olet kiinnostunut."
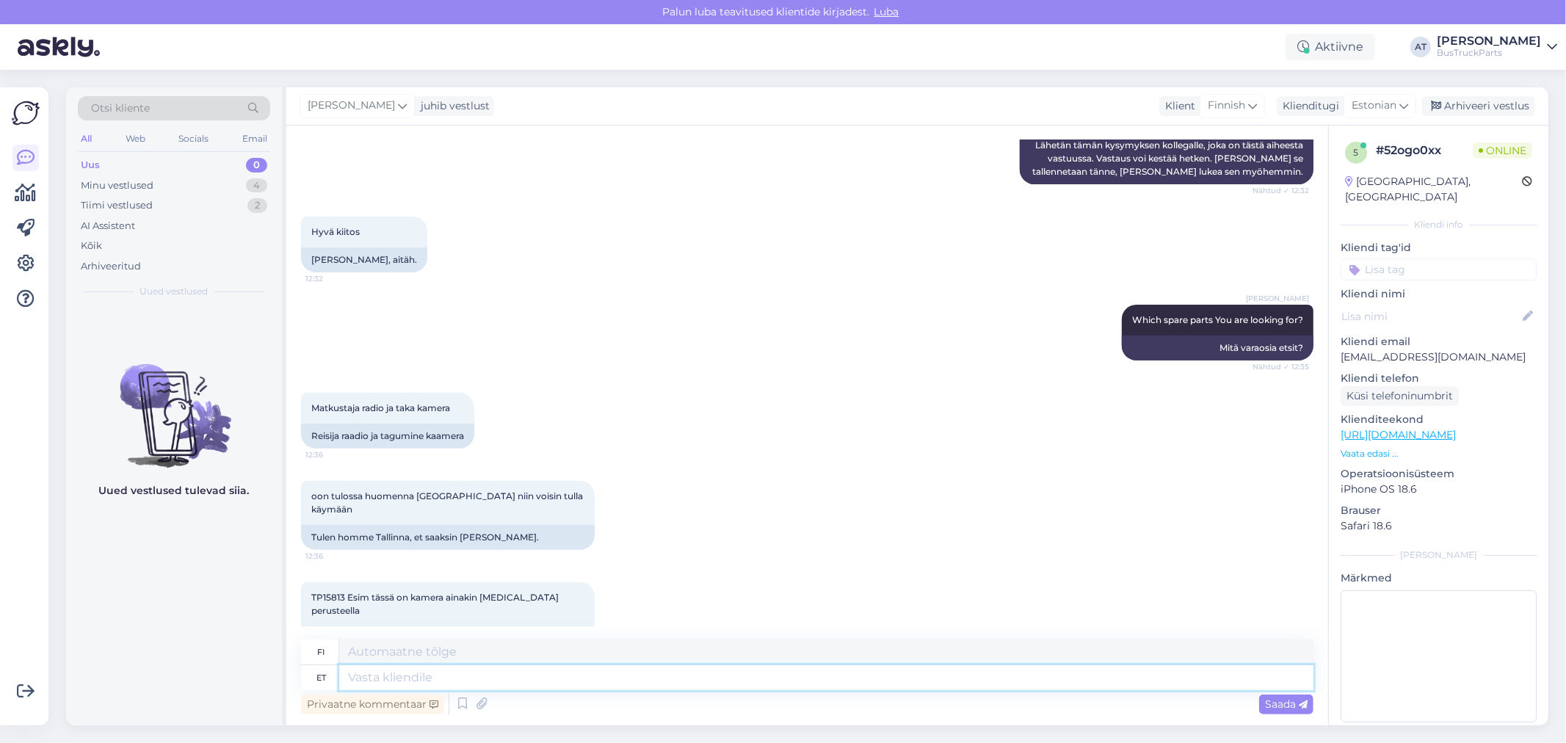
scroll to position [510, 0]
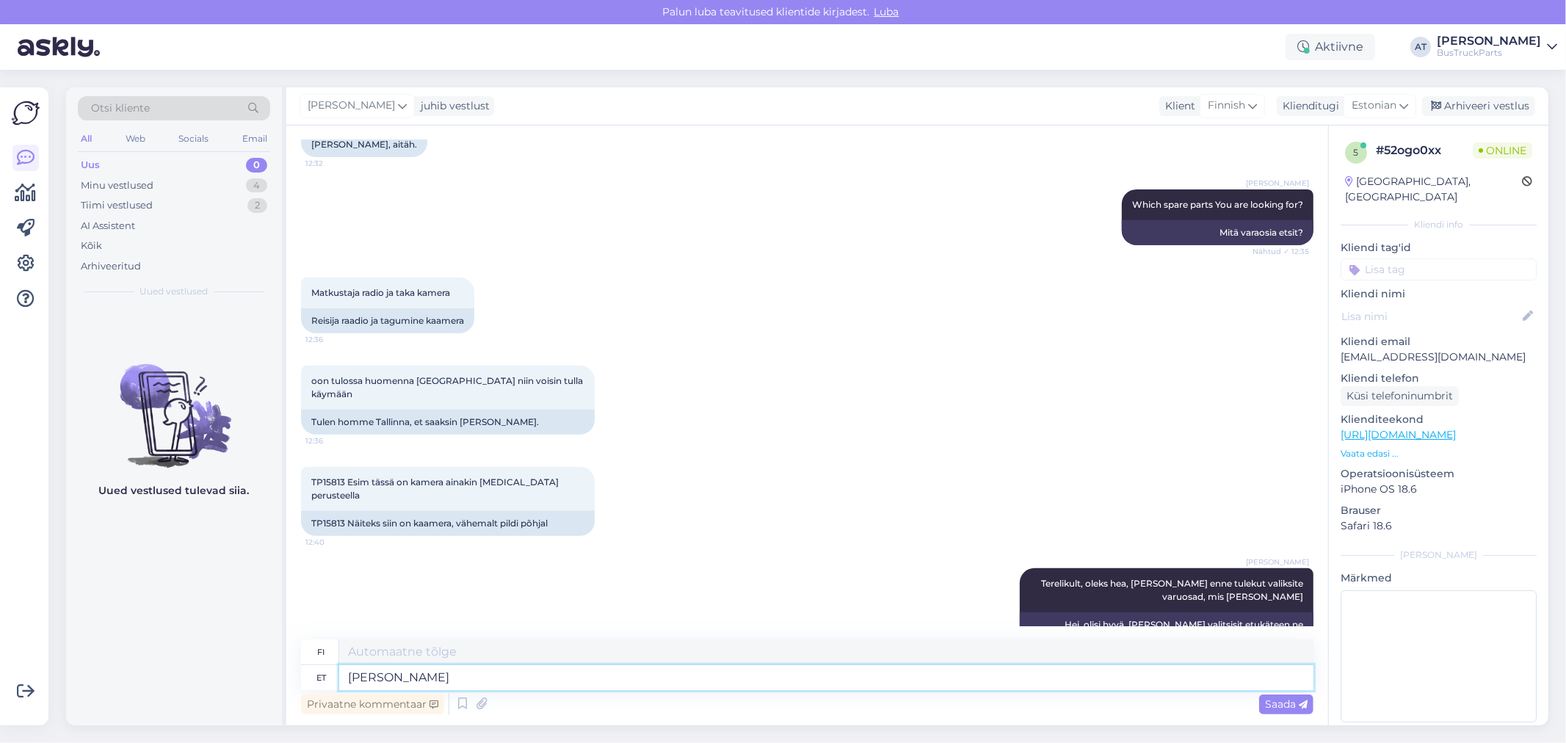
type textarea "Kui m"
type textarea "Jos"
type textarea "Kui meie h"
type textarea "Jos me"
type textarea "Kui meie hakkame o"
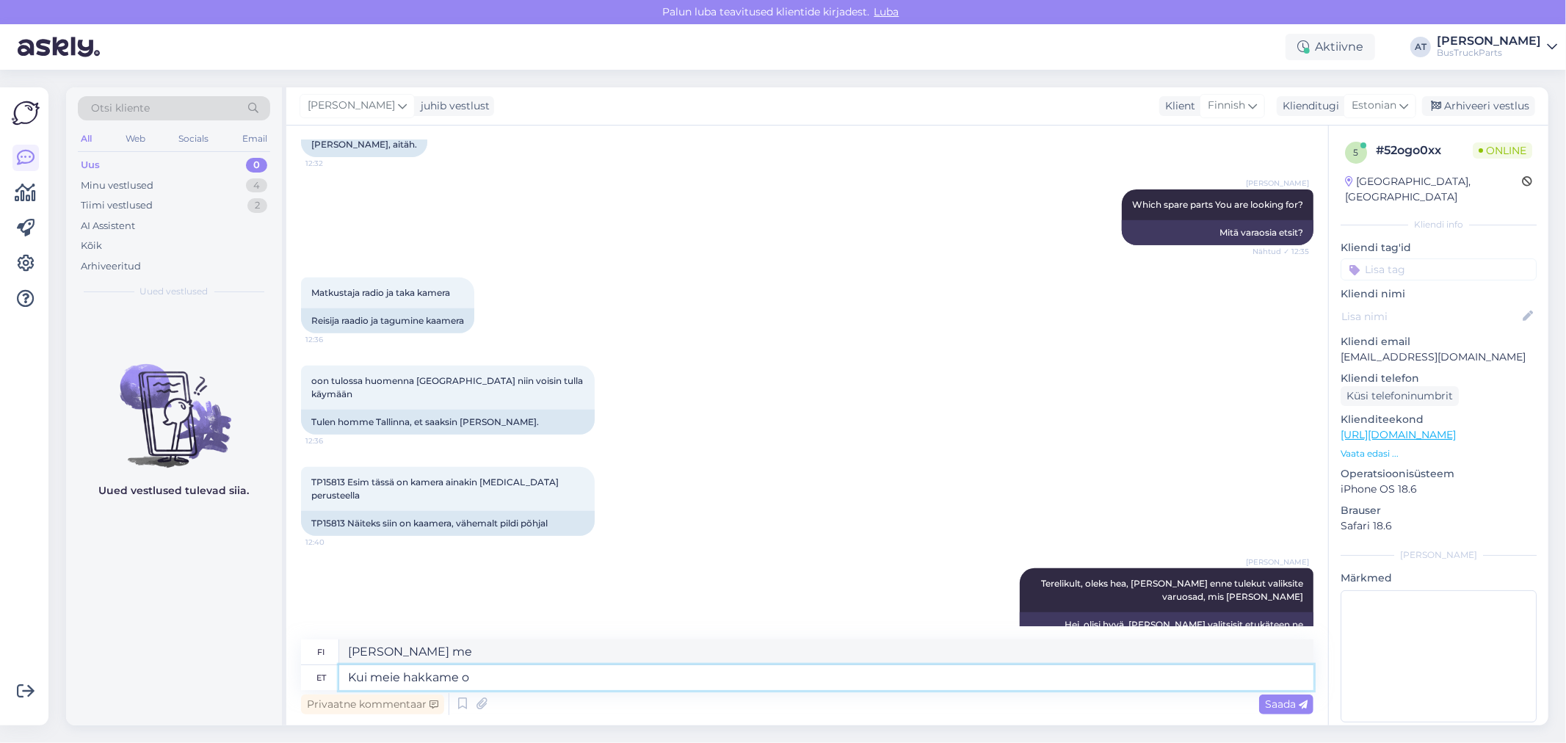
type textarea "Kun aloitamme"
type textarea "Kui meie hakkame otsima n"
type textarea "Kun alamme etsiä"
type textarea "Kui meie hakkame otsima need k"
type textarea "Kun alamme etsiä niitä"
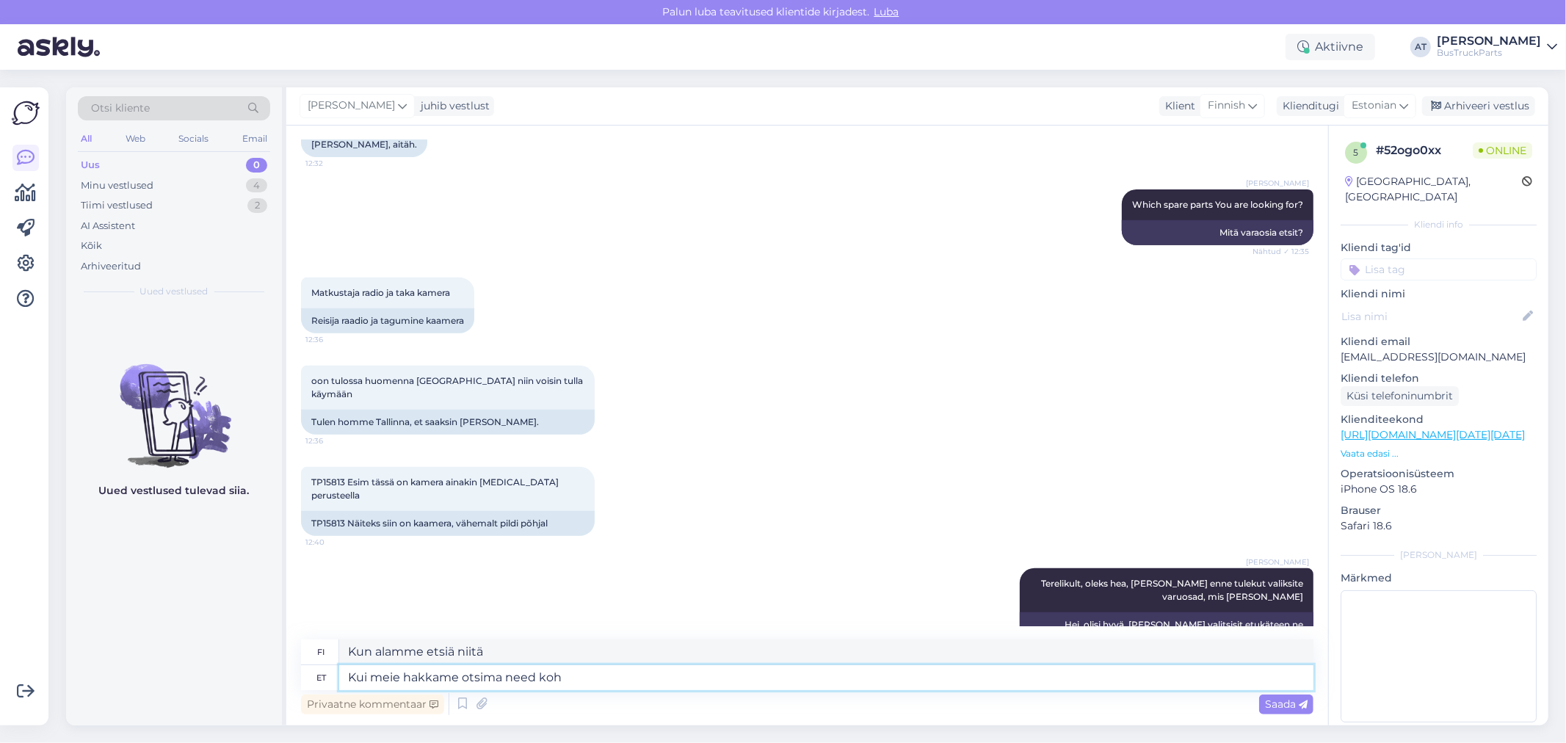
type textarea "Kui meie hakkame otsima need koha"
type textarea "Kun alamme etsiä näitä paikkoja"
type textarea "Kui meie hakkame otsima need koha peal"
type textarea "Jos alamme etsiä niitä paikan päällä"
type textarea "Kui meie hakkame otsima need koha peal -"
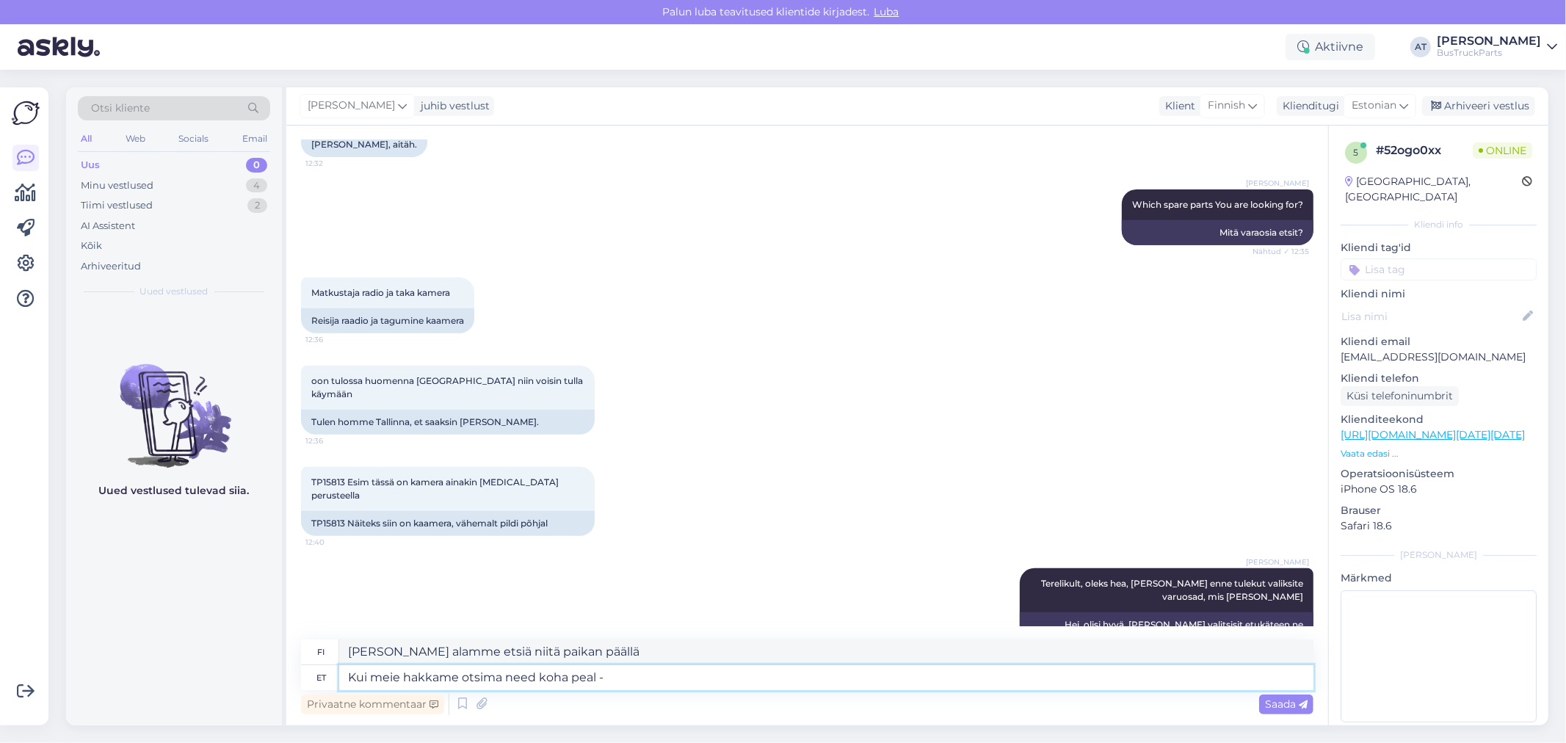
type textarea "Jos alamme etsiä niitä paikan päällä -"
type textarea "Kui meie hakkame otsima need koha peal - se"
type textarea "Jos alamme etsiä niitä paikan päällä - s"
type textarea "Kui meie hakkame otsima need koha peal - see"
type textarea "Jos alamme etsiä niitä paikan päällä - se"
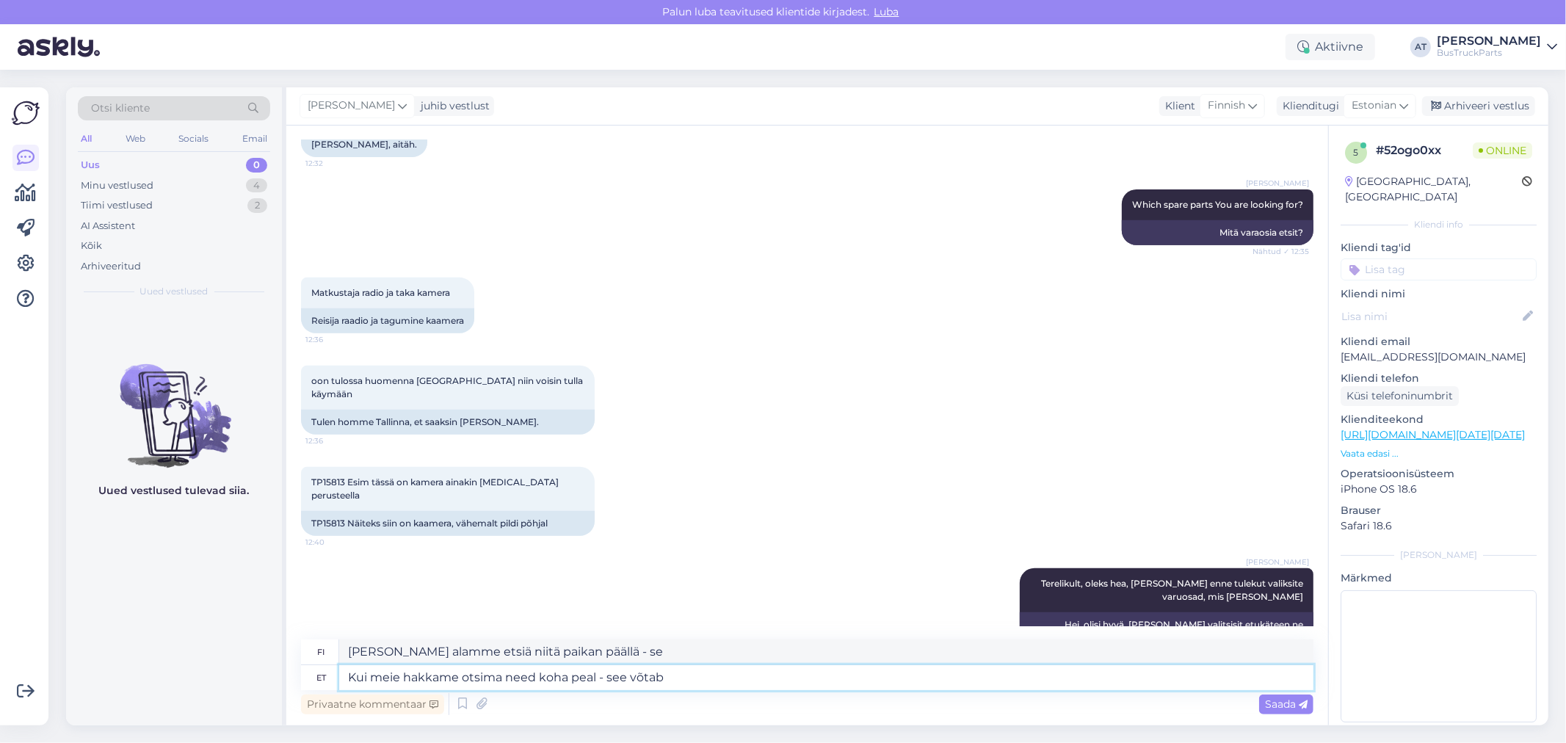
type textarea "Kui meie hakkame otsima need koha peal - see võtab"
type textarea "Jos alamme etsiä niitä paikan päällä - se vie"
type textarea "Kui meie hakkame otsima need koha peal - see võtab palju"
type textarea "Jos alamme etsiä niitä paikan päällä - se vie paljon"
type textarea "Kui meie hakkame otsima need koha peal - see võtab palju aega +"
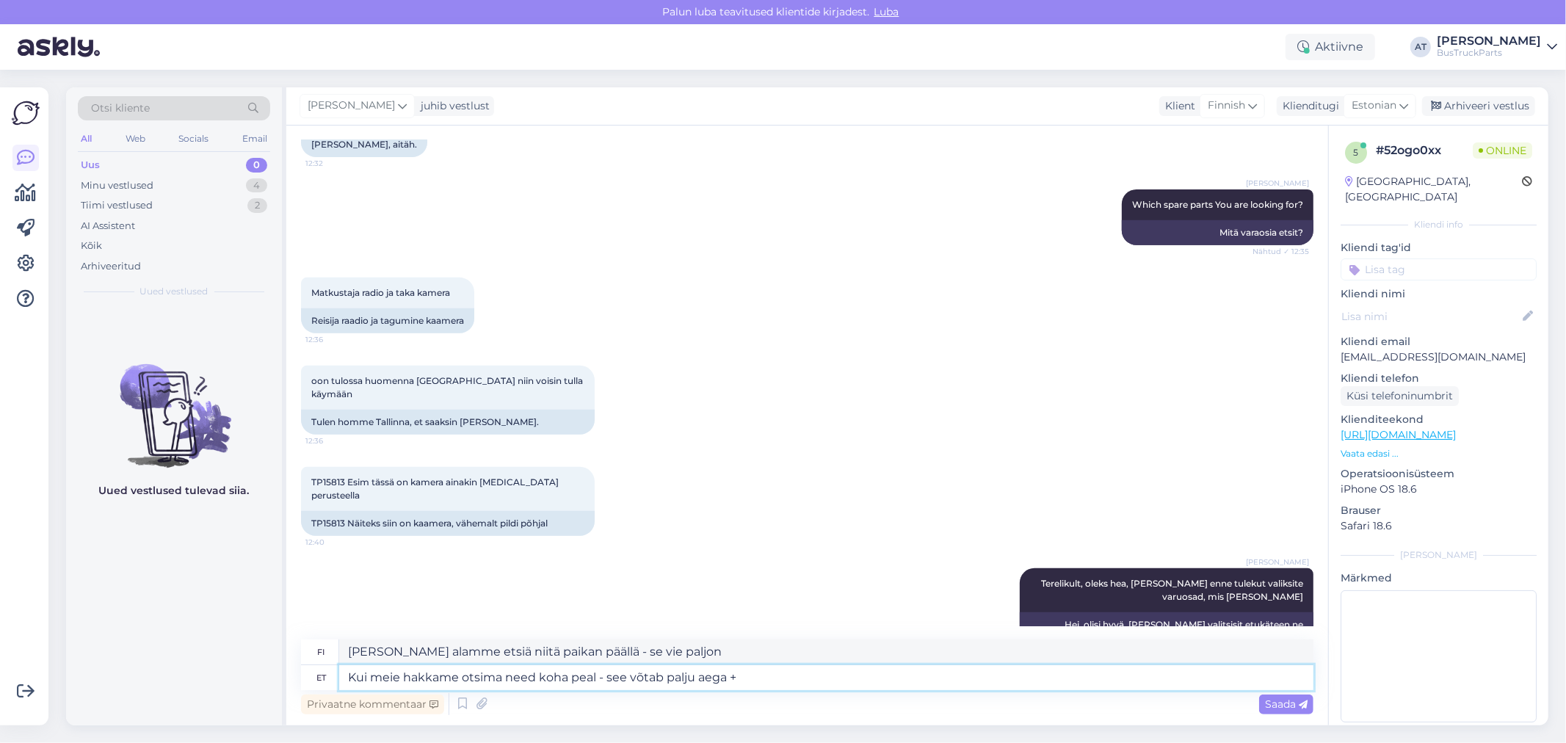
type textarea "Jos alamme etsiä niitä paikan päällä, se vie paljon aikaa."
type textarea "Kui meie hakkame otsima need koha peal - see võtab palju aega +"
type textarea "Jos alamme etsiä niitä paikan päällä - se vie paljon aikaa +"
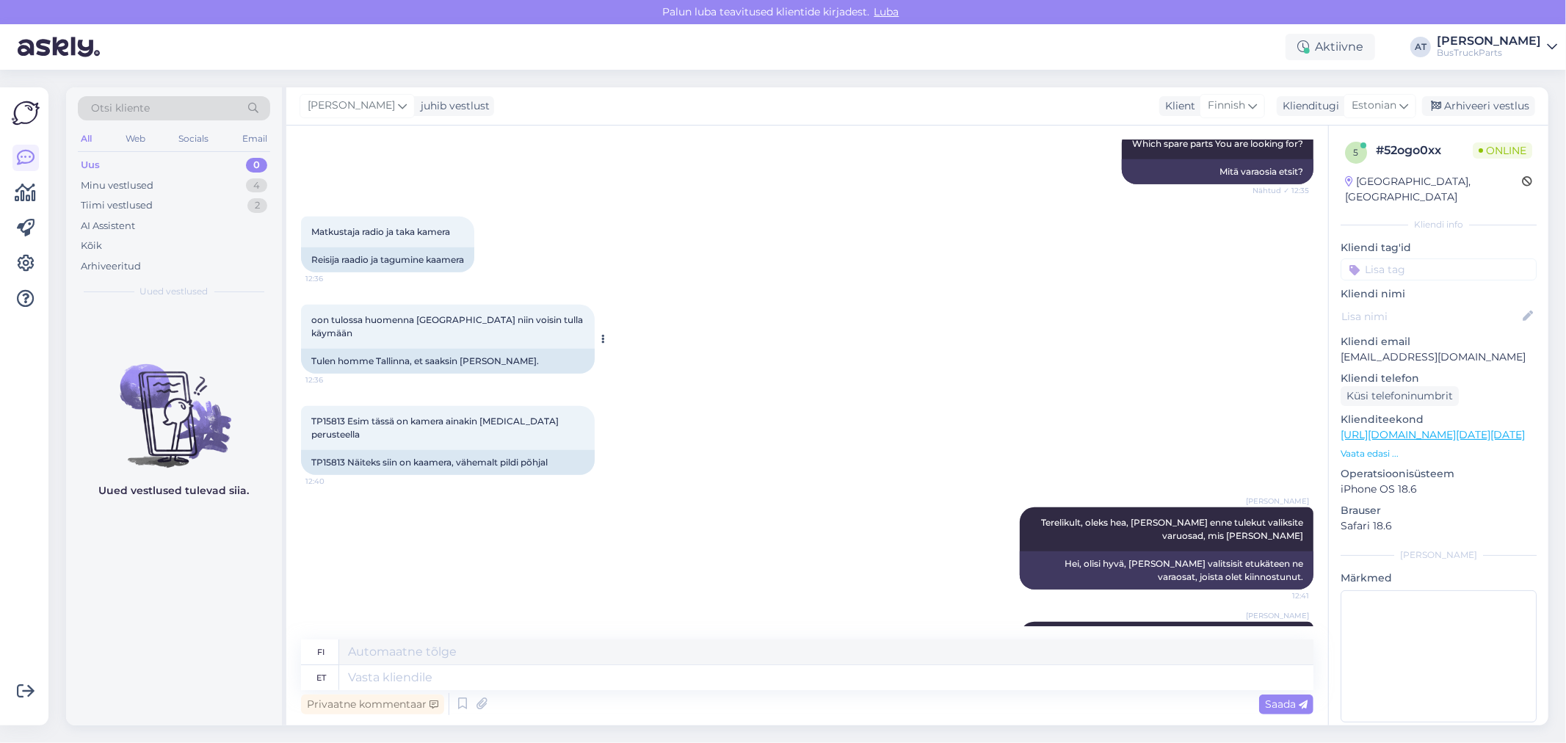
scroll to position [543, 0]
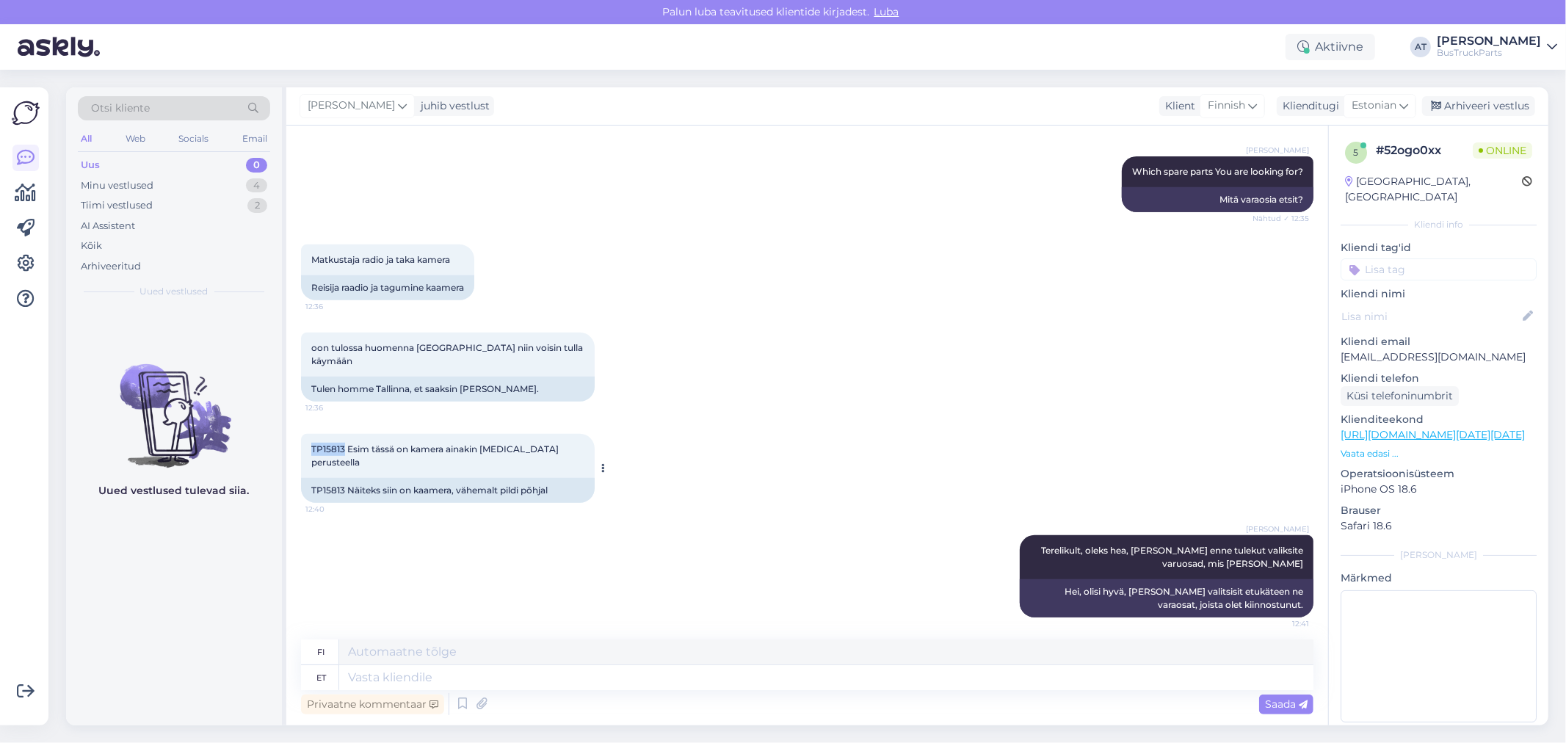
drag, startPoint x: 345, startPoint y: 422, endPoint x: 311, endPoint y: 424, distance: 34.6
click at [311, 444] on span "TP15813 Esim tässä on kamera ainakin kuvan perusteella" at bounding box center [436, 456] width 250 height 24
copy span "TP15813"
drag, startPoint x: 519, startPoint y: 684, endPoint x: 507, endPoint y: 696, distance: 17.1
click at [518, 688] on textarea at bounding box center [826, 677] width 974 height 25
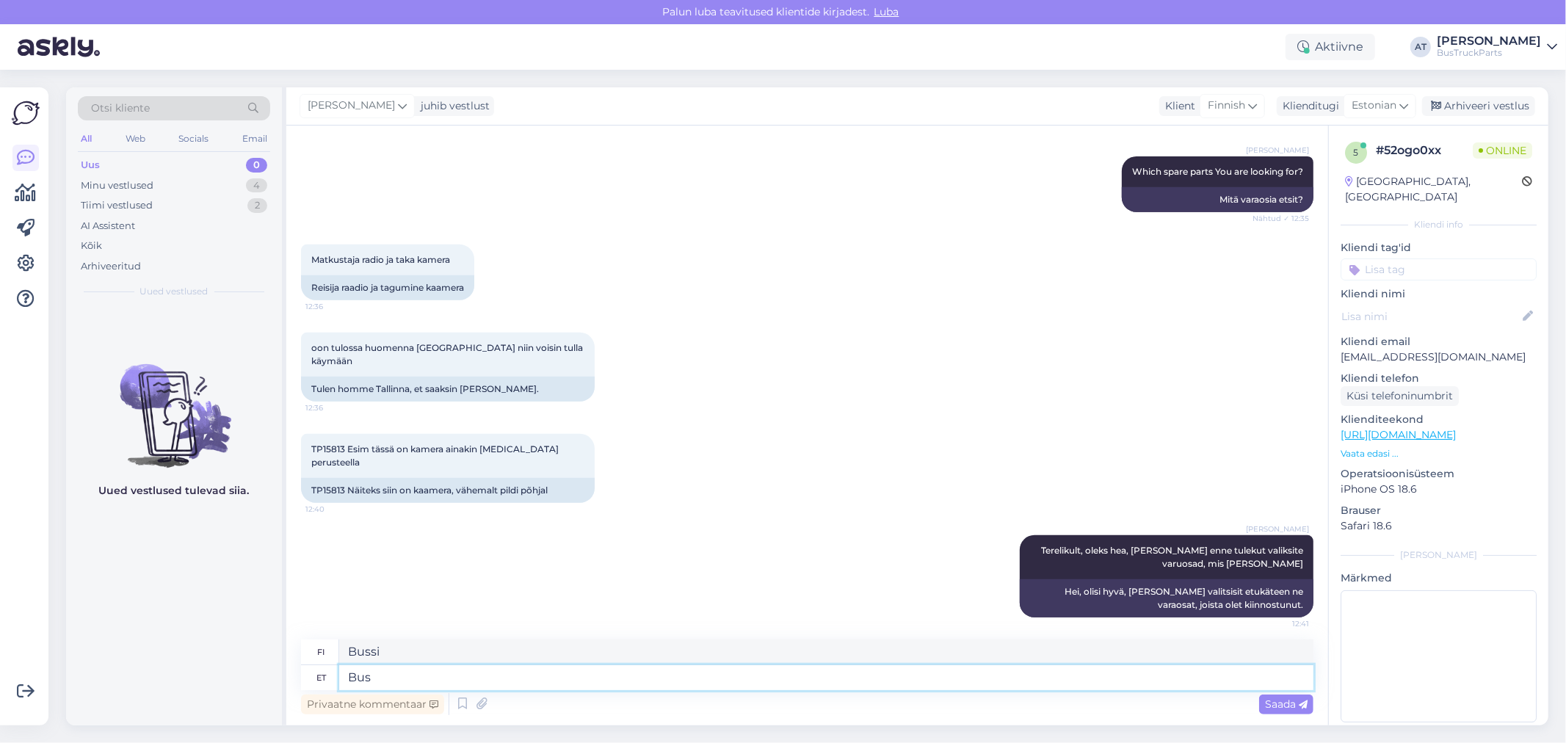
paste textarea "TP15813"
click at [568, 673] on textarea "Bus TP15813 has such radio" at bounding box center [826, 677] width 974 height 25
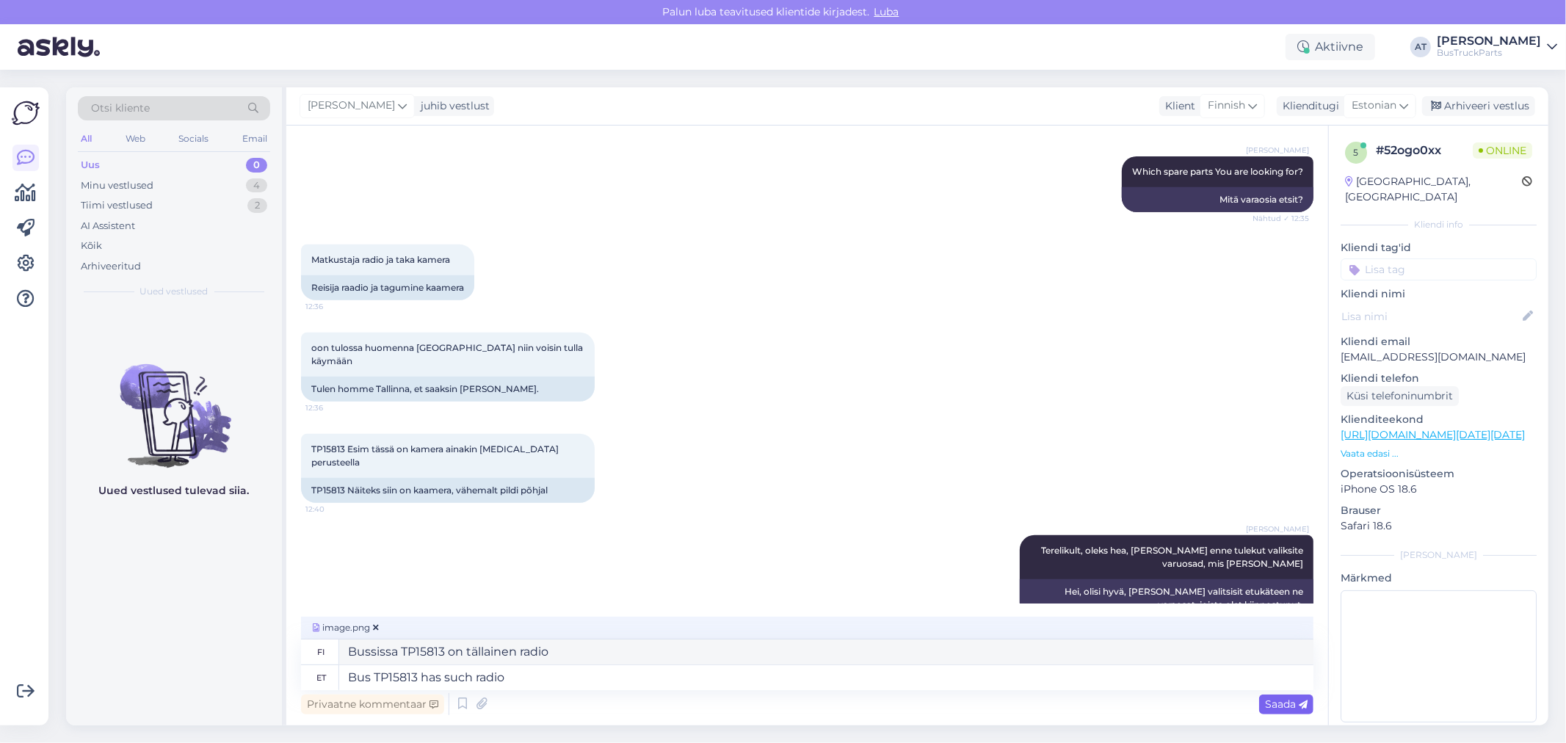
click at [1279, 706] on span "Saada" at bounding box center [1286, 704] width 43 height 13
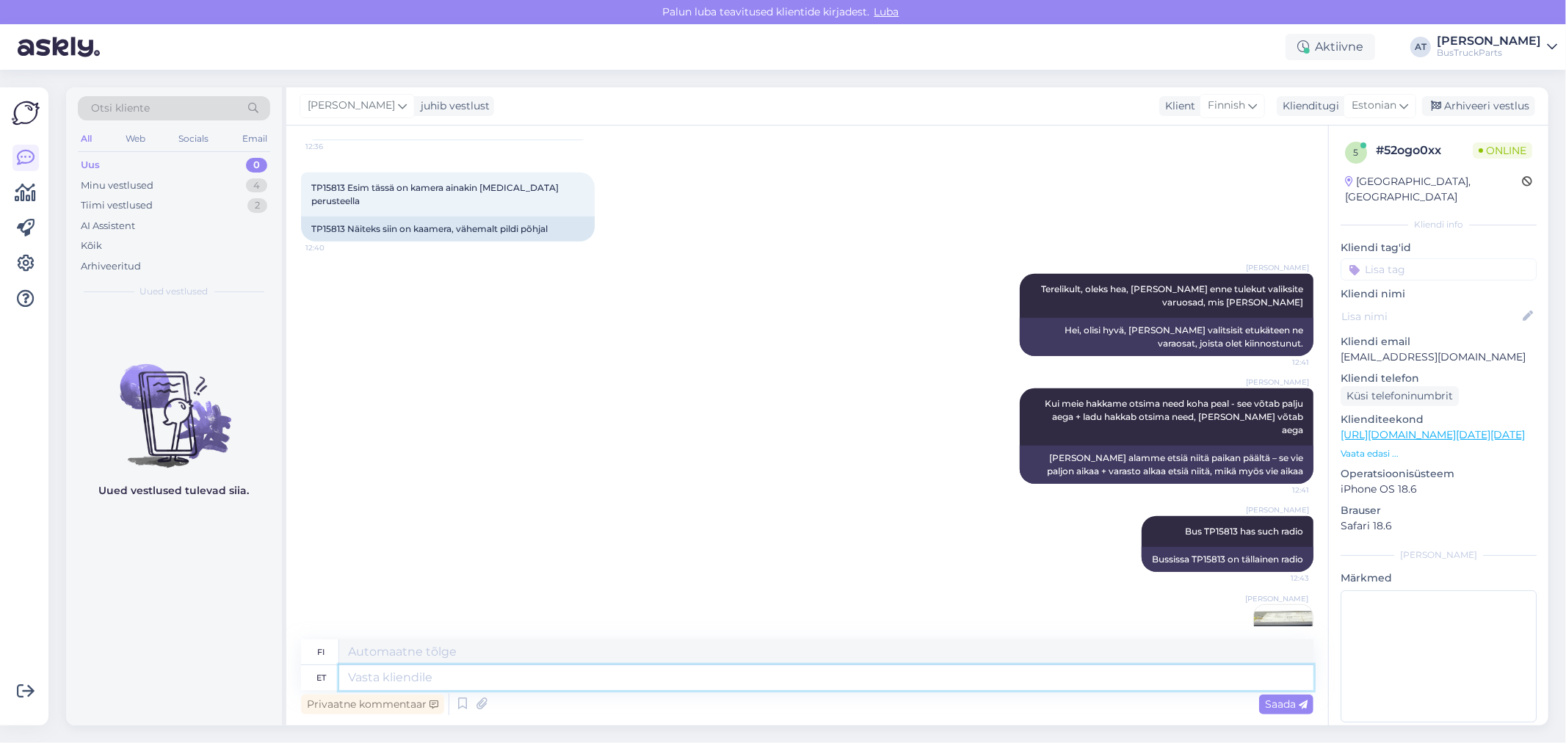
click at [1186, 687] on textarea at bounding box center [826, 677] width 974 height 25
click at [1301, 706] on icon at bounding box center [1303, 705] width 9 height 9
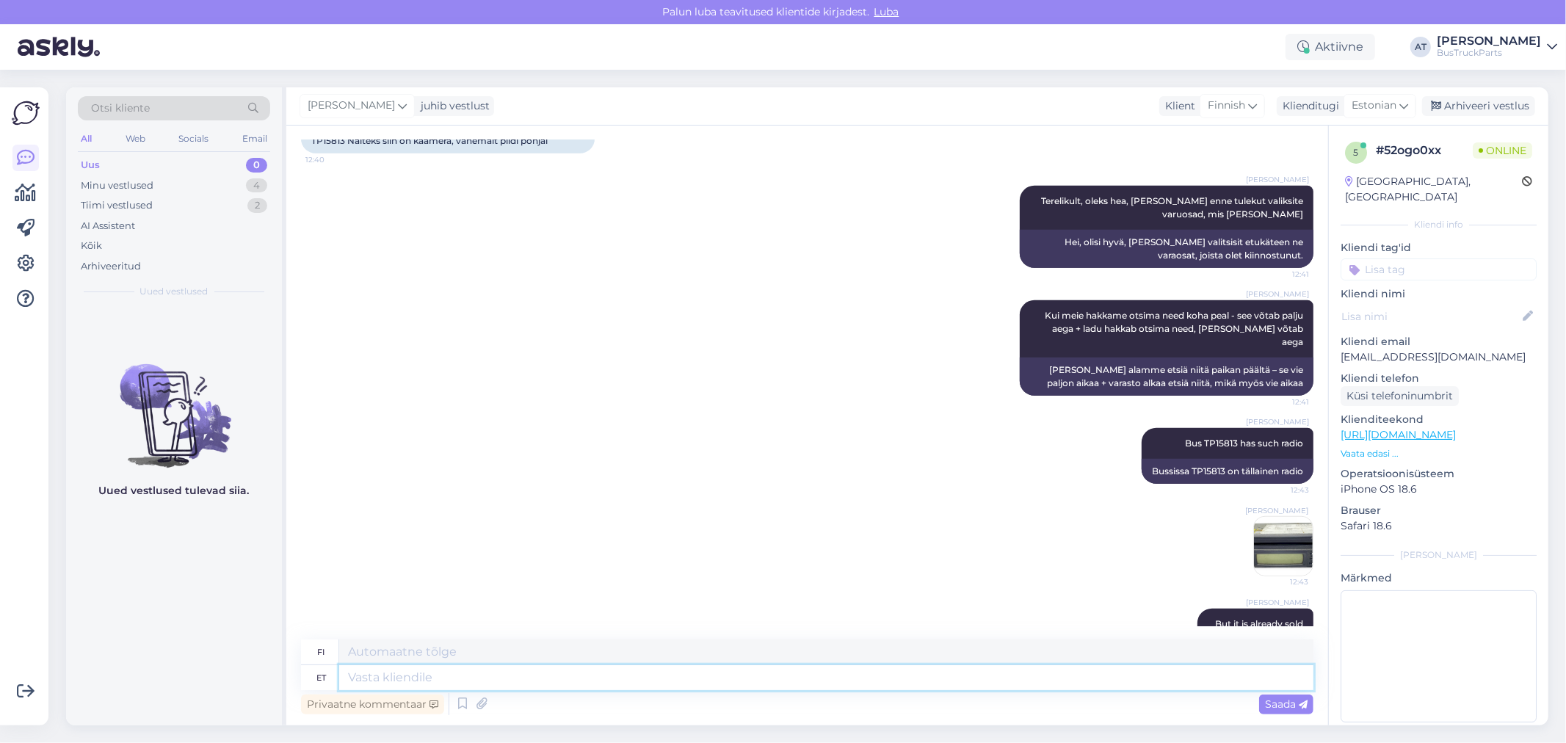
click at [830, 684] on textarea at bounding box center [826, 677] width 974 height 25
click at [1266, 695] on div "Saada" at bounding box center [1286, 705] width 54 height 20
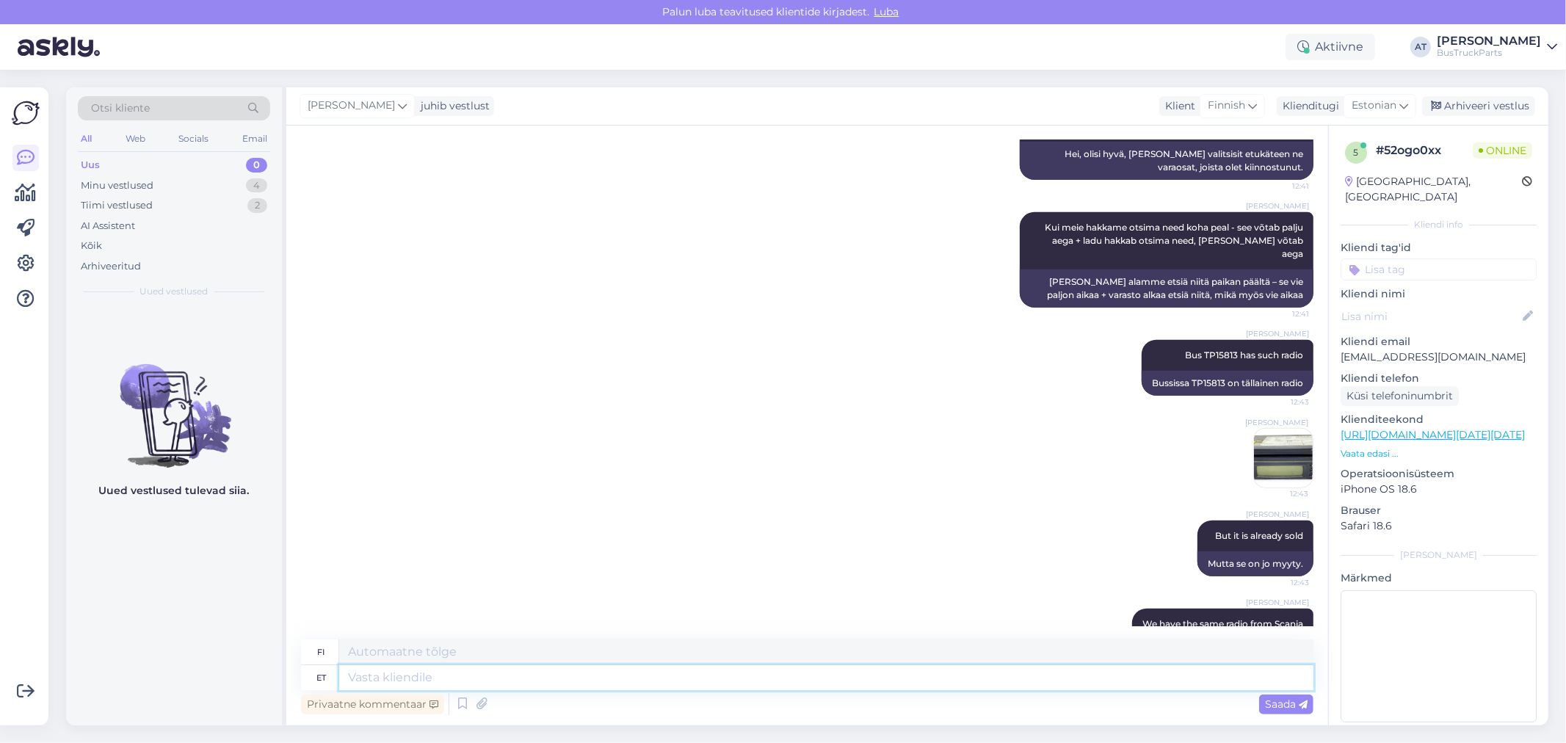
click at [781, 684] on textarea at bounding box center [826, 677] width 974 height 25
paste textarea "https://www.bustruckparts.com/?lang=en&call=textSearch&options=%2Fsearch%3ATP20…"
click at [1280, 706] on span "Saada" at bounding box center [1286, 704] width 43 height 13
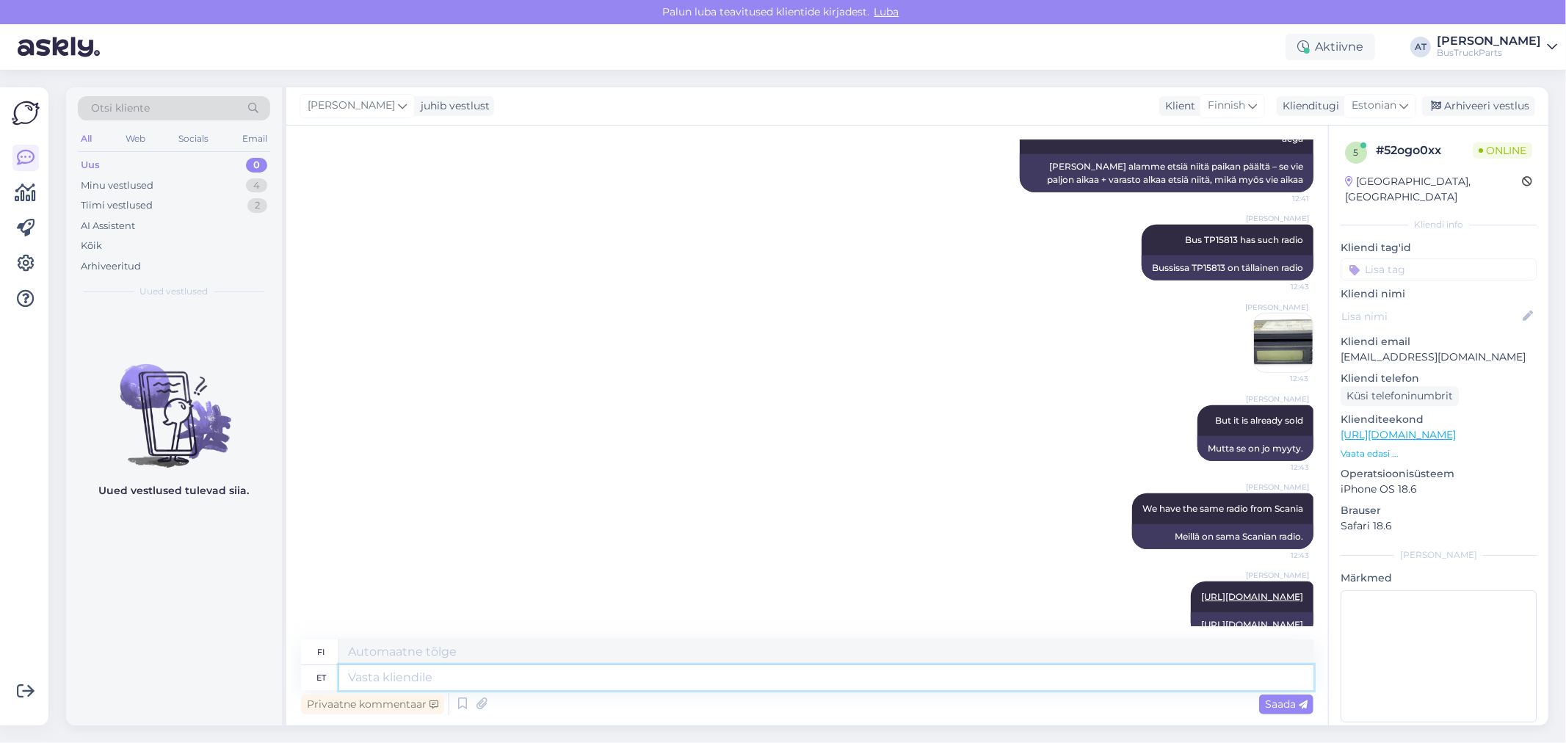
drag, startPoint x: 1201, startPoint y: 681, endPoint x: 1193, endPoint y: 681, distance: 8.1
click at [1200, 681] on textarea at bounding box center [826, 677] width 974 height 25
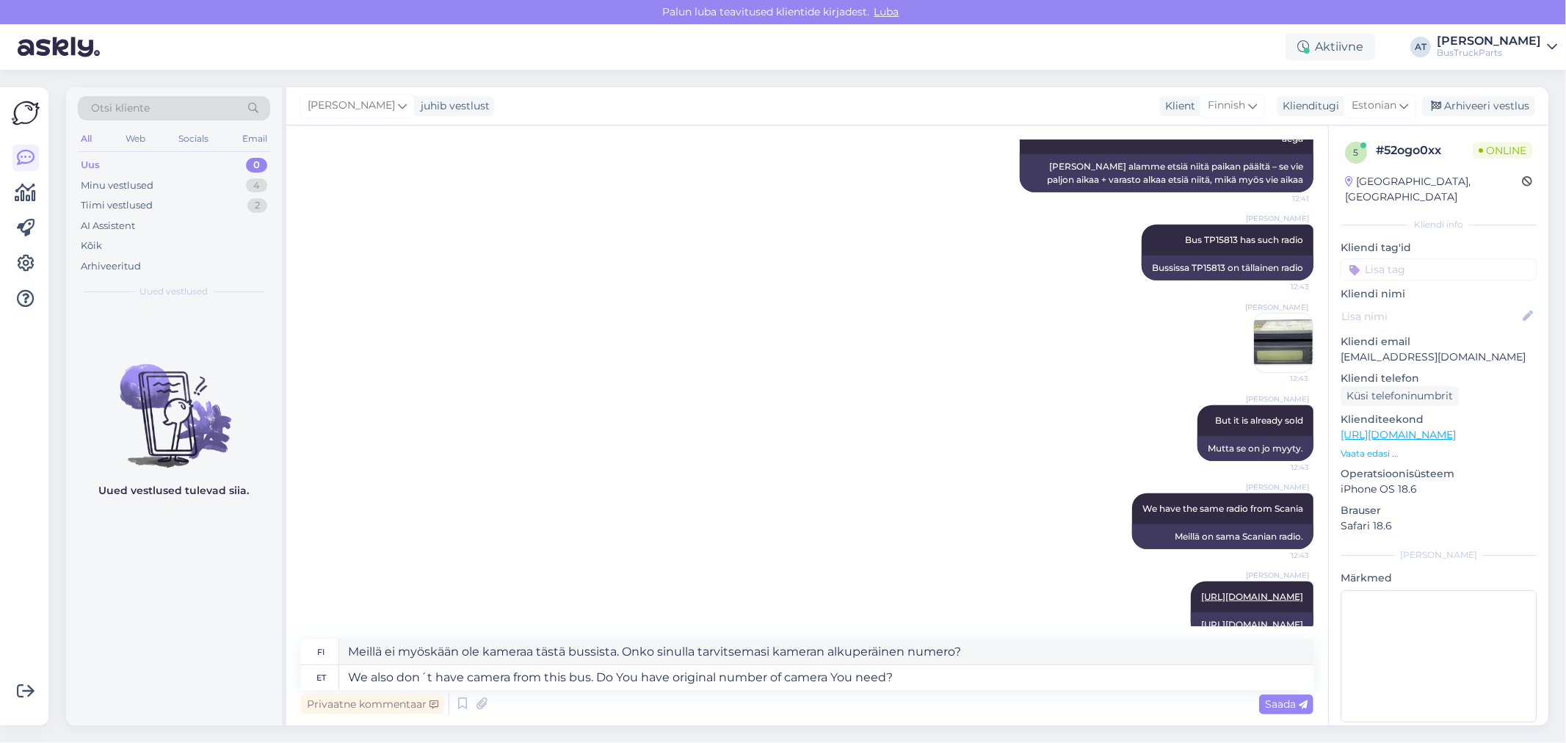
click at [1284, 704] on span "Saada" at bounding box center [1286, 704] width 43 height 13
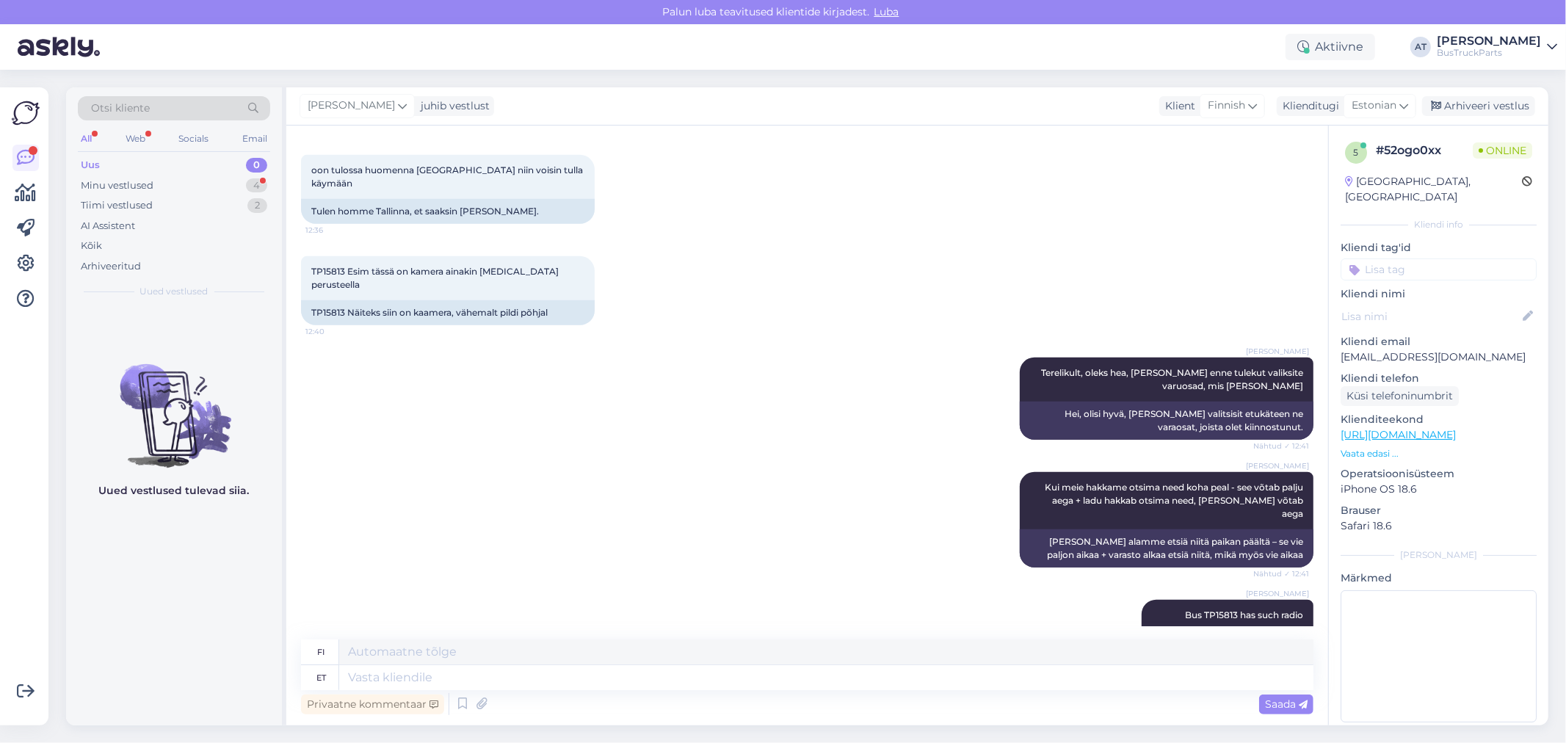
scroll to position [1298, 0]
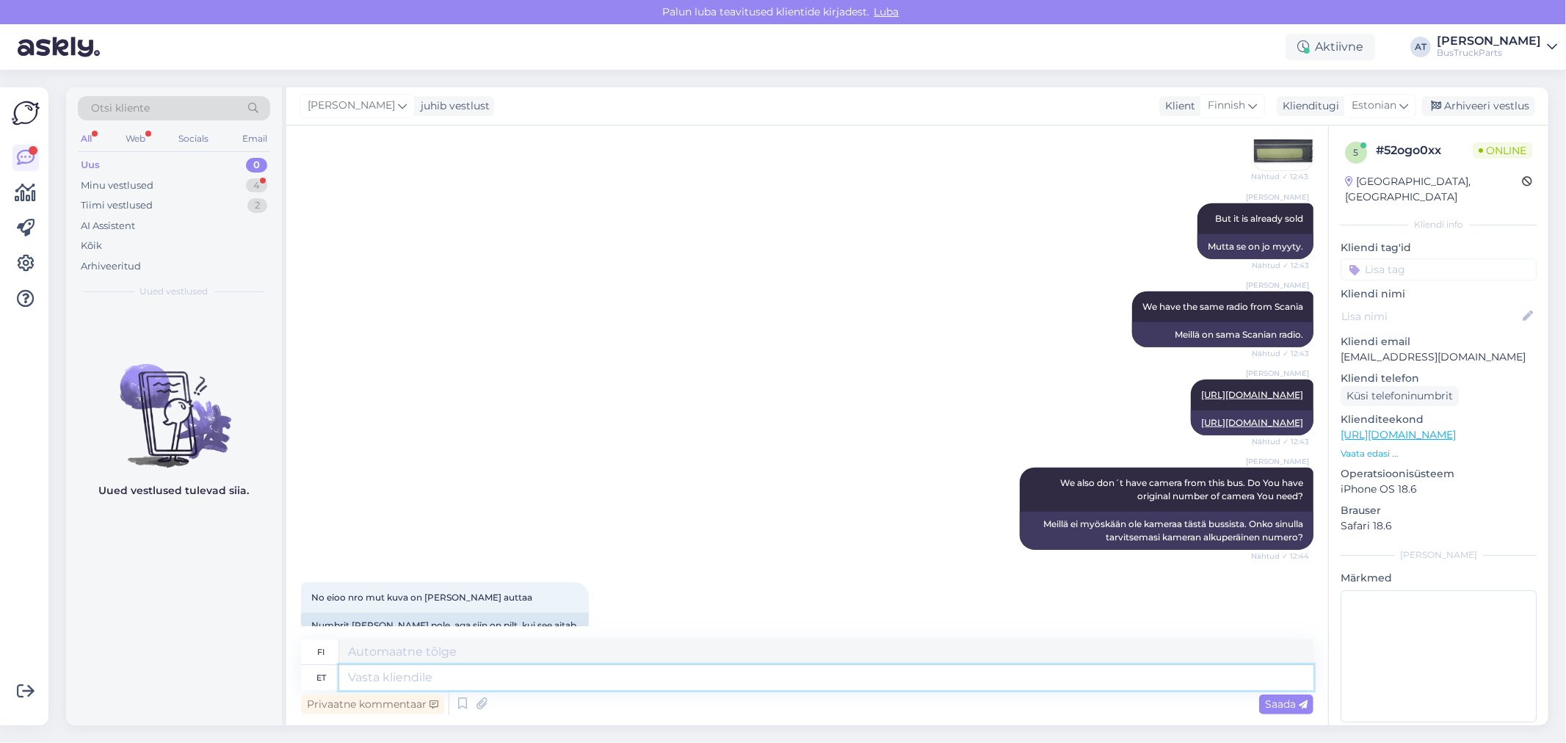
click at [538, 670] on textarea at bounding box center [826, 677] width 974 height 25
click at [1278, 701] on span "Saada" at bounding box center [1286, 704] width 43 height 13
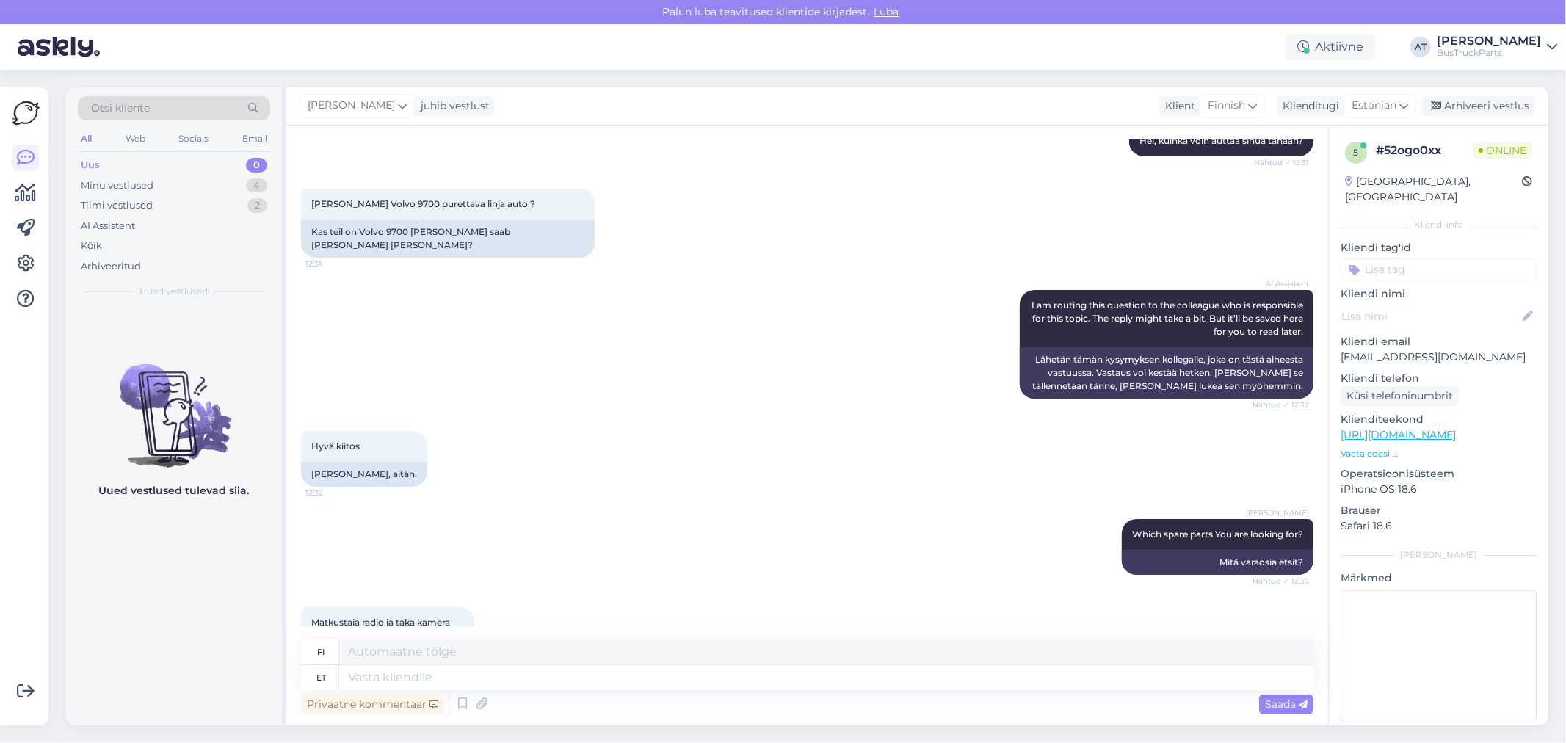
scroll to position [82, 0]
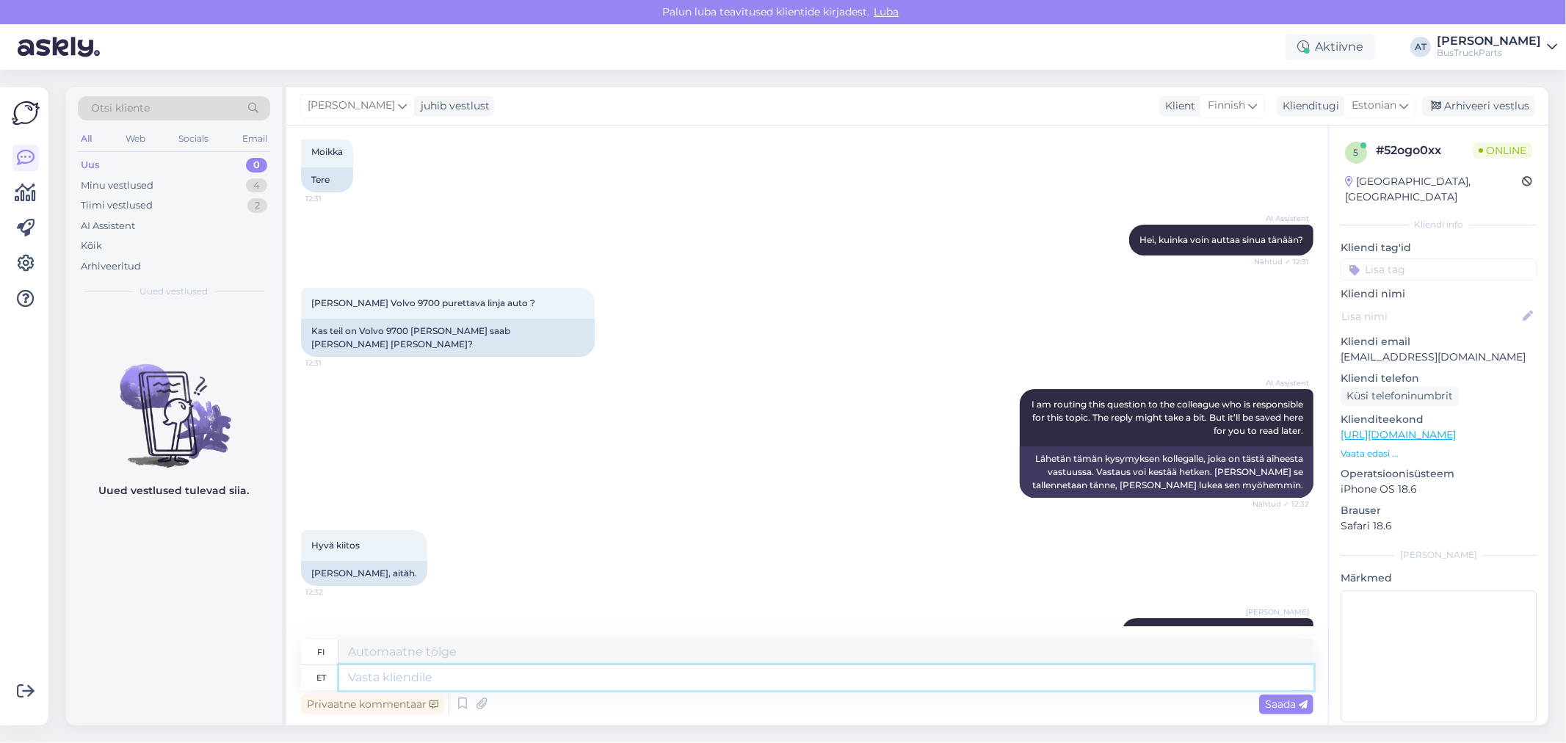
click at [517, 681] on textarea at bounding box center [826, 677] width 974 height 25
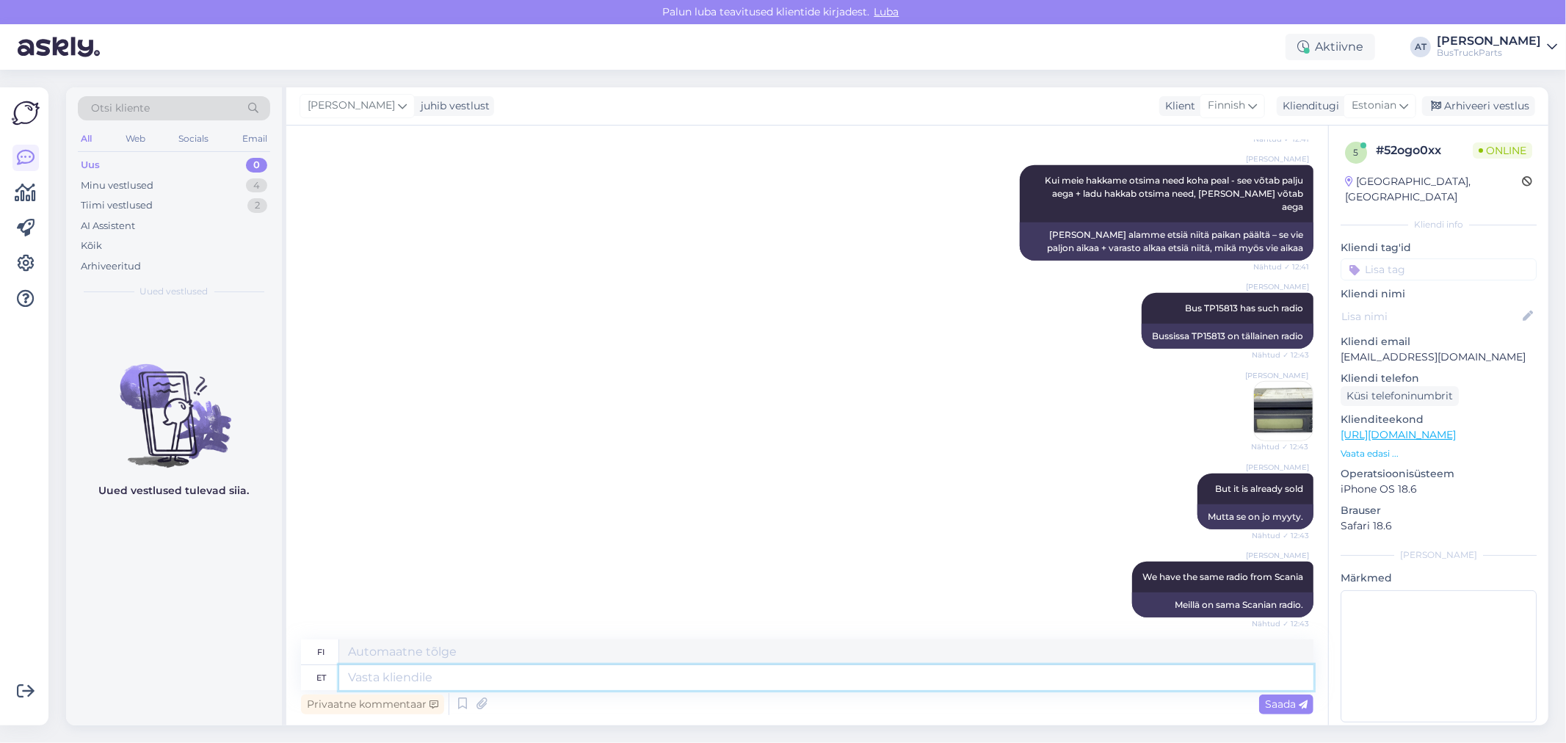
scroll to position [1305, 0]
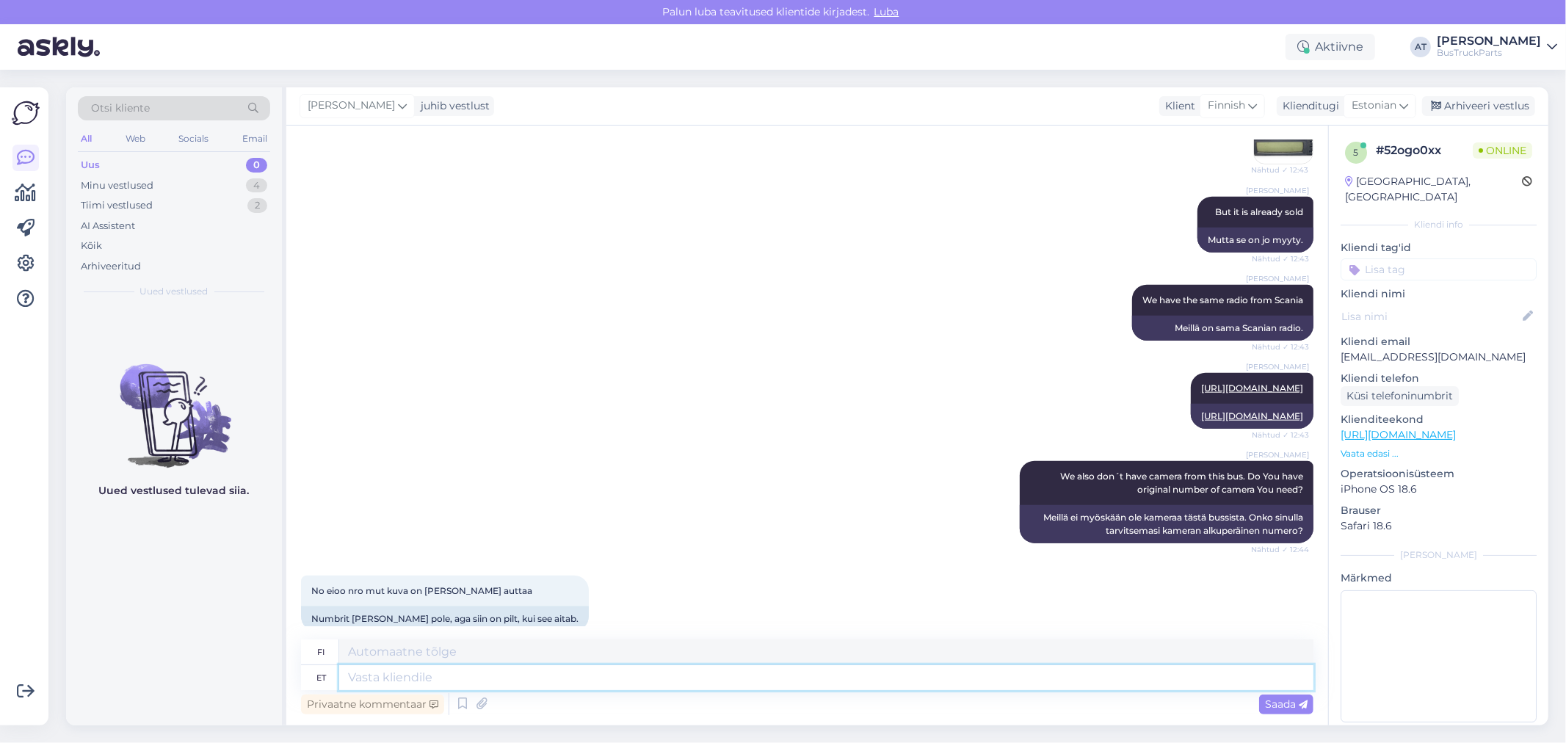
click at [547, 674] on textarea at bounding box center [826, 677] width 974 height 25
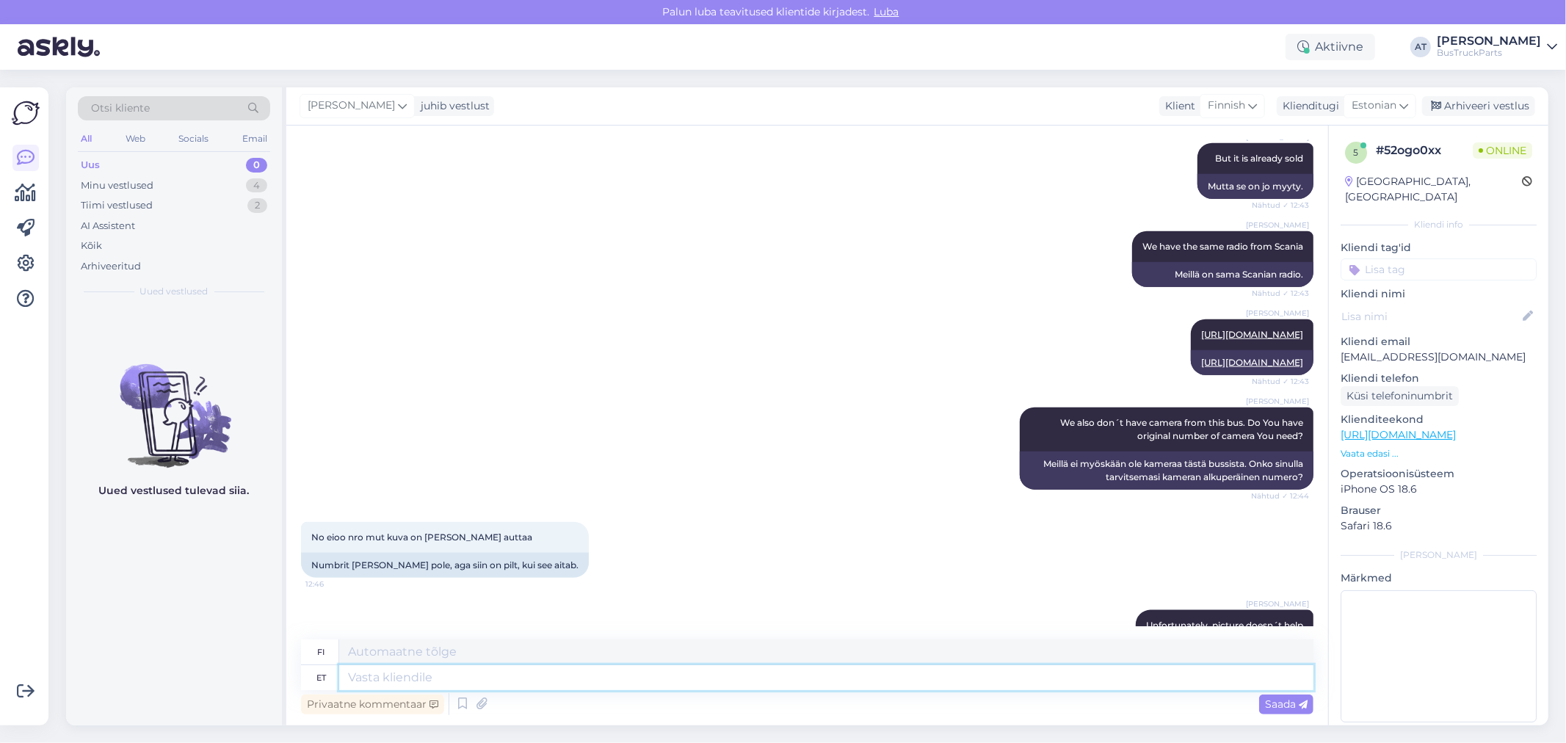
scroll to position [1386, 0]
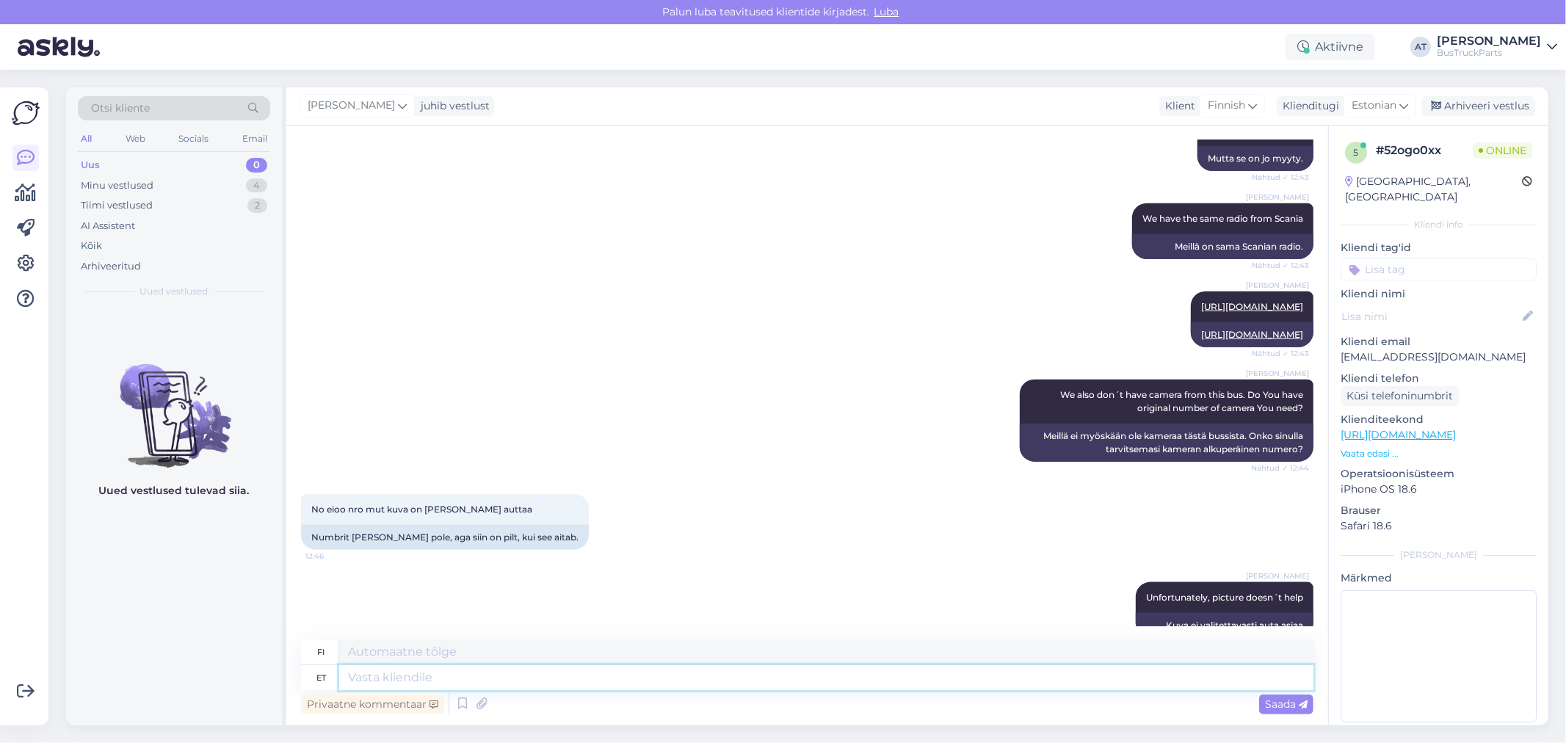
click at [752, 676] on textarea at bounding box center [826, 677] width 974 height 25
paste textarea
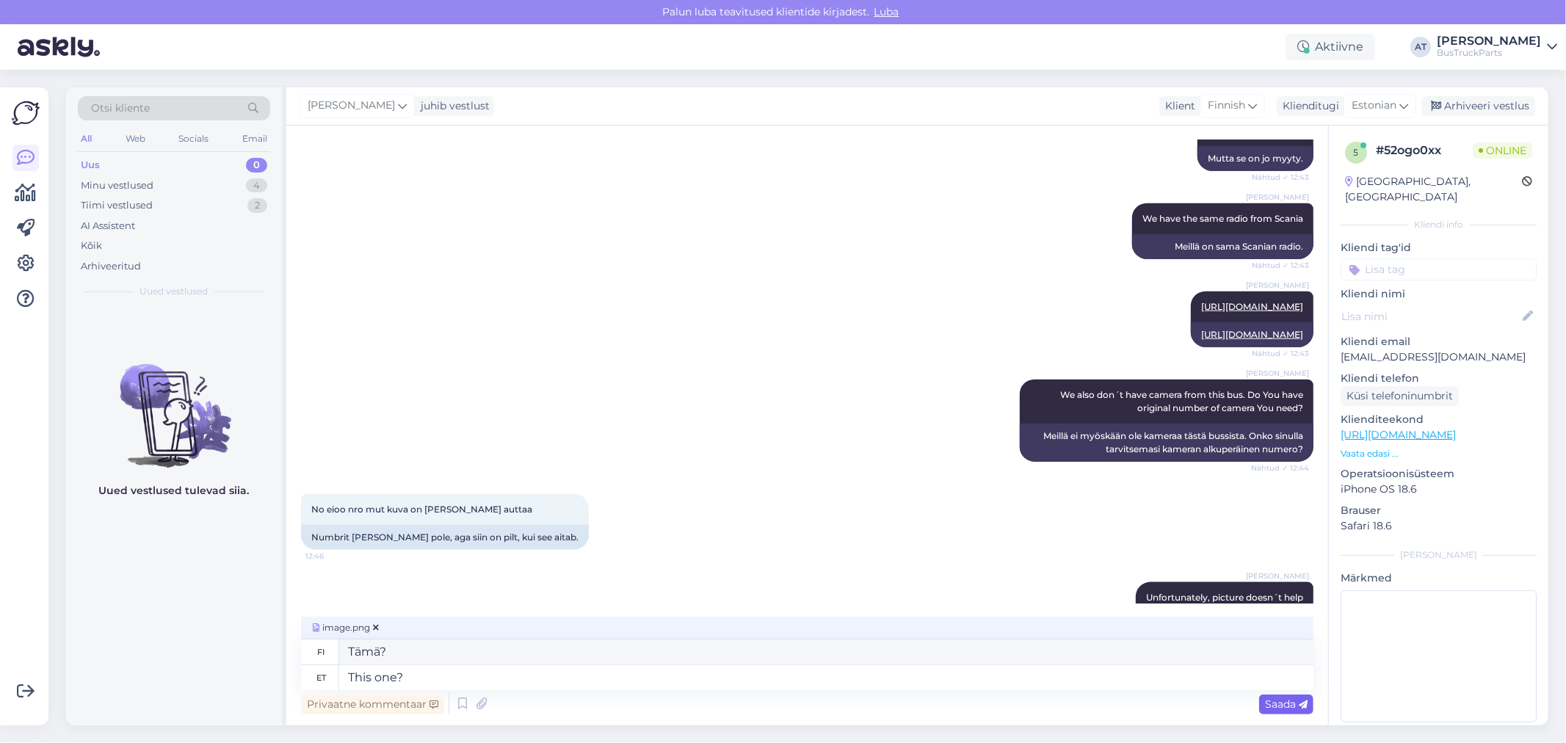
click at [1306, 701] on icon at bounding box center [1303, 705] width 9 height 9
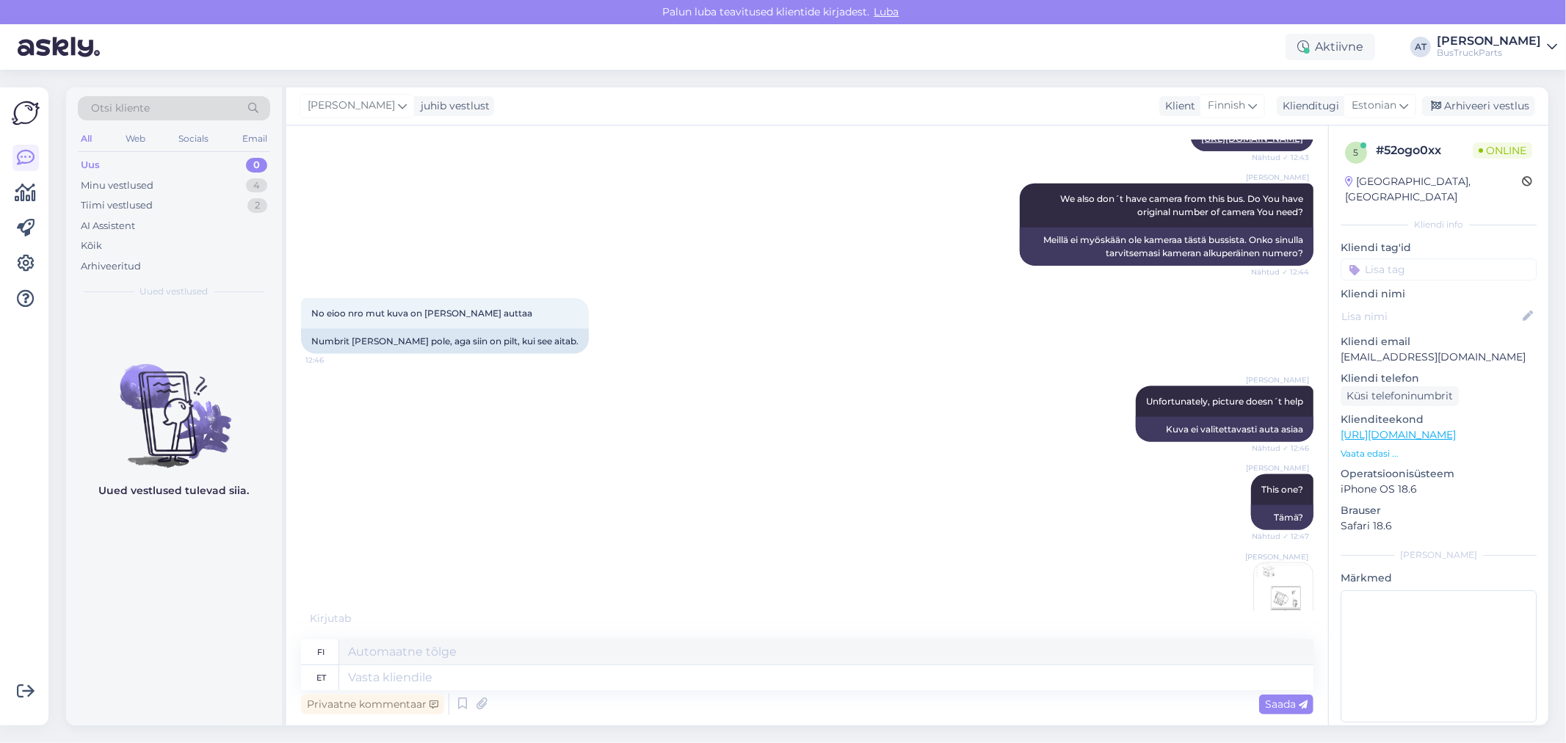
scroll to position [1655, 0]
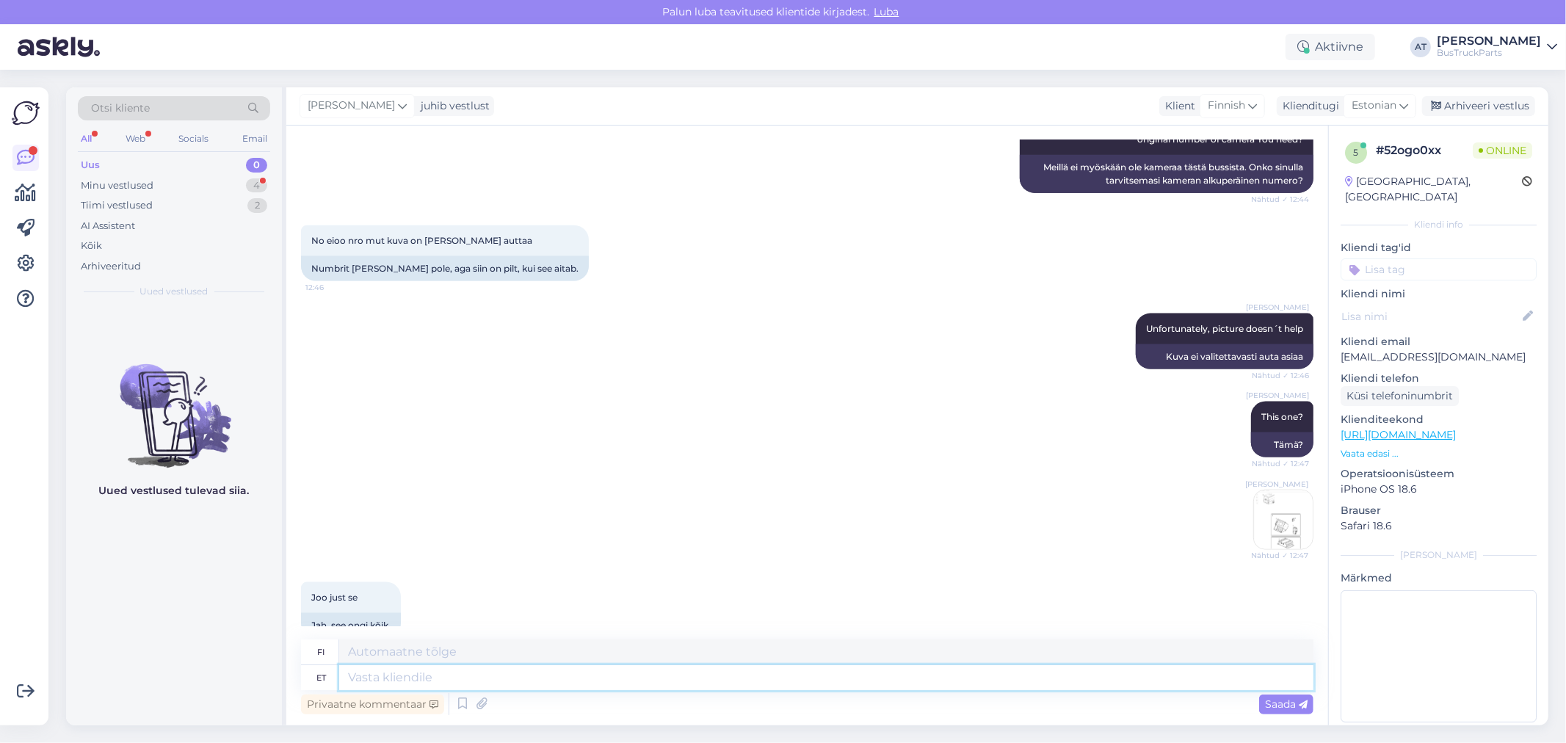
click at [488, 679] on textarea at bounding box center [826, 677] width 974 height 25
click at [1264, 698] on div "Saada" at bounding box center [1286, 705] width 54 height 20
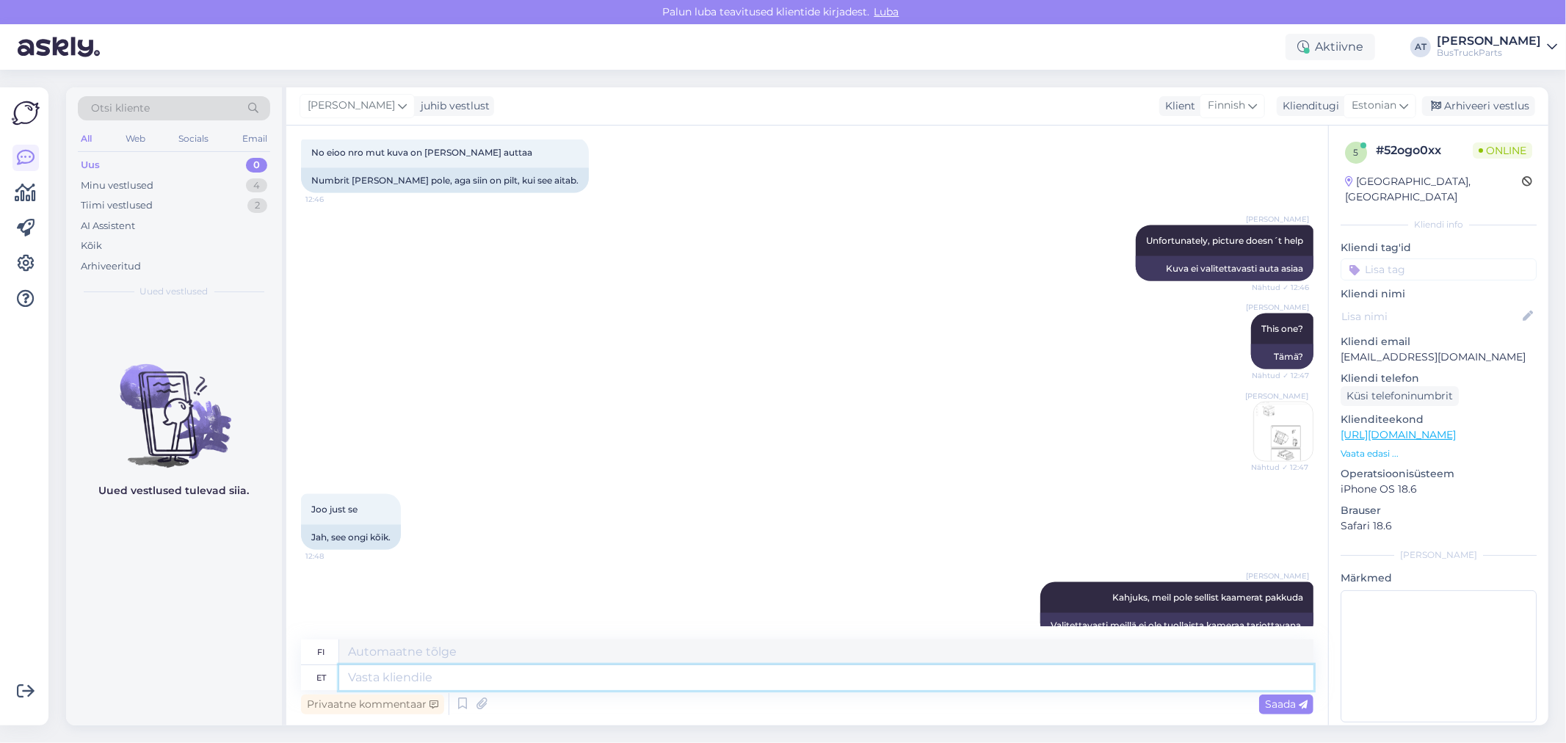
click at [651, 677] on textarea at bounding box center [826, 677] width 974 height 25
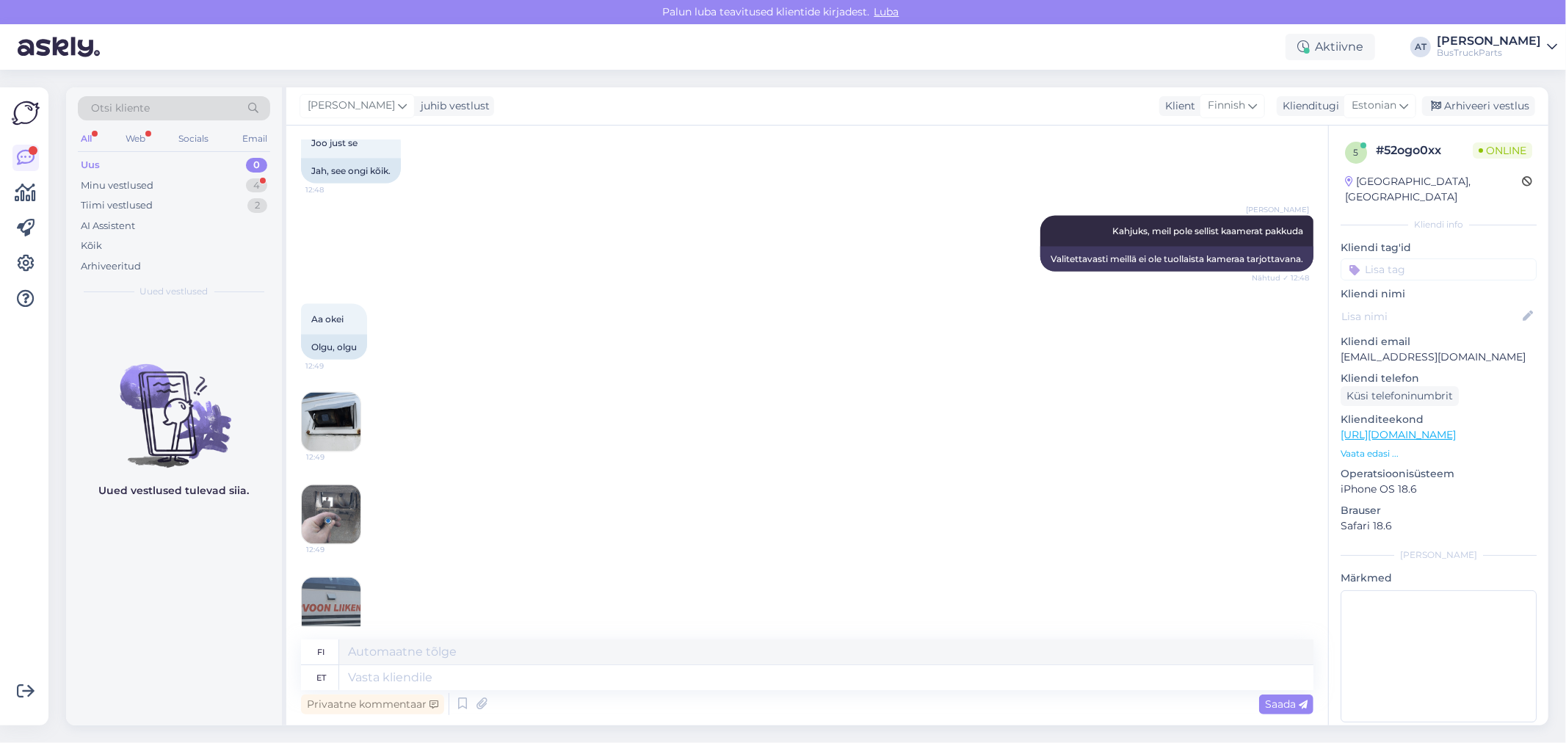
click at [335, 490] on img at bounding box center [331, 514] width 59 height 59
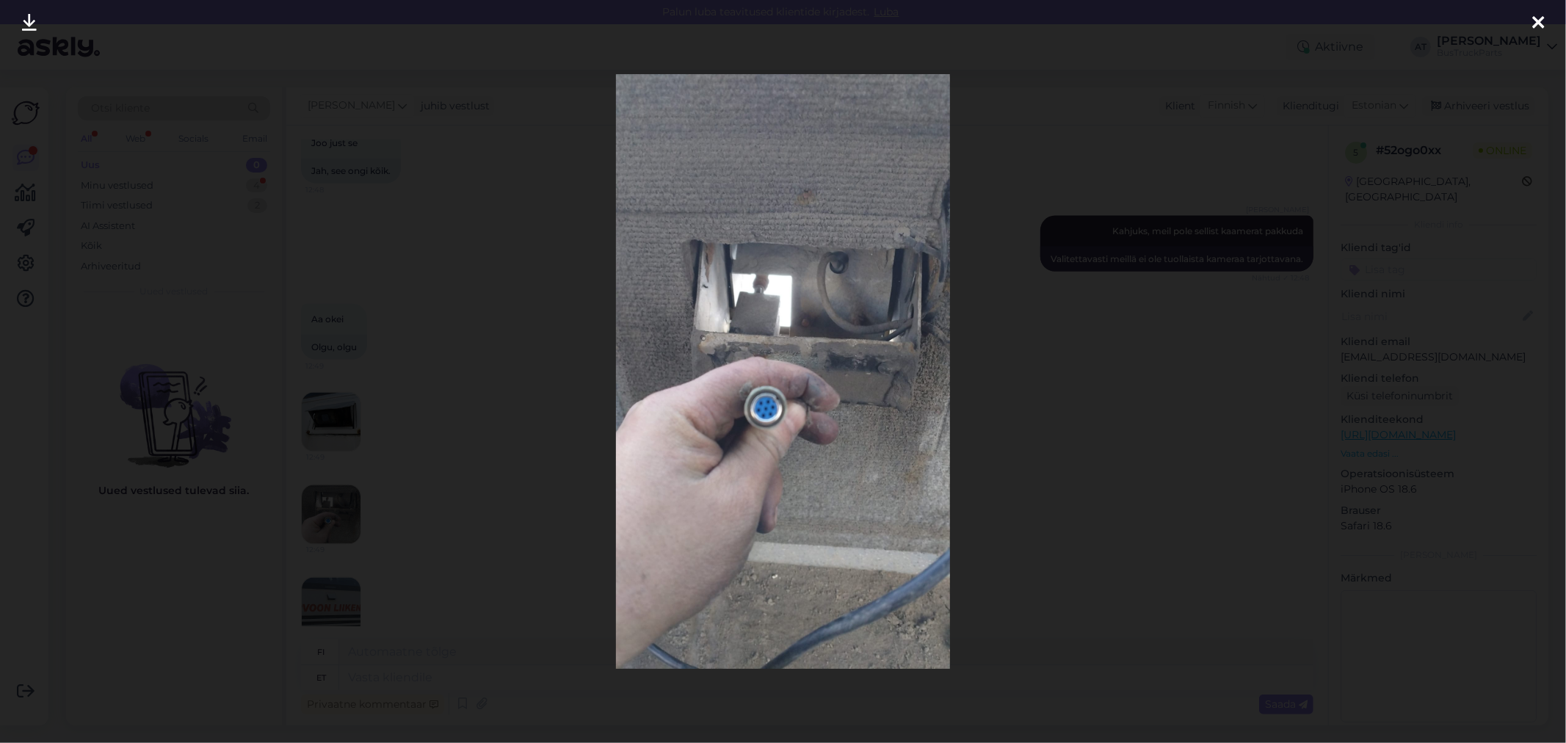
click at [984, 455] on div at bounding box center [783, 371] width 1566 height 743
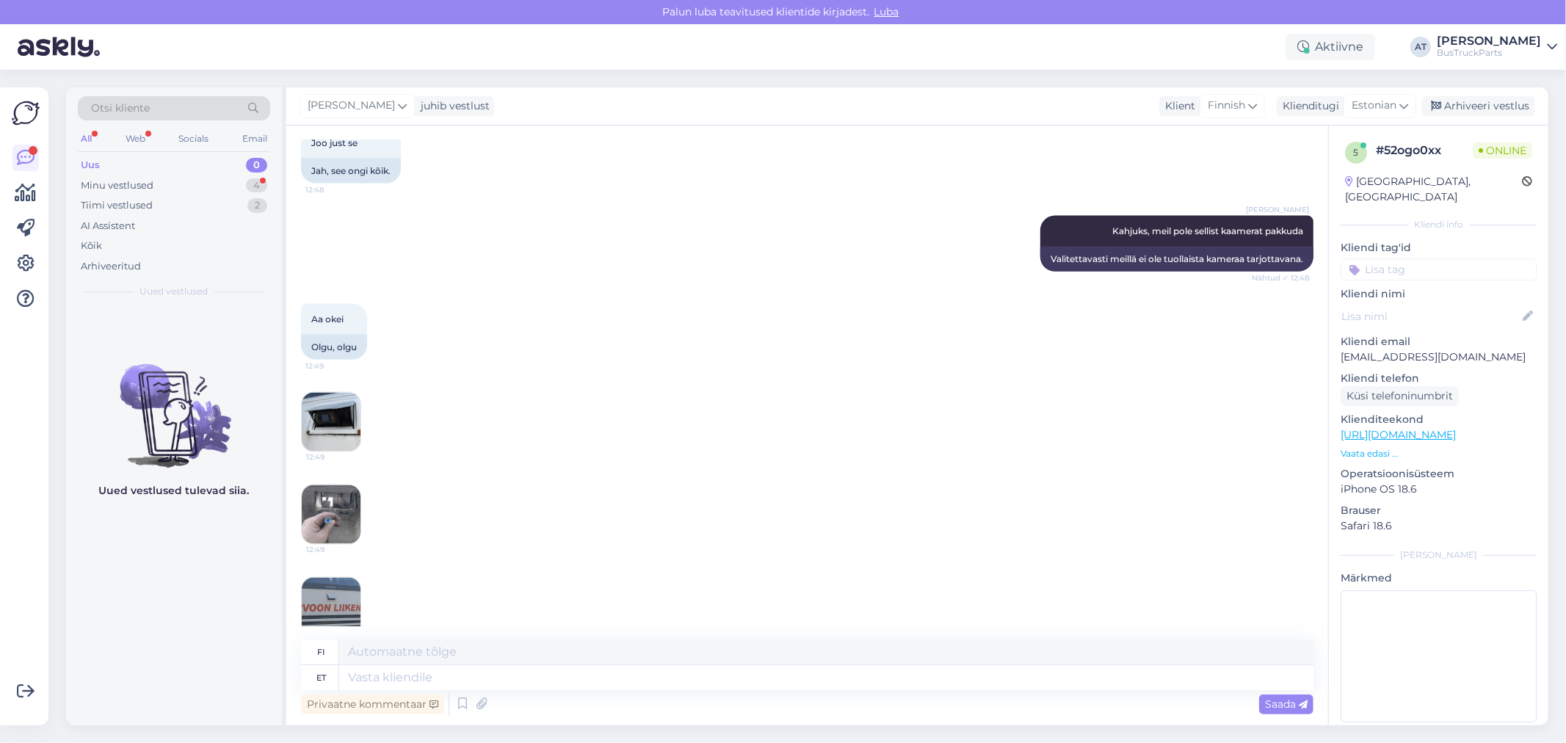
click at [317, 408] on img at bounding box center [331, 422] width 59 height 59
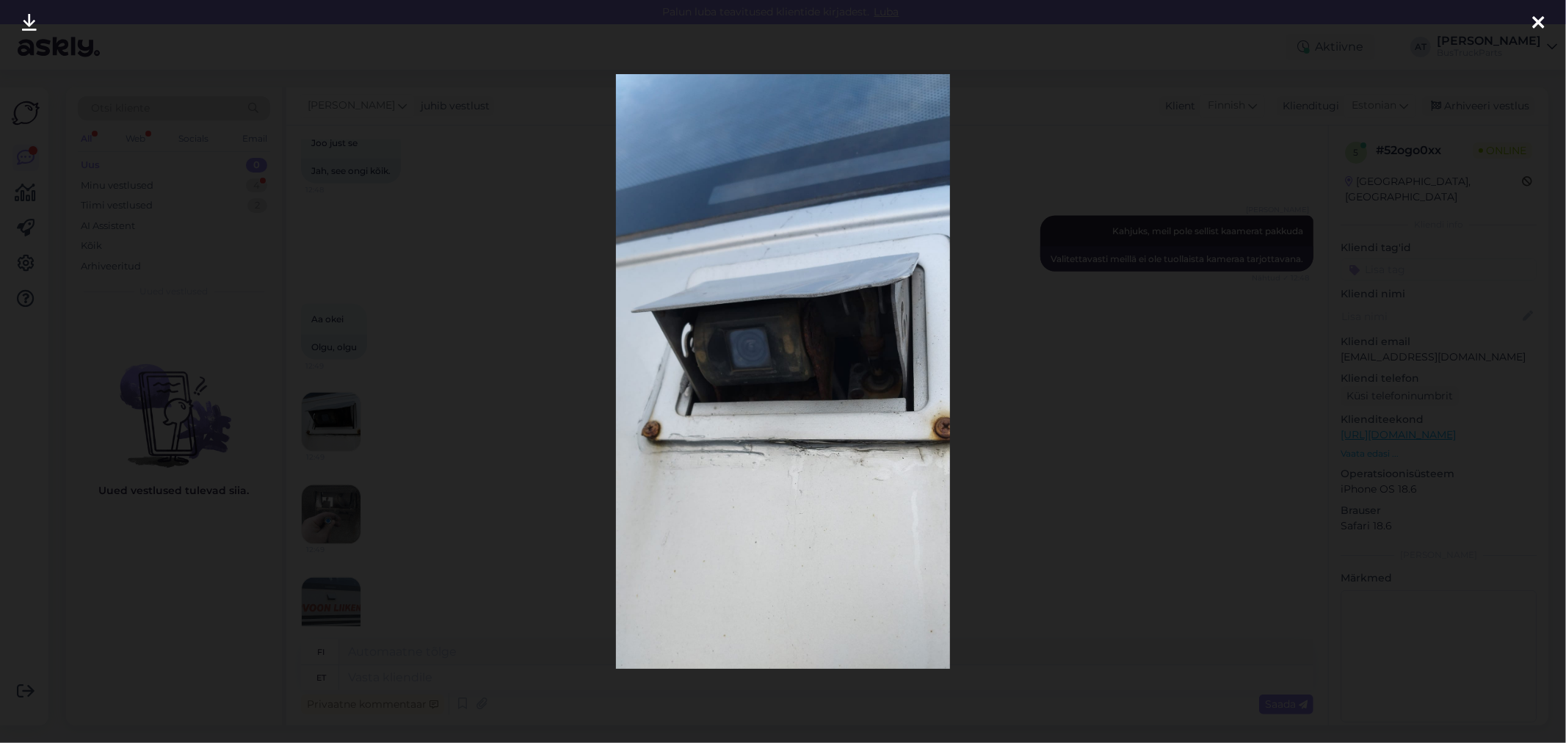
click at [1046, 417] on div at bounding box center [783, 371] width 1566 height 743
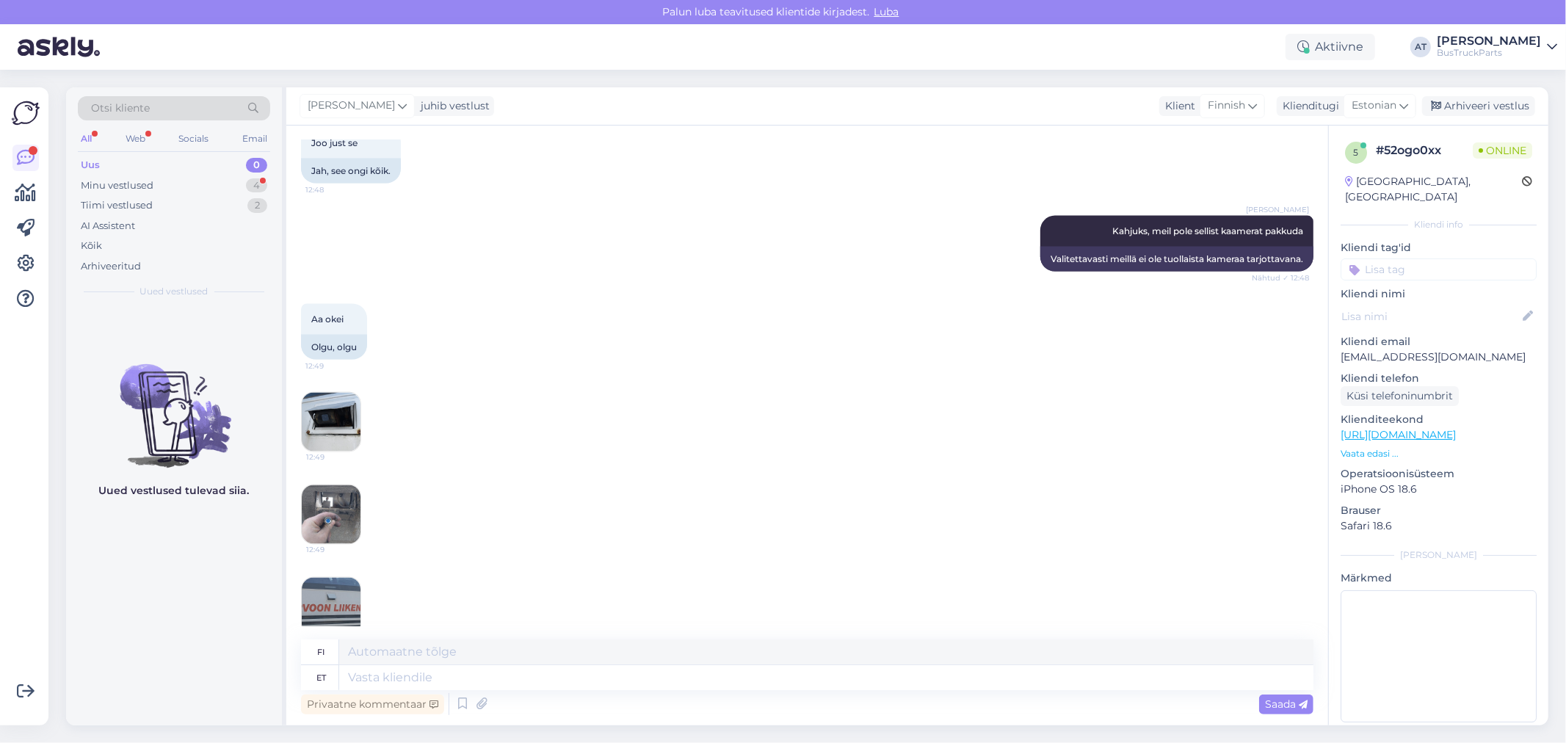
click at [346, 579] on img at bounding box center [331, 607] width 59 height 59
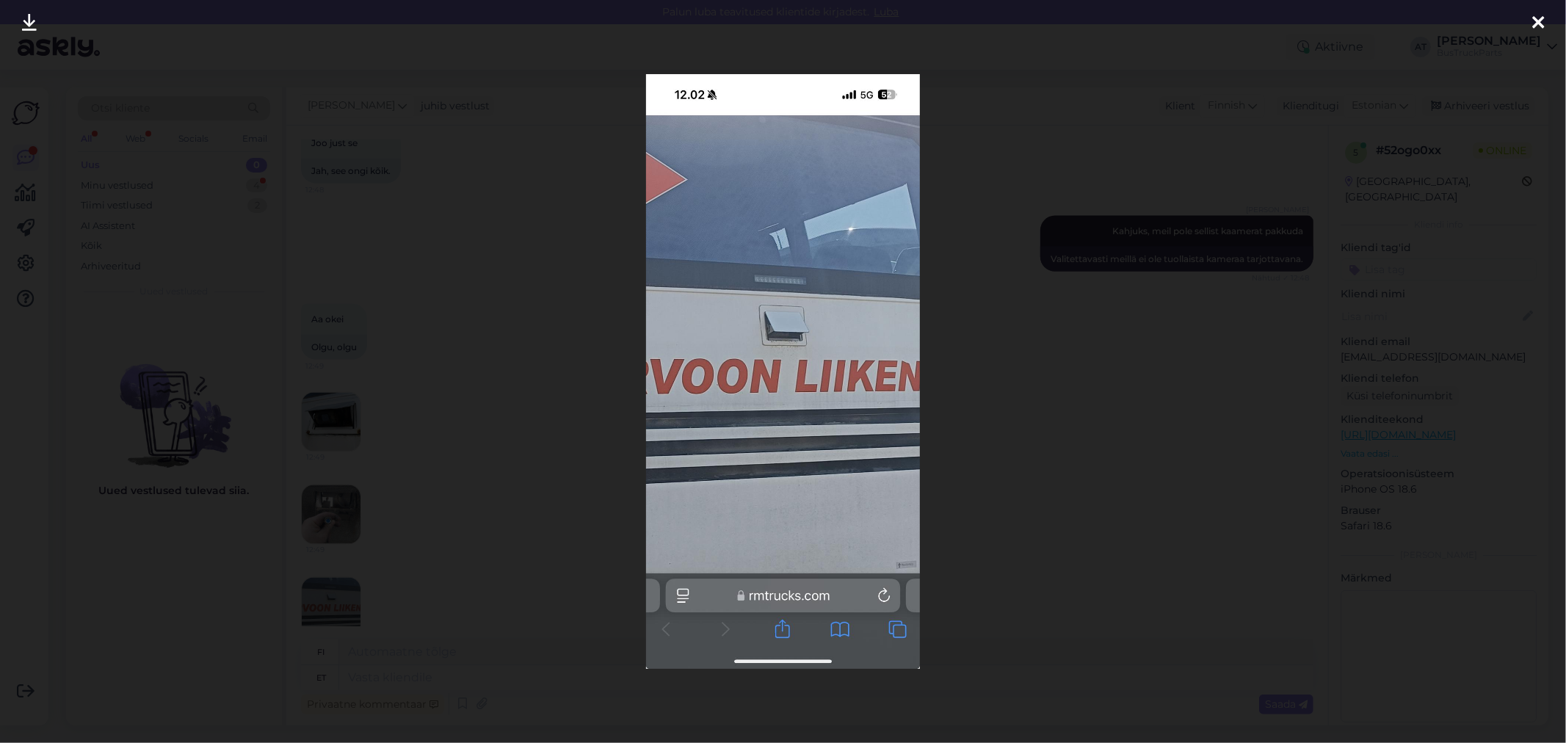
click at [1010, 444] on div at bounding box center [783, 371] width 1566 height 743
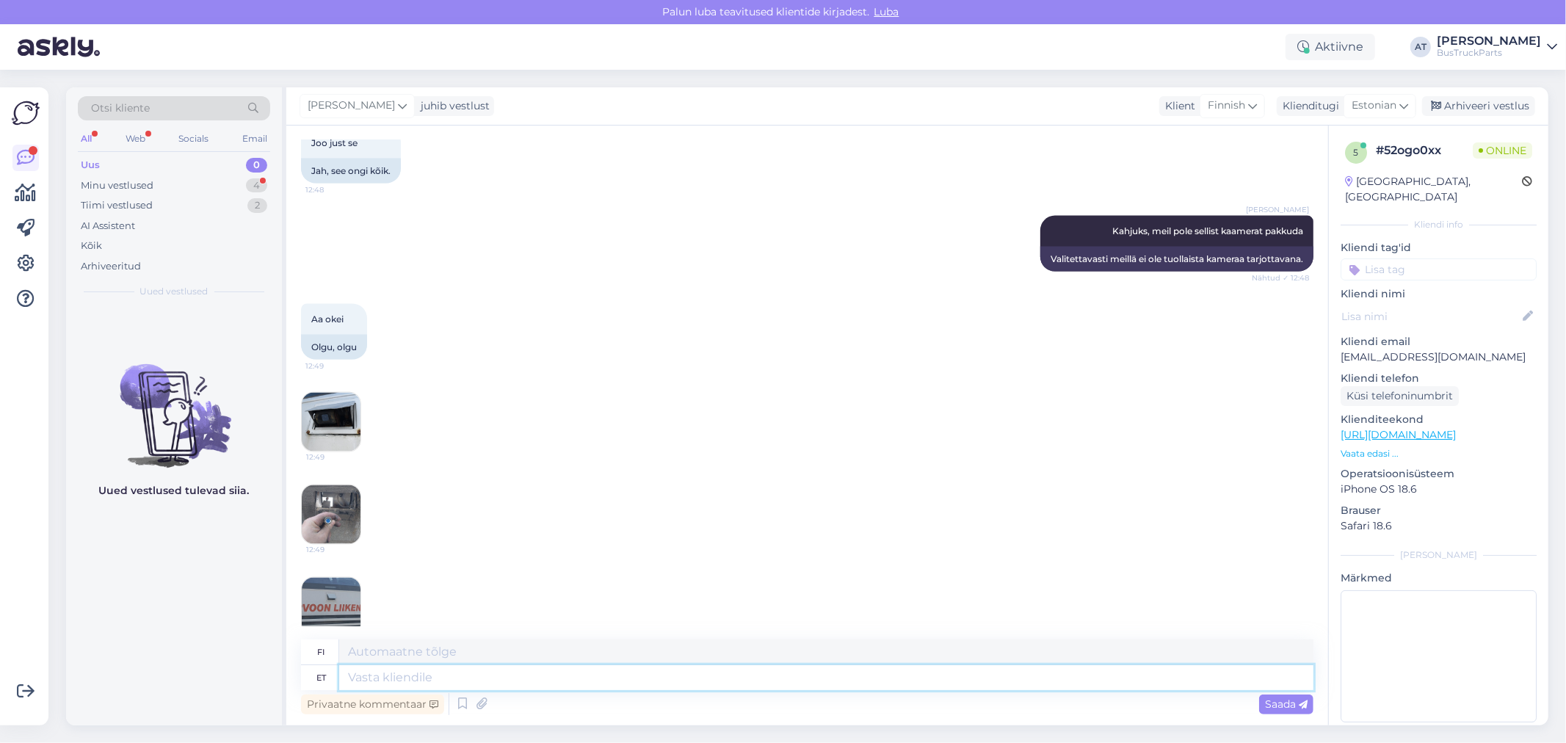
click at [598, 677] on textarea at bounding box center [826, 677] width 974 height 25
click at [148, 184] on div "Minu vestlused" at bounding box center [117, 185] width 73 height 15
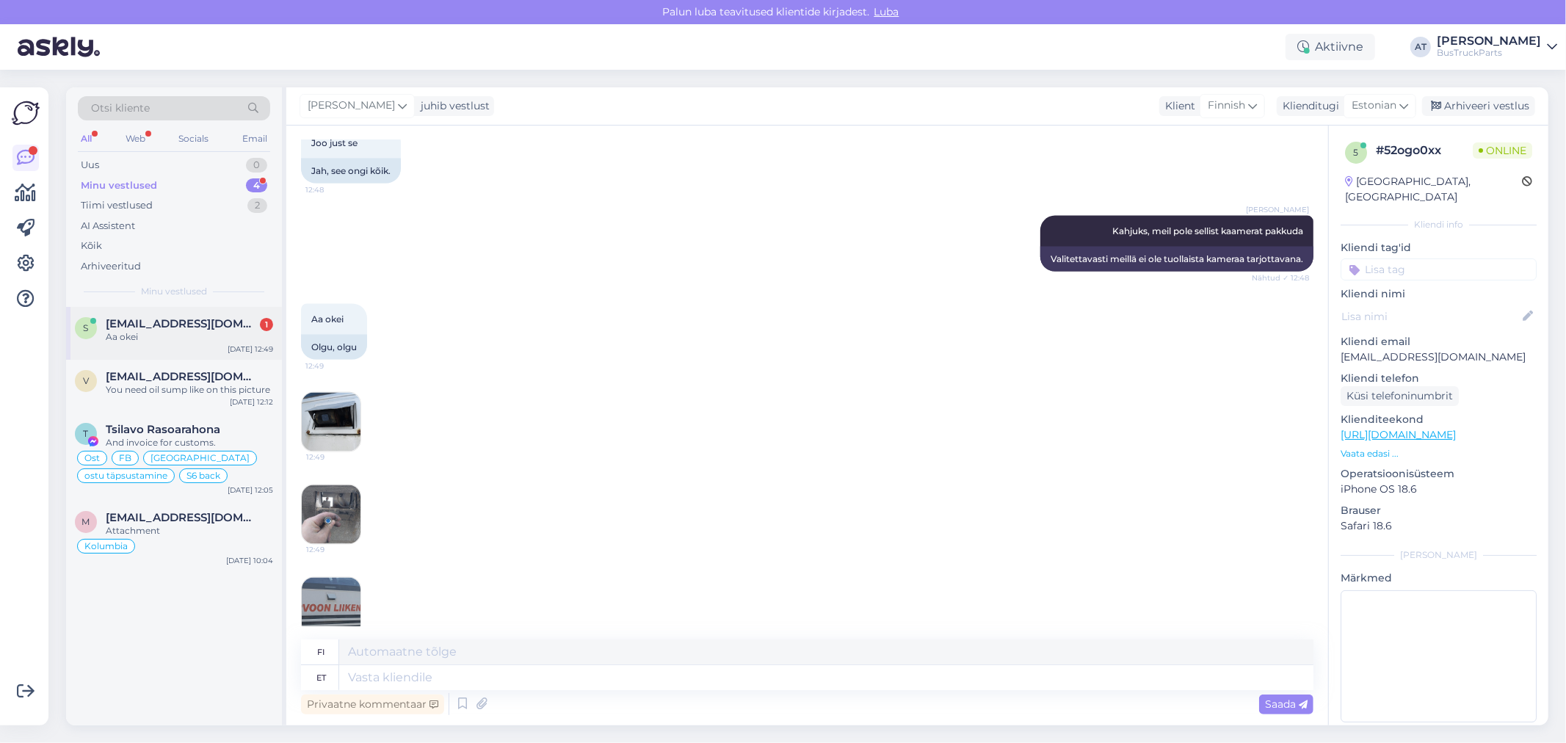
click at [170, 336] on div "Aa okei" at bounding box center [189, 336] width 167 height 13
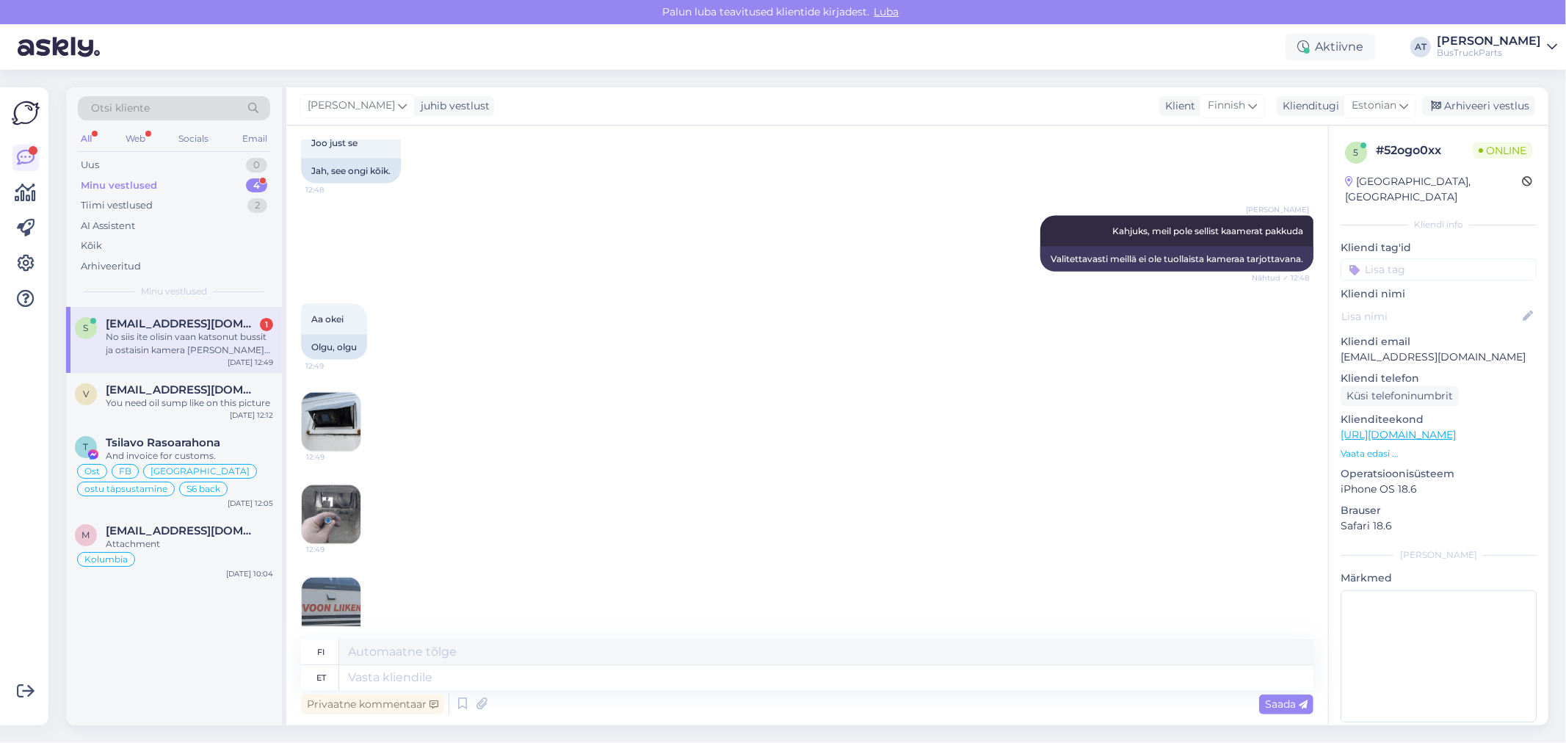
scroll to position [2237, 0]
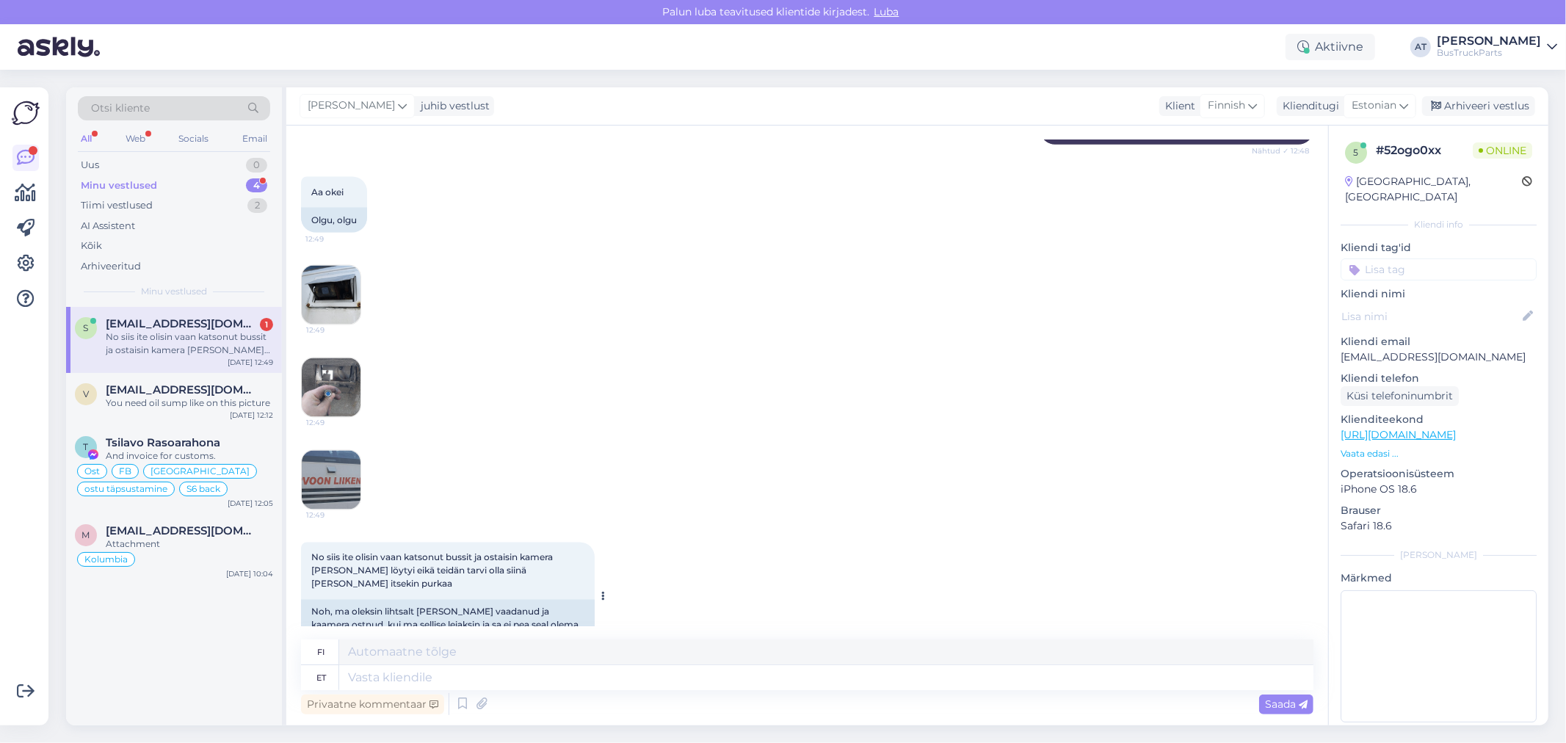
click at [430, 600] on div "Noh, ma oleksin lihtsalt busse vaadanud ja kaamera ostnud, kui ma sellise leiak…" at bounding box center [448, 625] width 294 height 51
click at [835, 681] on textarea at bounding box center [826, 677] width 974 height 25
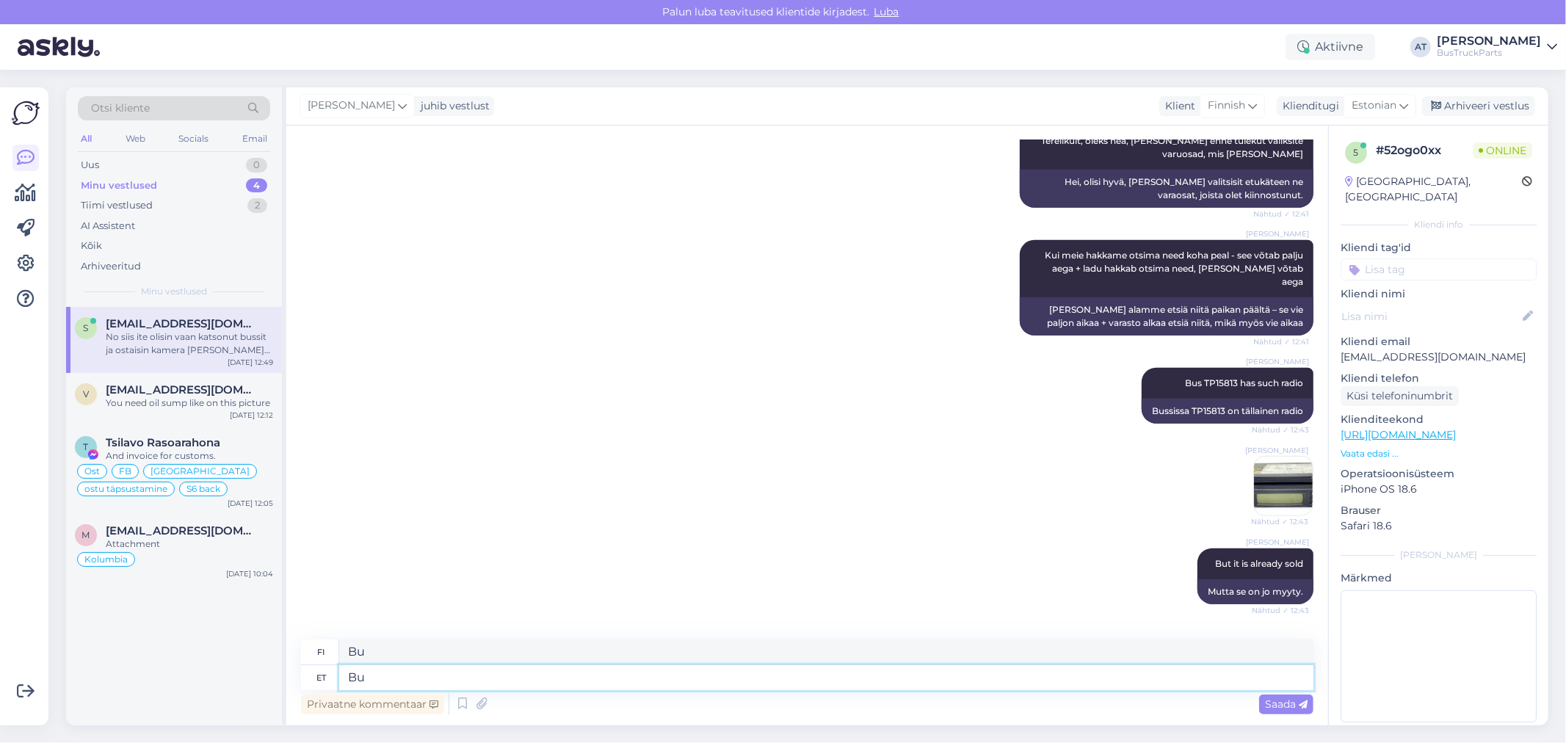
scroll to position [931, 0]
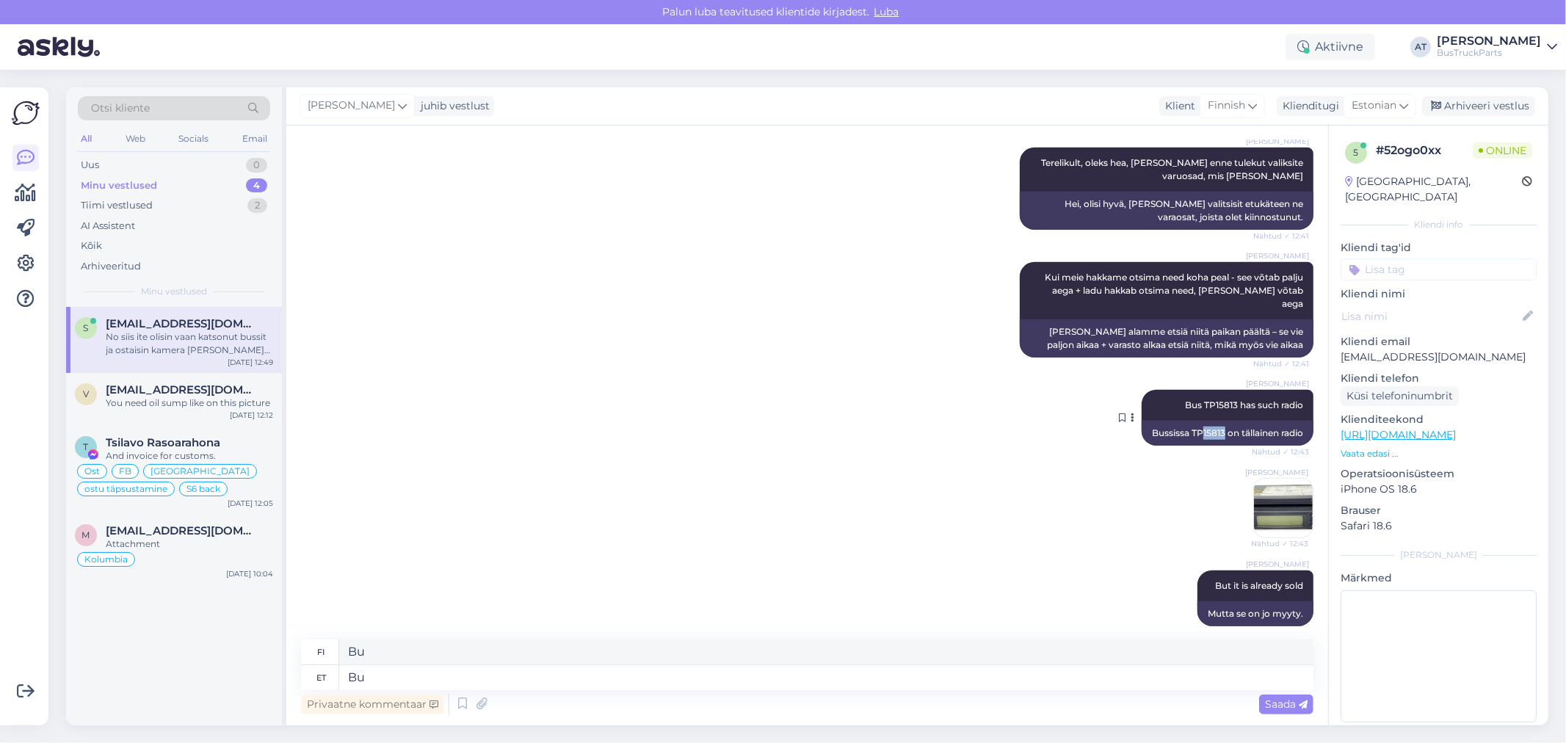
drag, startPoint x: 1209, startPoint y: 373, endPoint x: 1187, endPoint y: 378, distance: 22.6
click at [1187, 421] on div "Bussissa TP15813 on tällainen radio" at bounding box center [1228, 433] width 172 height 25
copy div "15813"
click at [839, 673] on textarea "Bu" at bounding box center [826, 677] width 974 height 25
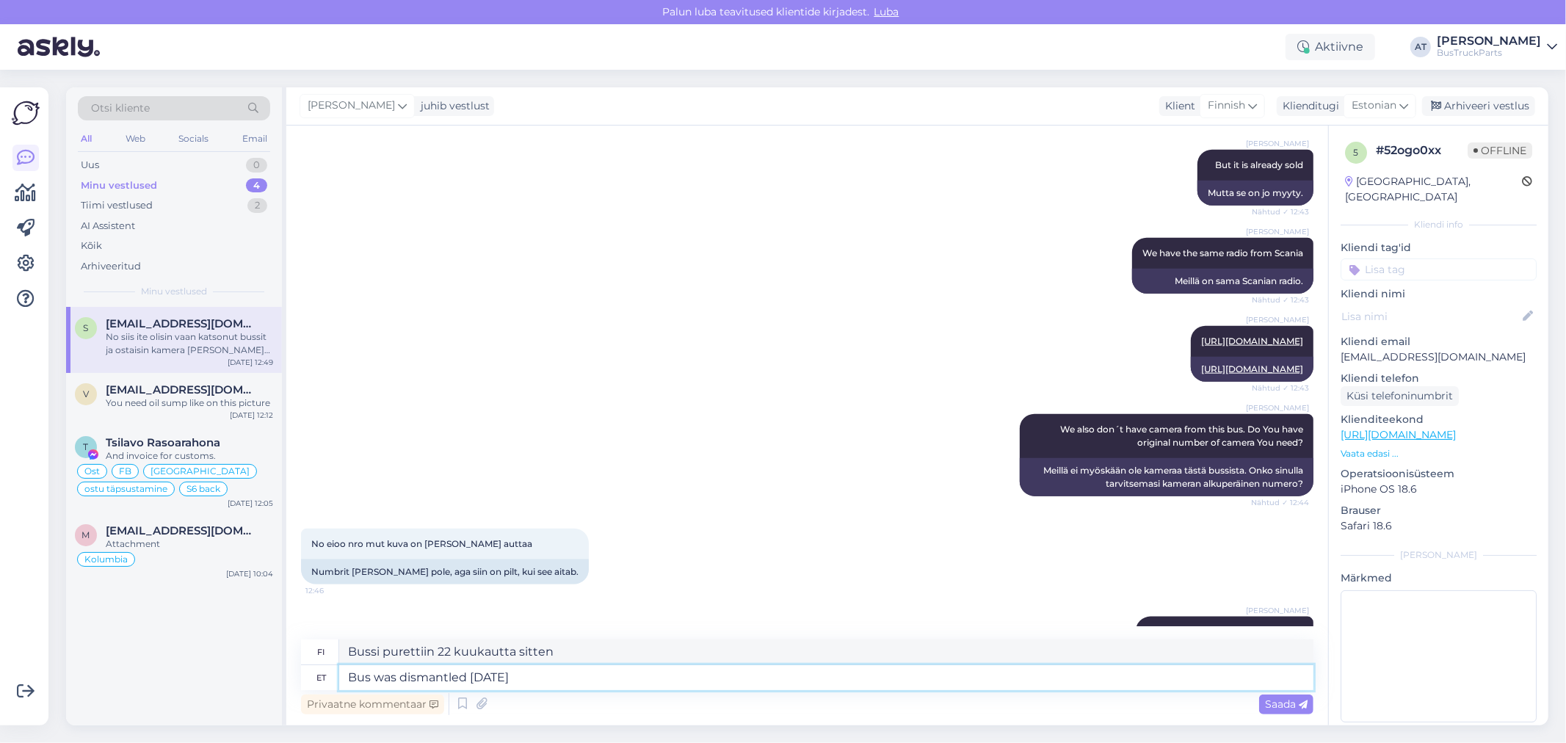
scroll to position [1584, 0]
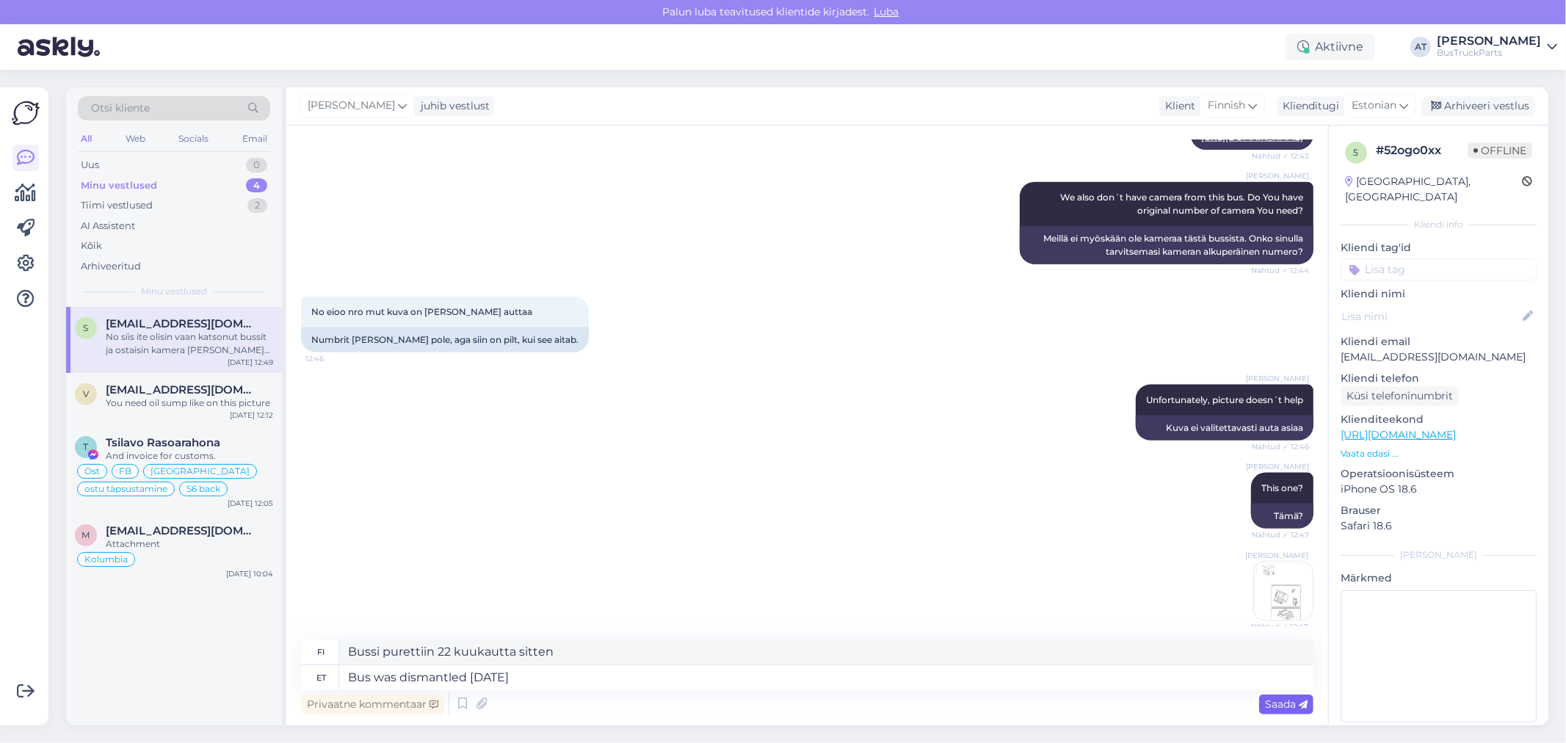
click at [1288, 701] on span "Saada" at bounding box center [1286, 704] width 43 height 13
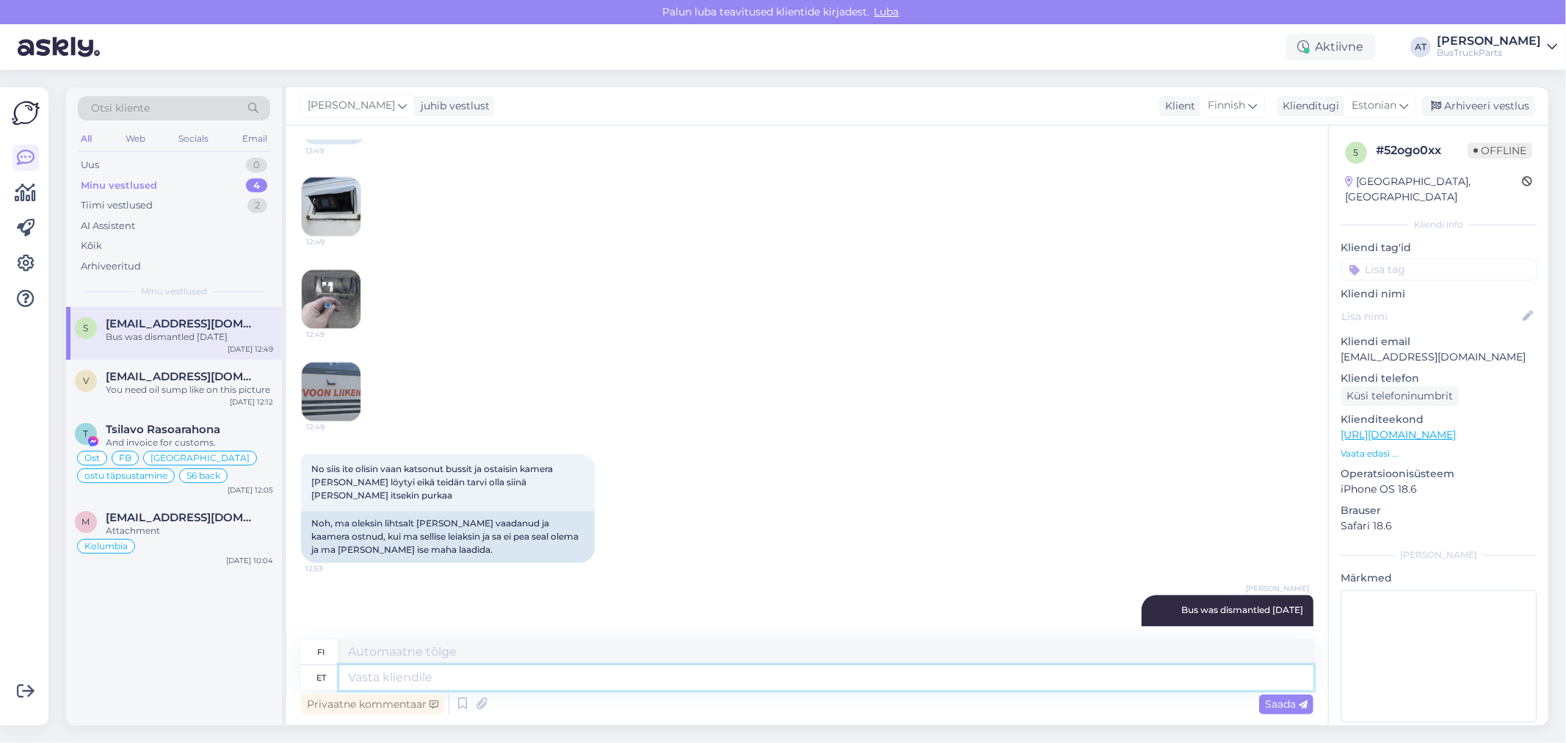
click at [664, 676] on textarea at bounding box center [826, 677] width 974 height 25
click at [662, 678] on textarea "And it is not allow to go to our dismantling just for wach ..." at bounding box center [826, 677] width 974 height 25
drag, startPoint x: 758, startPoint y: 678, endPoint x: 347, endPoint y: 684, distance: 411.3
click at [347, 684] on textarea "And it is not allow to go to our dismantling just for watch ..." at bounding box center [826, 677] width 974 height 25
click at [1061, 669] on textarea "And it is not allow to go to our dismantling just for watch ..." at bounding box center [826, 677] width 974 height 25
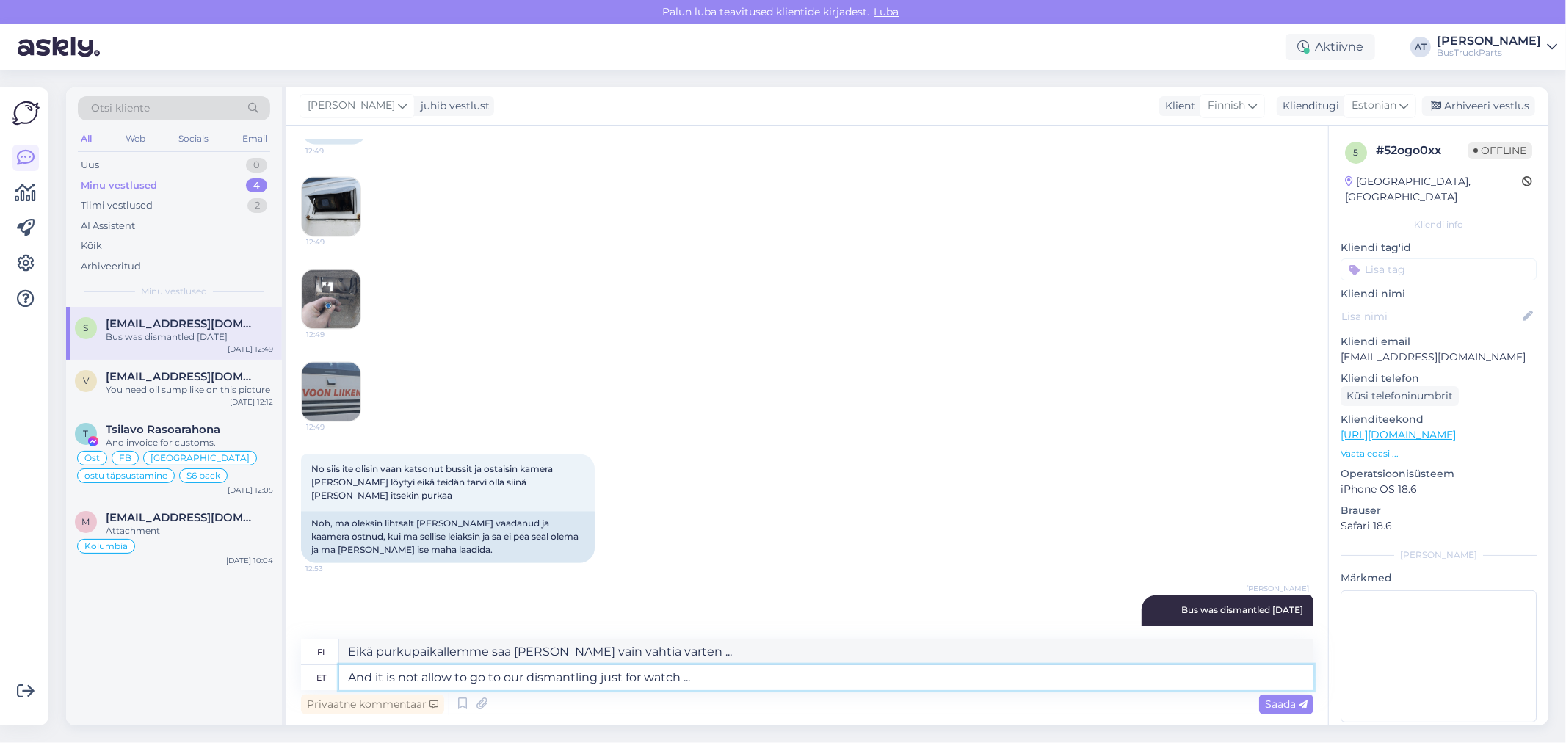
paste textarea "ed to go to our dismantling just for watch ..."
click at [986, 681] on textarea "And it is not allowed to go to our dismantling just for watch ..." at bounding box center [826, 677] width 974 height 25
click at [1290, 706] on span "Saada" at bounding box center [1286, 704] width 43 height 13
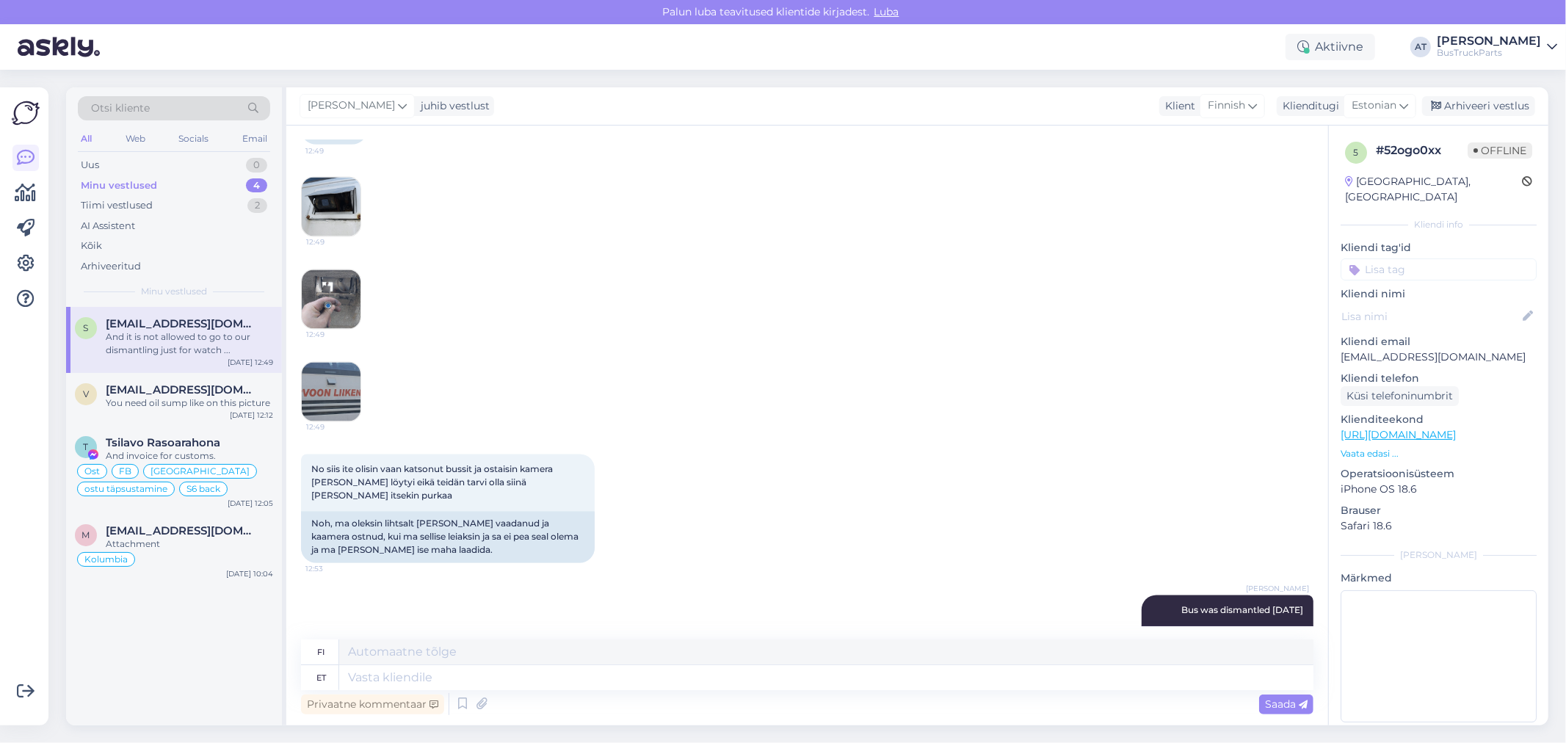
scroll to position [2426, 0]
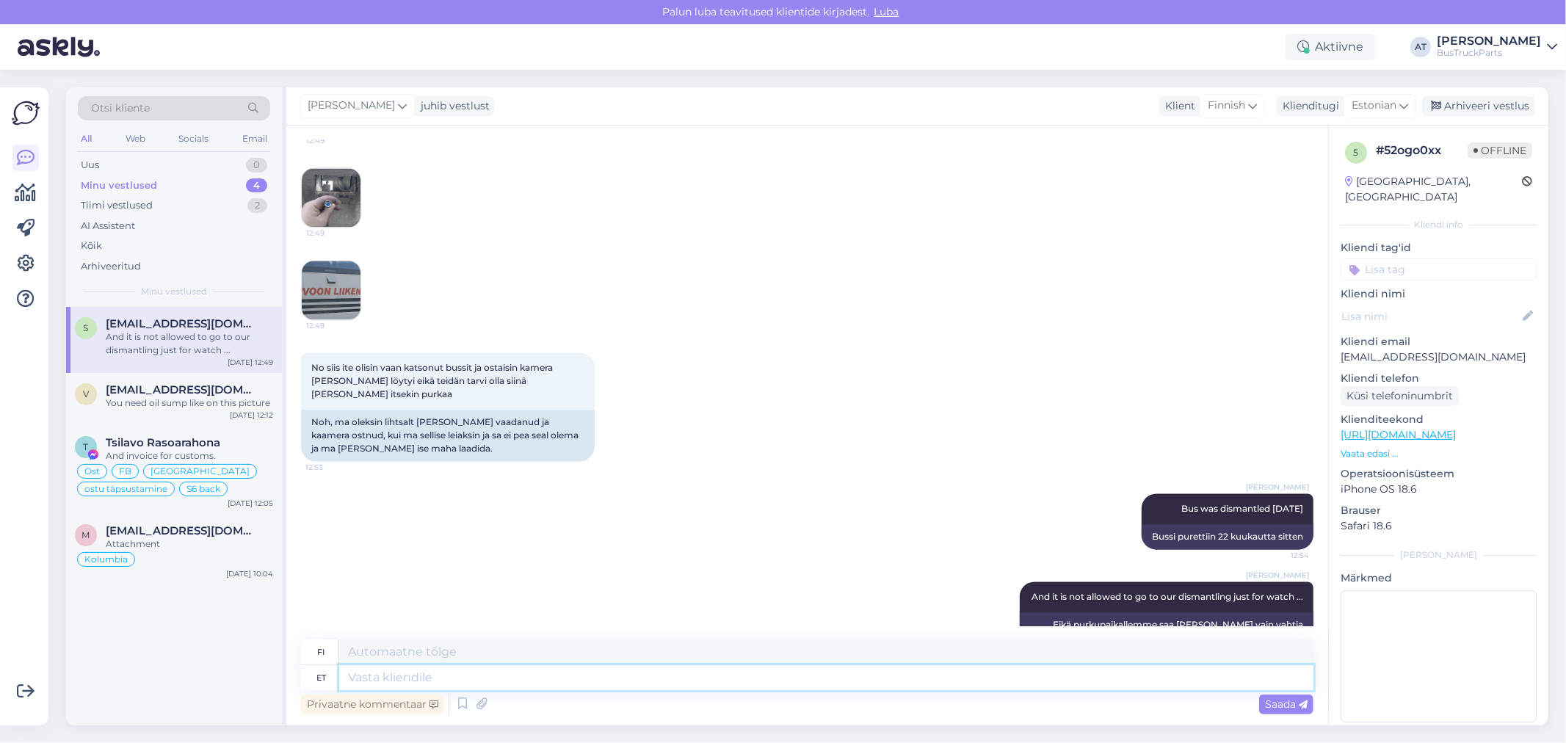
click at [1248, 678] on textarea at bounding box center [826, 677] width 974 height 25
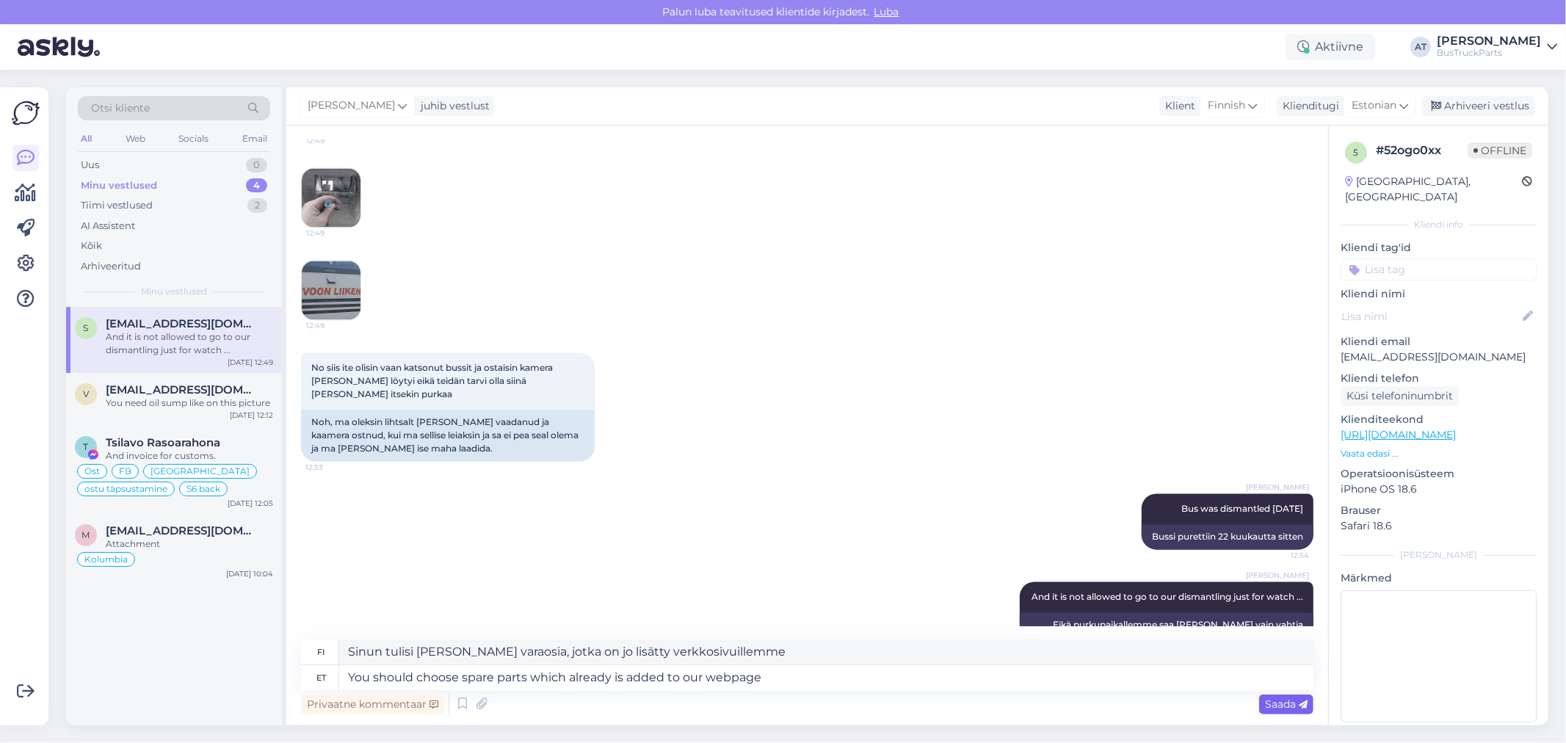
click at [1278, 700] on span "Saada" at bounding box center [1286, 704] width 43 height 13
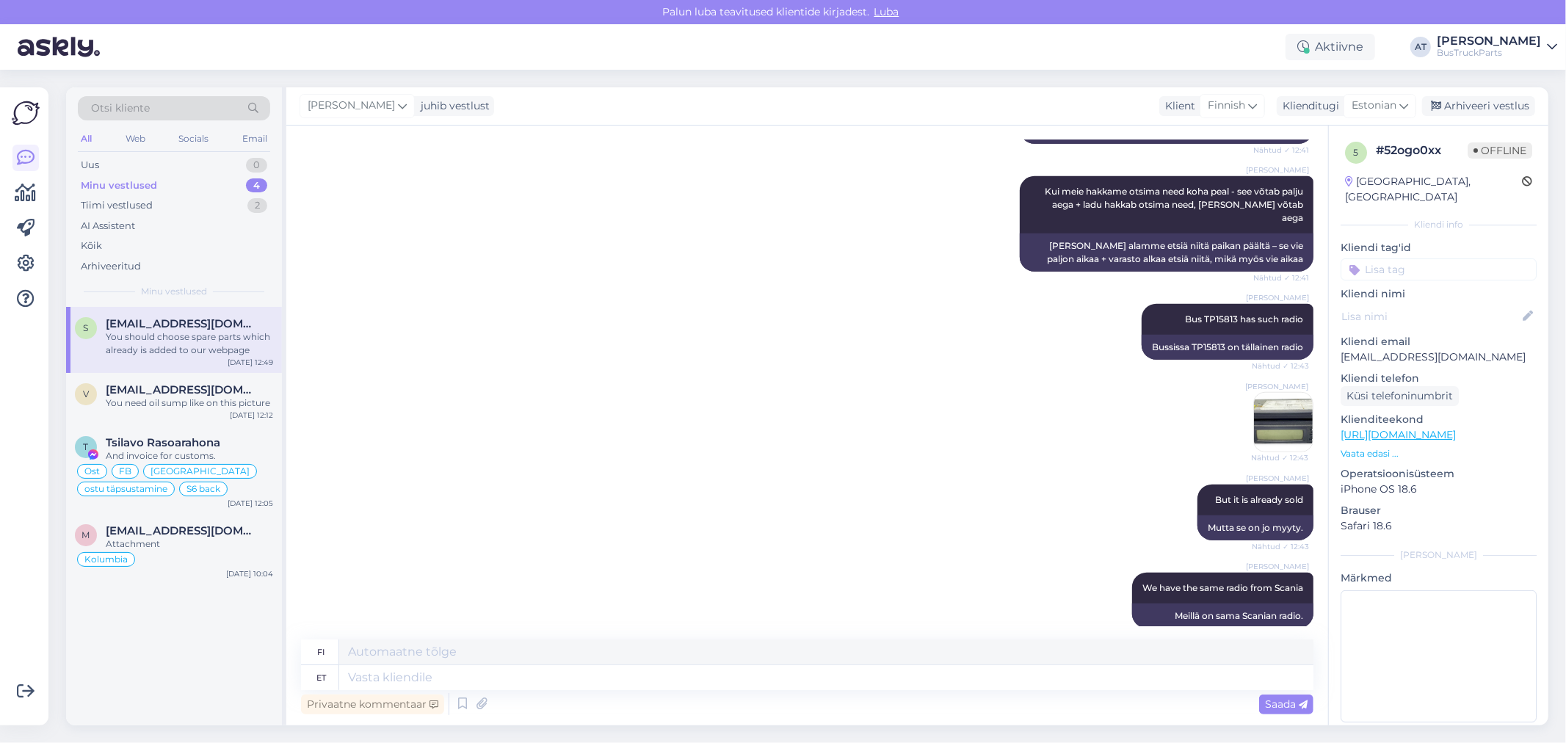
scroll to position [991, 0]
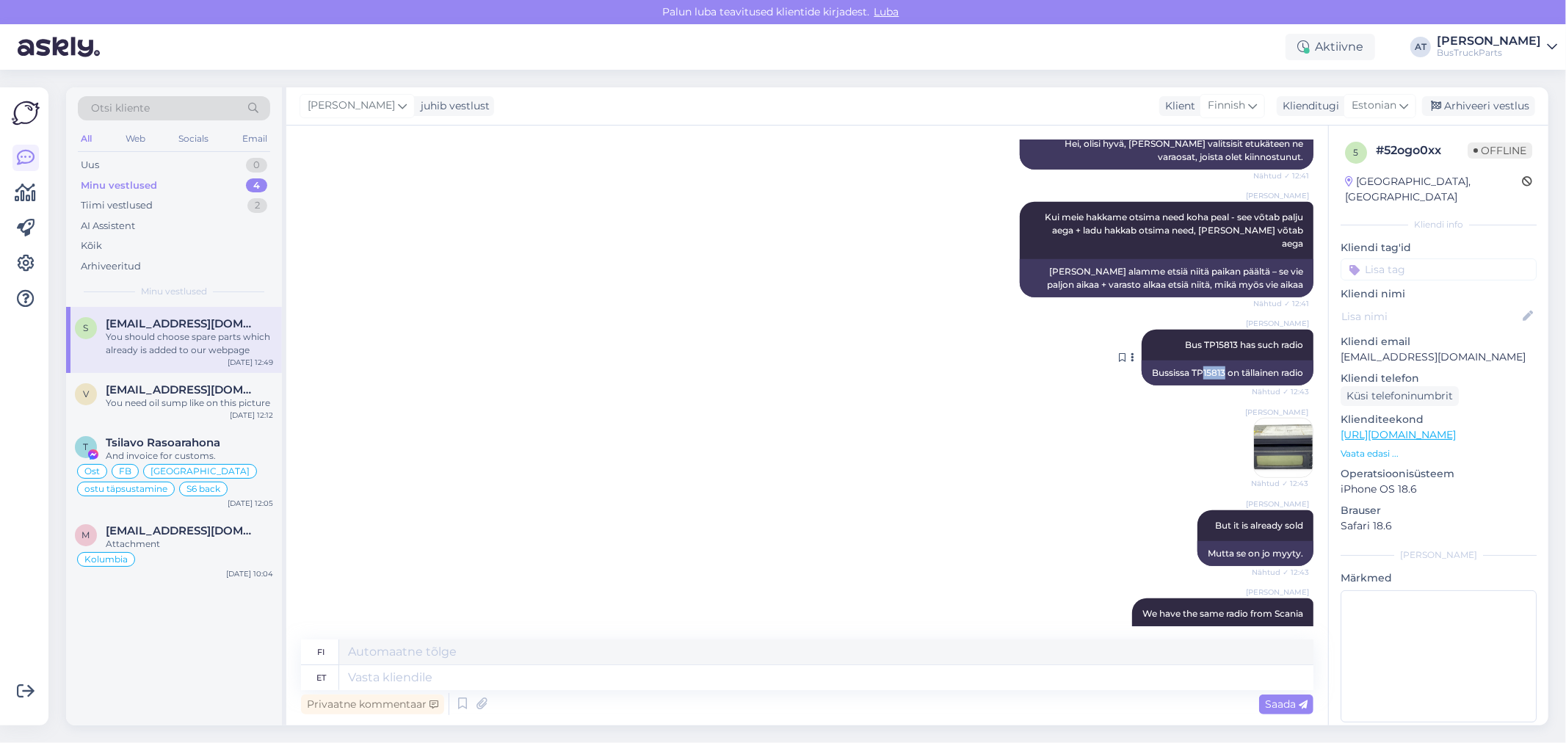
drag, startPoint x: 1210, startPoint y: 316, endPoint x: 1187, endPoint y: 317, distance: 22.8
click at [1187, 361] on div "Bussissa TP15813 on tällainen radio" at bounding box center [1228, 373] width 172 height 25
copy div "15813"
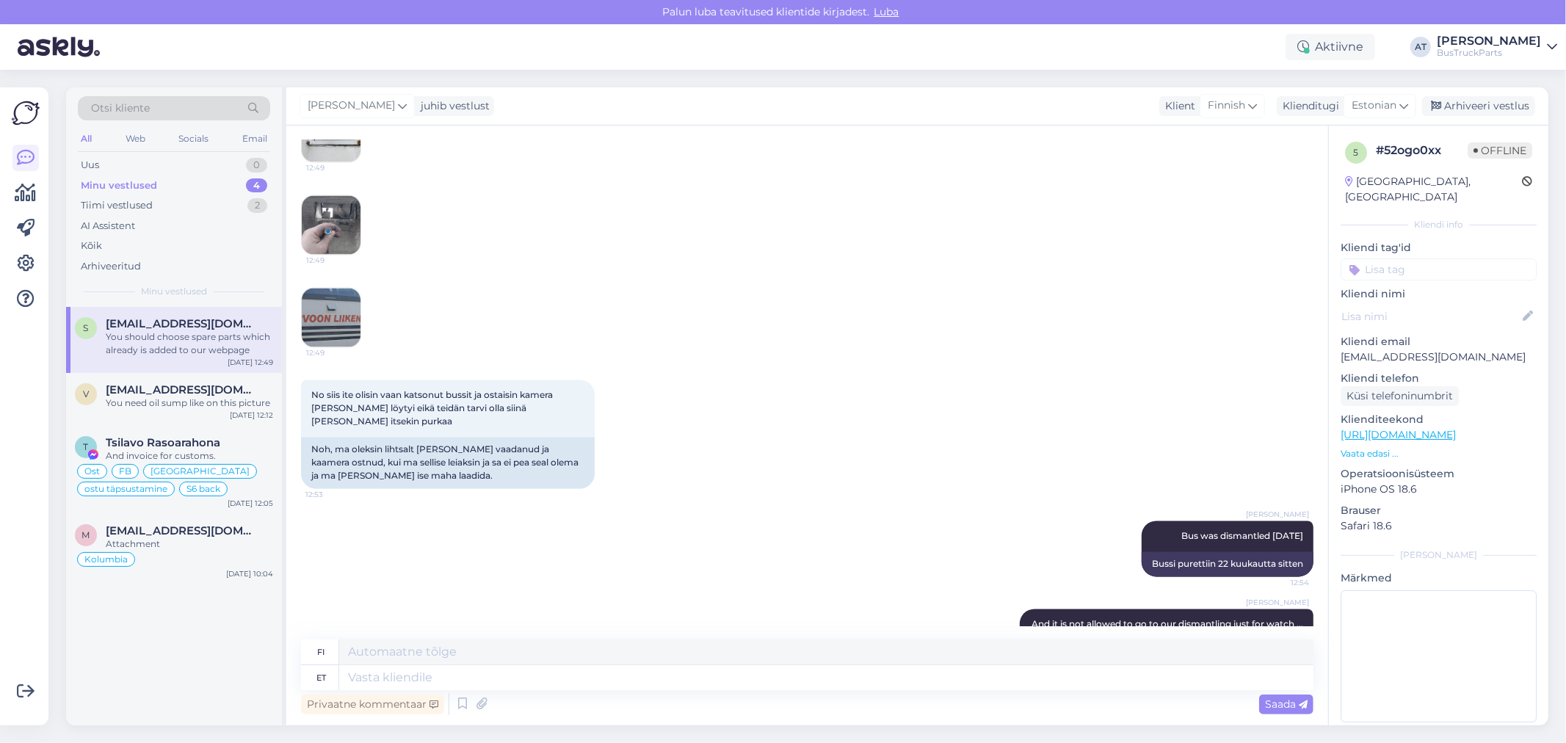
scroll to position [2542, 0]
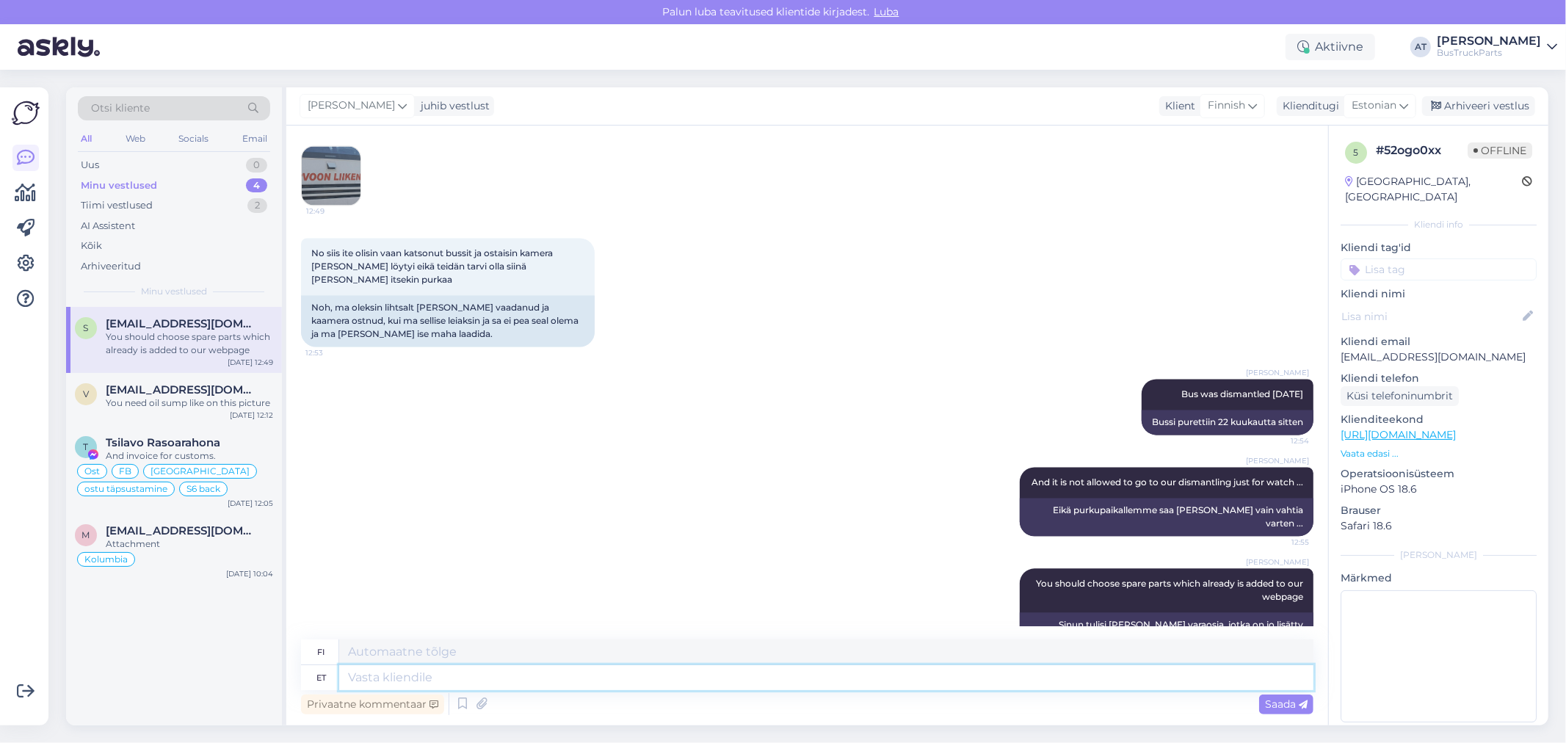
click at [792, 679] on textarea at bounding box center [826, 677] width 974 height 25
